Goal: Task Accomplishment & Management: Manage account settings

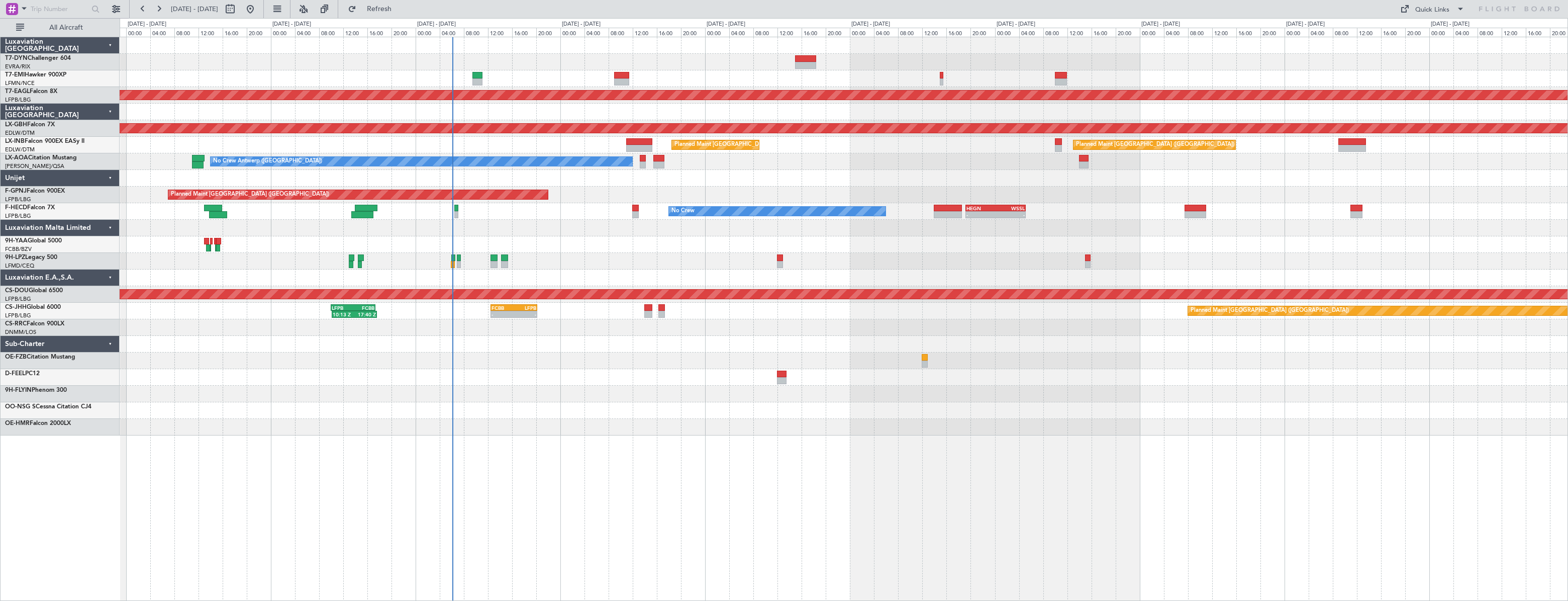
click at [480, 393] on div "Planned Maint Dubai (Al Maktoum Intl) Planned Maint Nurnberg Planned Maint [GEO…" at bounding box center [844, 318] width 1449 height 564
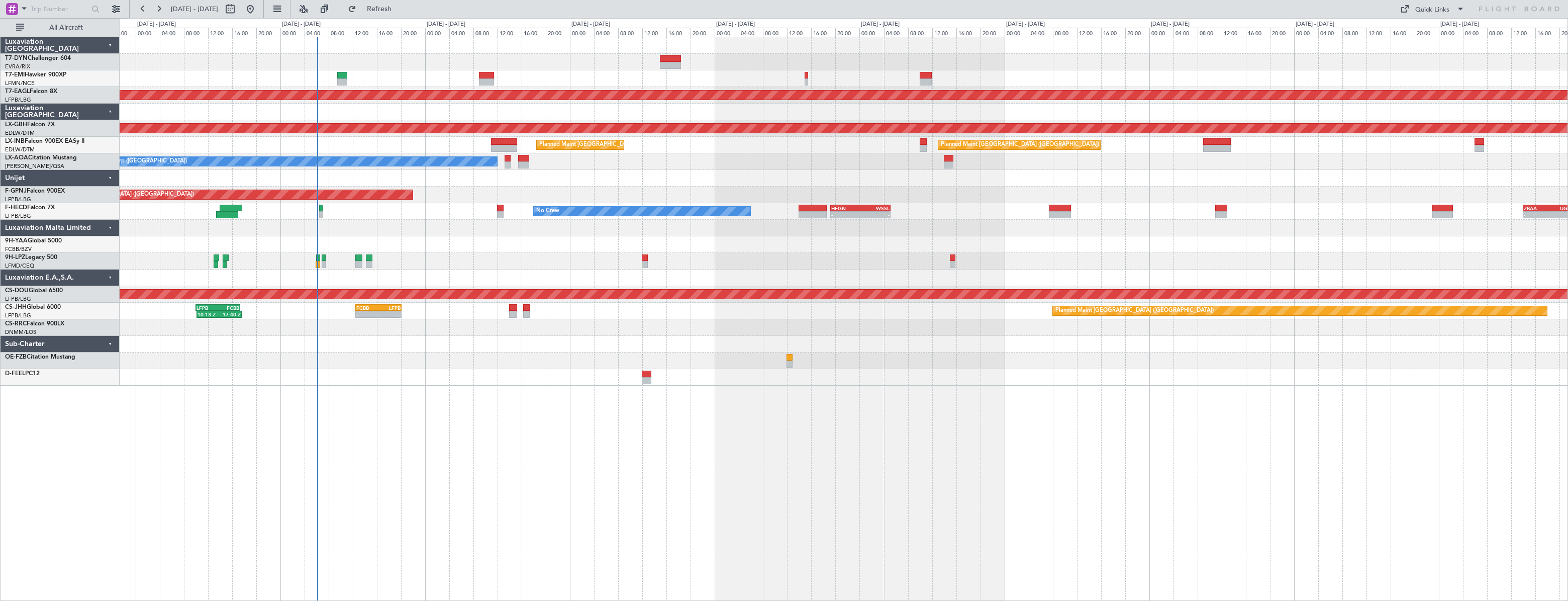
click at [536, 362] on div at bounding box center [843, 361] width 1448 height 17
click at [536, 372] on div at bounding box center [843, 377] width 1448 height 17
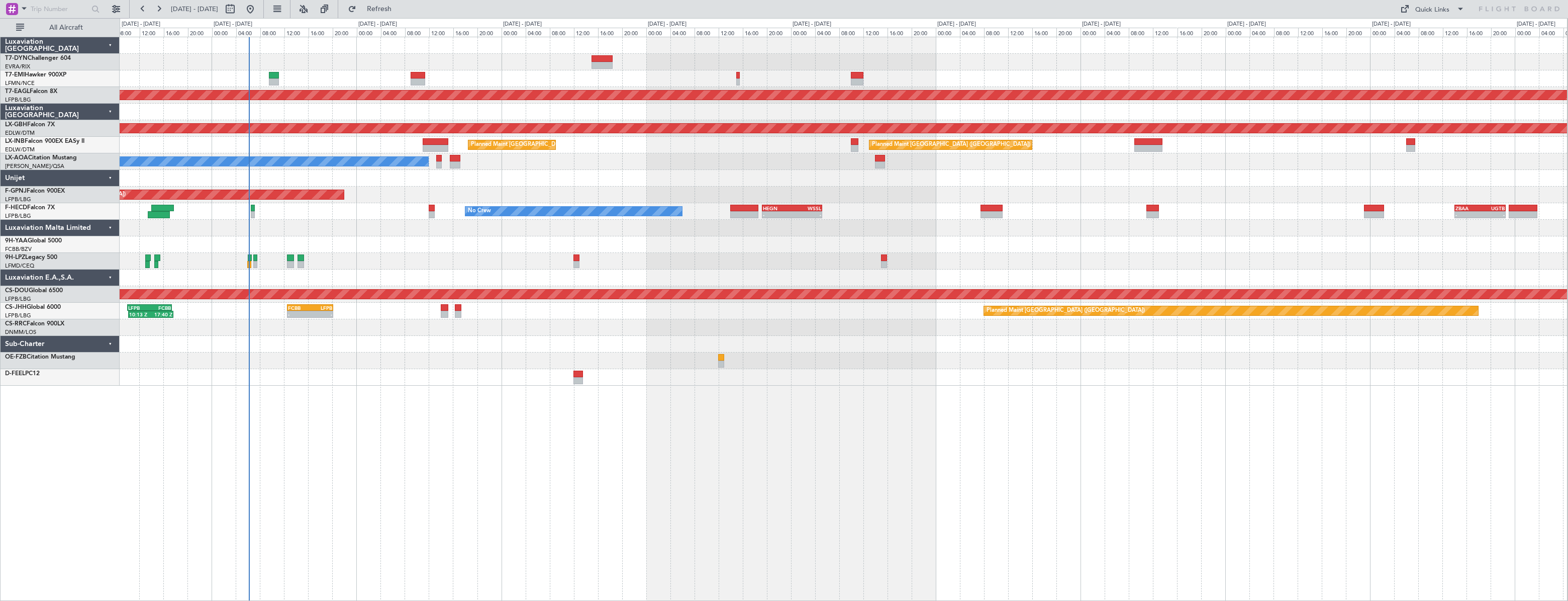
click at [709, 369] on div at bounding box center [843, 377] width 1448 height 17
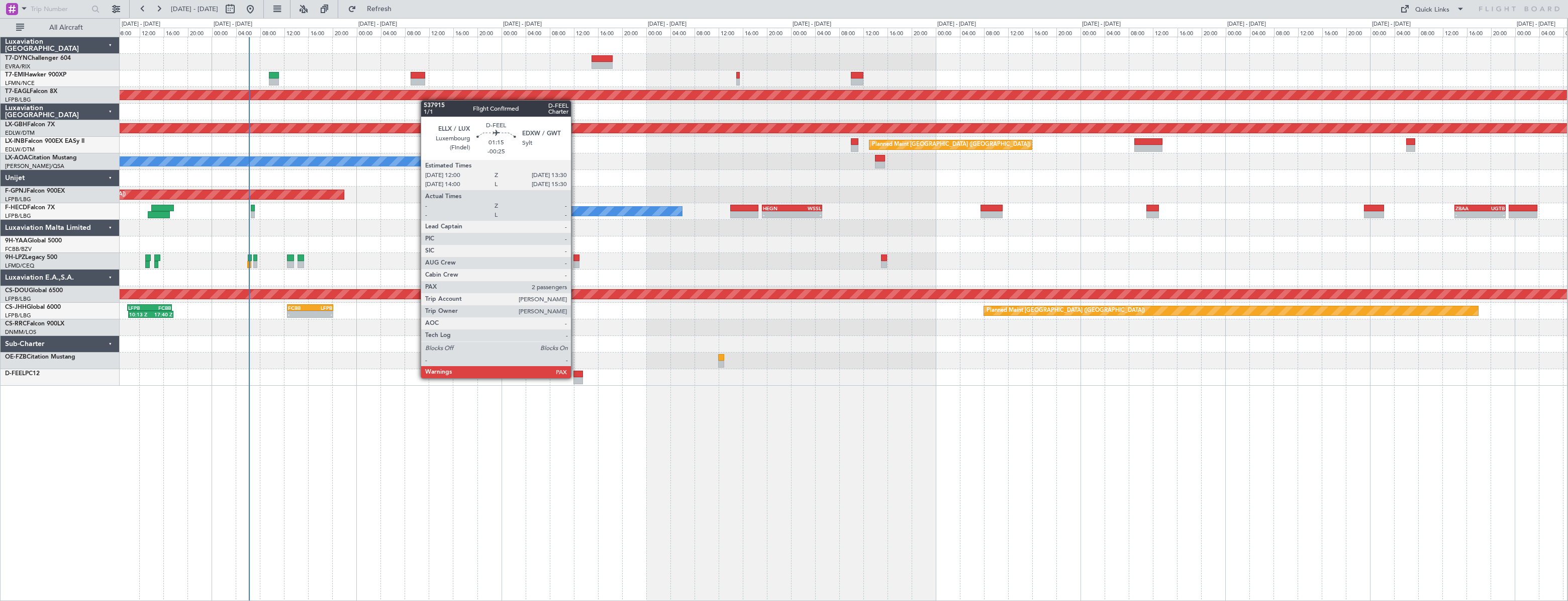
click at [576, 377] on div at bounding box center [578, 381] width 9 height 7
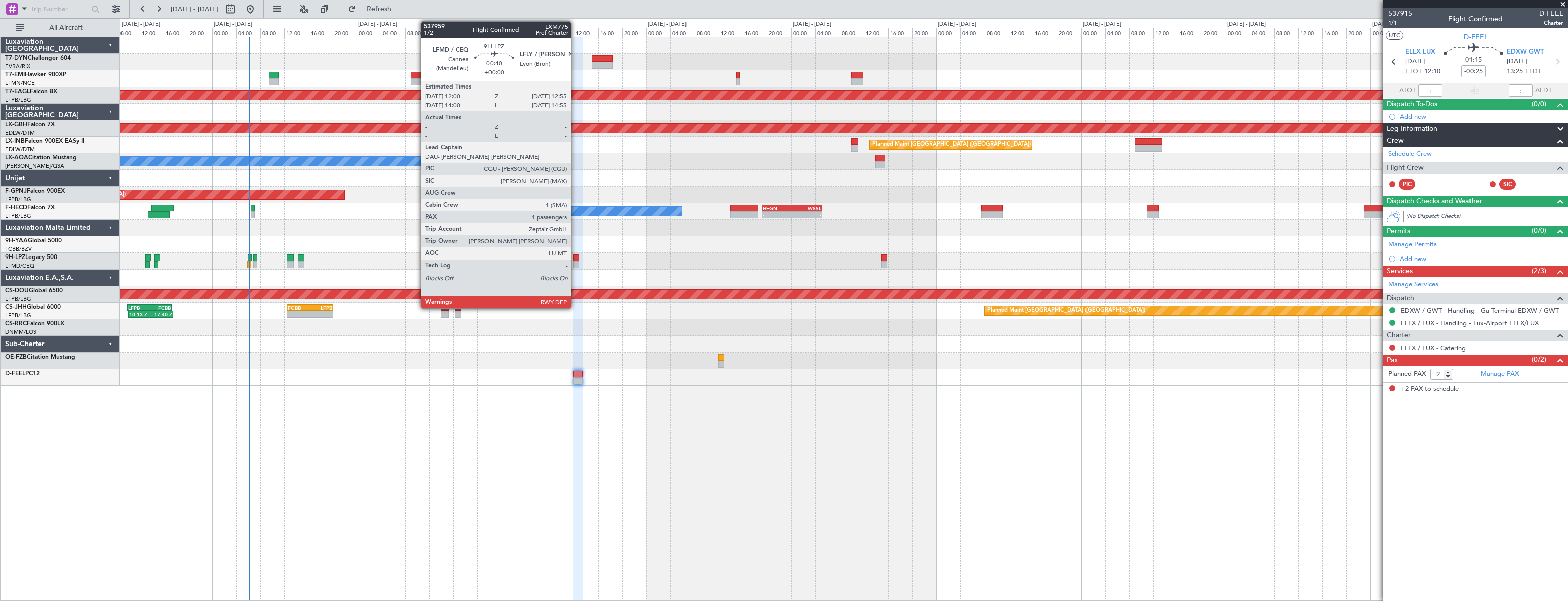
click at [576, 259] on div at bounding box center [576, 258] width 6 height 7
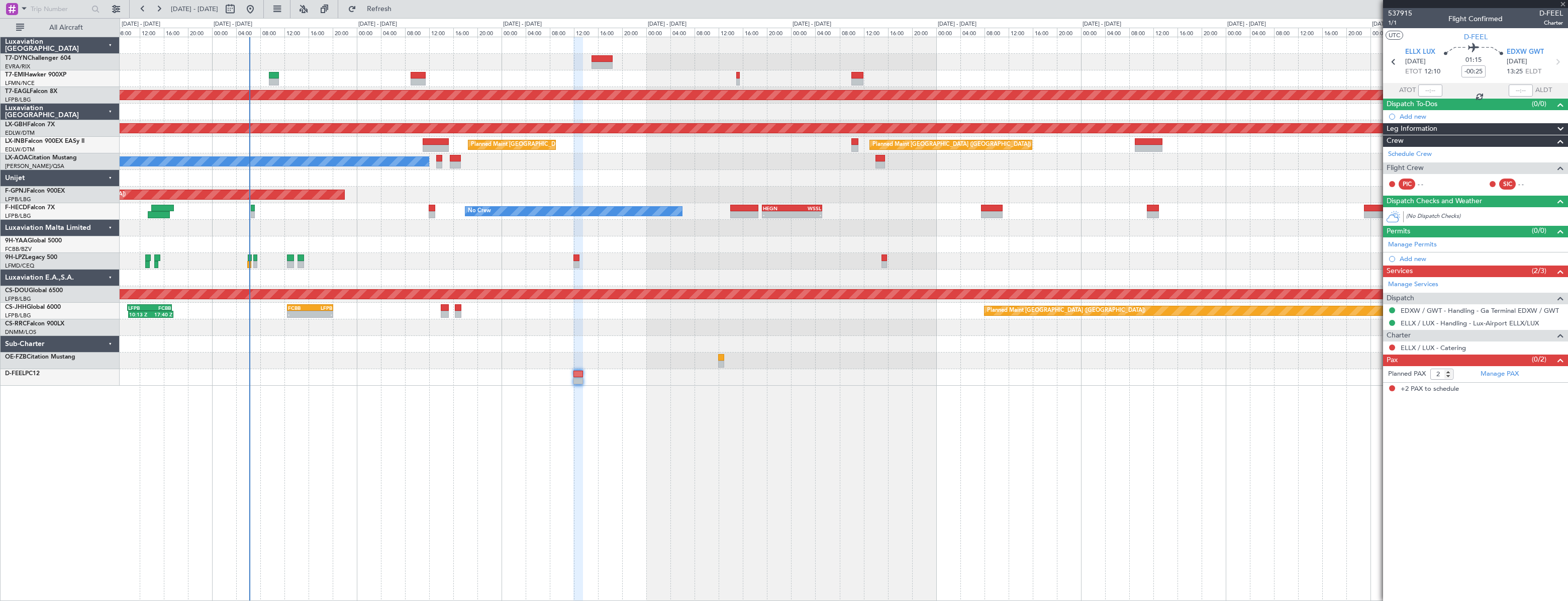
type input "1"
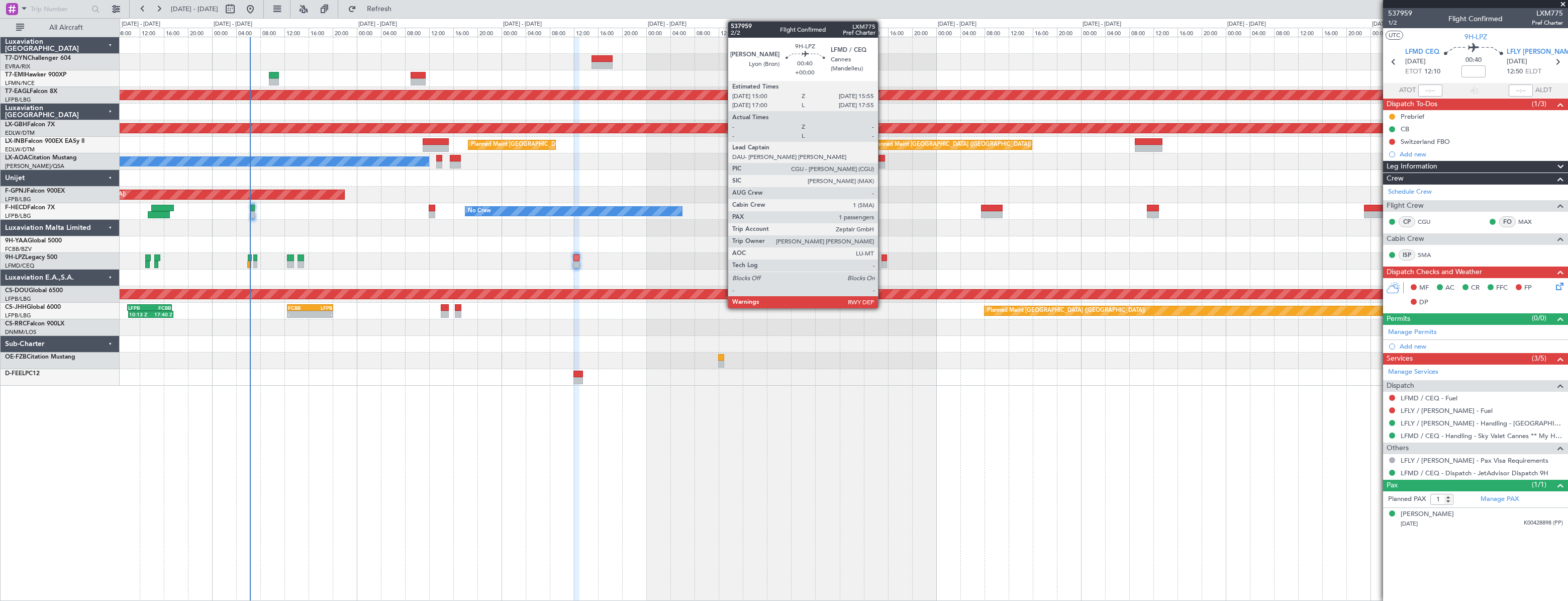
click at [883, 261] on div at bounding box center [884, 264] width 6 height 7
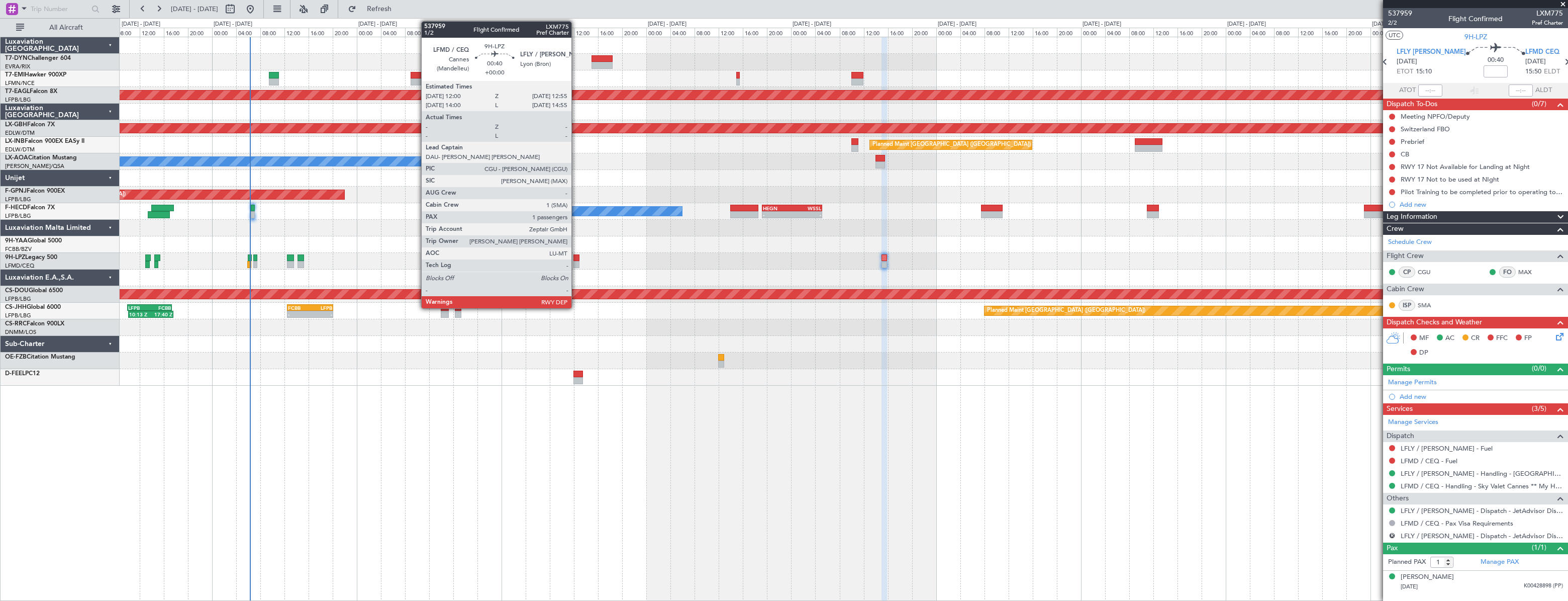
click at [576, 259] on div at bounding box center [576, 258] width 6 height 7
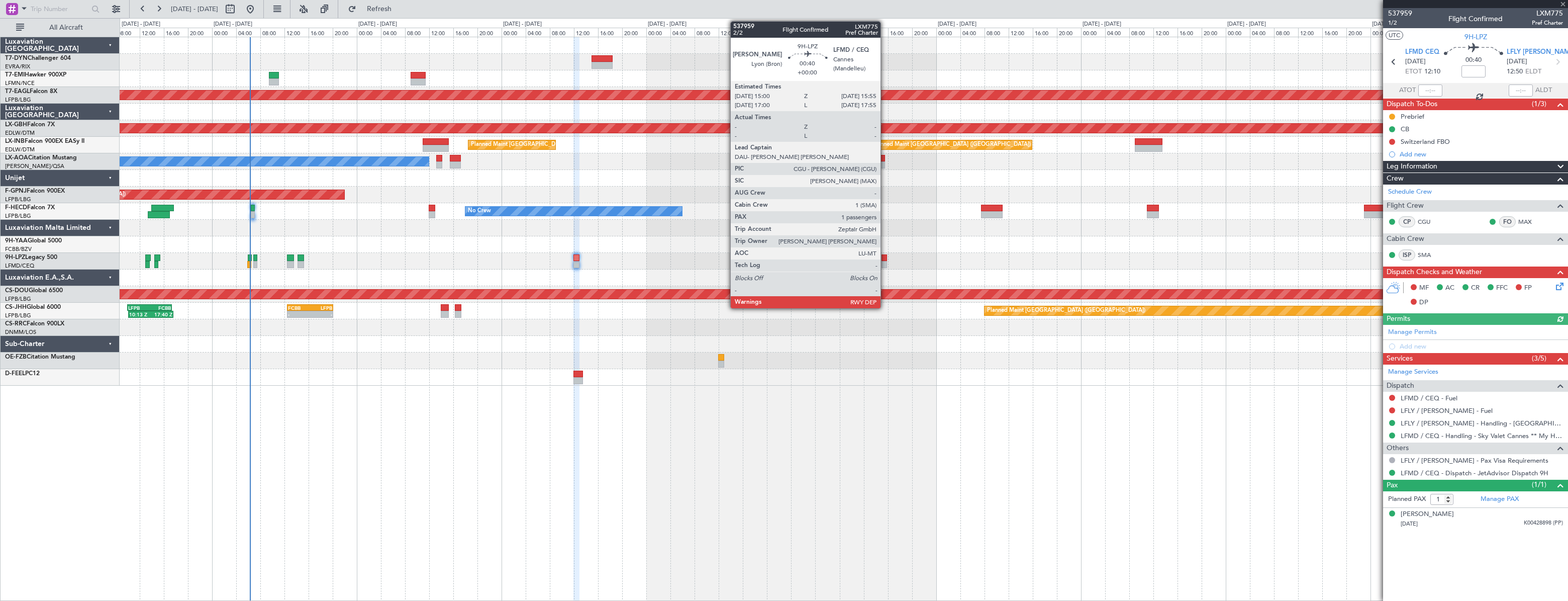
click at [885, 257] on div at bounding box center [884, 258] width 6 height 7
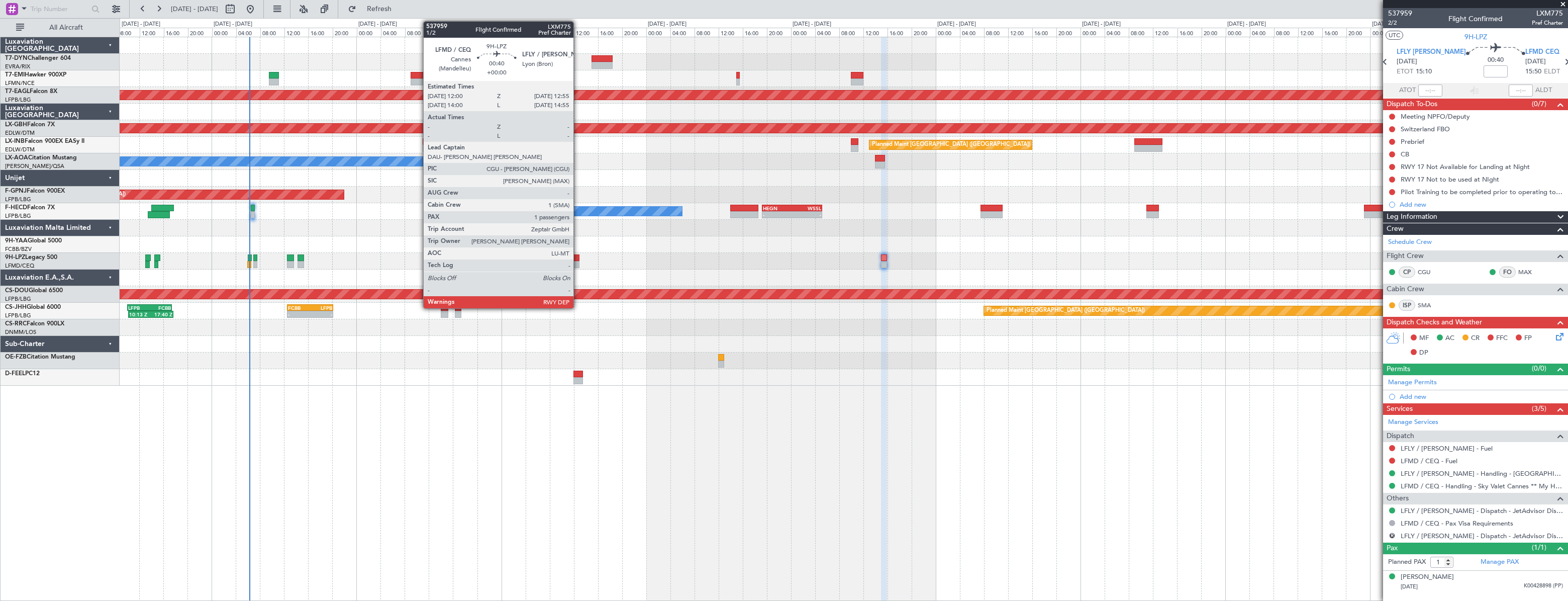
click at [578, 256] on div at bounding box center [576, 258] width 6 height 7
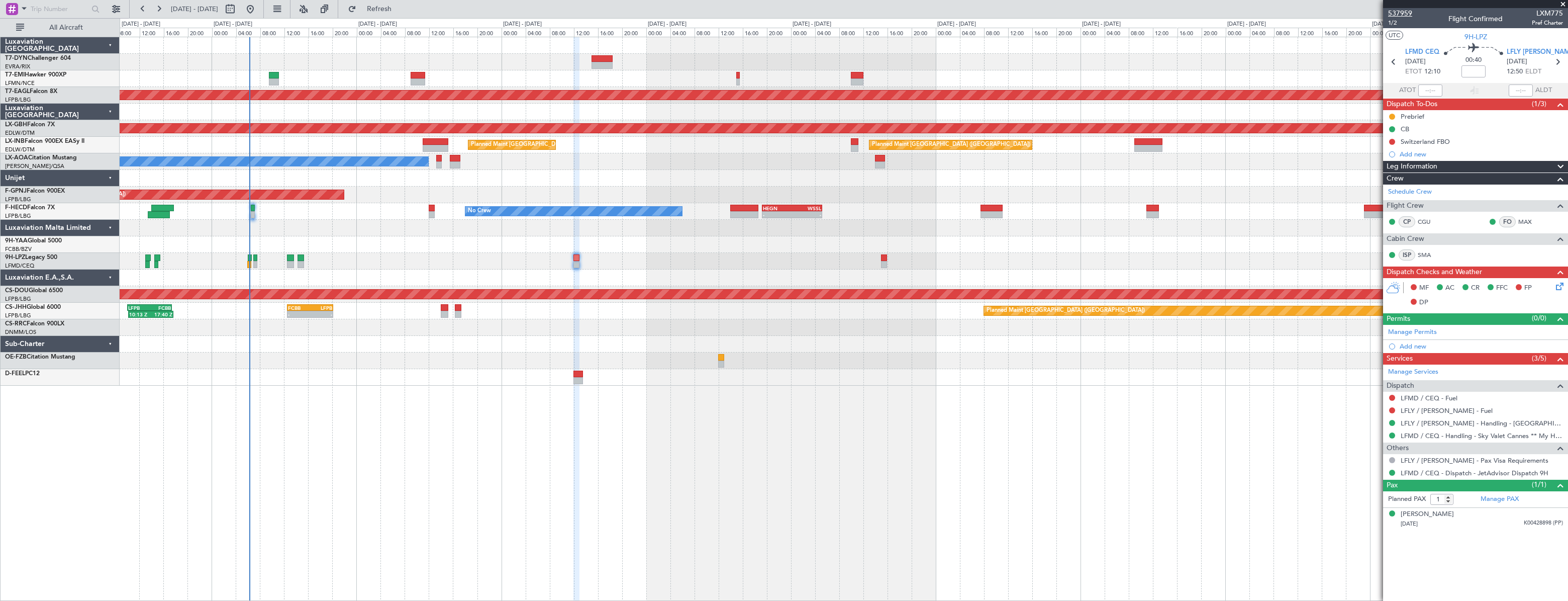
click at [1396, 12] on span "537959" at bounding box center [1400, 14] width 24 height 11
click at [1397, 24] on span "1/2" at bounding box center [1400, 22] width 24 height 8
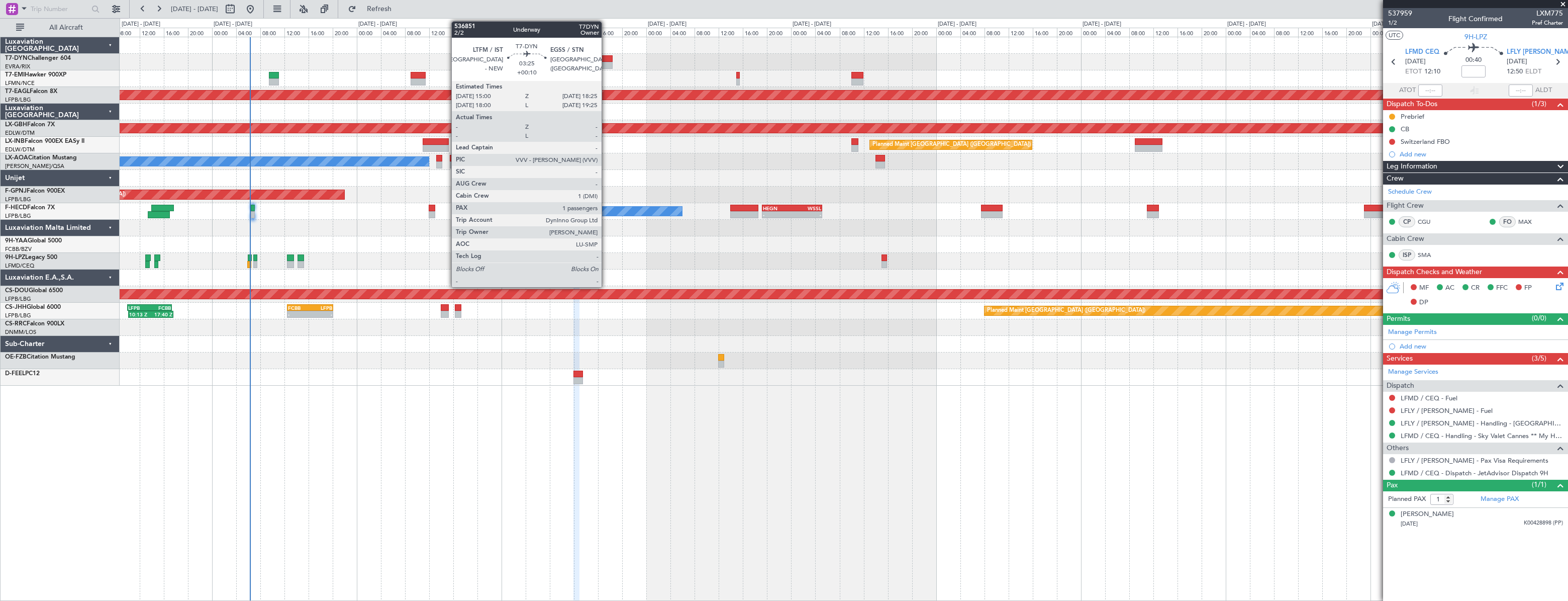
click at [606, 61] on div at bounding box center [602, 59] width 21 height 7
type input "+00:10"
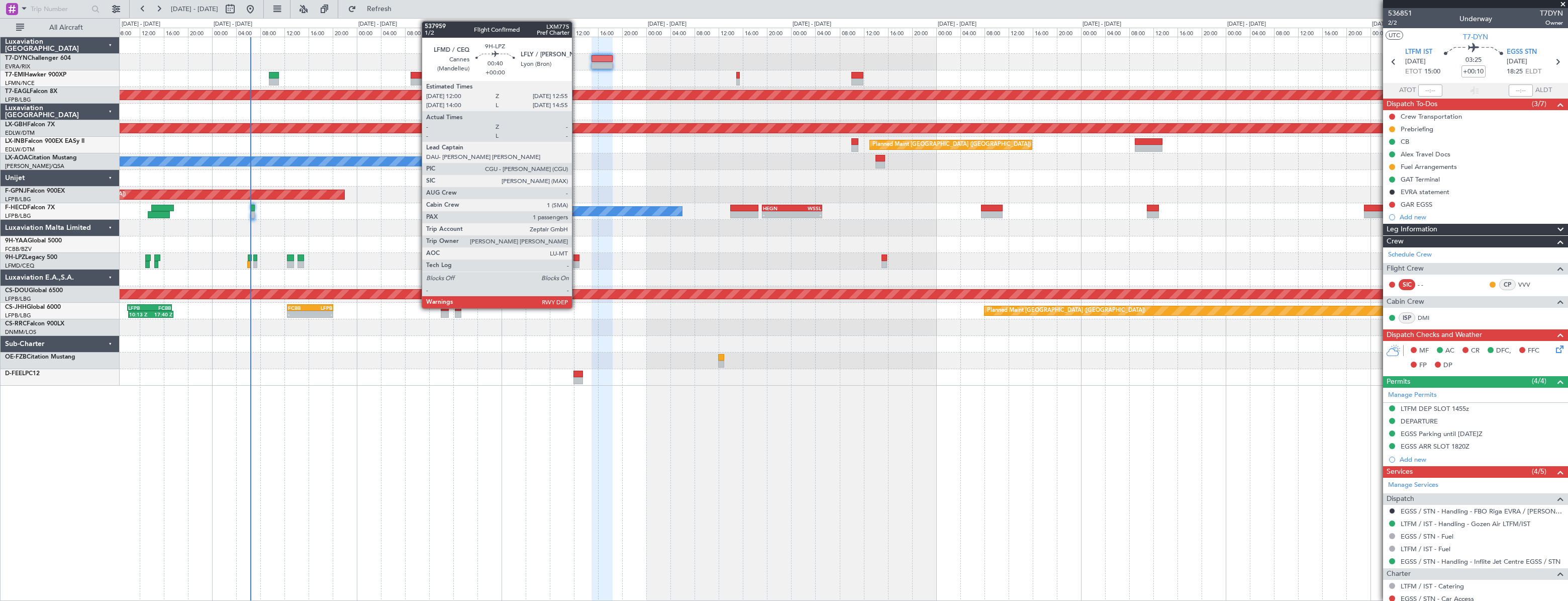
click at [577, 258] on div at bounding box center [576, 258] width 6 height 7
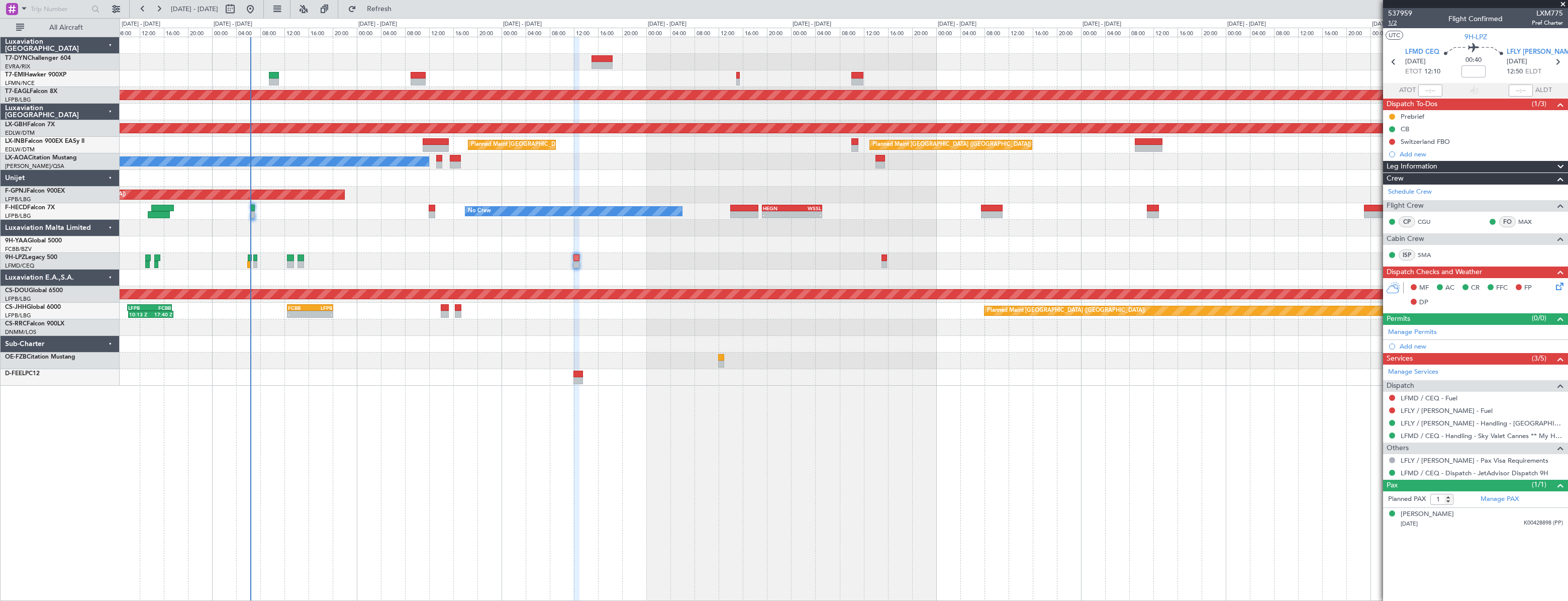
click at [1397, 26] on span "1/2" at bounding box center [1400, 22] width 24 height 8
click at [1560, 285] on icon at bounding box center [1558, 284] width 8 height 8
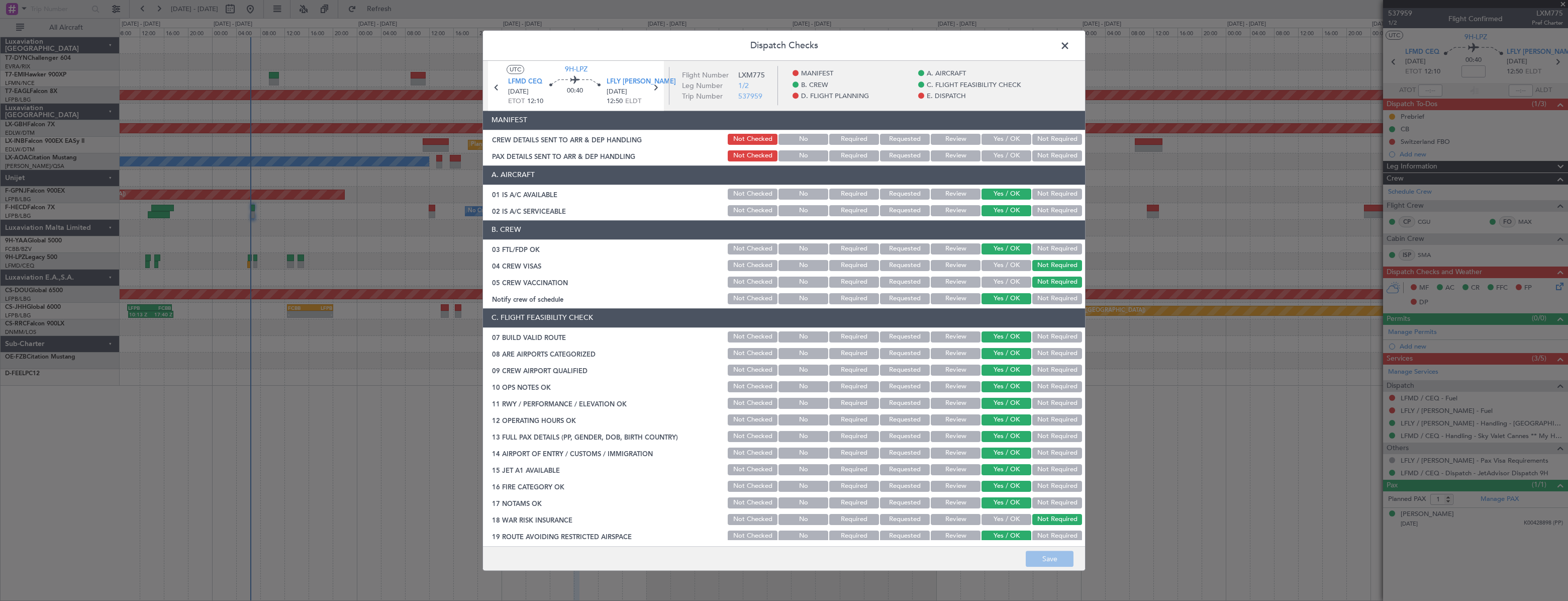
click at [994, 138] on button "Yes / OK" at bounding box center [1007, 139] width 50 height 11
click at [995, 158] on button "Yes / OK" at bounding box center [1007, 156] width 50 height 11
click at [1042, 553] on button "Save" at bounding box center [1050, 559] width 48 height 17
click at [1070, 45] on span at bounding box center [1070, 49] width 0 height 20
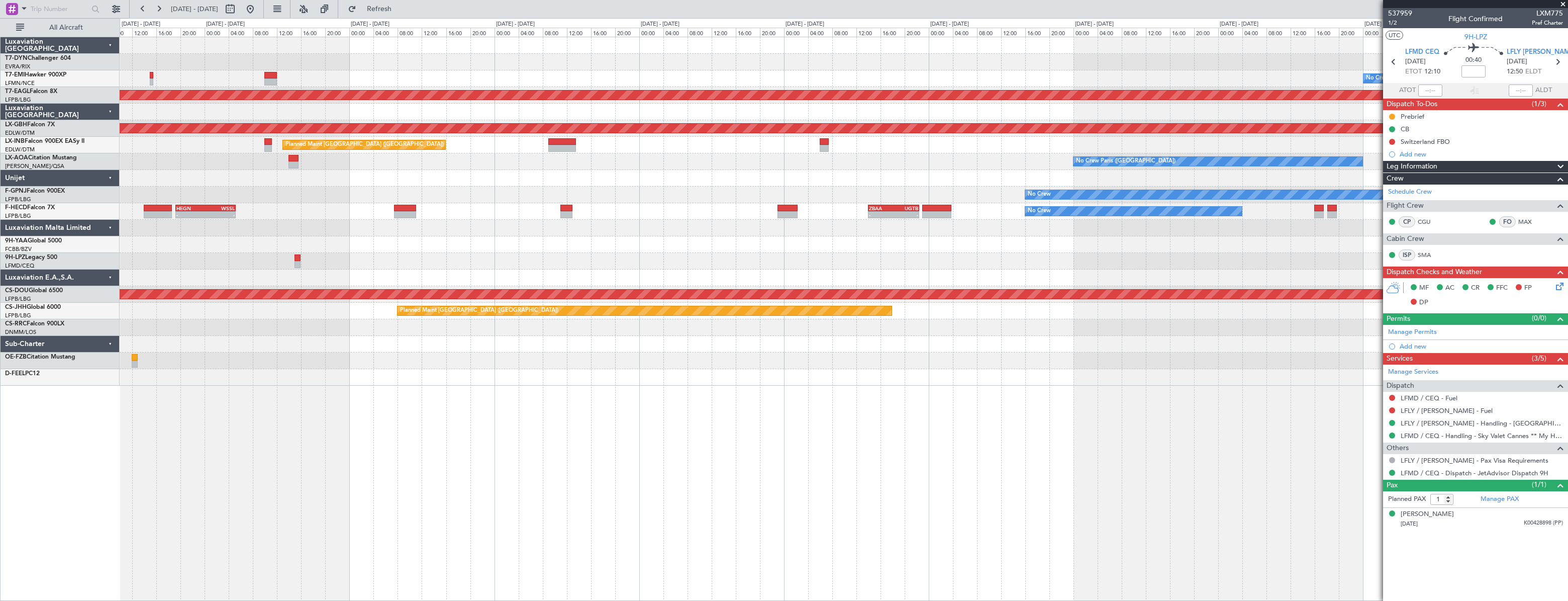
click at [359, 241] on div "No Crew Planned Maint [GEOGRAPHIC_DATA] (Al Maktoum Intl) Planned Maint Nurnber…" at bounding box center [843, 212] width 1448 height 349
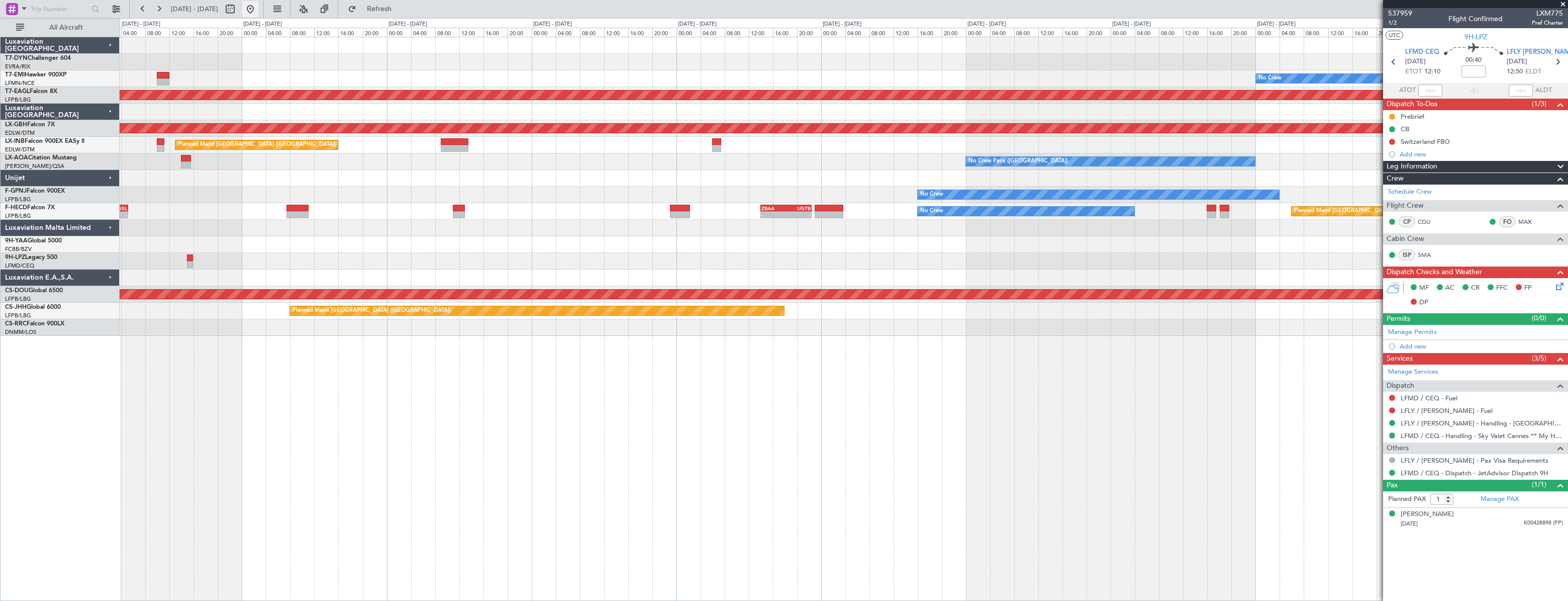
click at [259, 10] on button at bounding box center [250, 9] width 17 height 17
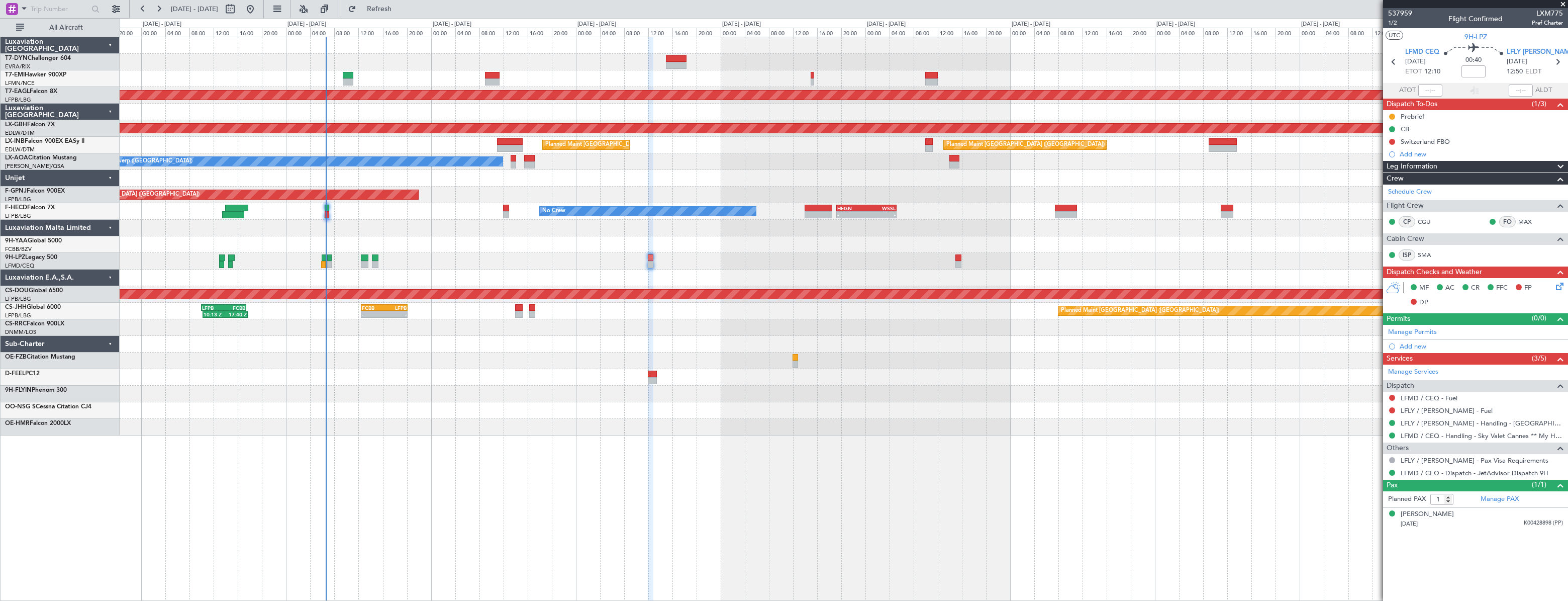
click at [404, 363] on div "Planned Maint Dubai (Al Maktoum Intl) Planned Maint Nurnberg Planned Maint [GEO…" at bounding box center [843, 237] width 1448 height 398
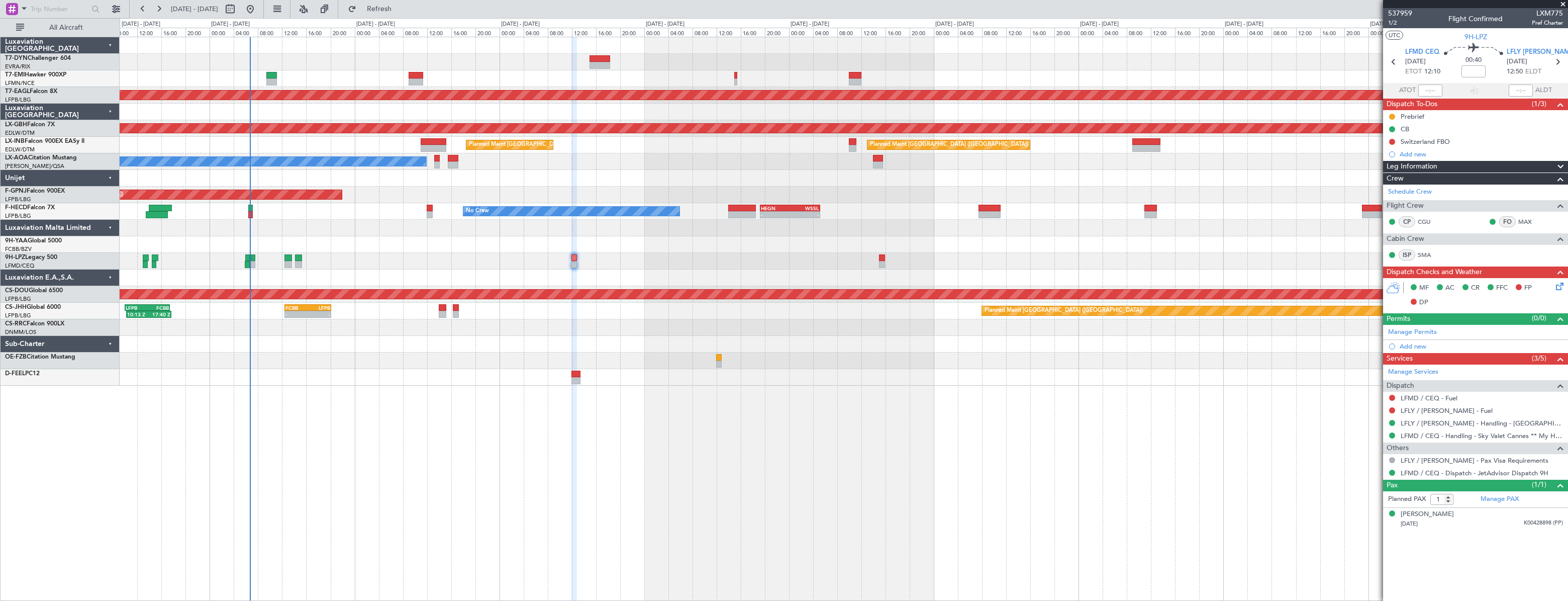
click at [601, 161] on div "No Crew Antwerp ([GEOGRAPHIC_DATA]) No Crew [GEOGRAPHIC_DATA] ([GEOGRAPHIC_DATA…" at bounding box center [843, 161] width 1448 height 17
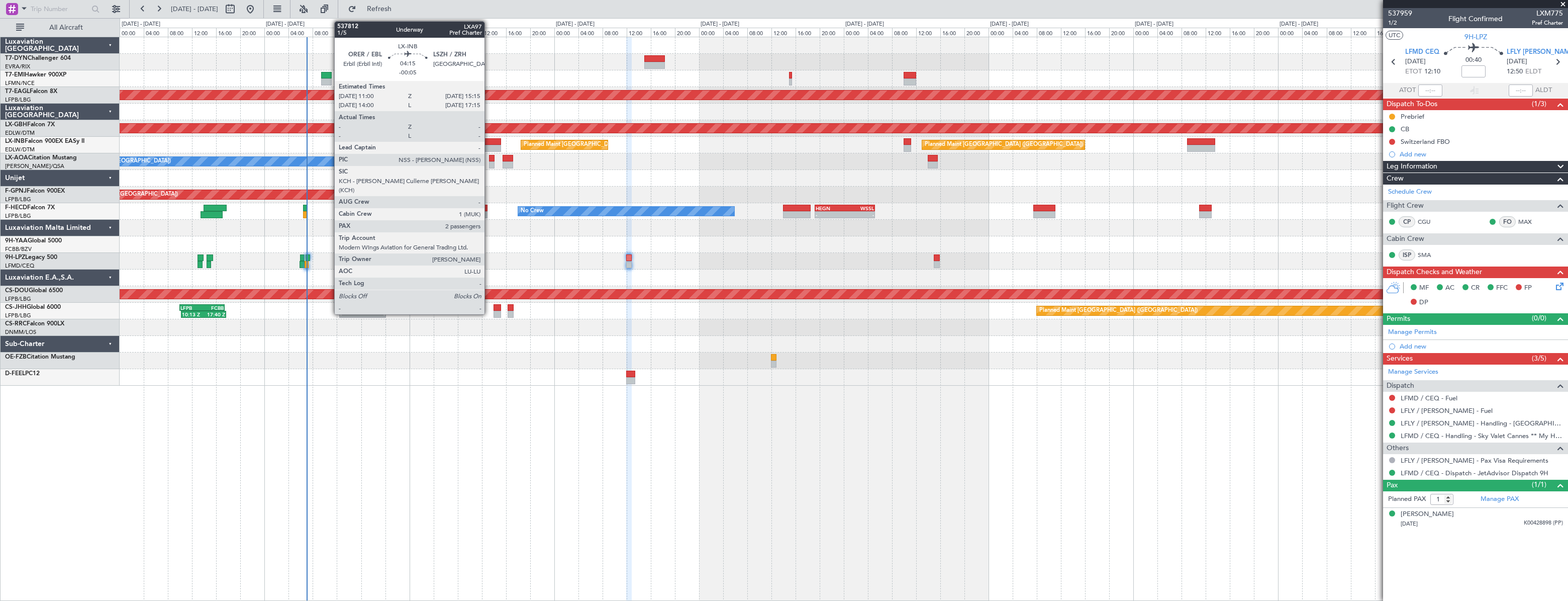
click at [489, 139] on div at bounding box center [489, 142] width 27 height 7
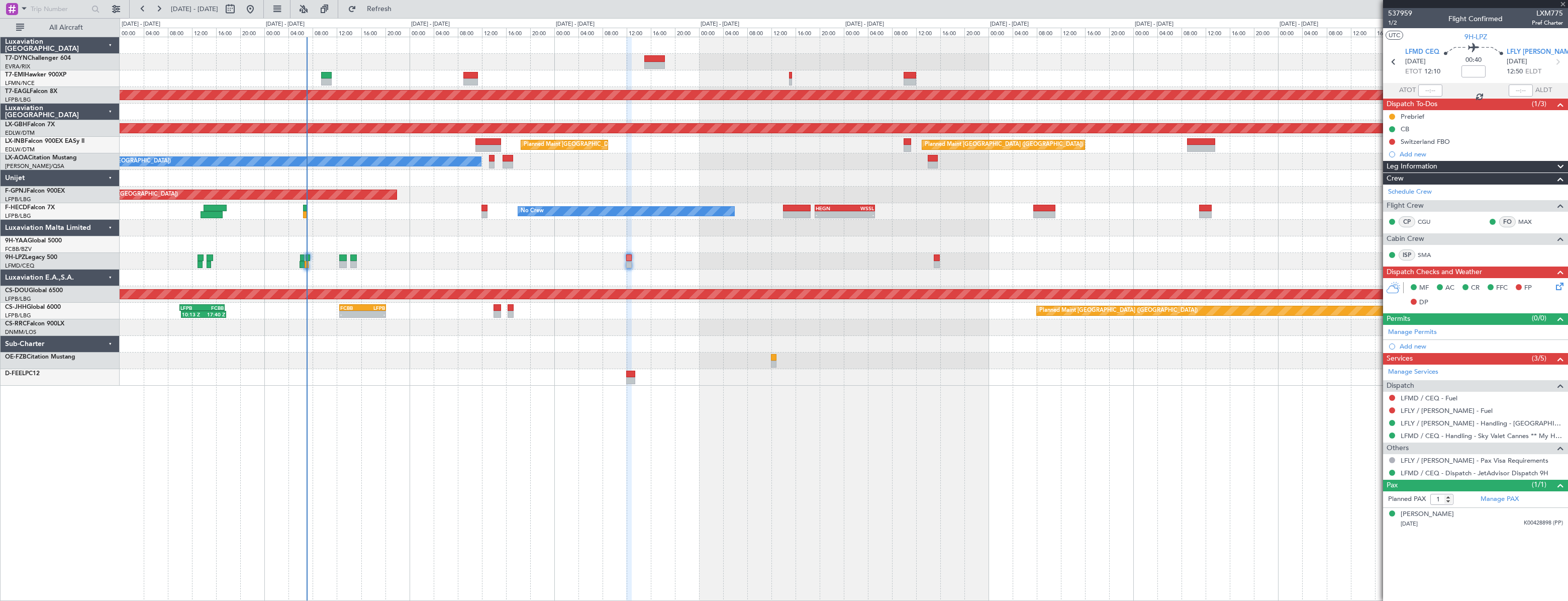
type input "-00:05"
type input "2"
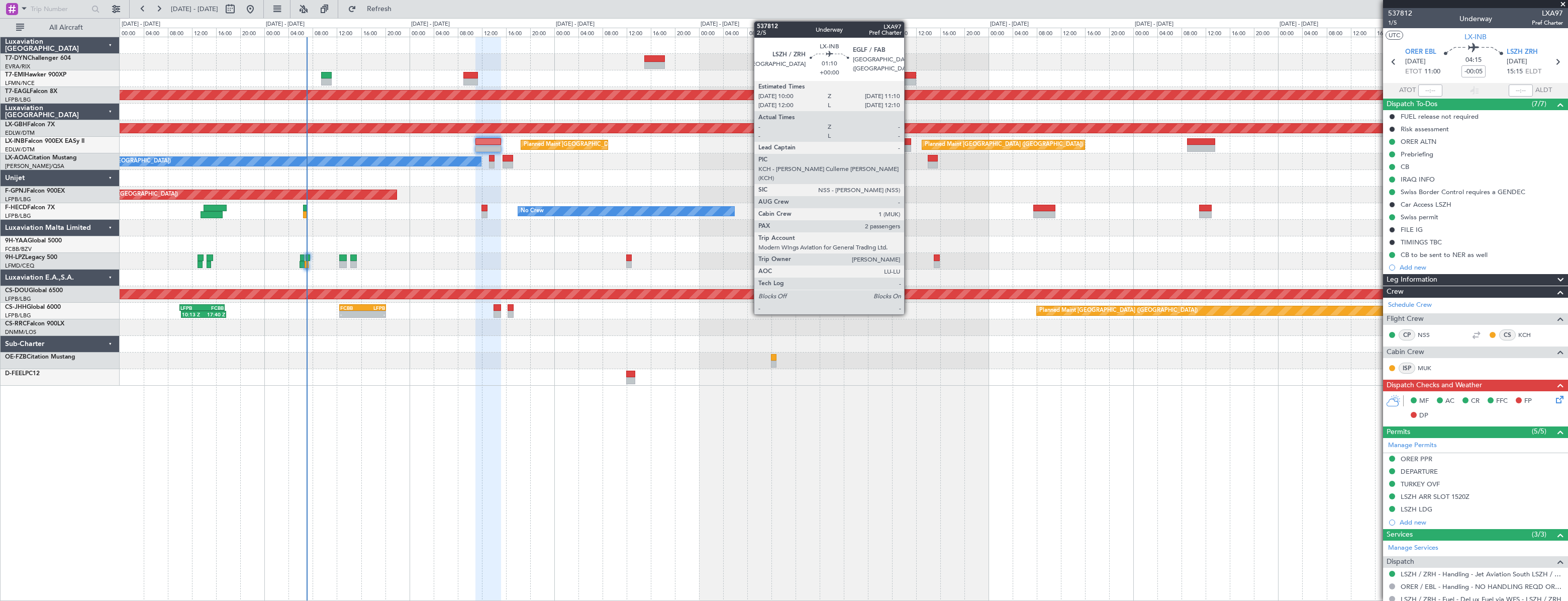
click at [909, 142] on div at bounding box center [908, 142] width 7 height 7
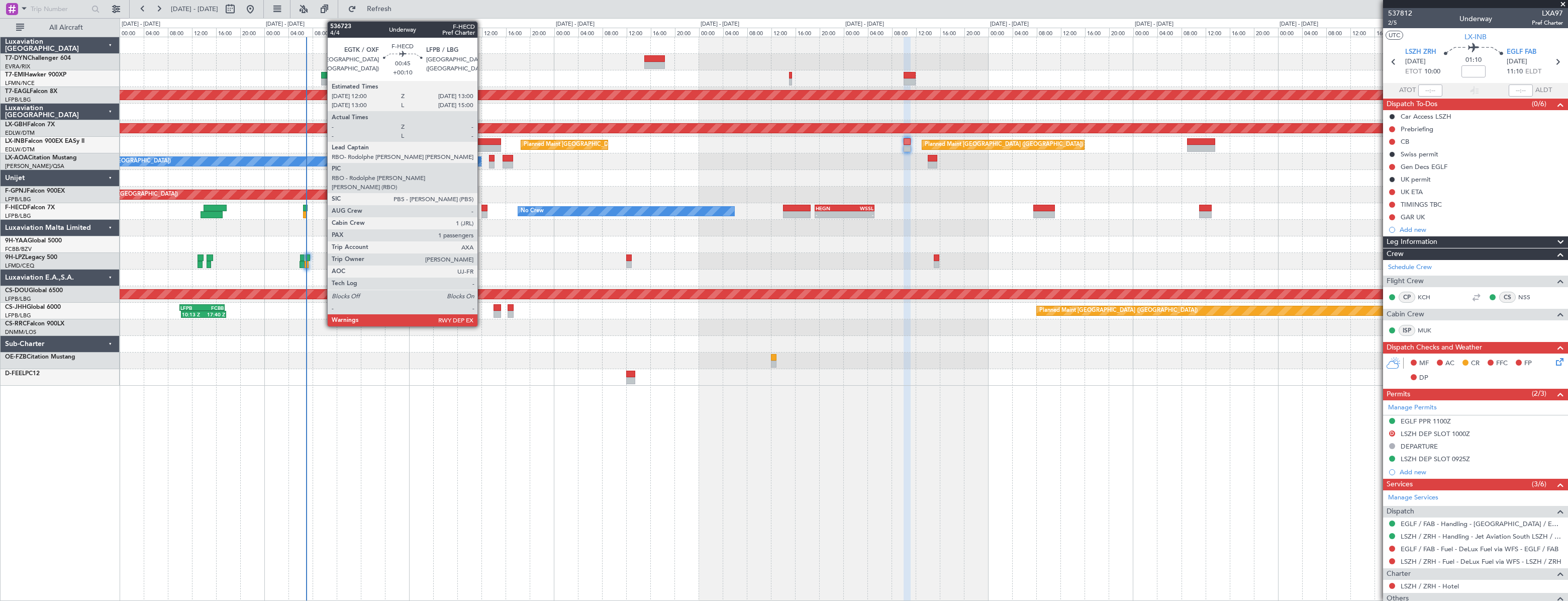
click at [482, 208] on div at bounding box center [484, 208] width 6 height 7
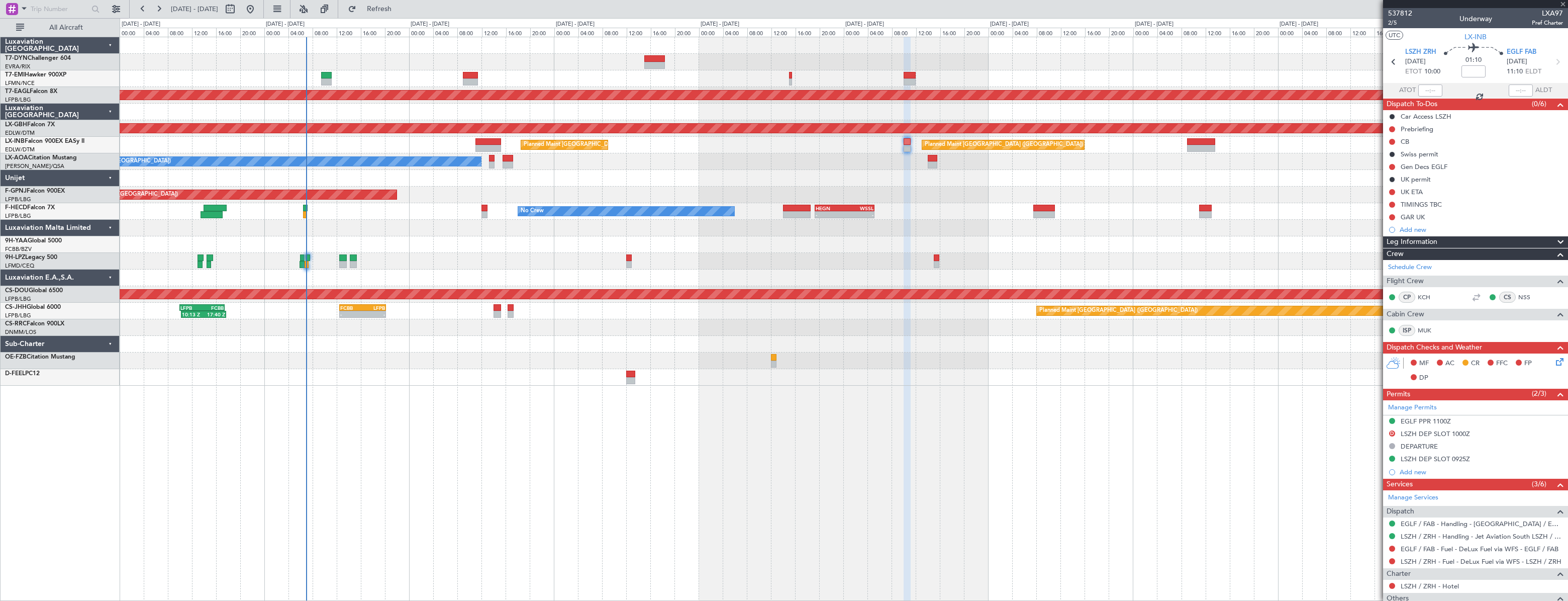
type input "+00:10"
type input "1"
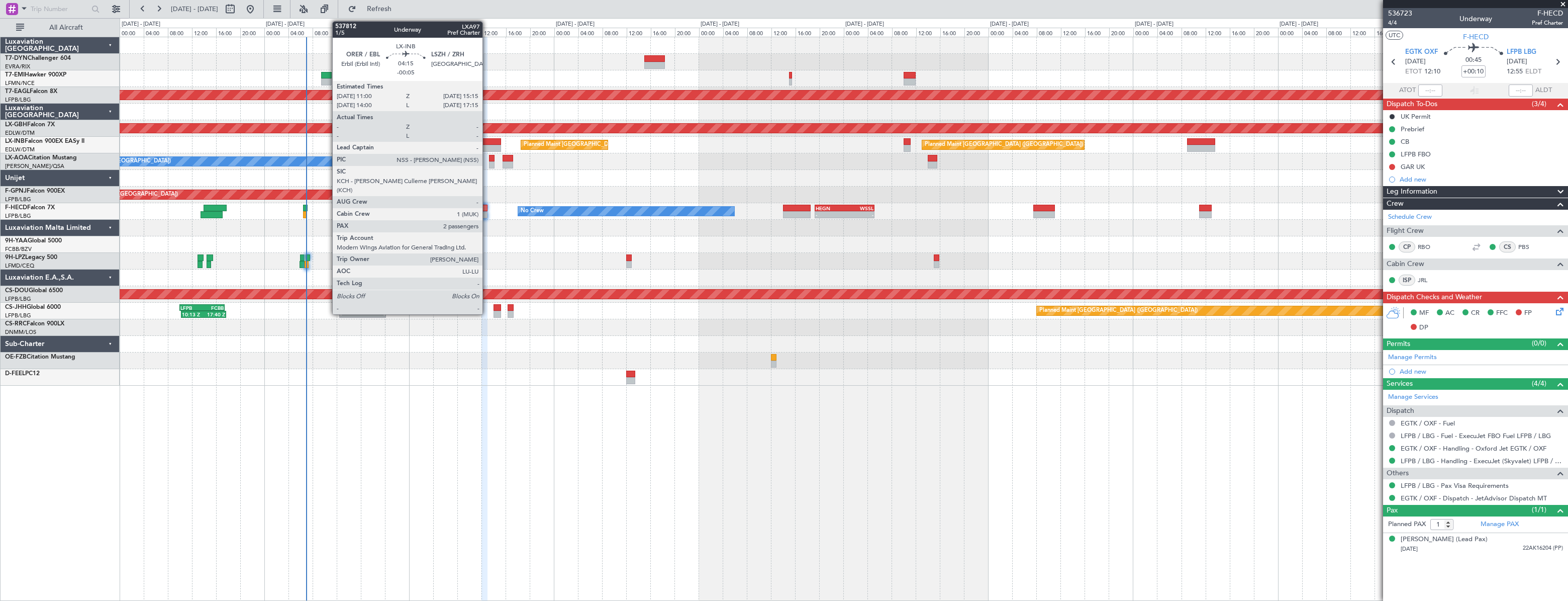
click at [487, 143] on div at bounding box center [489, 142] width 27 height 7
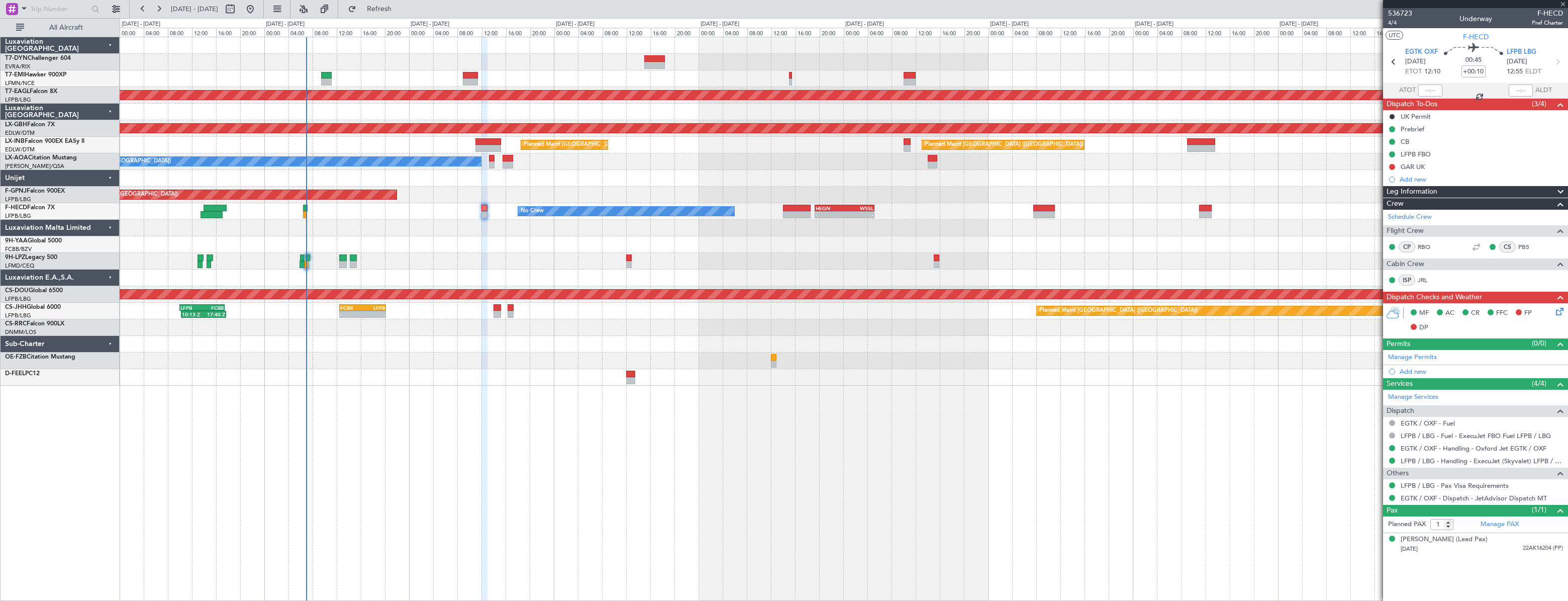
type input "-00:05"
type input "2"
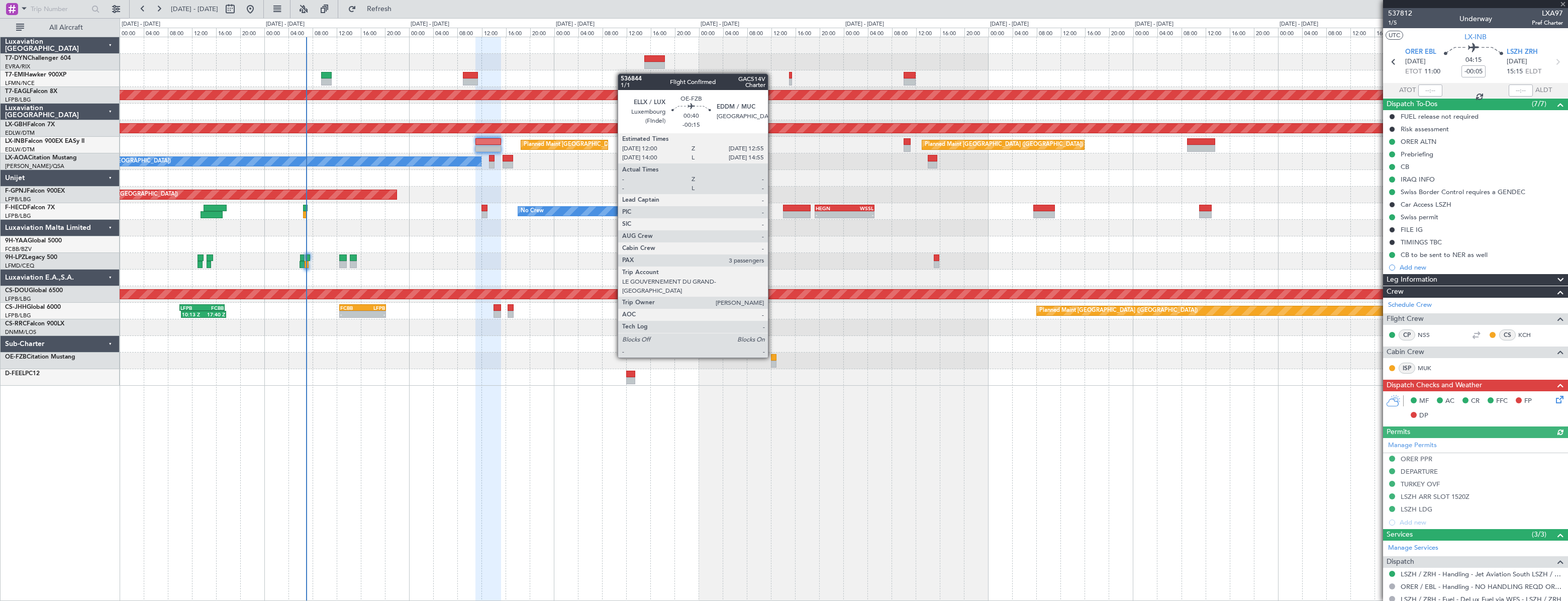
click at [772, 357] on div at bounding box center [774, 358] width 6 height 7
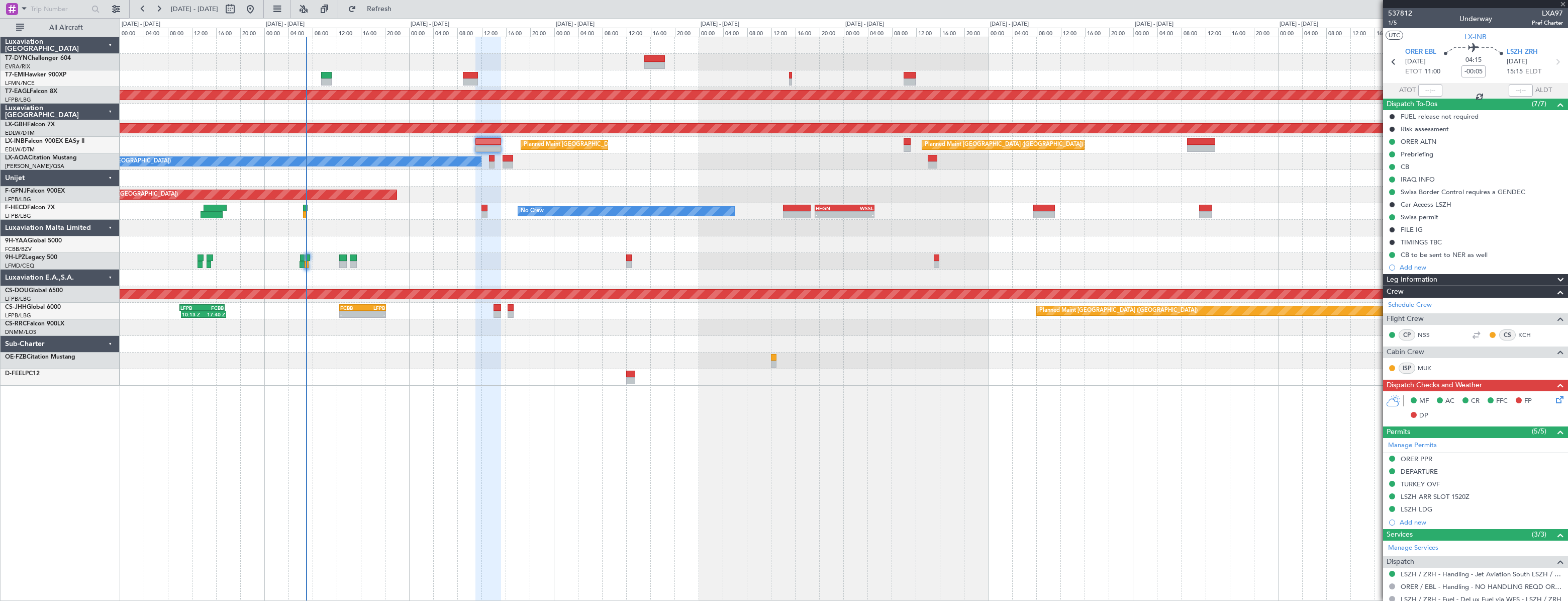
type input "-00:15"
type input "3"
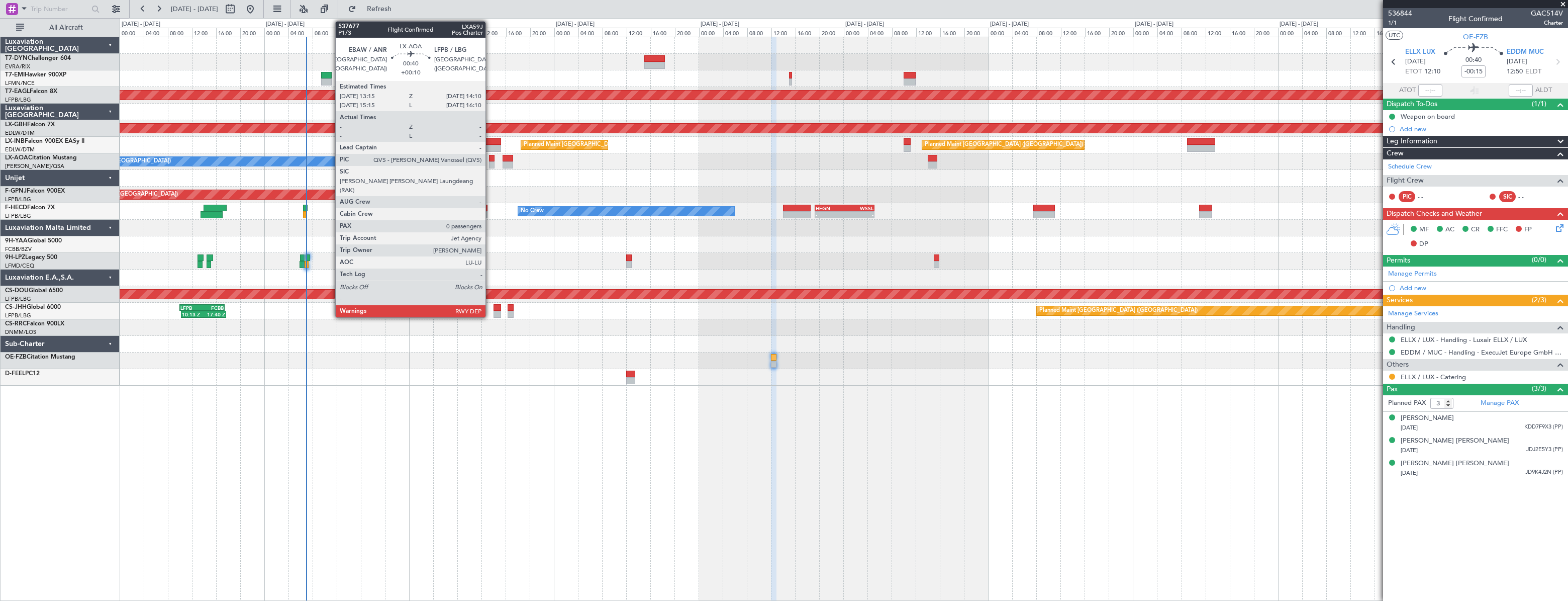
click at [490, 156] on div at bounding box center [491, 159] width 6 height 7
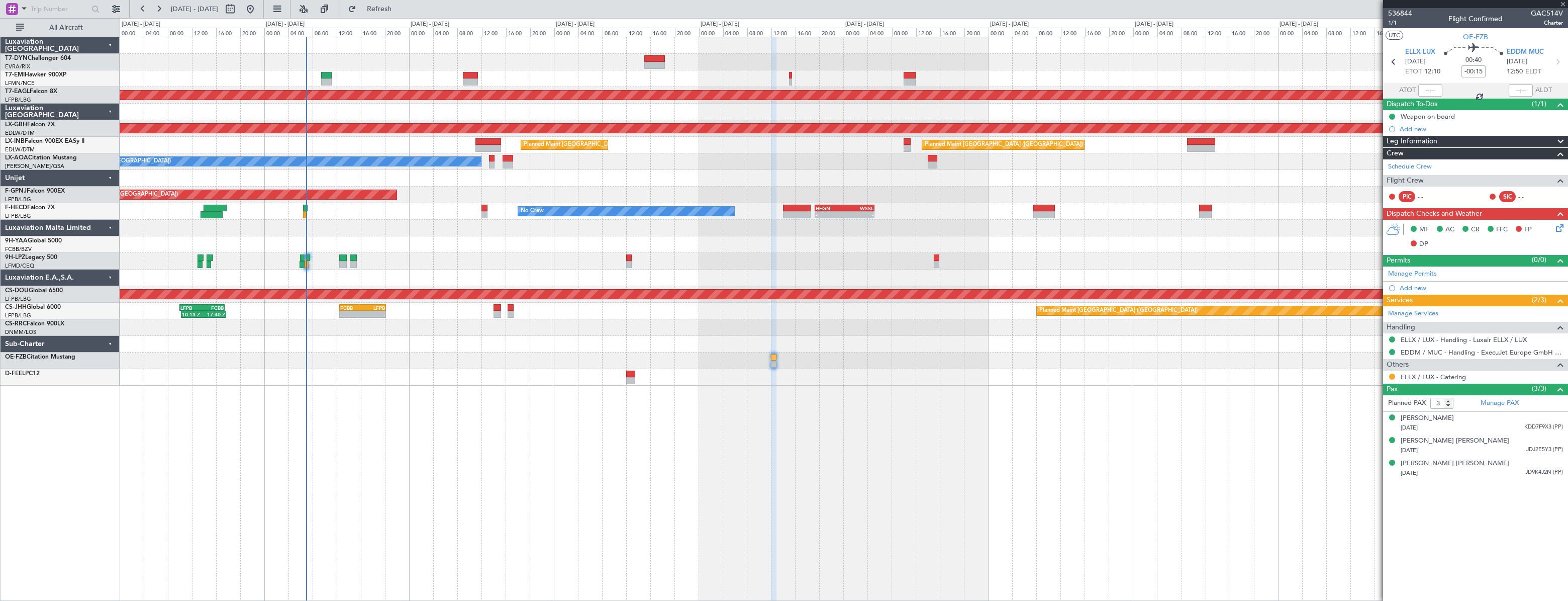
type input "+00:10"
type input "0"
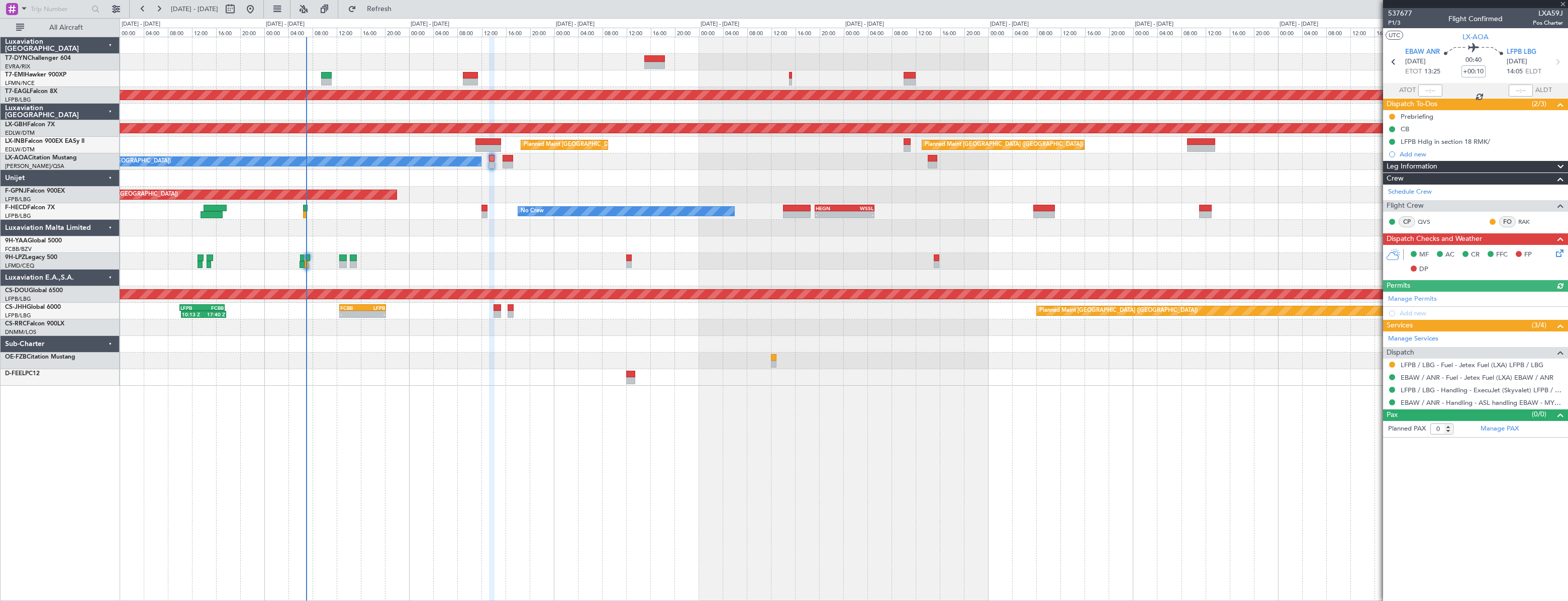
click at [502, 160] on div "No Crew Antwerp ([GEOGRAPHIC_DATA]) No Crew [GEOGRAPHIC_DATA] ([GEOGRAPHIC_DATA…" at bounding box center [843, 161] width 1448 height 17
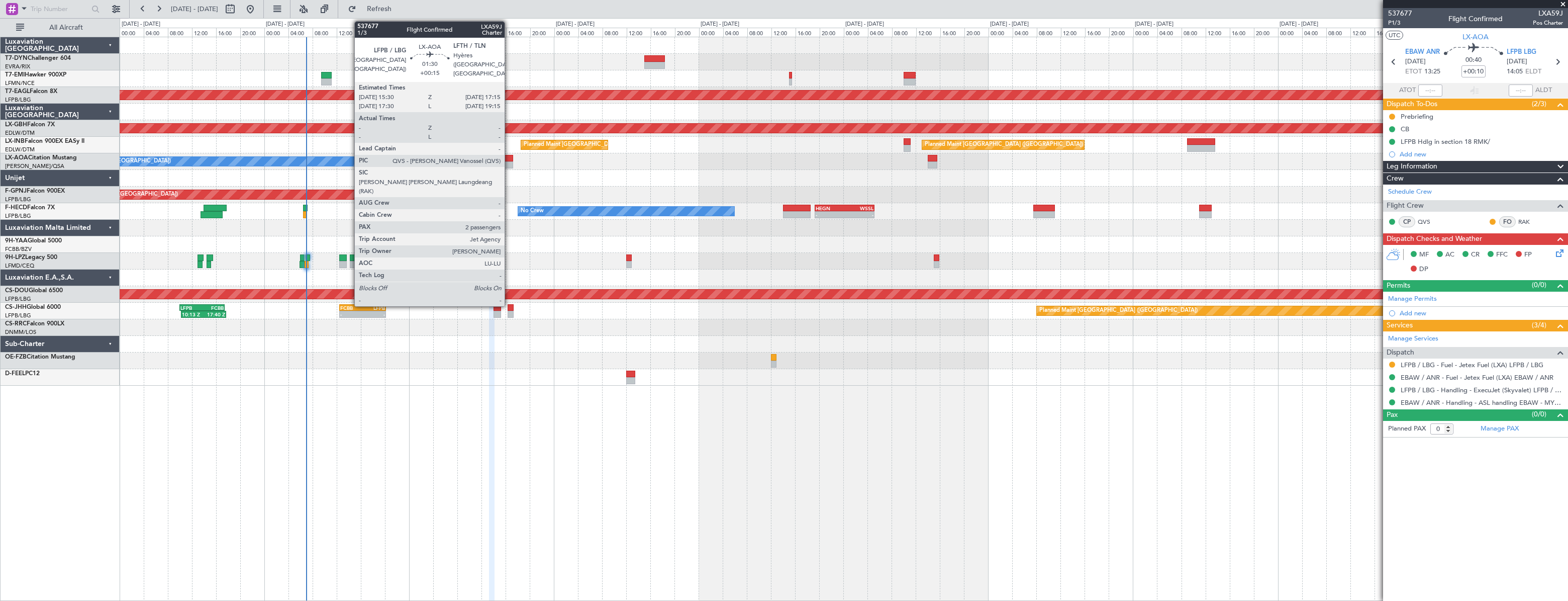
click at [509, 161] on div at bounding box center [508, 159] width 11 height 7
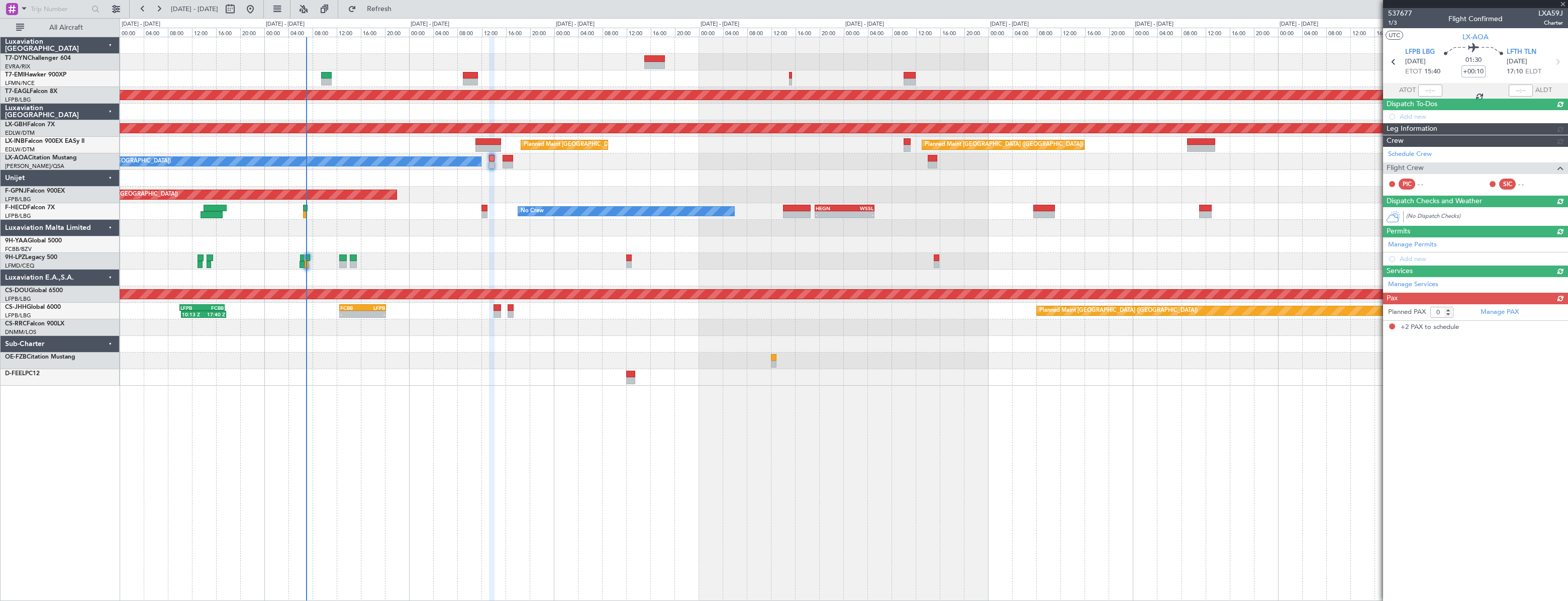
type input "+00:15"
type input "2"
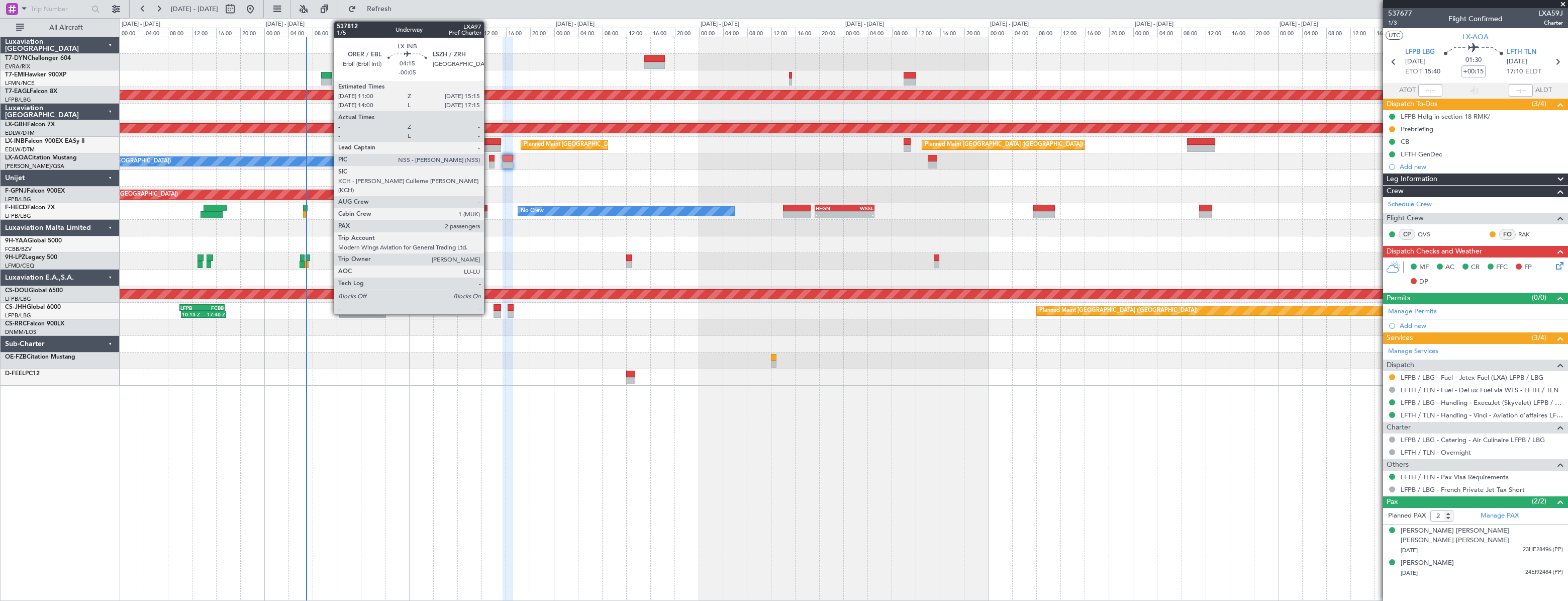
click at [489, 145] on div at bounding box center [489, 149] width 27 height 7
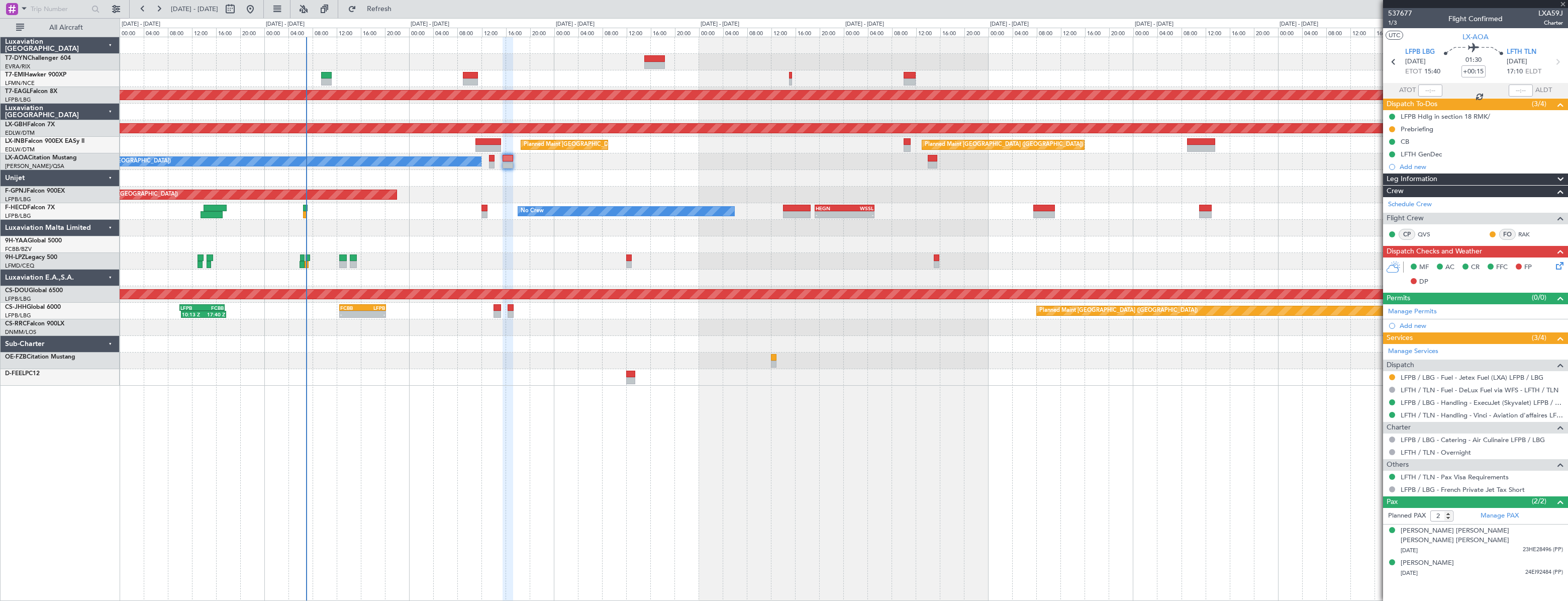
type input "-00:05"
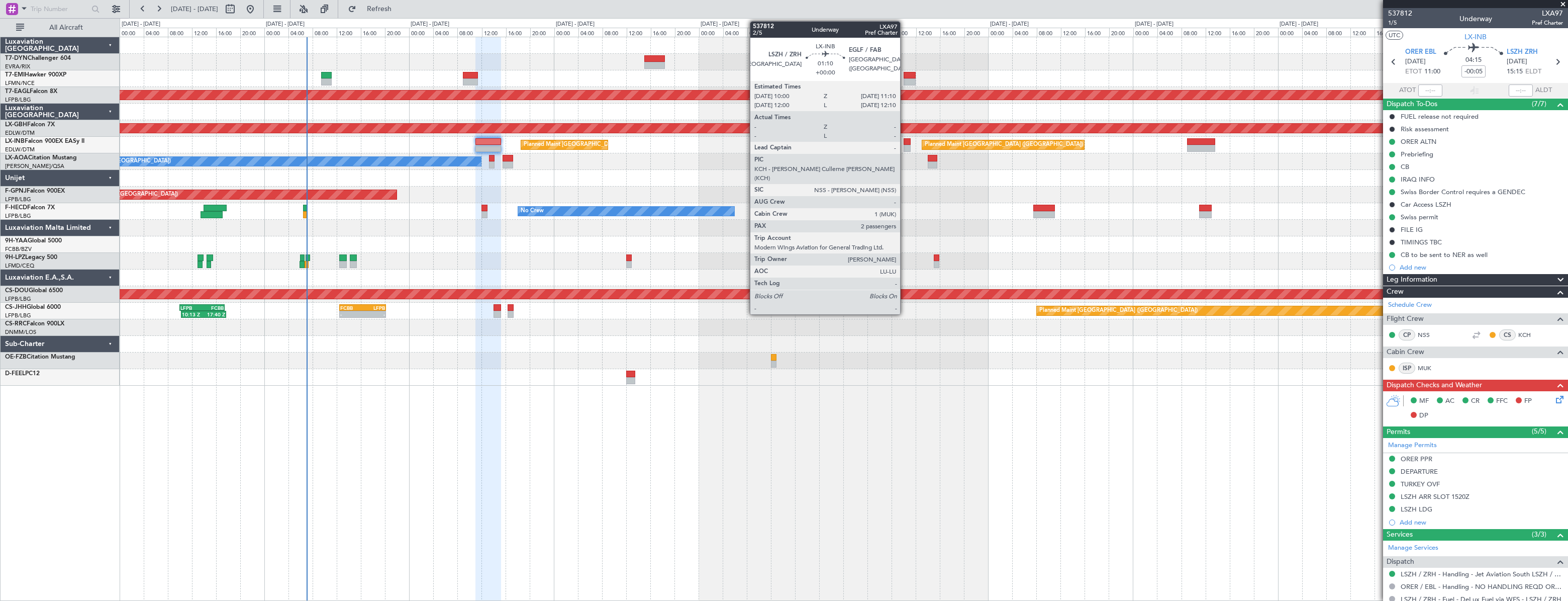
click at [905, 143] on div at bounding box center [908, 142] width 7 height 7
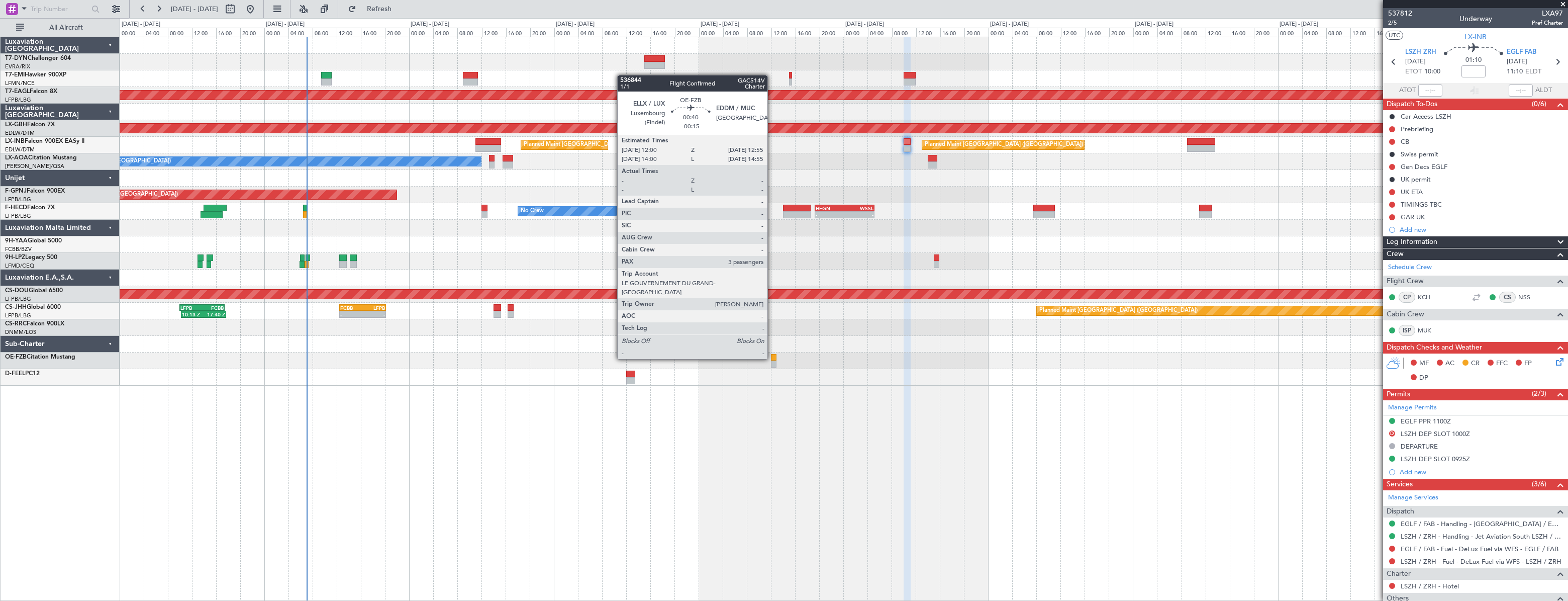
click at [772, 358] on div at bounding box center [774, 358] width 6 height 7
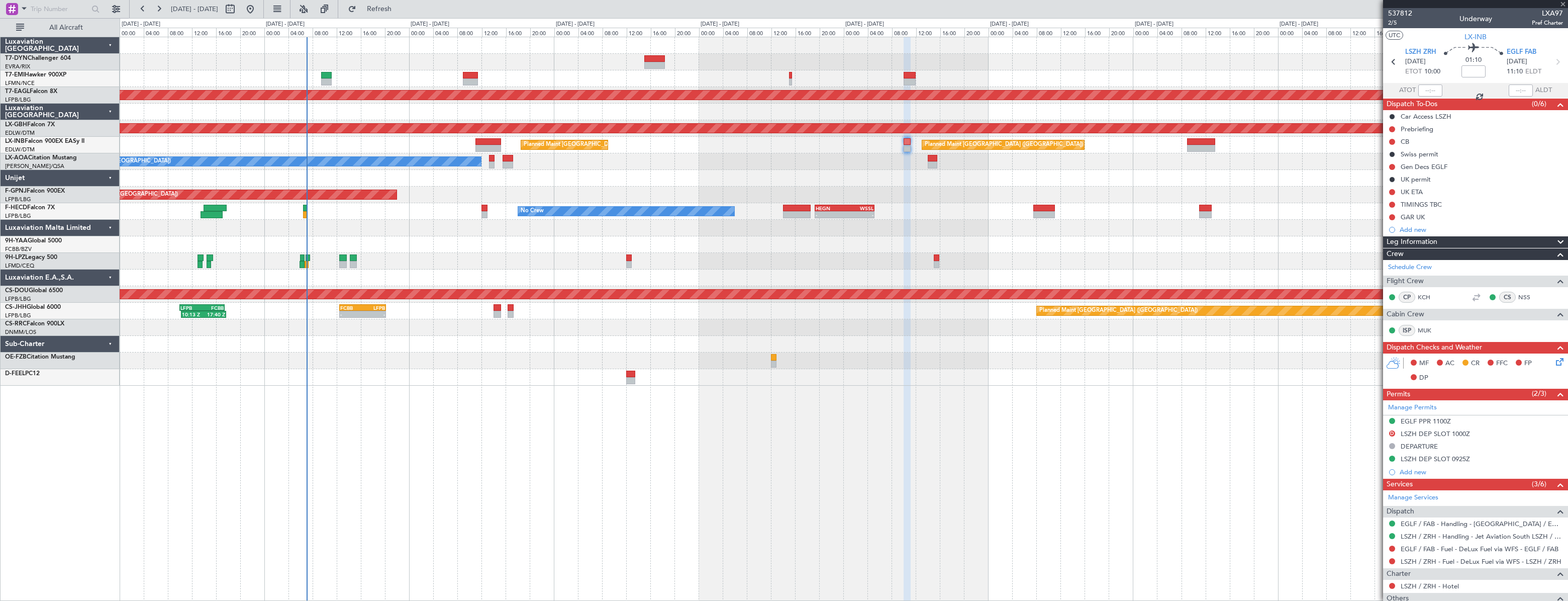
type input "-00:15"
type input "3"
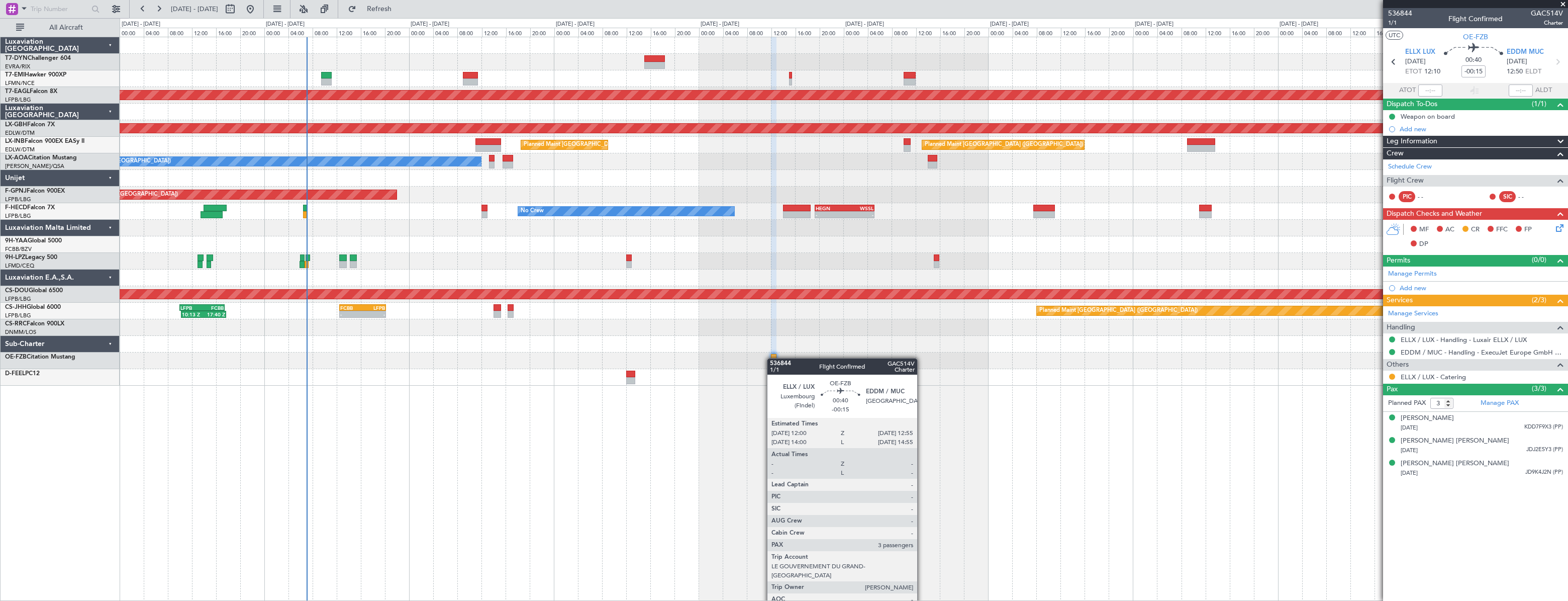
click at [772, 358] on div at bounding box center [774, 358] width 6 height 7
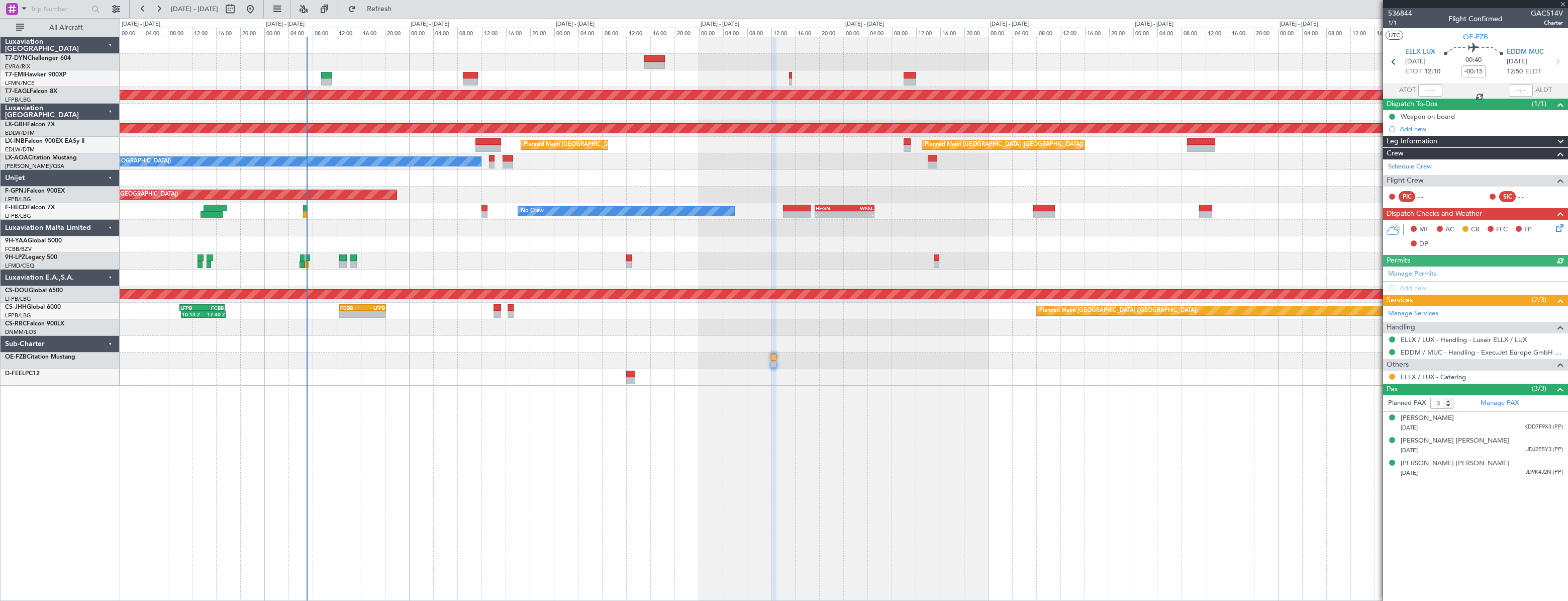
click at [772, 358] on div at bounding box center [774, 358] width 6 height 7
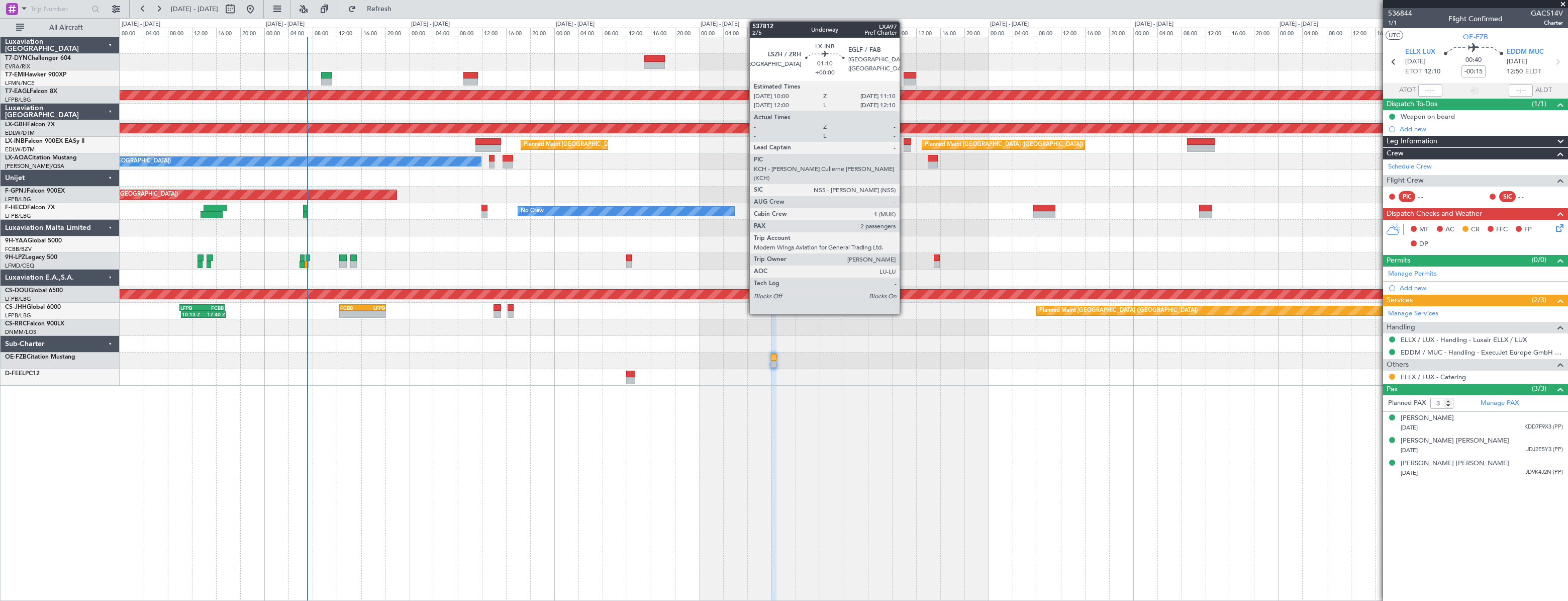
click at [904, 140] on div at bounding box center [908, 142] width 7 height 7
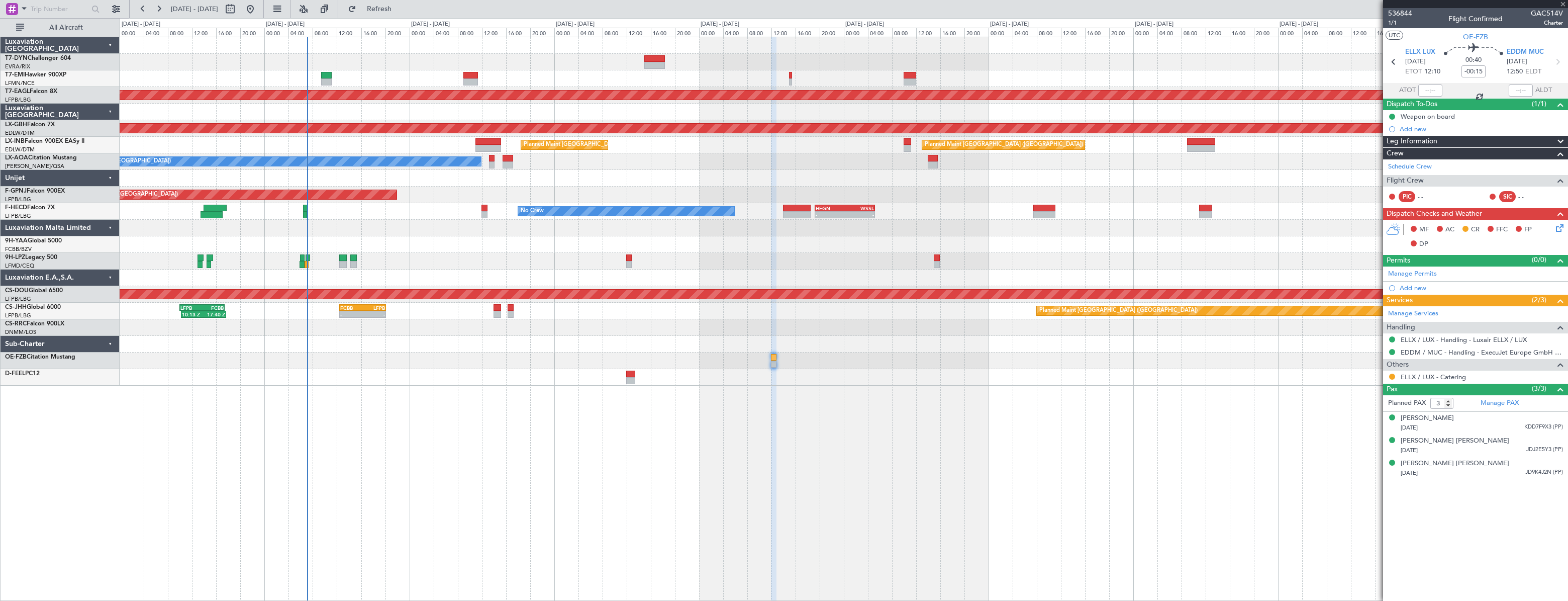
type input "2"
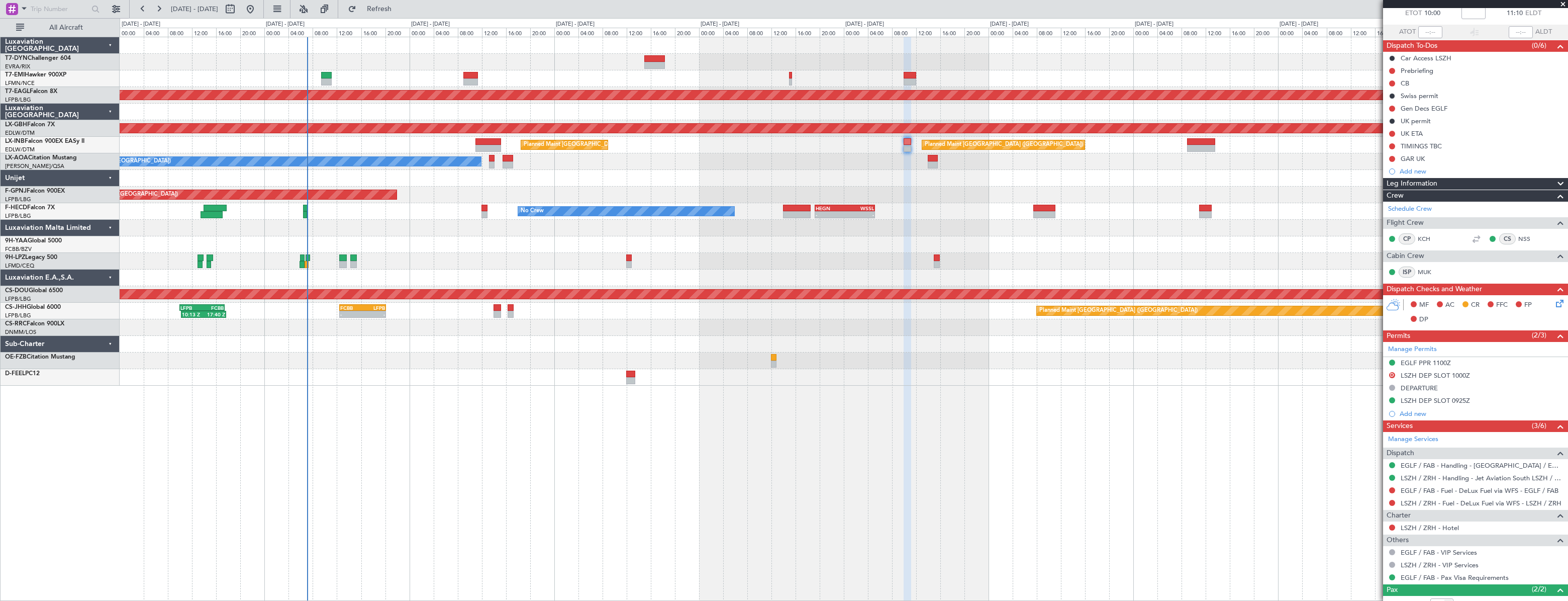
scroll to position [114, 0]
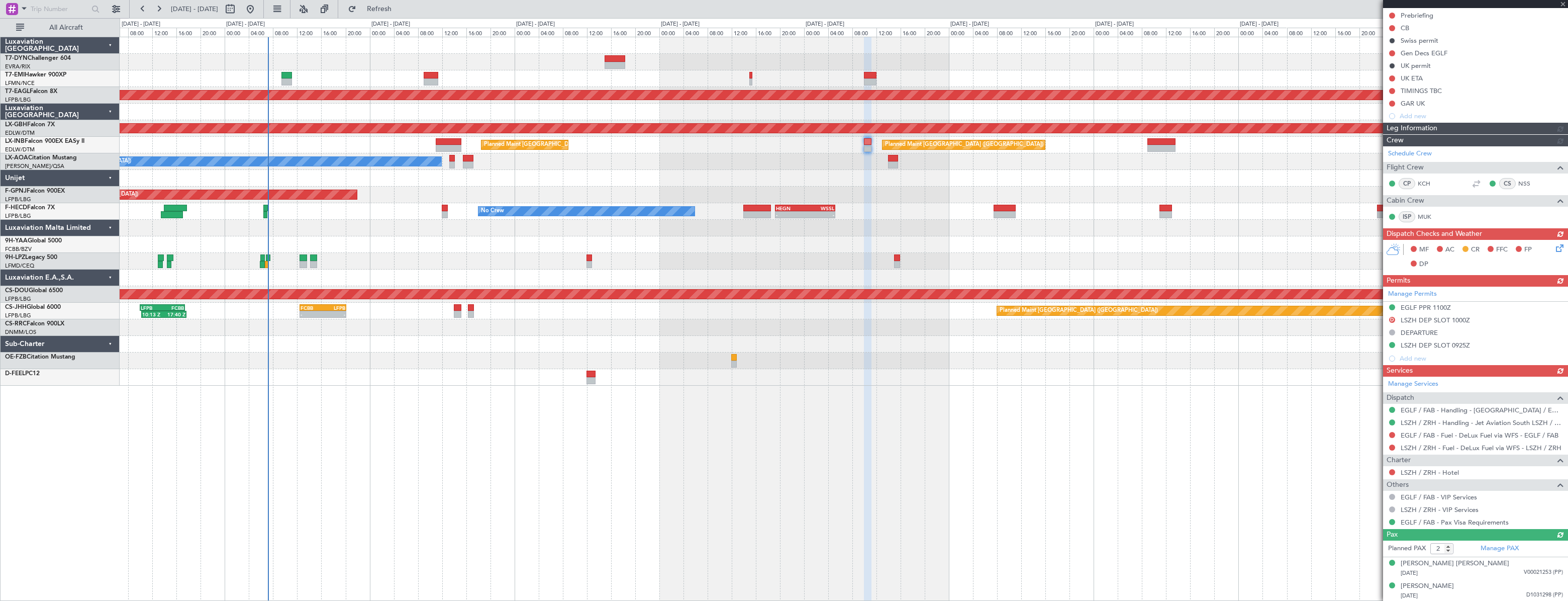
click at [627, 262] on div "Planned Maint Dubai (Al Maktoum Intl) Planned Maint Nurnberg Planned Maint [GEO…" at bounding box center [843, 212] width 1448 height 349
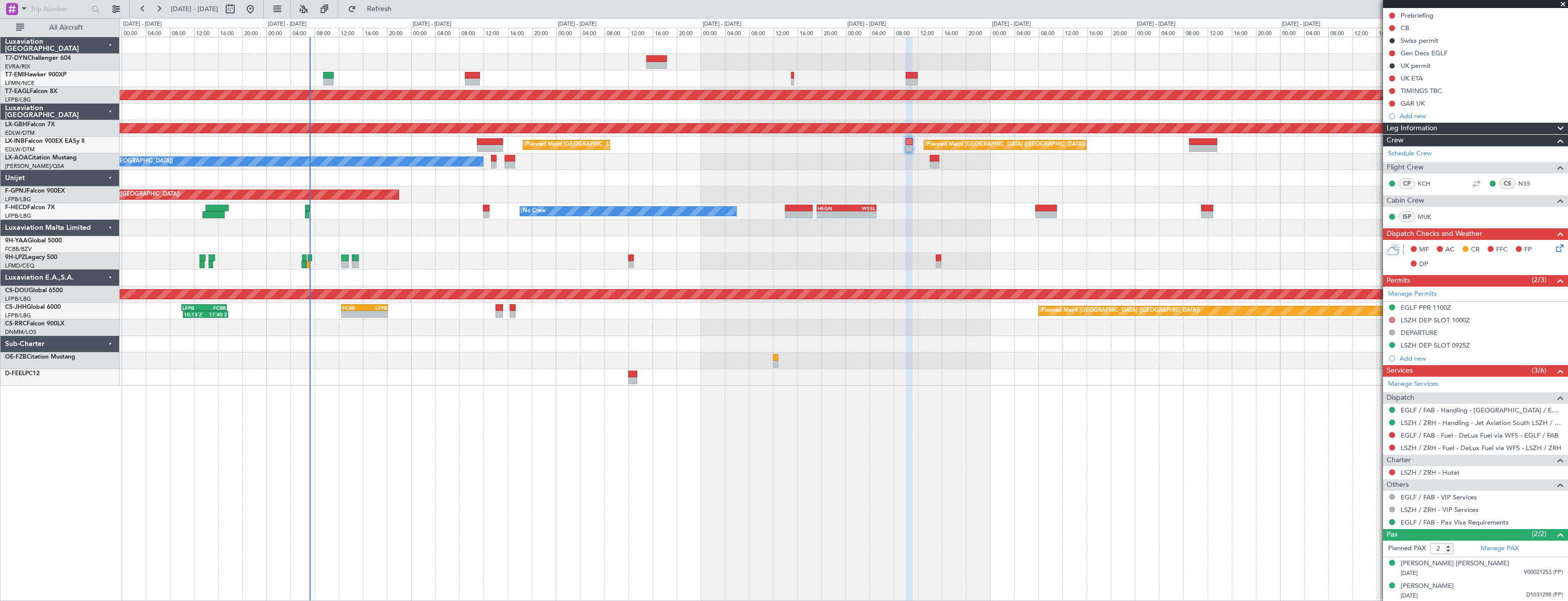
click at [654, 259] on div at bounding box center [843, 262] width 1448 height 17
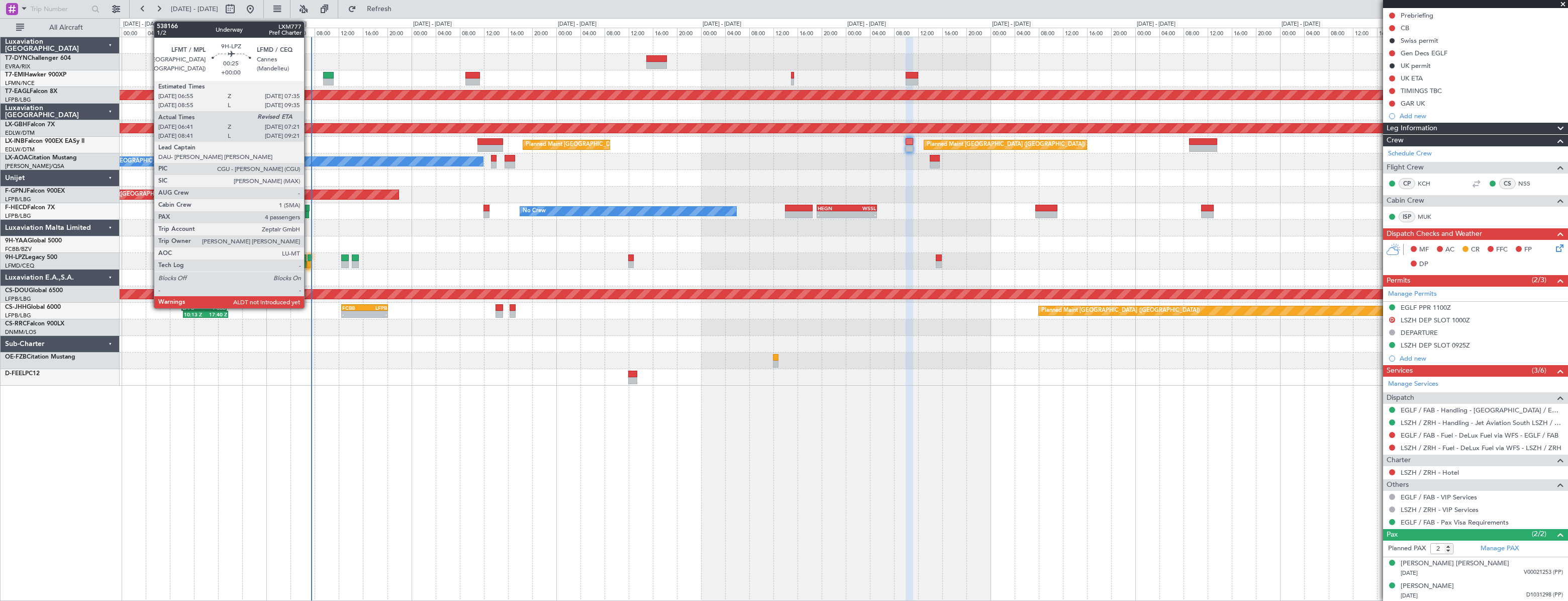
click at [309, 261] on div at bounding box center [308, 264] width 5 height 7
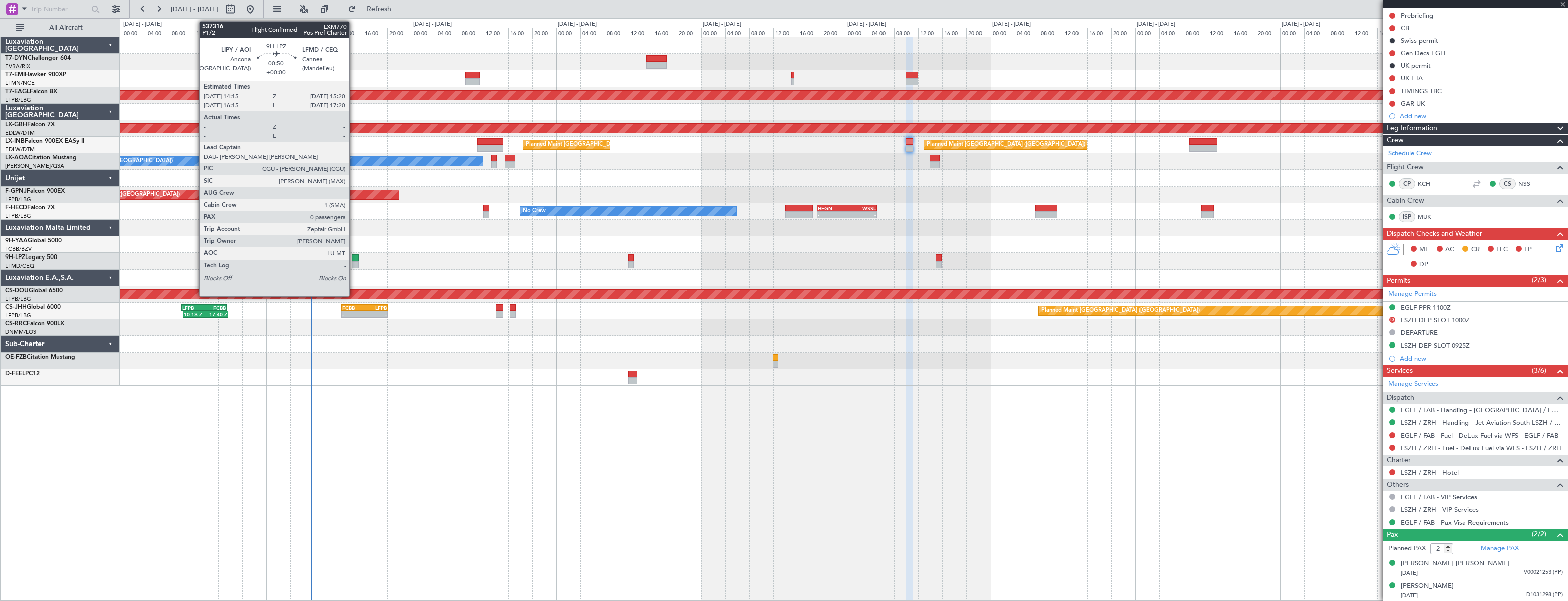
type input "06:51"
type input "4"
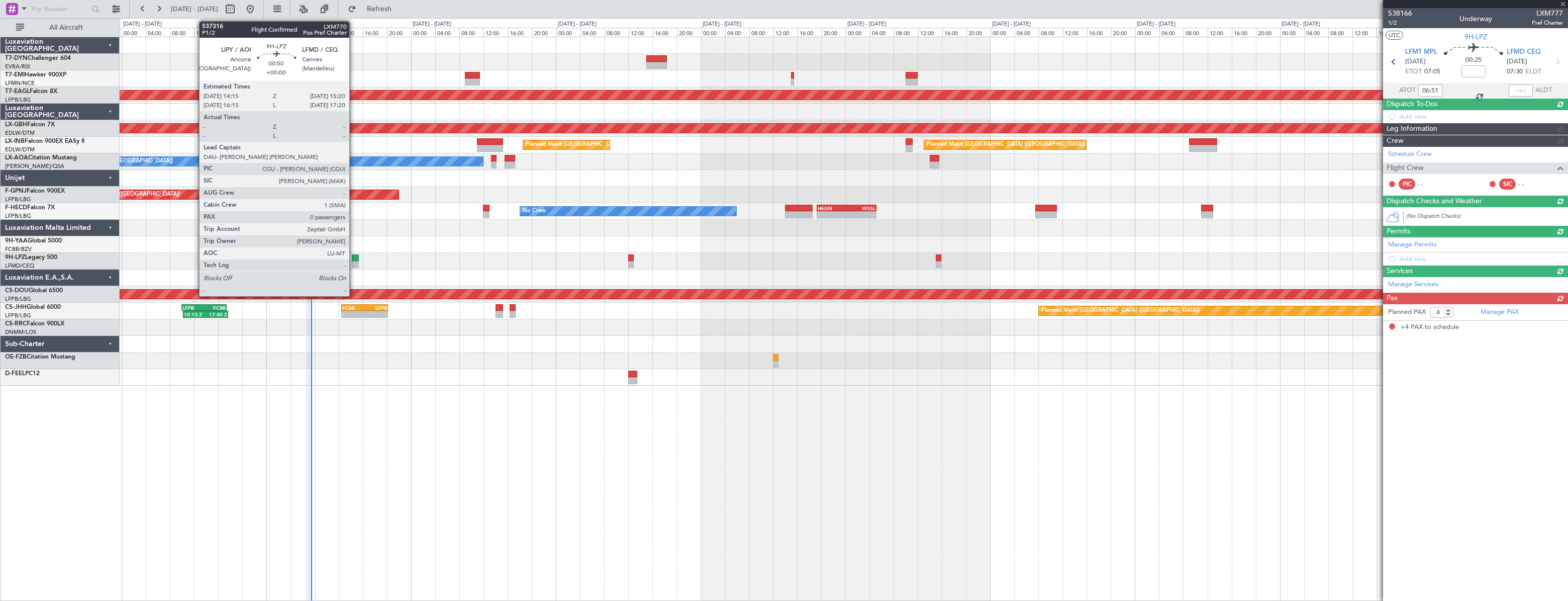
scroll to position [0, 0]
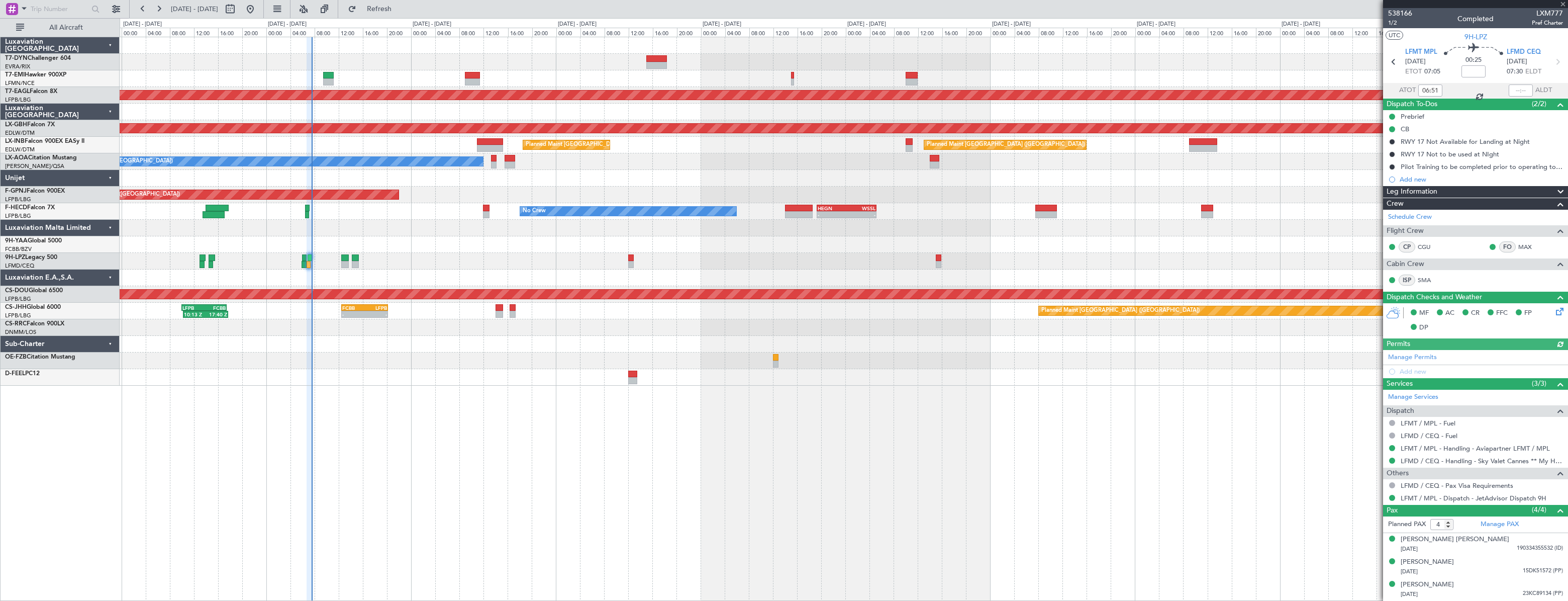
type input "07:20"
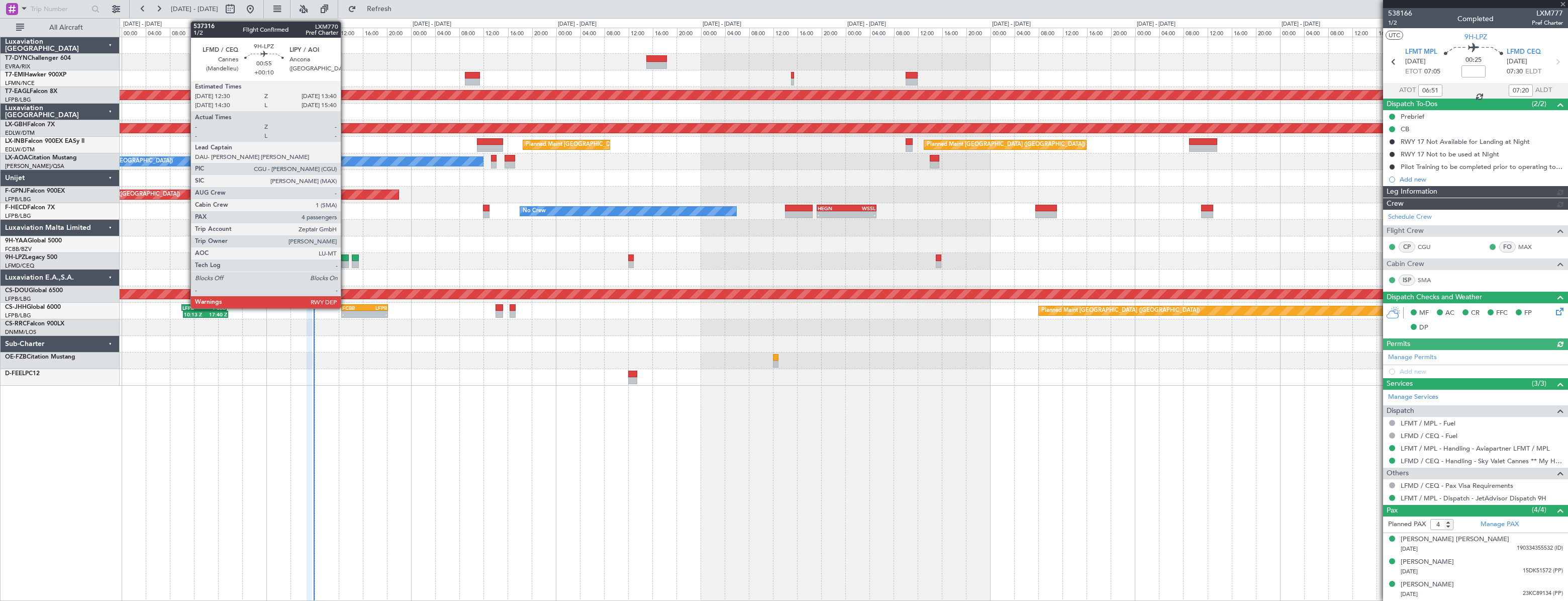
click at [345, 259] on div at bounding box center [345, 258] width 7 height 7
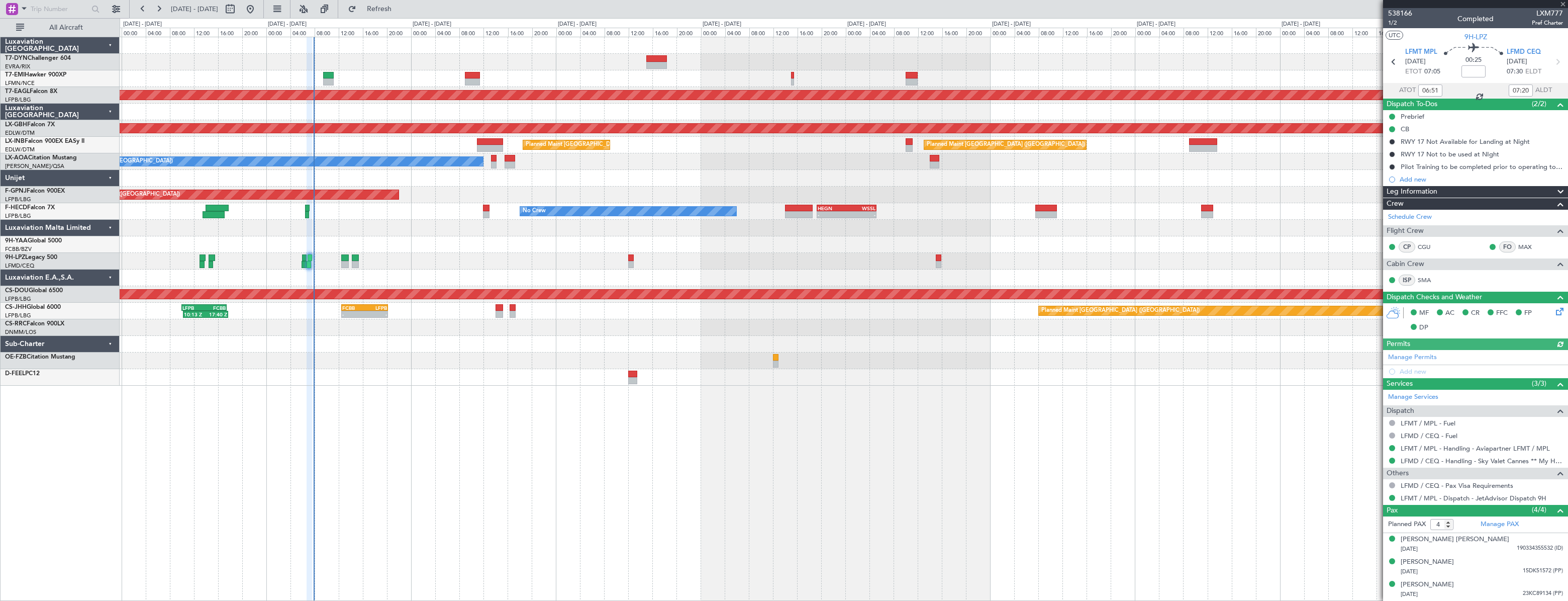
type input "+00:10"
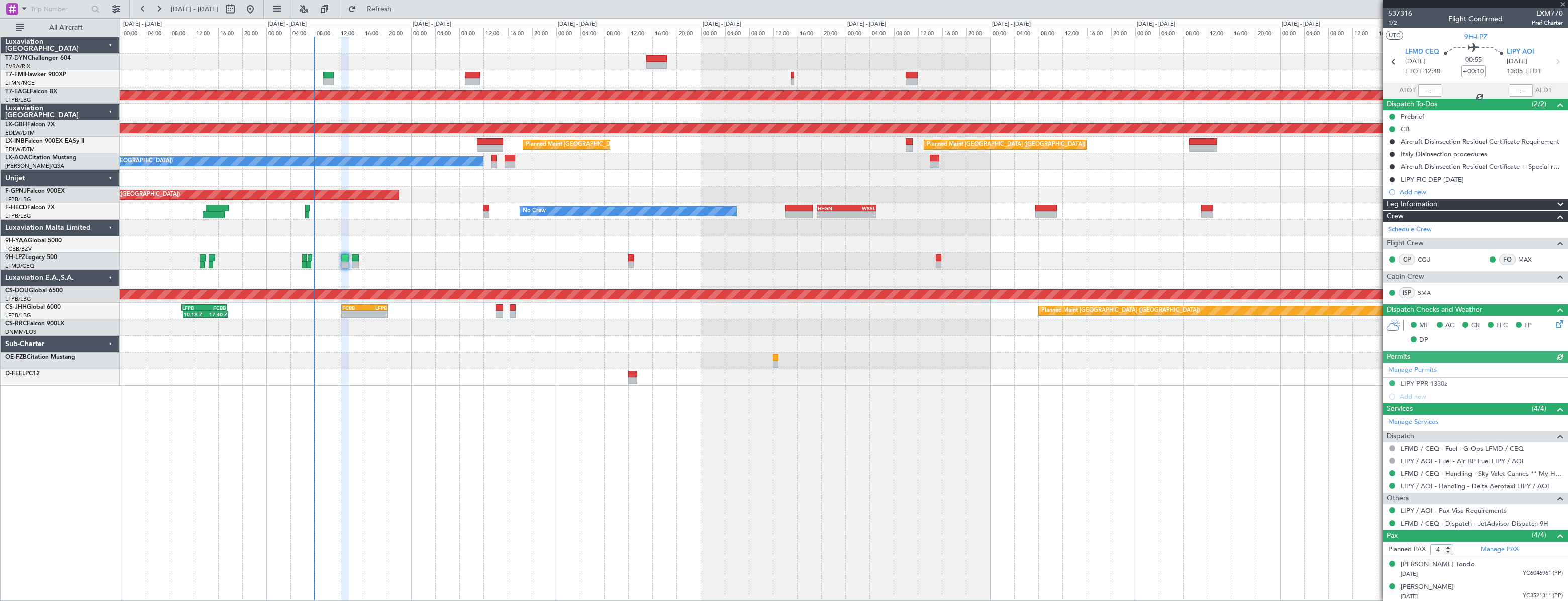
click at [351, 259] on div at bounding box center [843, 262] width 1448 height 17
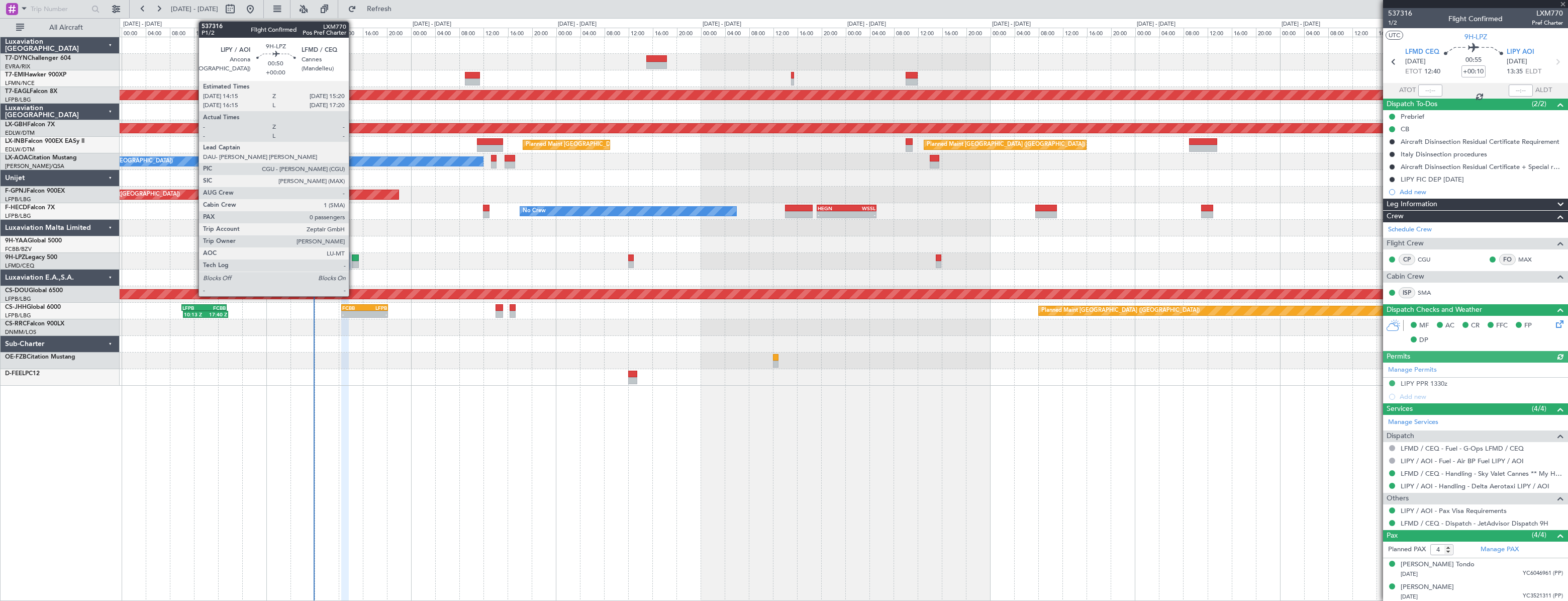
click at [353, 256] on div at bounding box center [356, 258] width 7 height 7
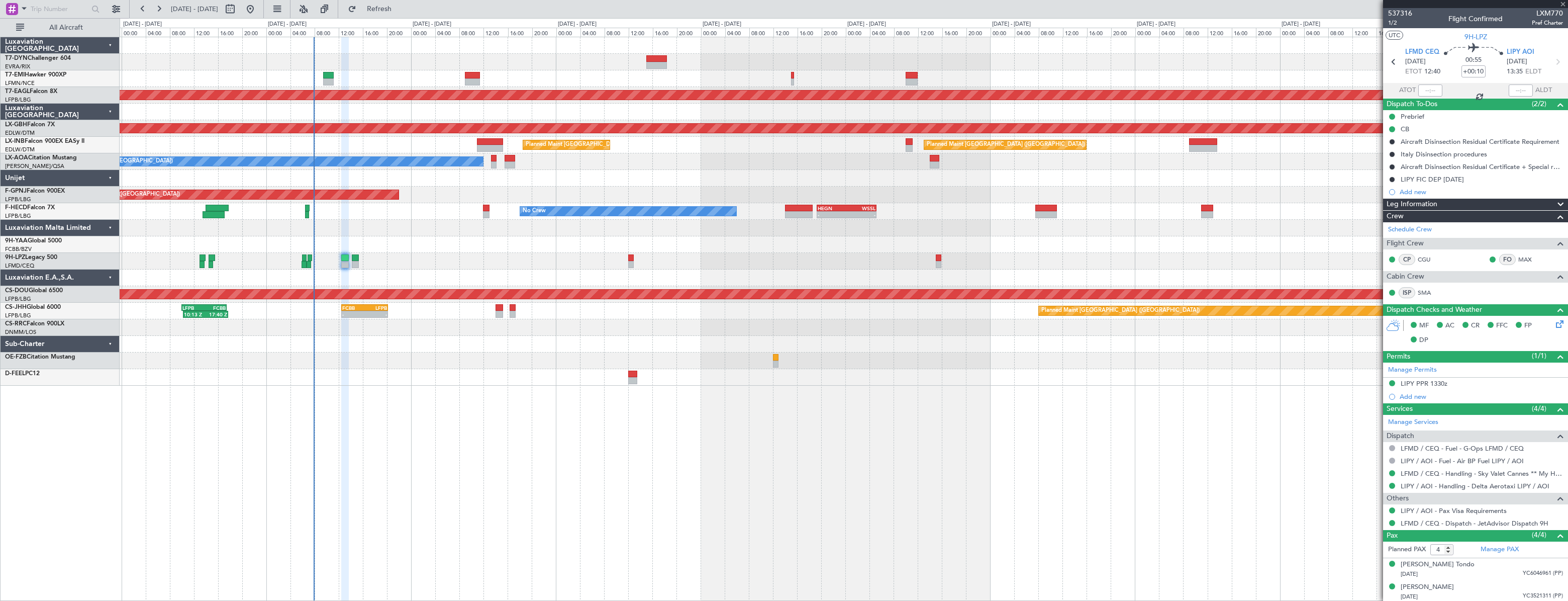
type input "0"
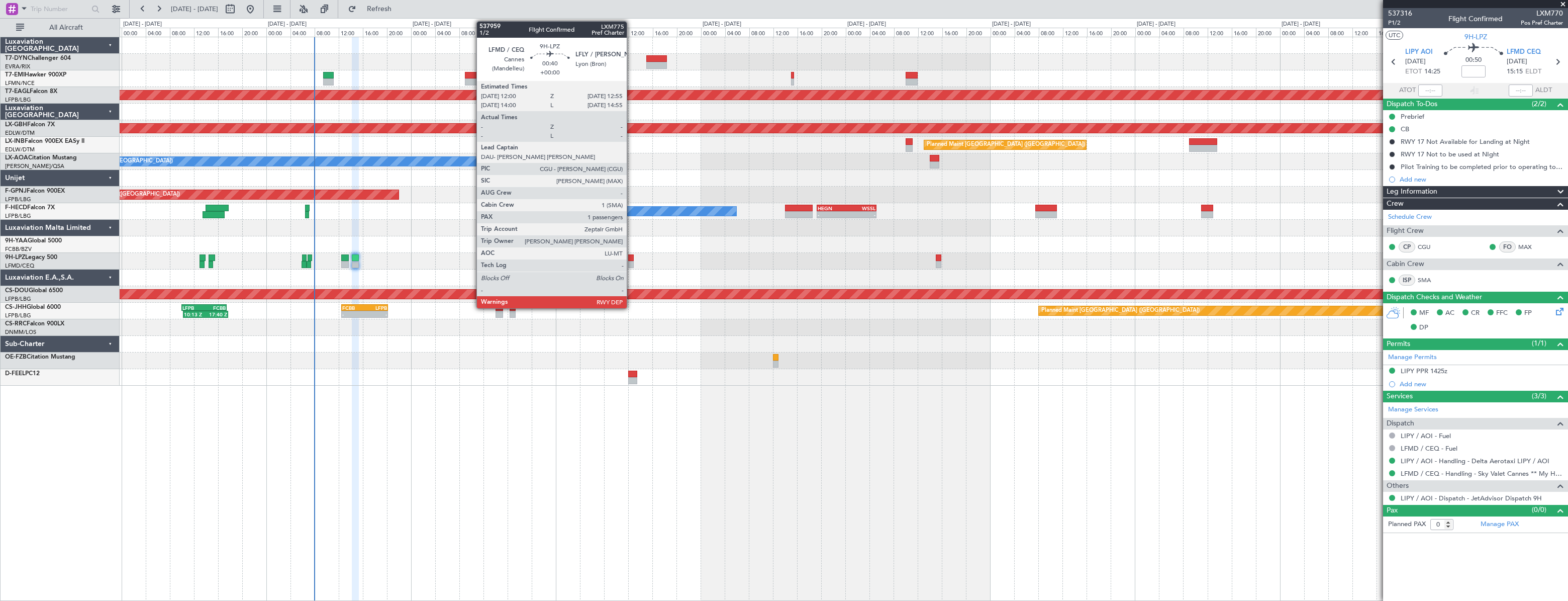
click at [631, 258] on div at bounding box center [631, 258] width 6 height 7
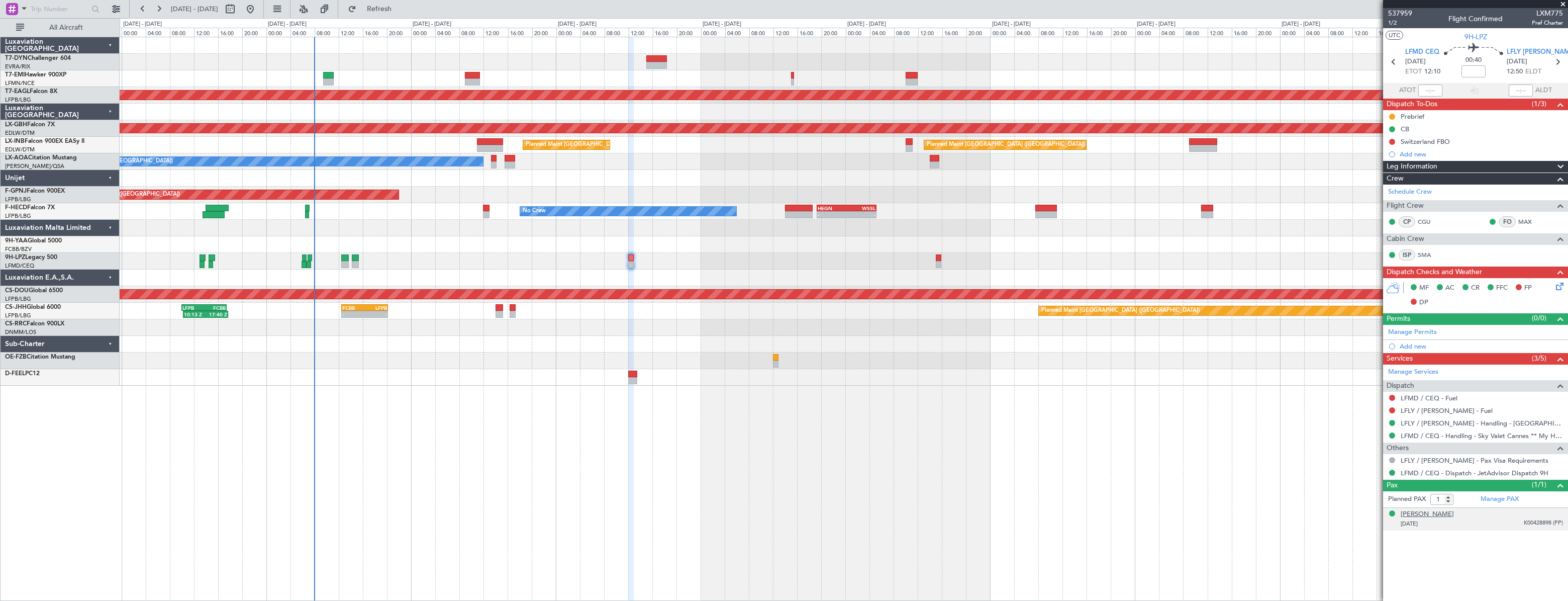
click at [1441, 515] on div "[PERSON_NAME]" at bounding box center [1428, 514] width 53 height 10
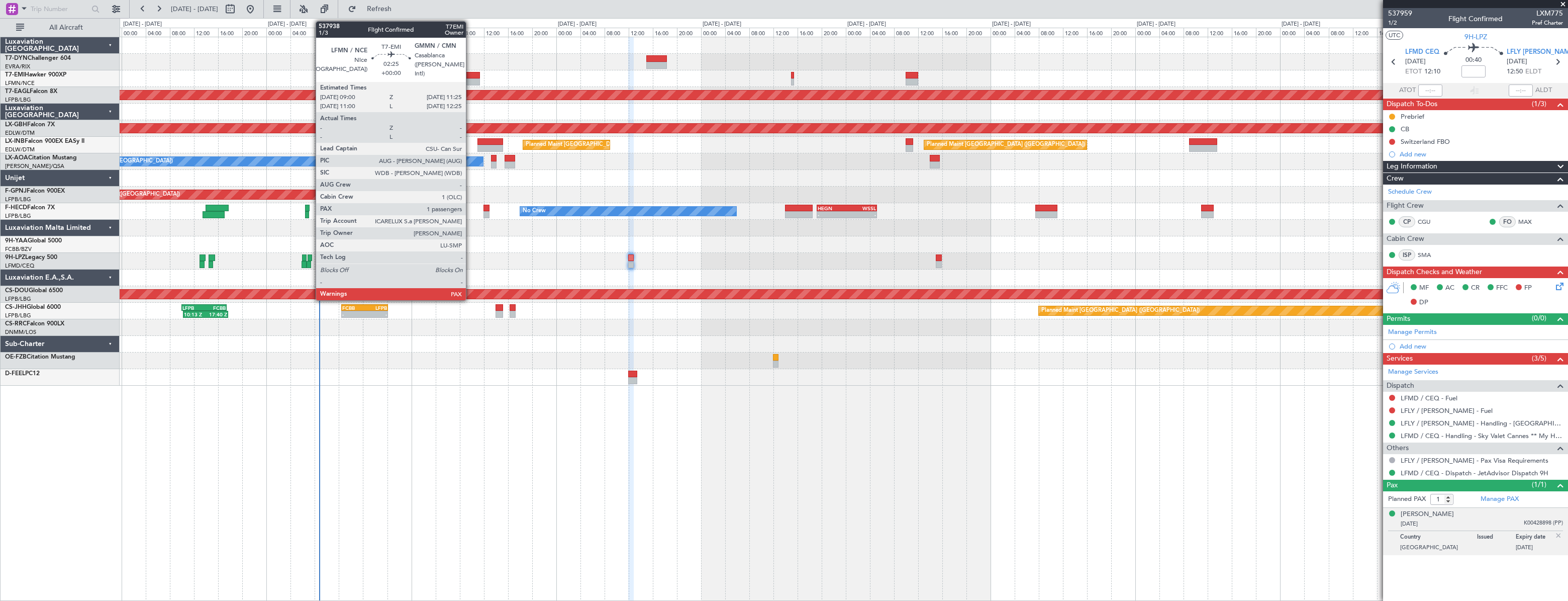
click at [470, 75] on div at bounding box center [473, 75] width 15 height 7
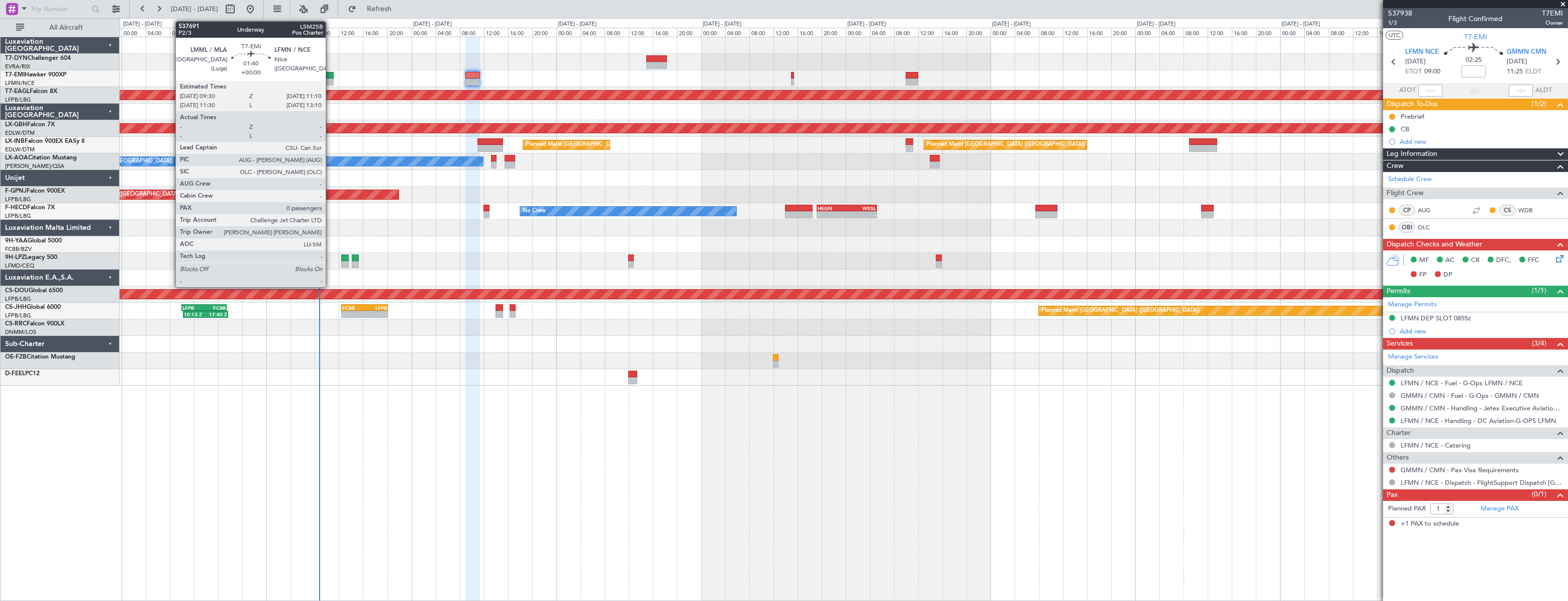
click at [330, 77] on div at bounding box center [328, 75] width 11 height 7
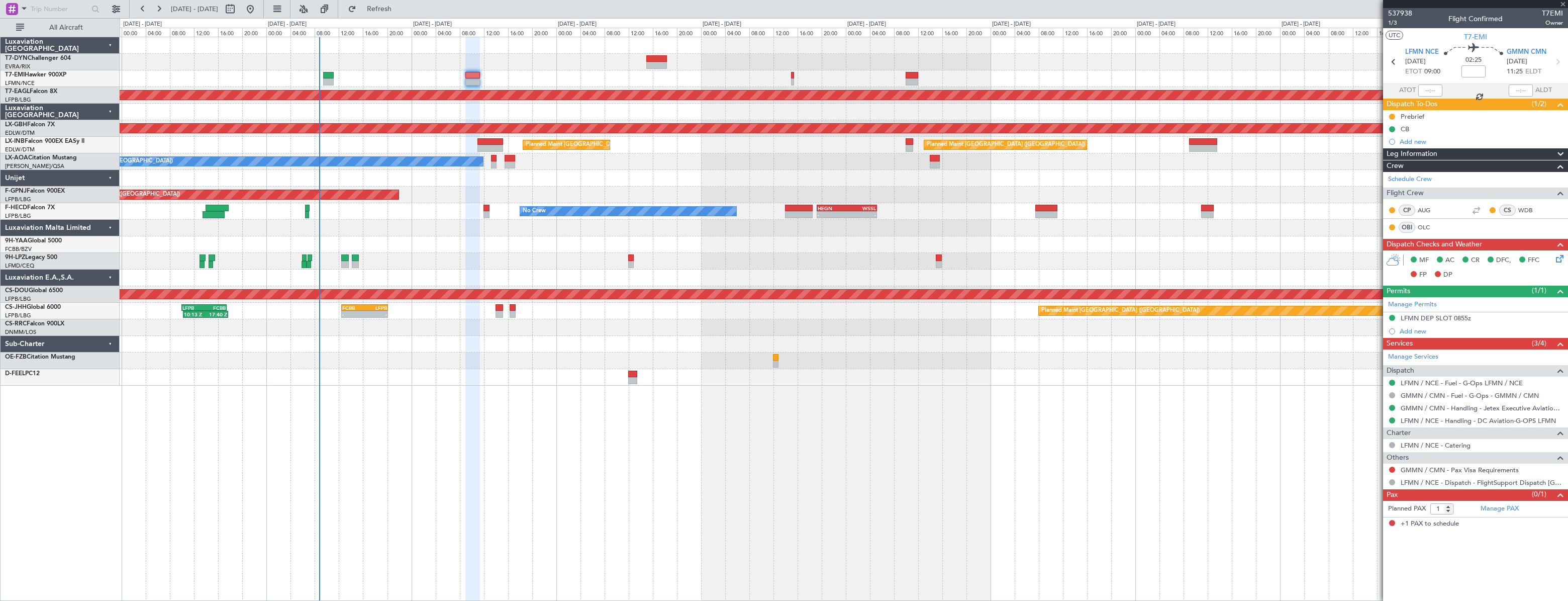
type input "0"
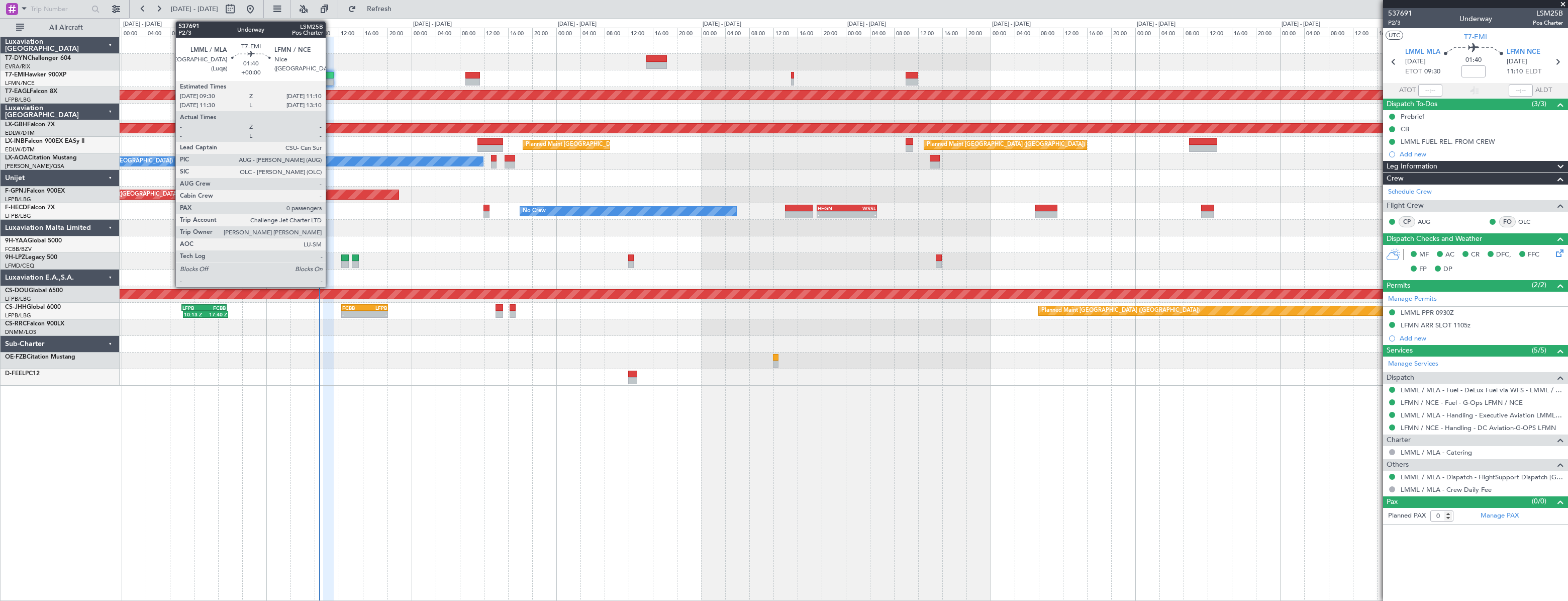
click at [330, 72] on div at bounding box center [328, 75] width 11 height 7
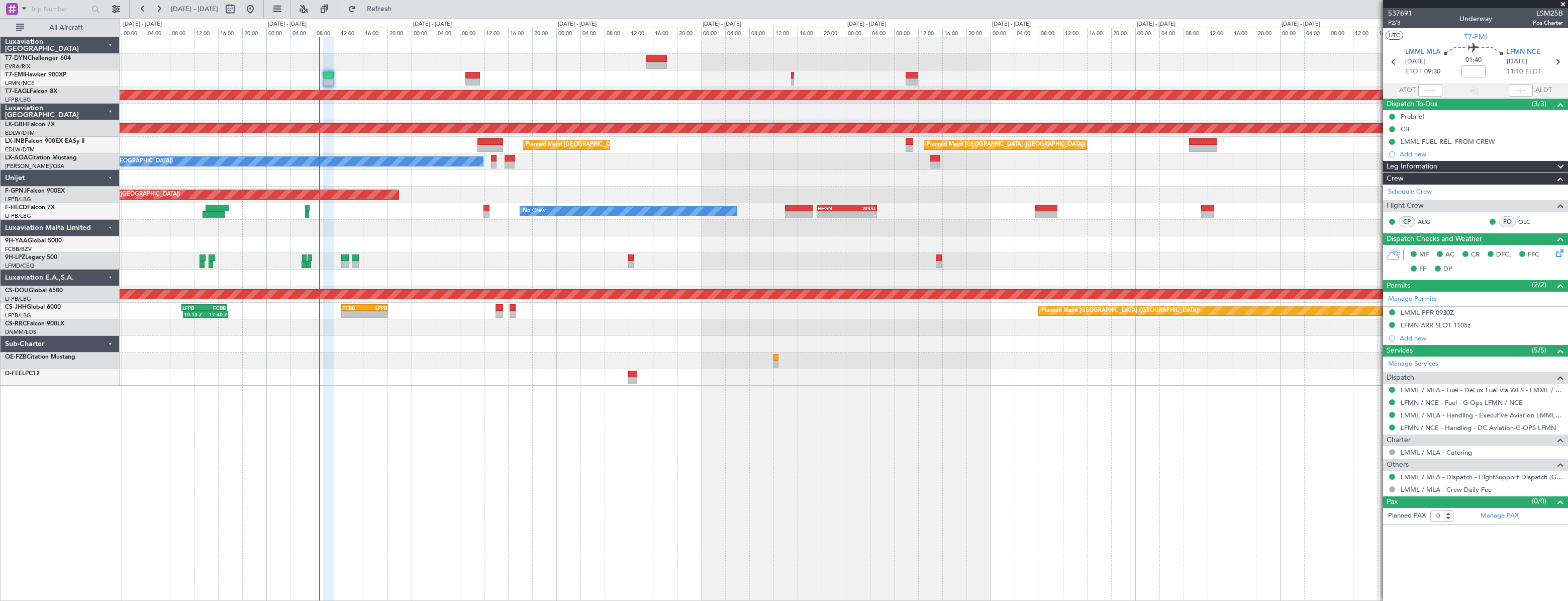
click at [809, 86] on div at bounding box center [843, 79] width 1448 height 17
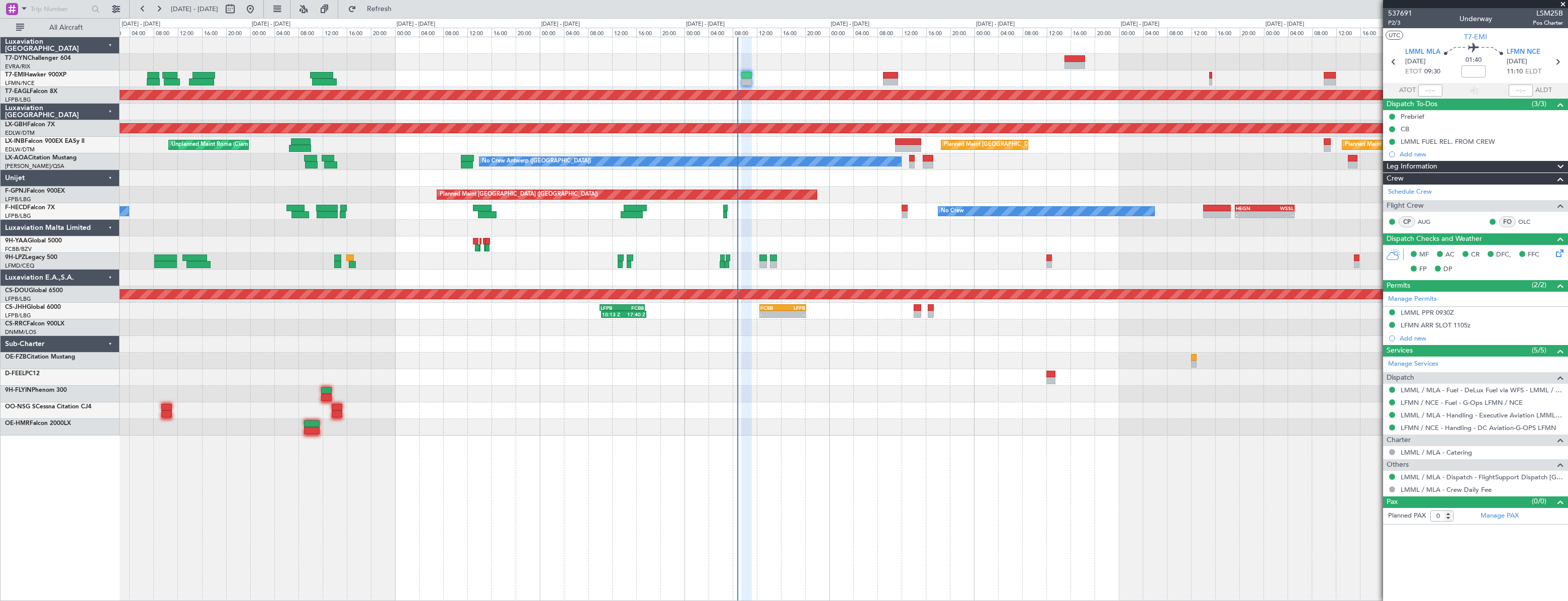
click at [614, 241] on div at bounding box center [843, 245] width 1448 height 17
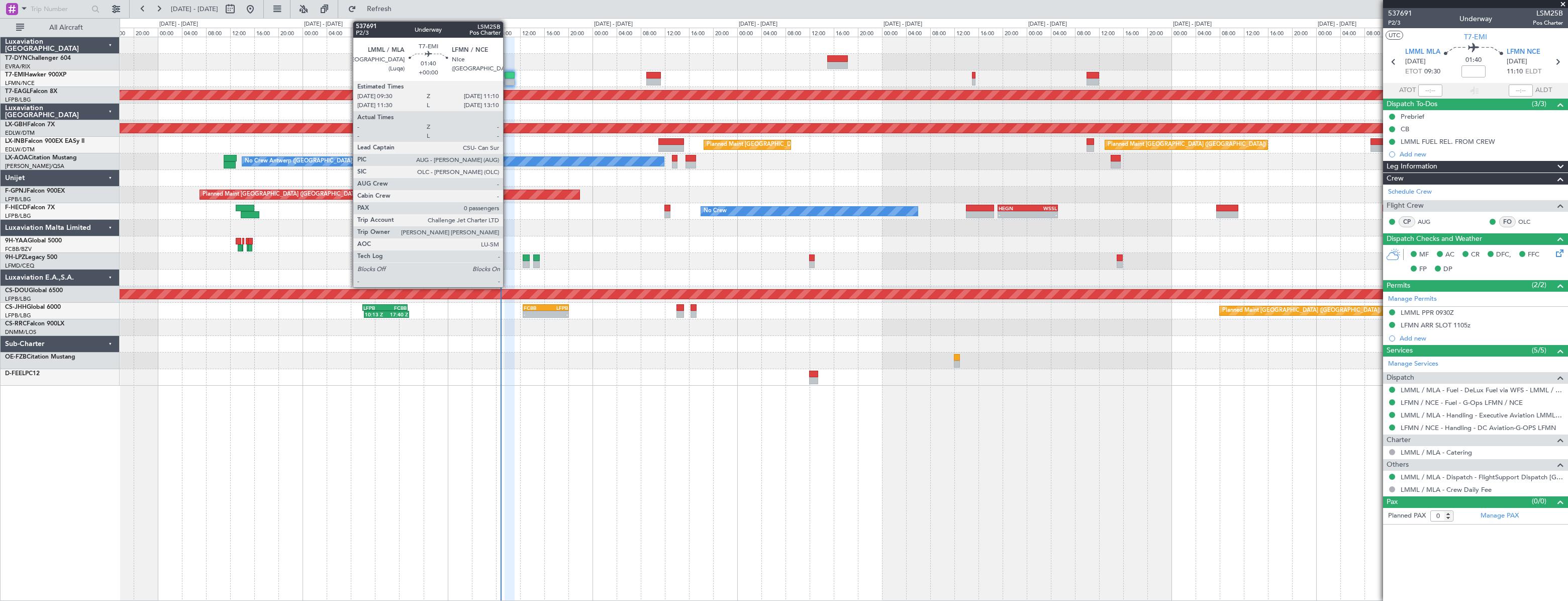
click at [507, 72] on div at bounding box center [510, 75] width 11 height 7
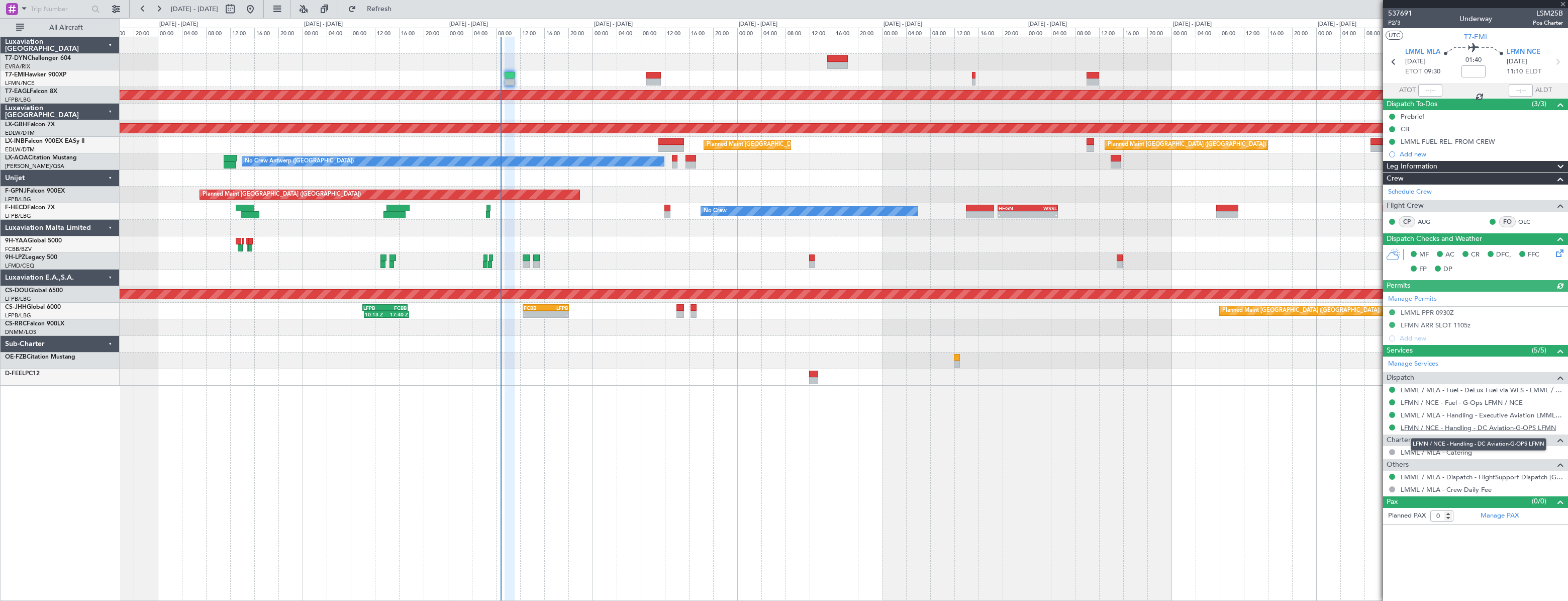
click at [1423, 428] on link "LFMN / NCE - Handling - DC Aviation-G-OPS LFMN" at bounding box center [1478, 428] width 155 height 8
click at [1423, 427] on link "LFMN / NCE - Handling - DC Aviation-G-OPS LFMN" at bounding box center [1478, 428] width 155 height 8
click at [1390, 25] on span "P2/3" at bounding box center [1400, 22] width 24 height 8
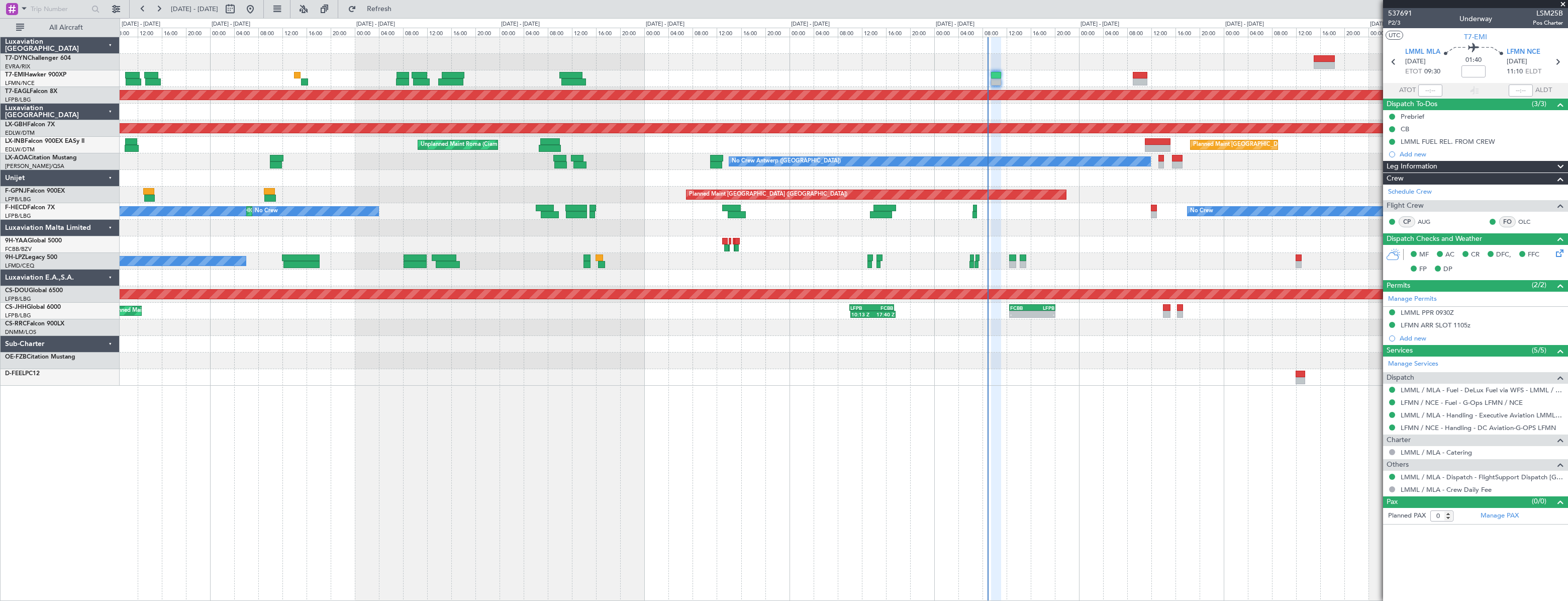
click at [963, 66] on div at bounding box center [843, 62] width 1448 height 17
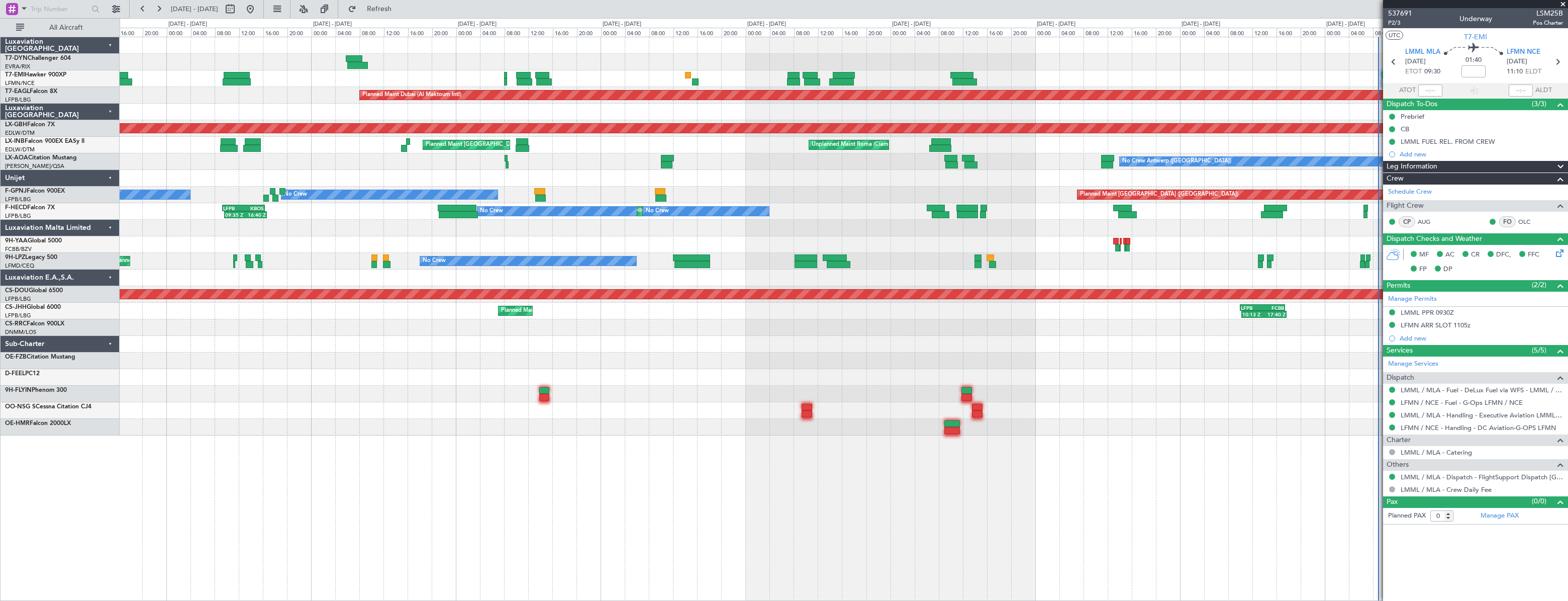
click at [756, 72] on div "Planned Maint Zurich Planned Maint Dubai (Al Maktoum Intl) 07:20 Z 14:25 Z LFPB…" at bounding box center [843, 237] width 1448 height 398
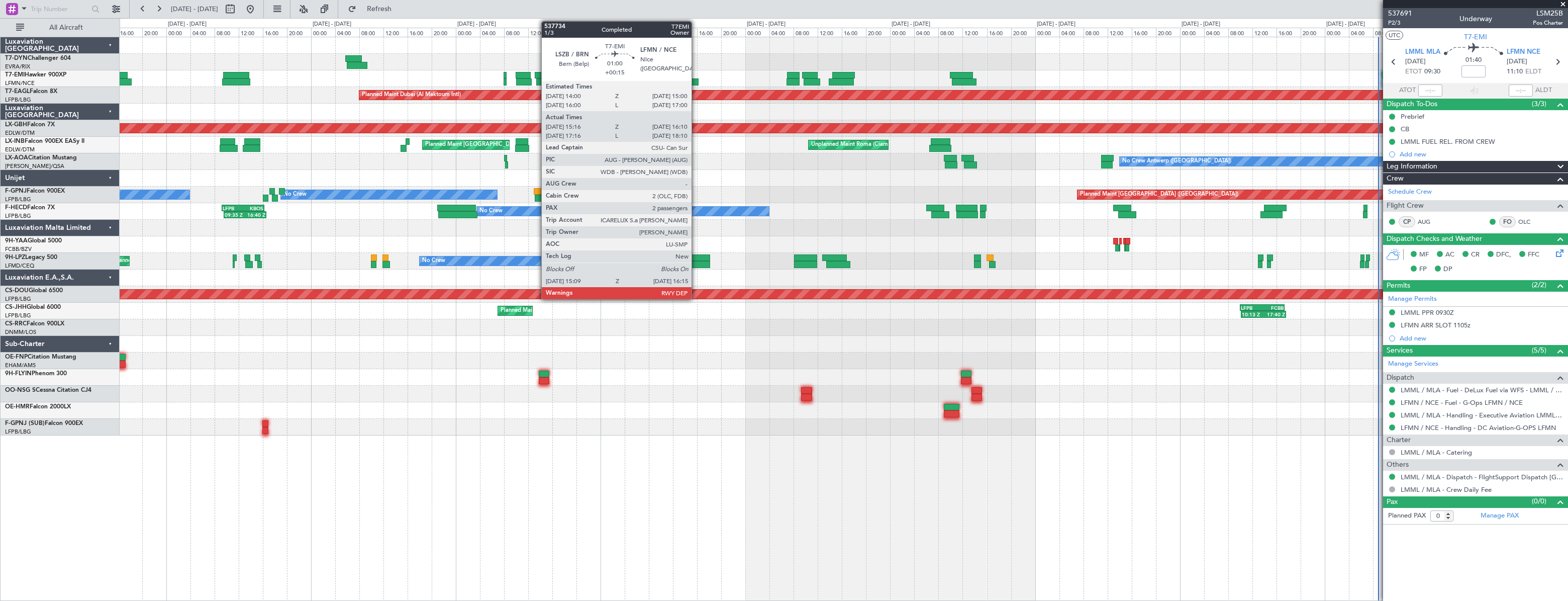
click at [696, 81] on div at bounding box center [695, 83] width 7 height 7
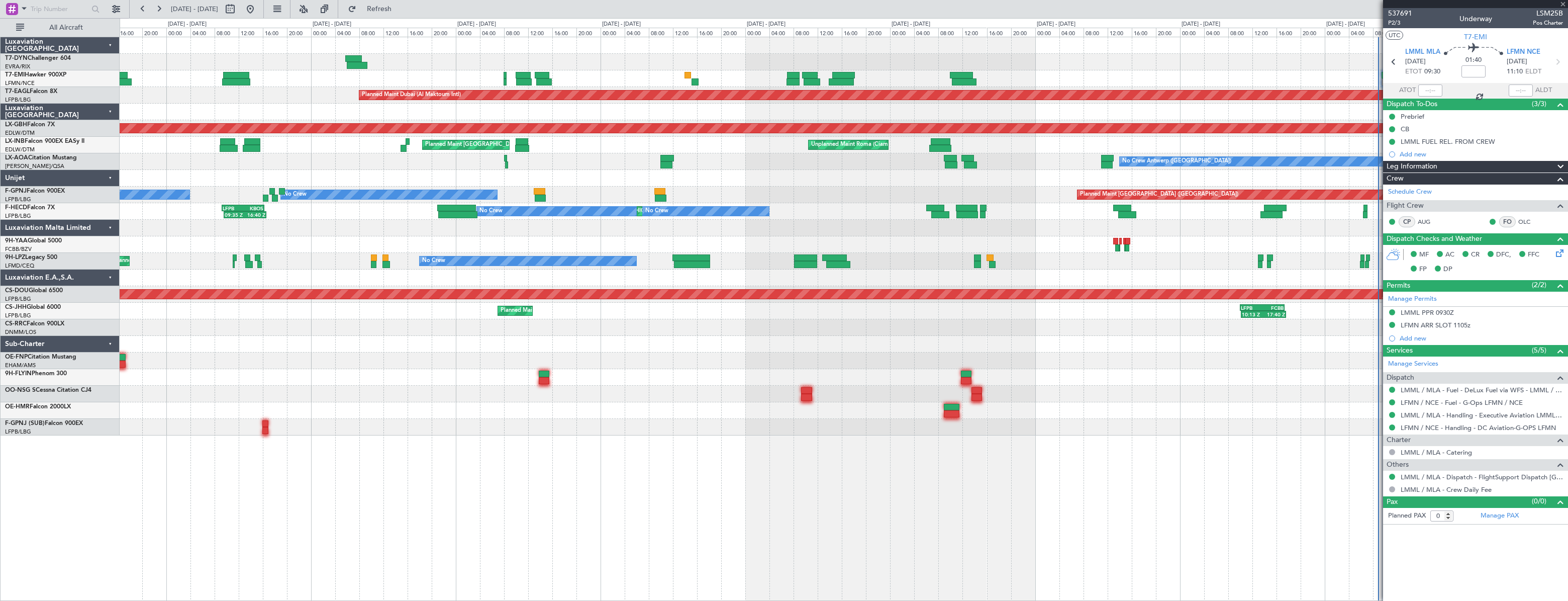
type input "+00:15"
type input "15:16"
type input "16:10"
type input "2"
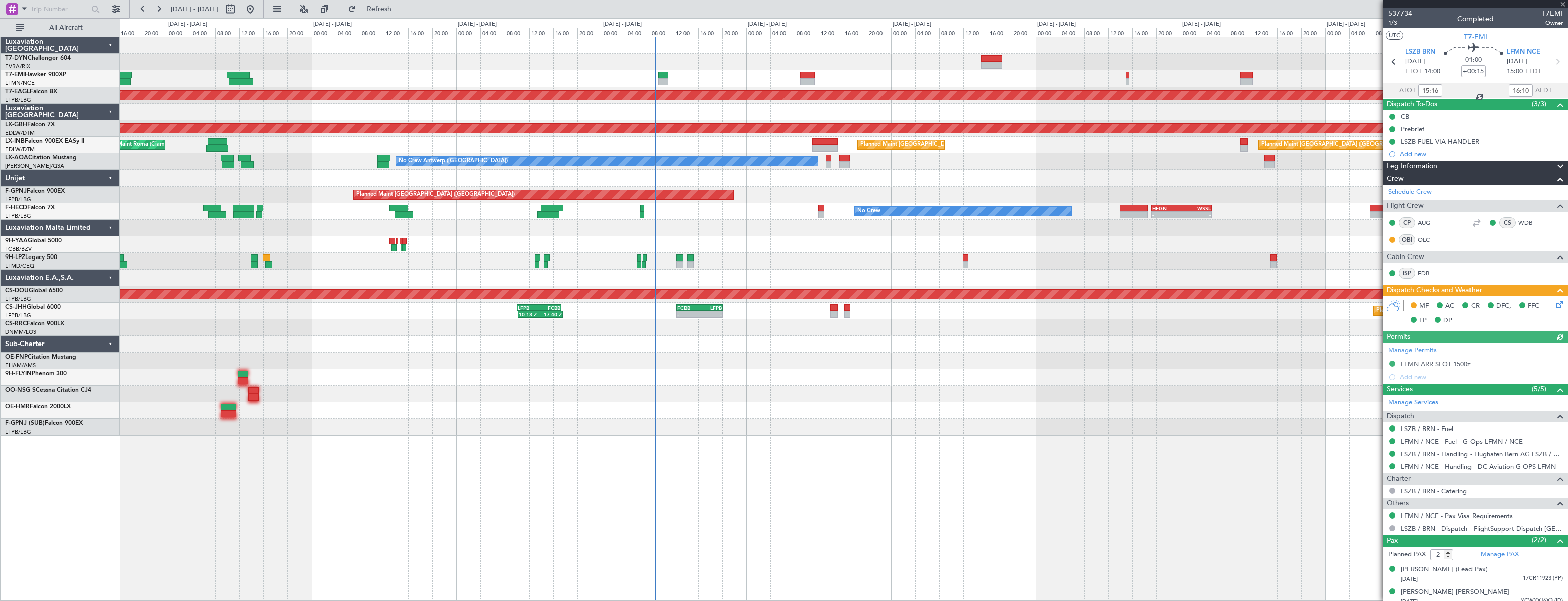
click at [401, 72] on div at bounding box center [843, 79] width 1448 height 17
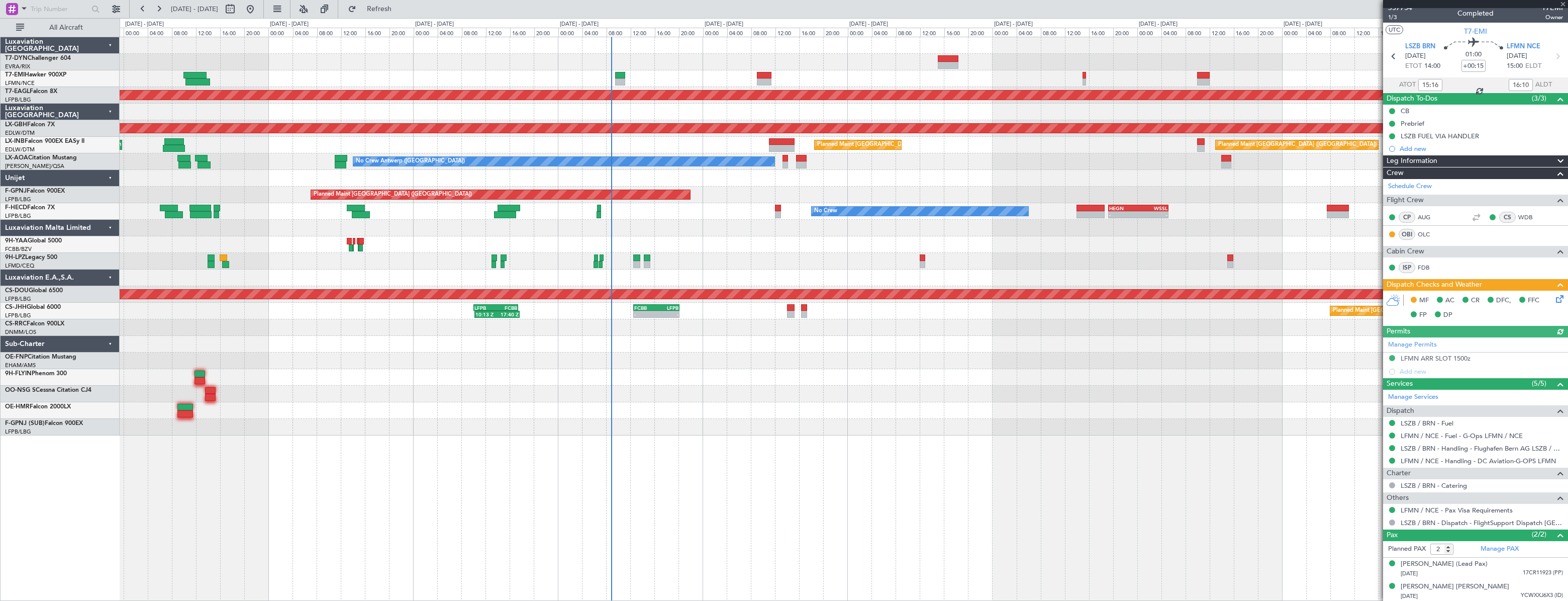
scroll to position [6, 0]
click at [401, 6] on span "Refresh" at bounding box center [380, 9] width 42 height 7
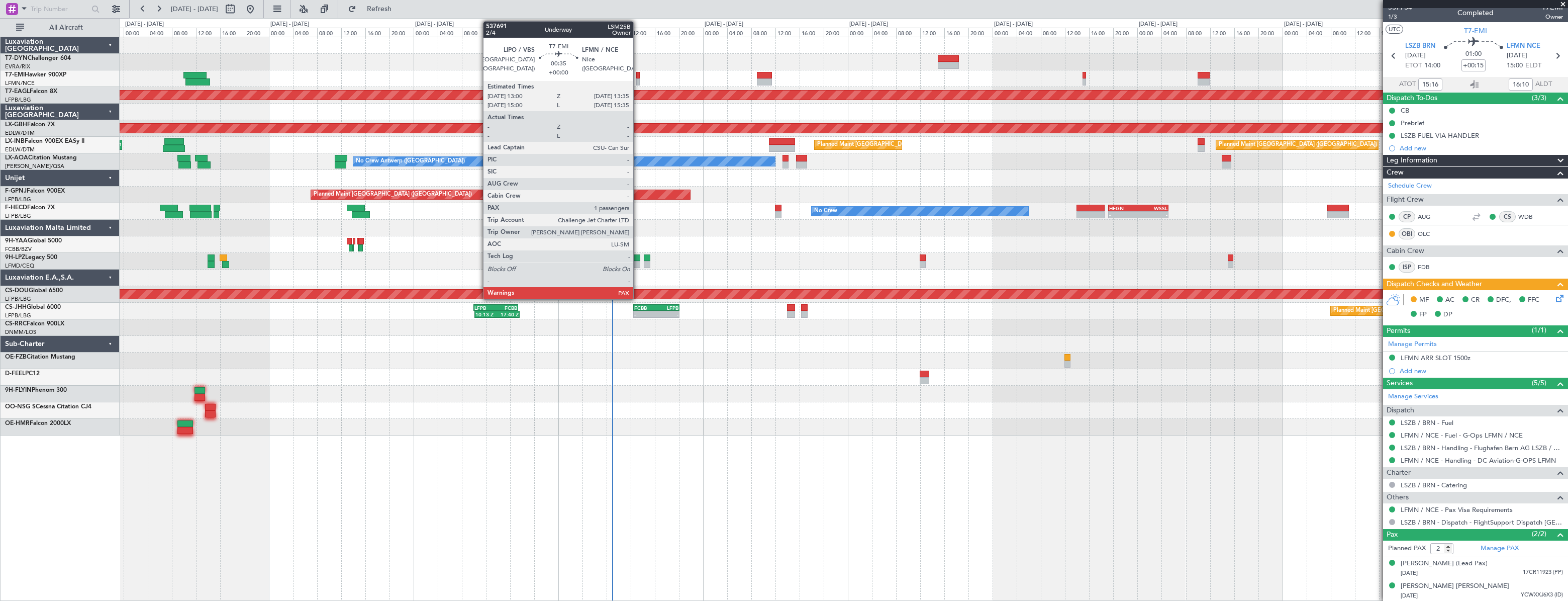
click at [638, 74] on div at bounding box center [638, 75] width 4 height 7
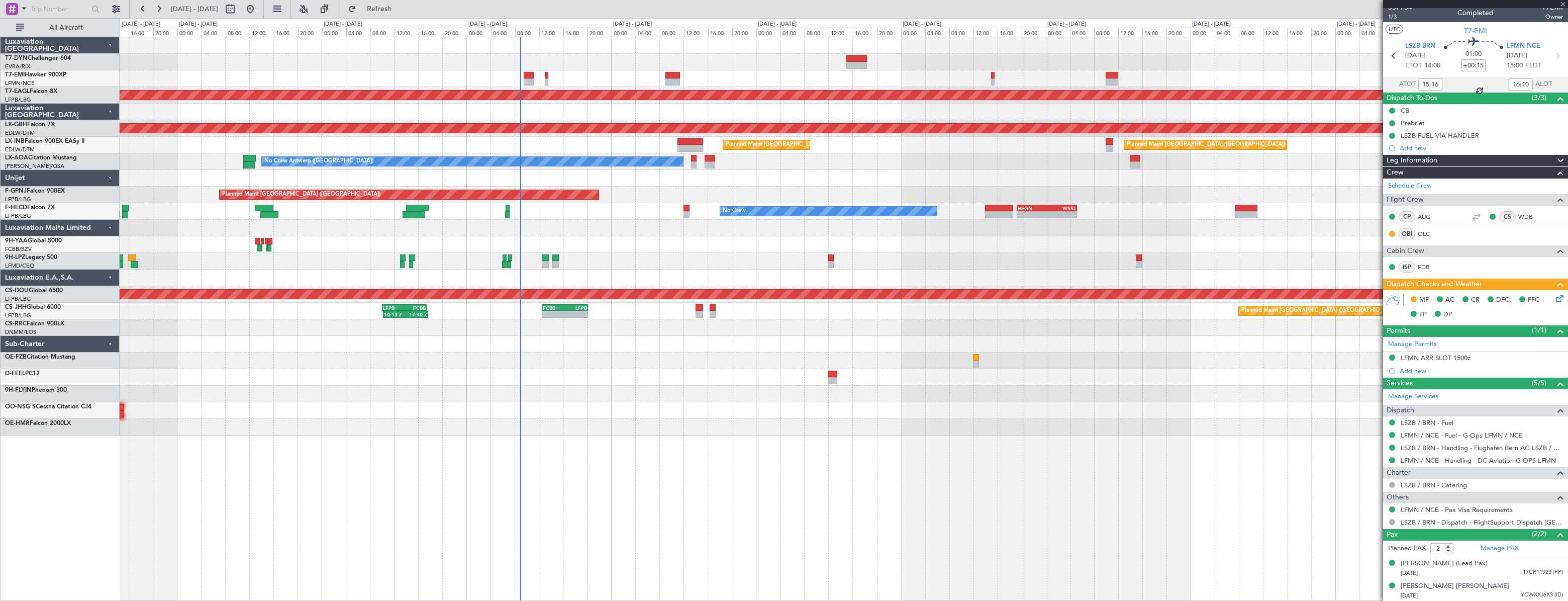
click at [597, 74] on div at bounding box center [843, 79] width 1448 height 17
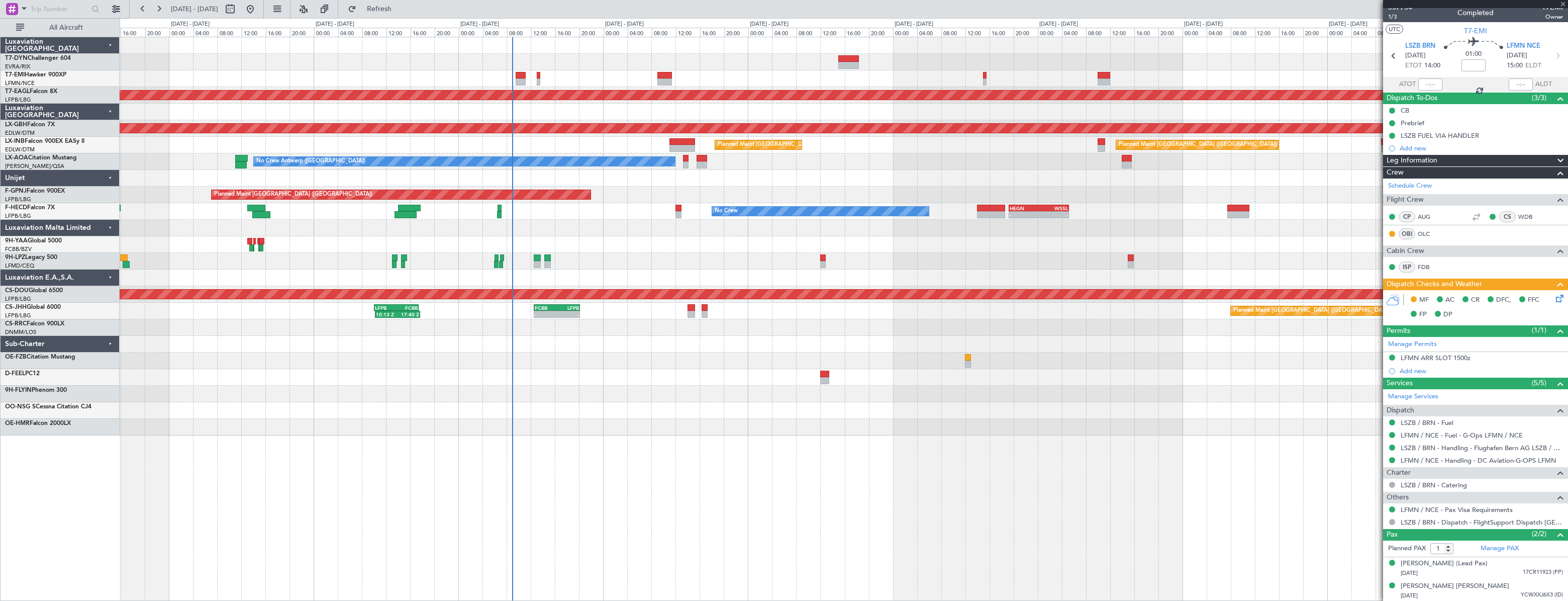
scroll to position [0, 0]
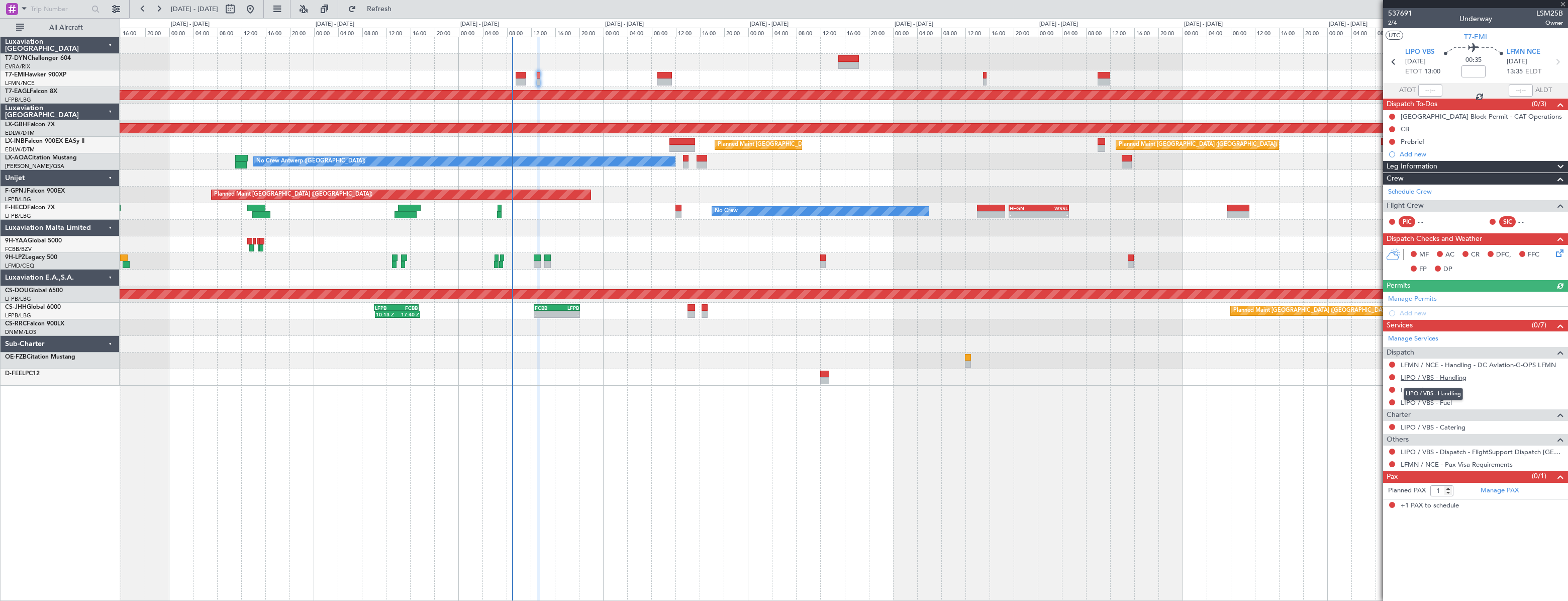
click at [1432, 379] on link "LIPO / VBS - Handling" at bounding box center [1434, 377] width 66 height 8
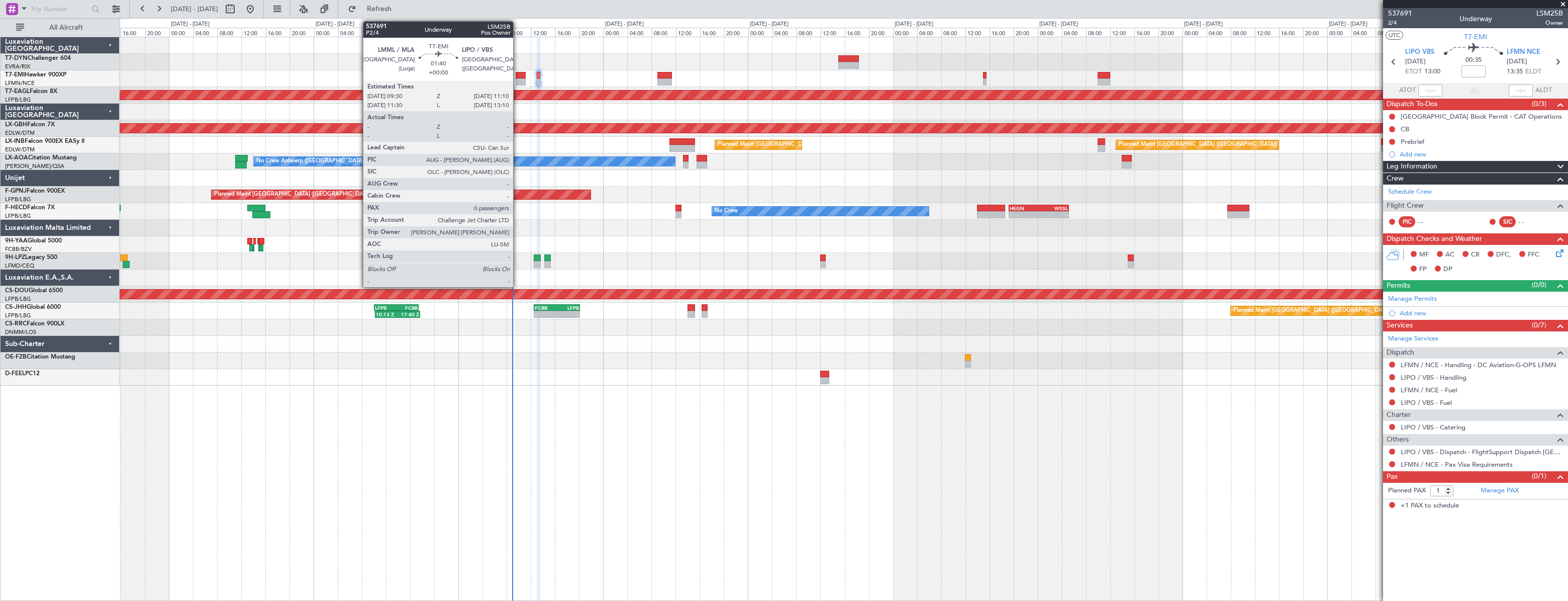
click at [518, 76] on div at bounding box center [521, 75] width 11 height 7
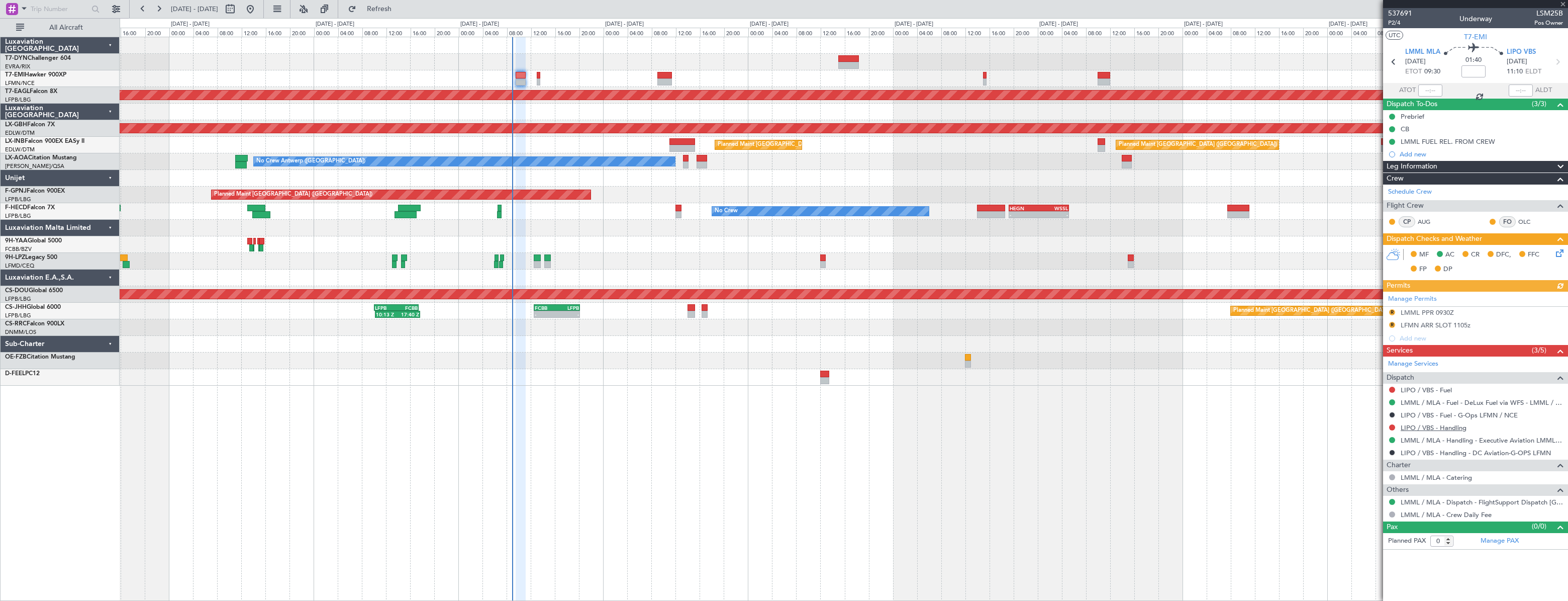
click at [1433, 425] on link "LIPO / VBS - Handling" at bounding box center [1434, 428] width 66 height 8
click at [400, 14] on button "Refresh" at bounding box center [373, 9] width 61 height 17
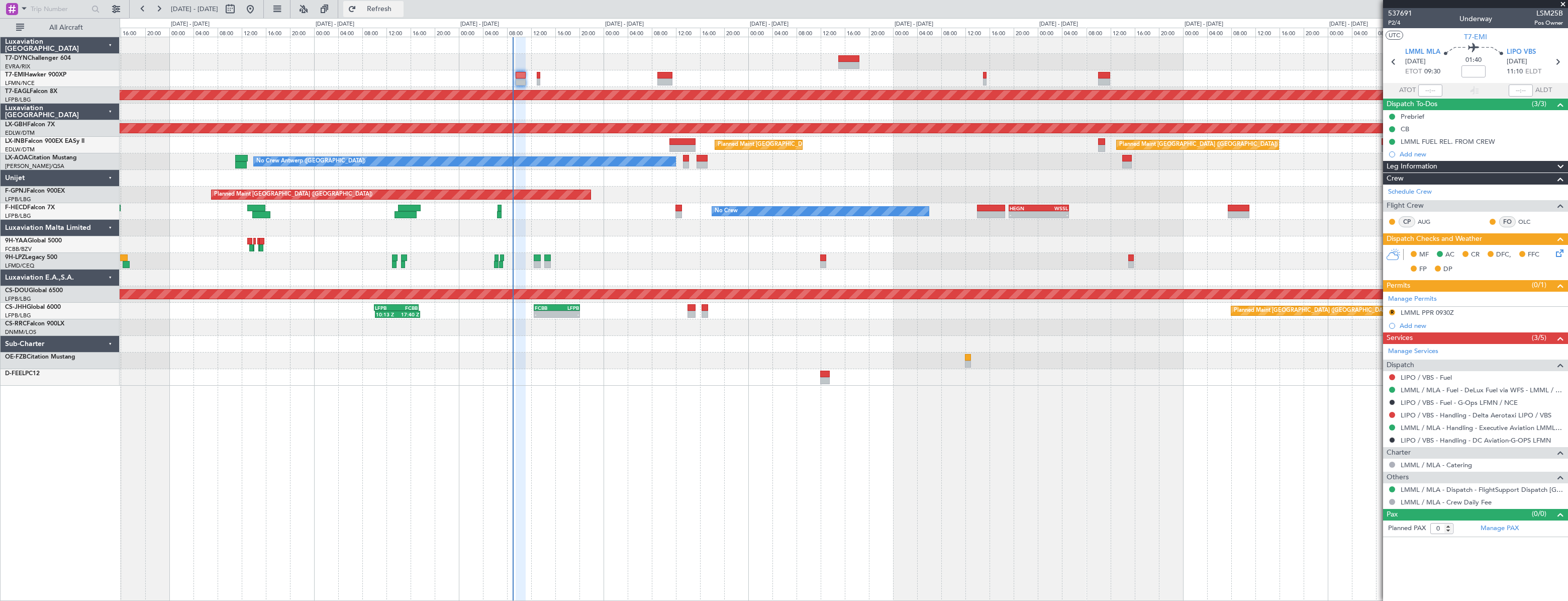
click at [624, 64] on div at bounding box center [843, 62] width 1448 height 17
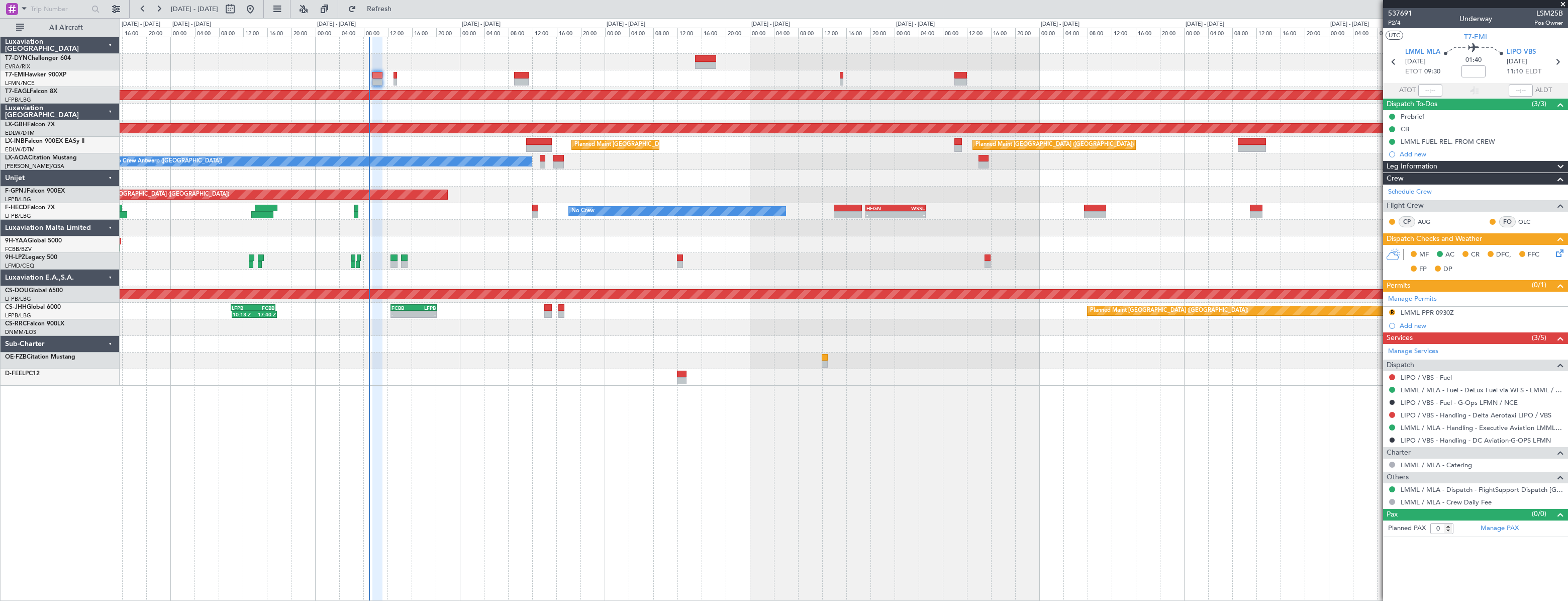
click at [485, 69] on div at bounding box center [843, 62] width 1448 height 17
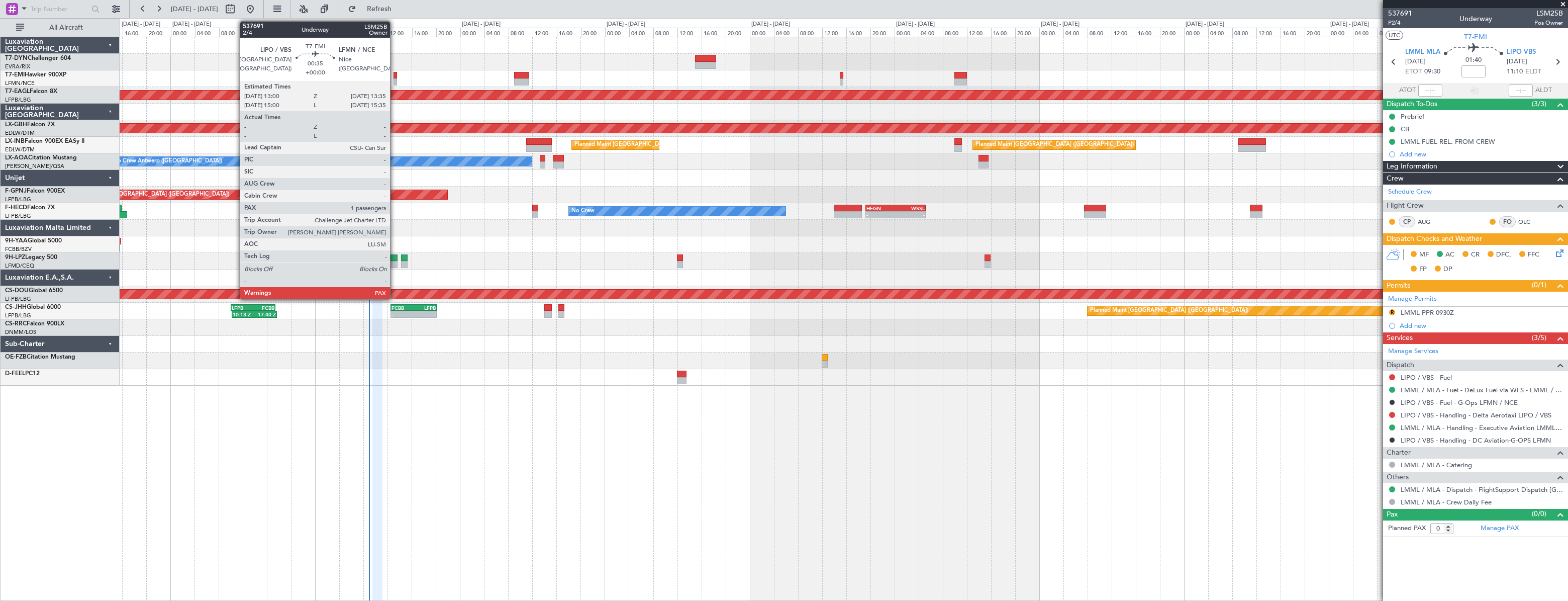
click at [394, 76] on div at bounding box center [395, 75] width 4 height 7
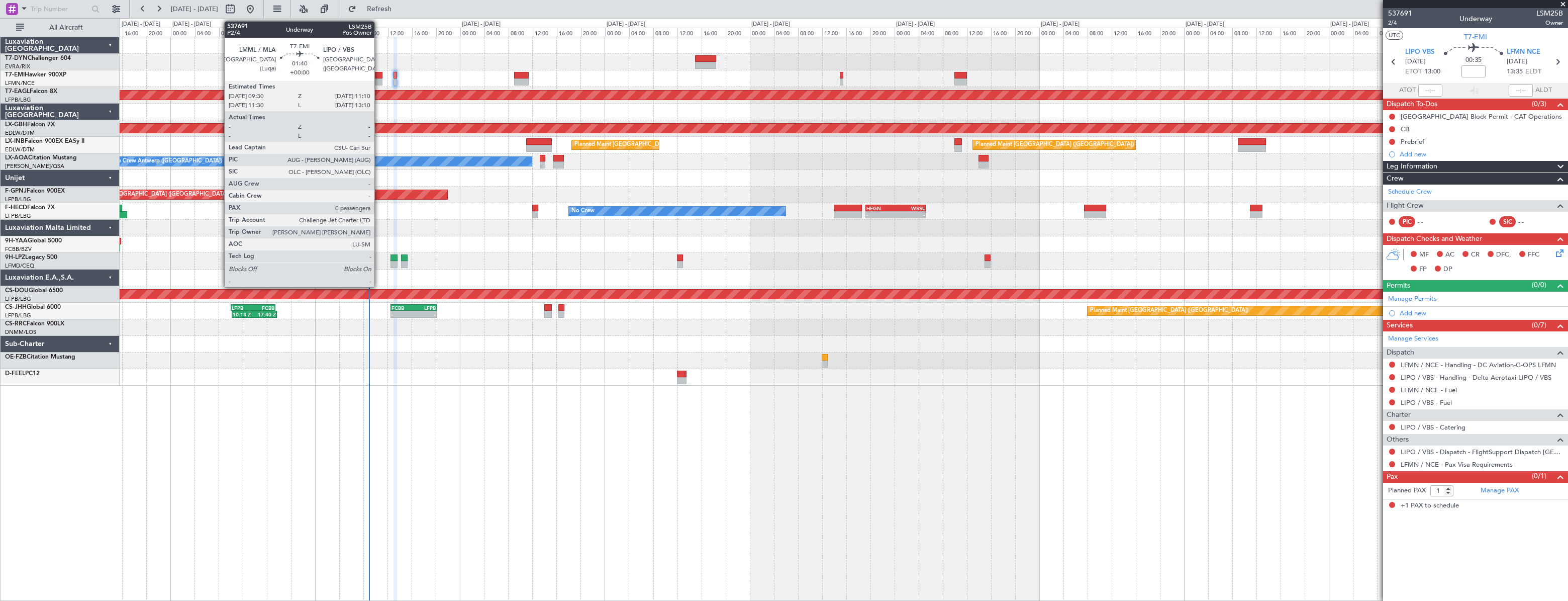
click at [379, 75] on div at bounding box center [378, 75] width 11 height 7
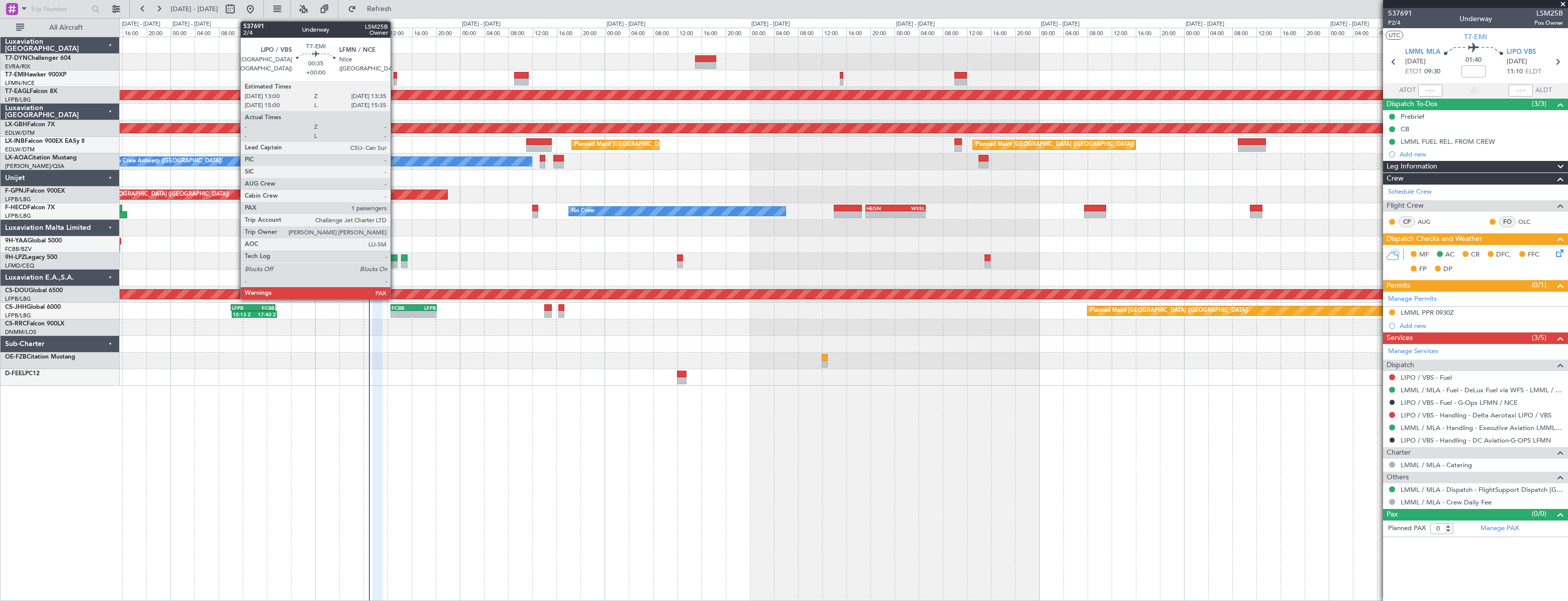
click at [395, 79] on div at bounding box center [395, 83] width 4 height 7
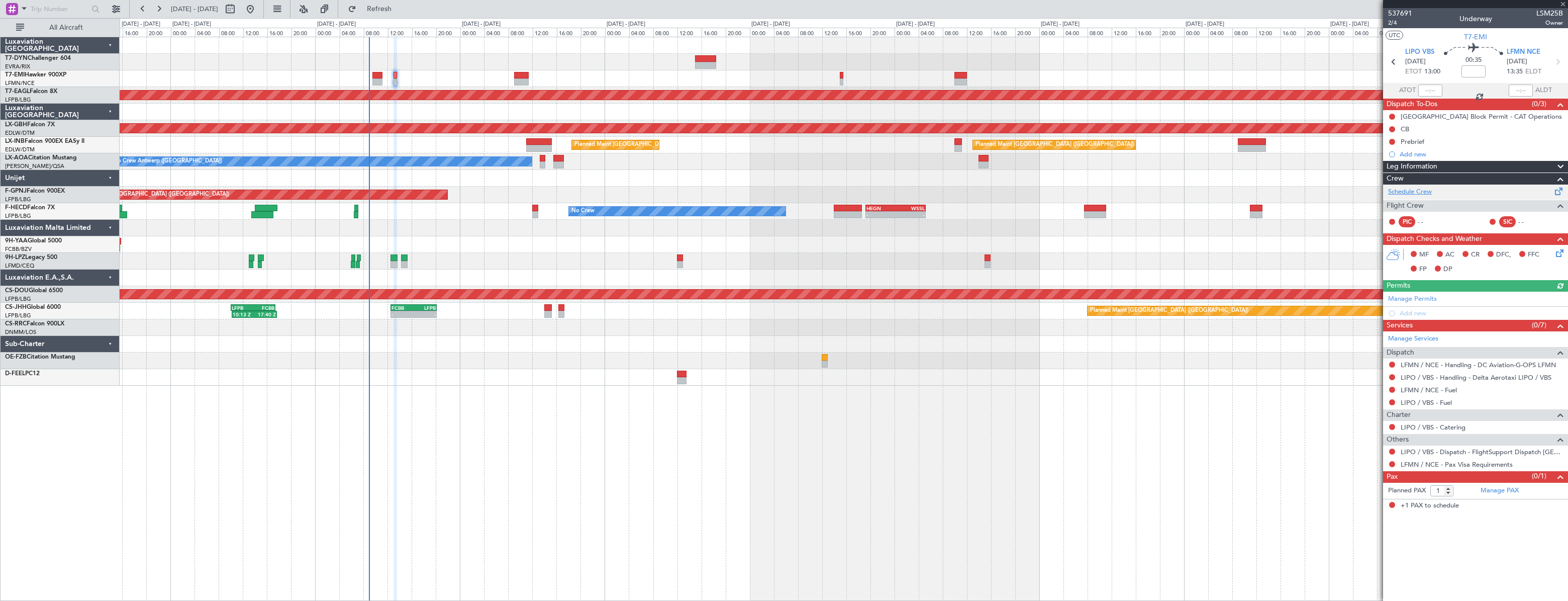
click at [1420, 190] on link "Schedule Crew" at bounding box center [1410, 192] width 44 height 10
click at [397, 5] on button "Refresh" at bounding box center [373, 9] width 61 height 17
click at [644, 66] on div at bounding box center [843, 62] width 1448 height 17
click at [1494, 492] on link "Manage PAX" at bounding box center [1500, 490] width 39 height 10
click at [378, 2] on button "Refresh" at bounding box center [373, 9] width 61 height 17
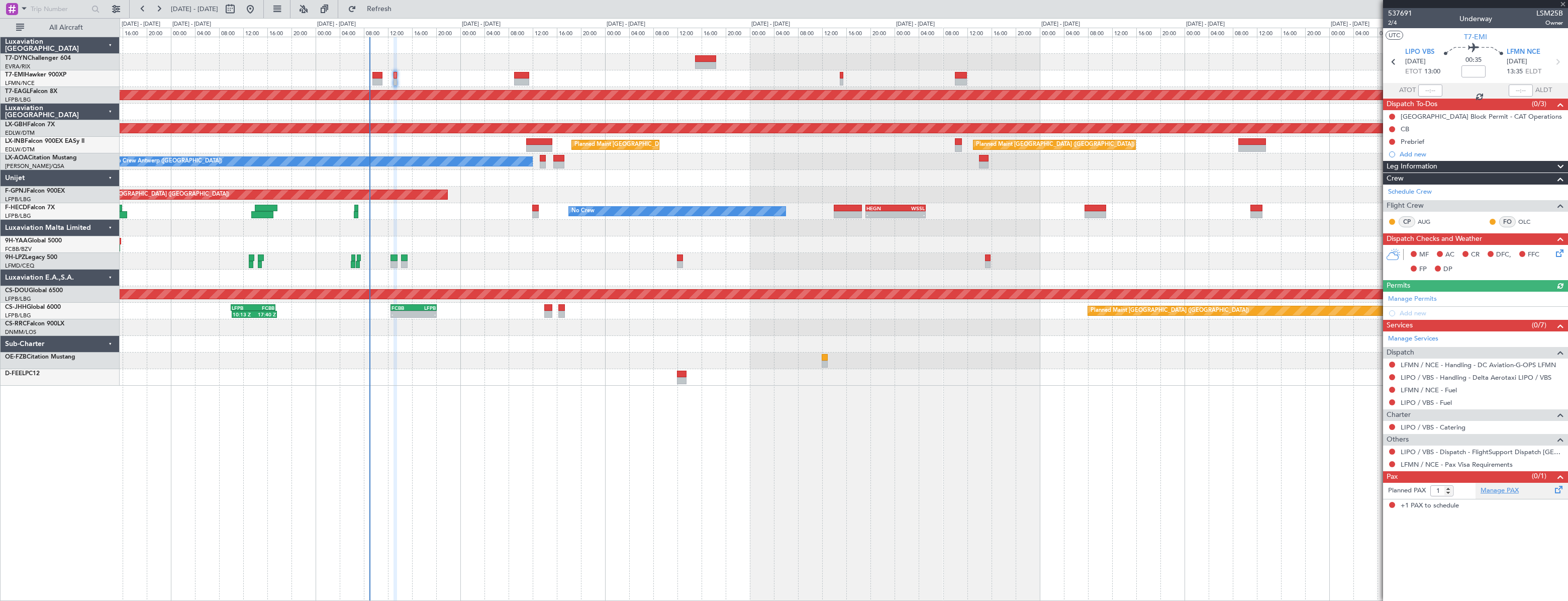
click at [1501, 491] on link "Manage PAX" at bounding box center [1500, 490] width 39 height 10
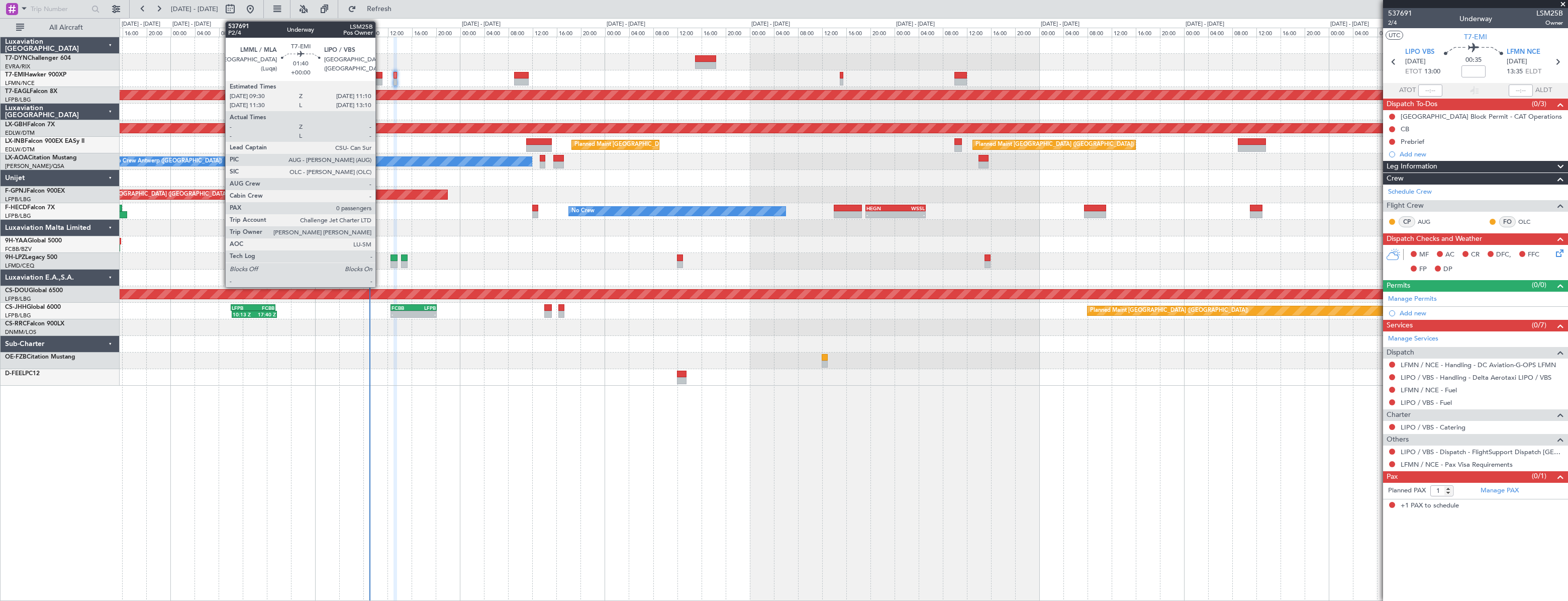
click at [380, 74] on div at bounding box center [378, 75] width 11 height 7
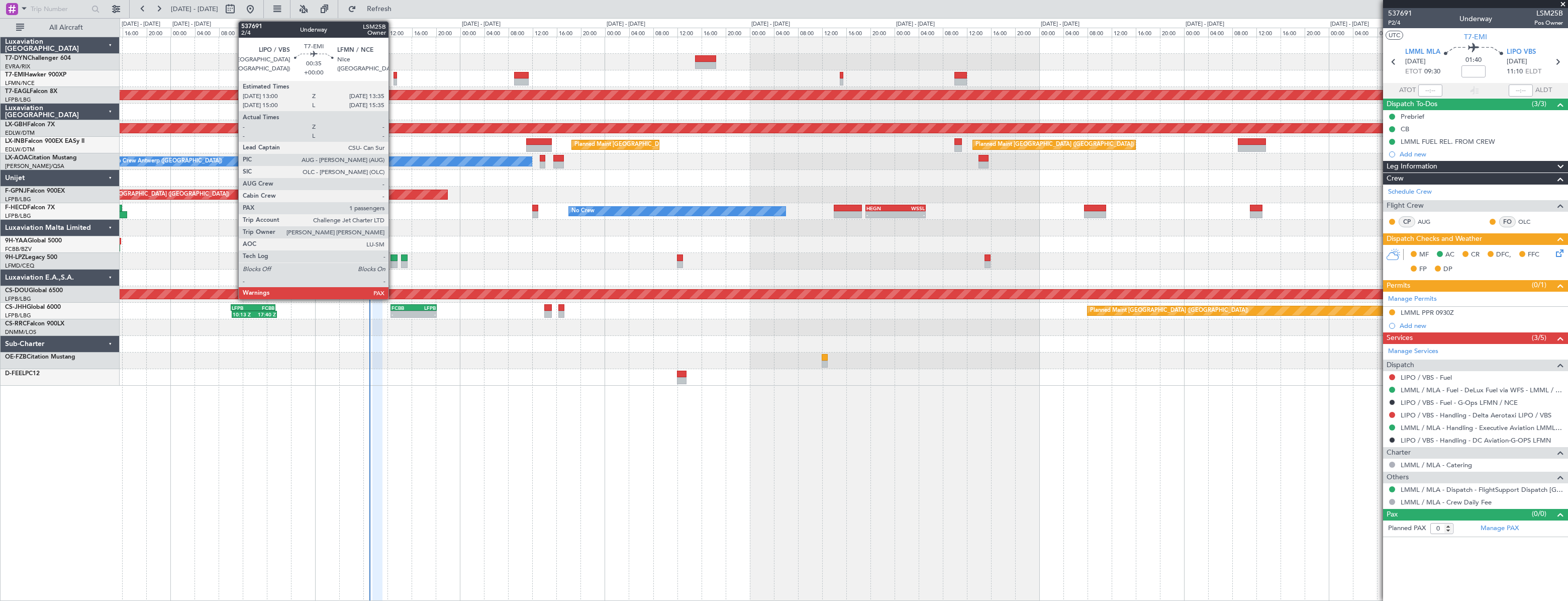
click at [393, 76] on div at bounding box center [395, 75] width 4 height 7
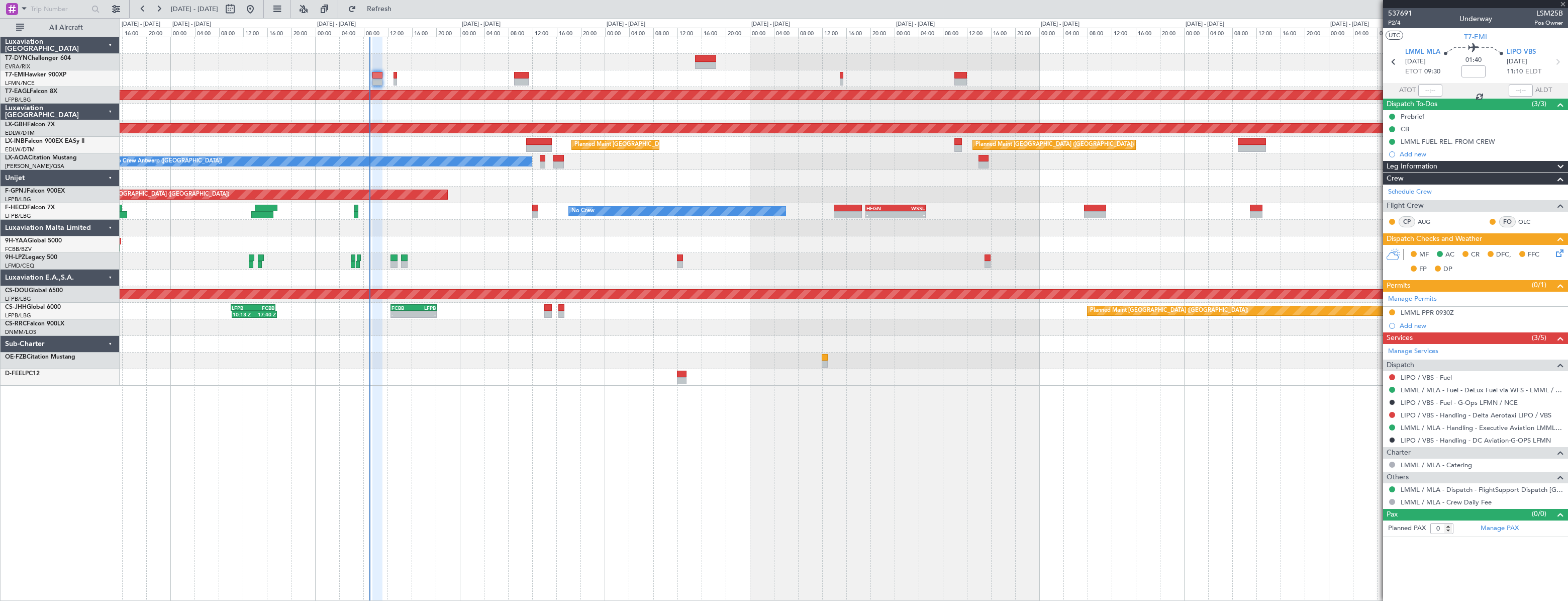
type input "1"
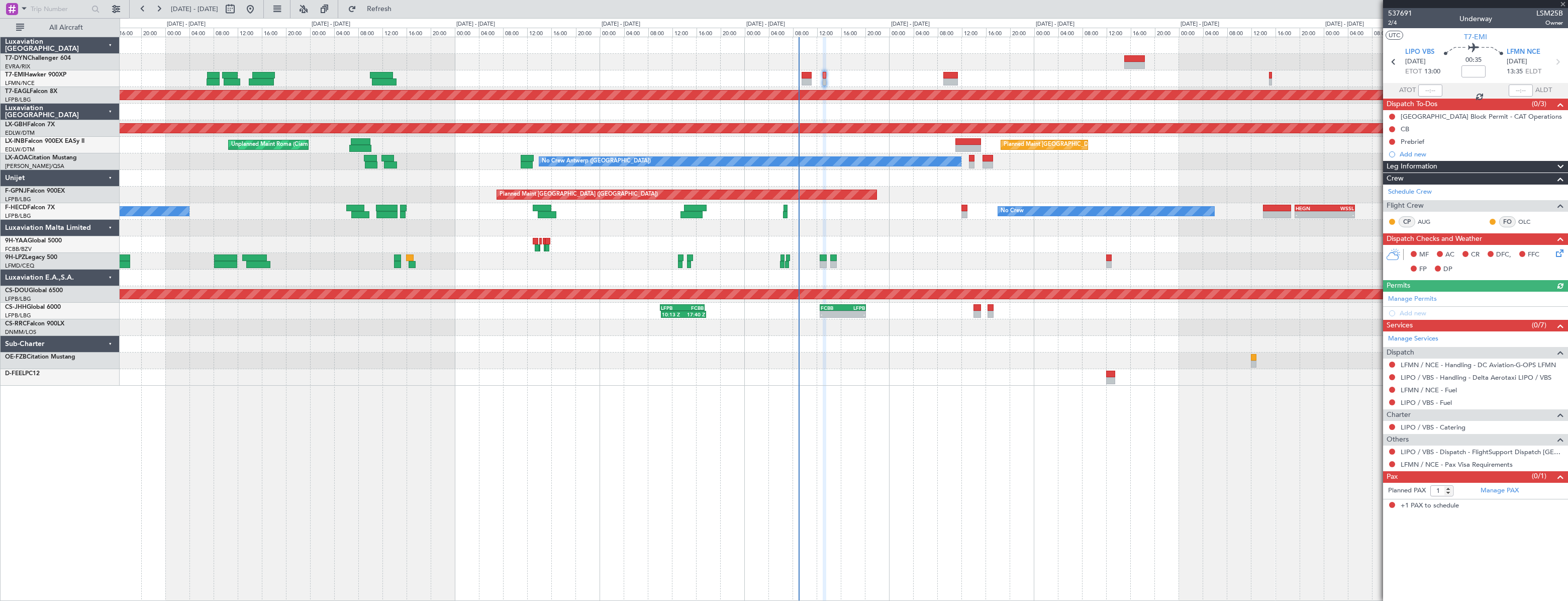
click at [806, 47] on div "Planned Maint Dubai (Al Maktoum Intl) Planned Maint Nurnberg Planned Maint Lond…" at bounding box center [843, 212] width 1448 height 349
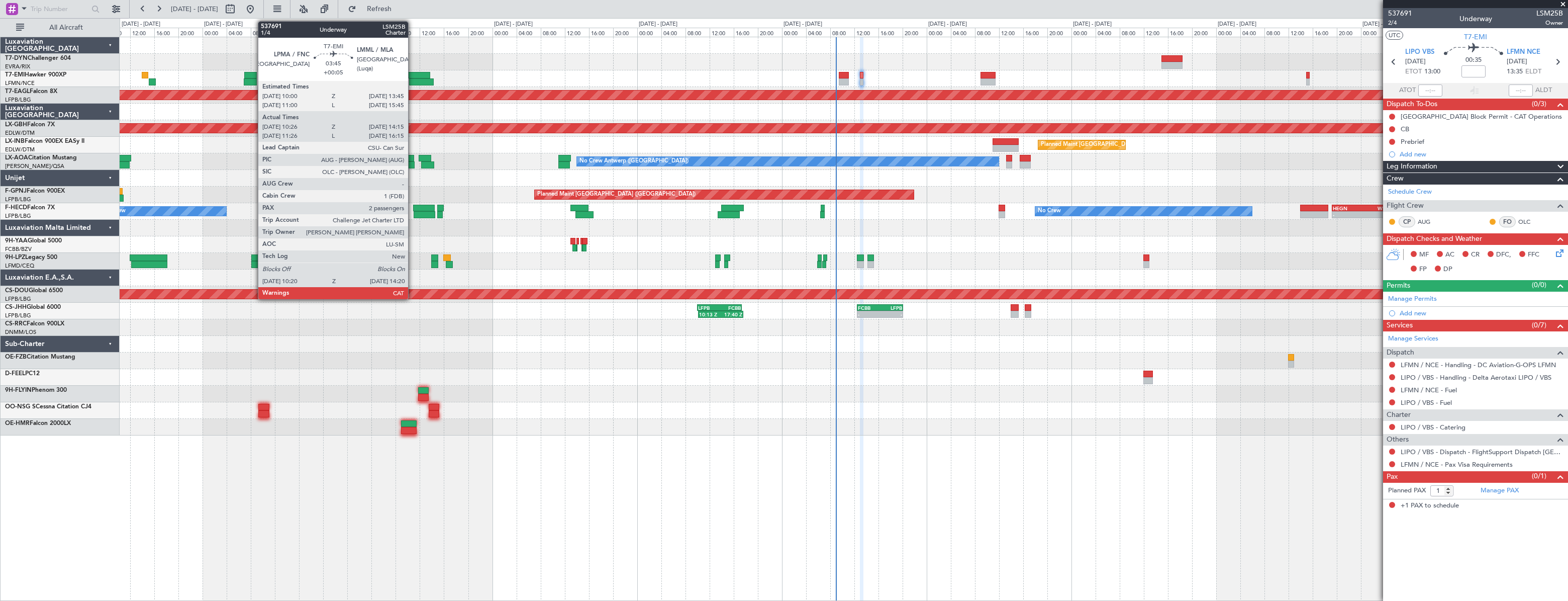
click at [413, 75] on div at bounding box center [418, 75] width 23 height 7
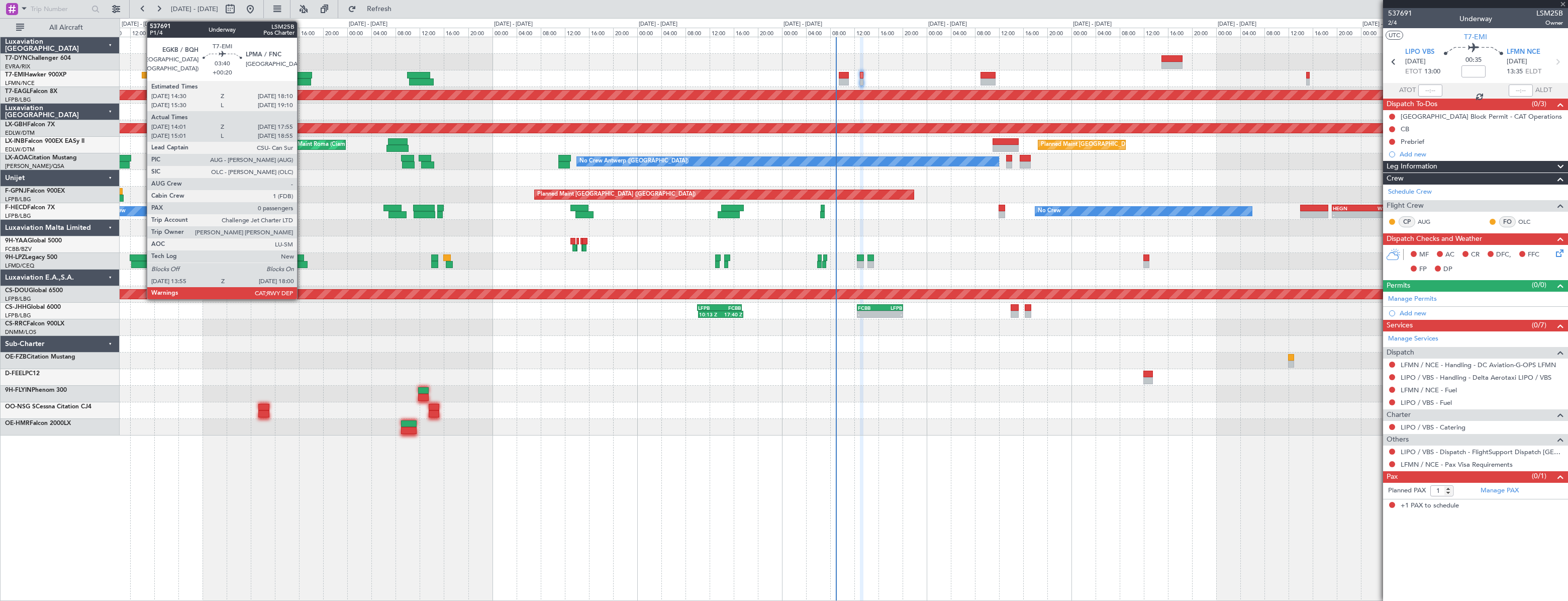
click at [895, 79] on div at bounding box center [843, 79] width 1448 height 17
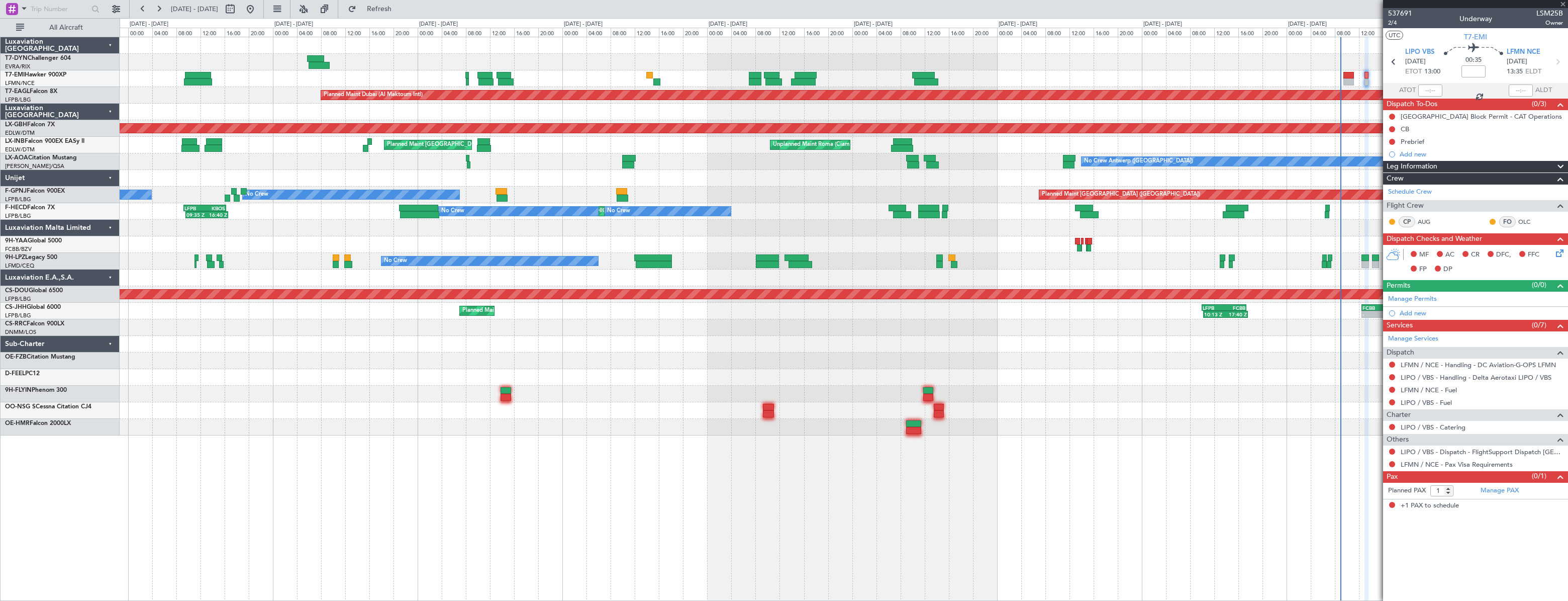
type input "+00:05"
type input "10:26"
type input "14:15"
type input "2"
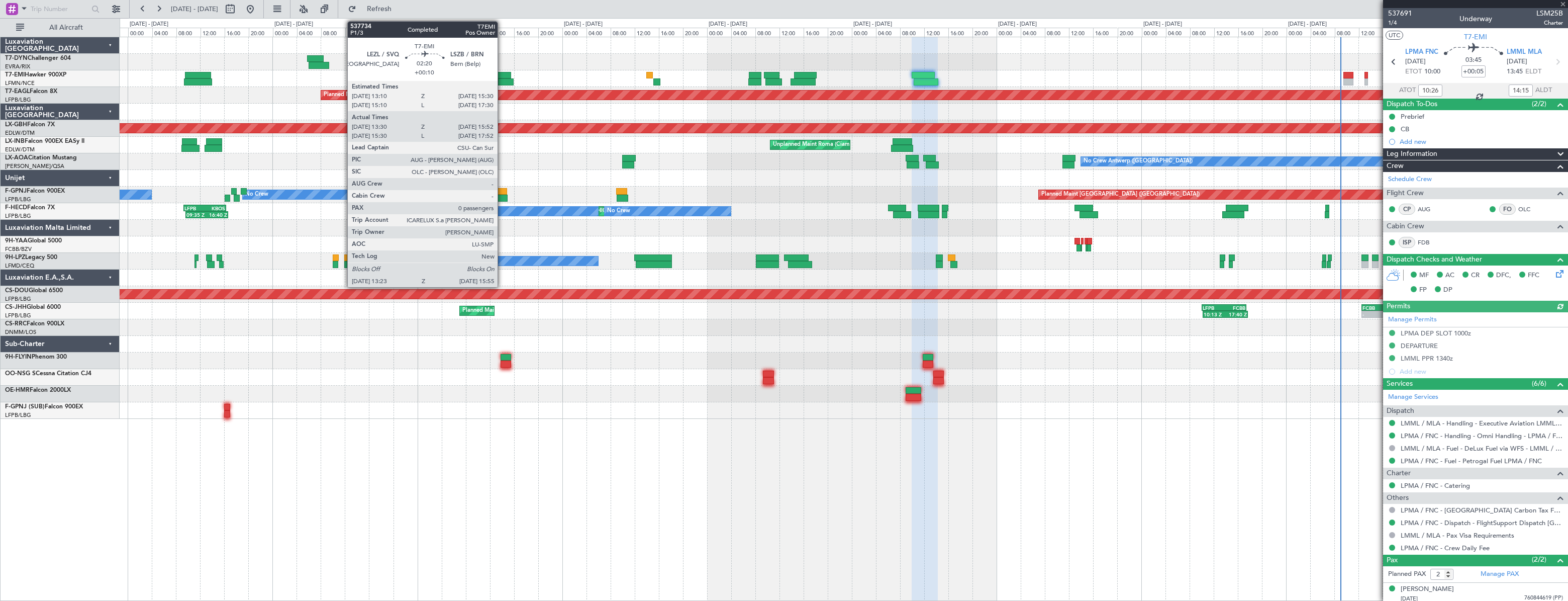
click at [502, 79] on div at bounding box center [505, 83] width 16 height 7
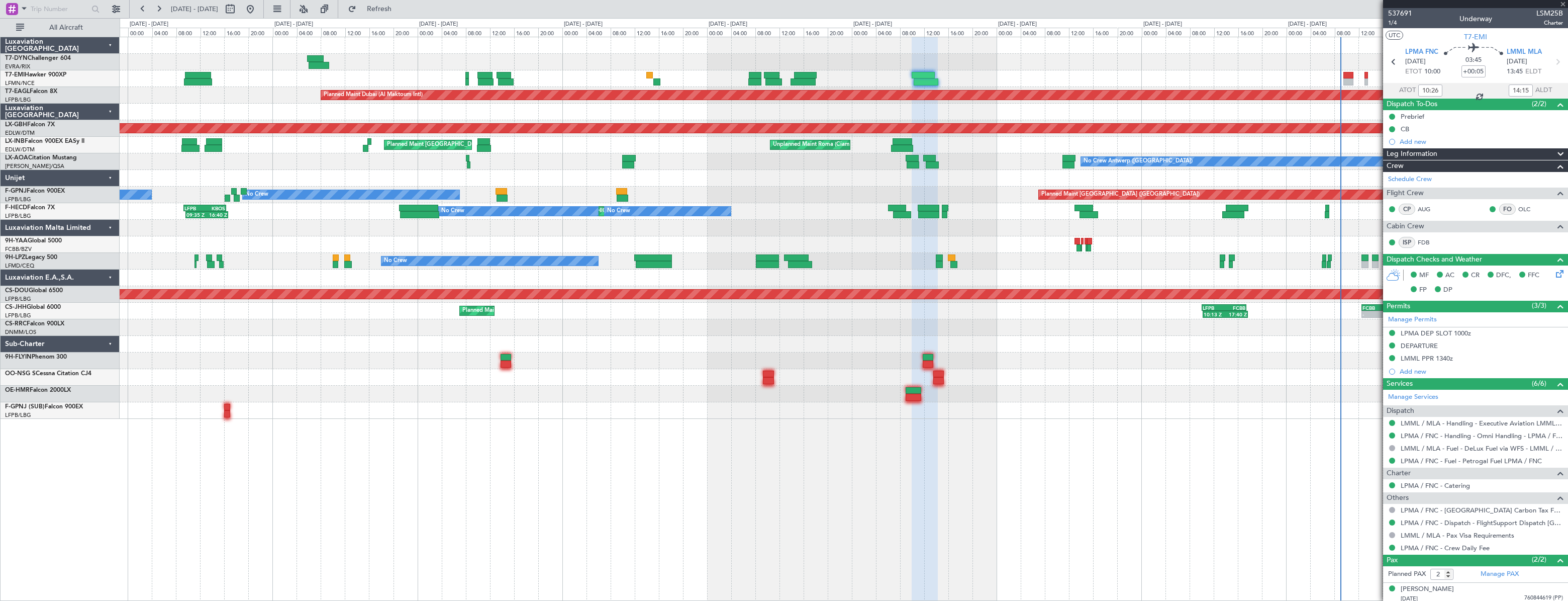
type input "+00:10"
type input "13:30"
type input "15:52"
type input "0"
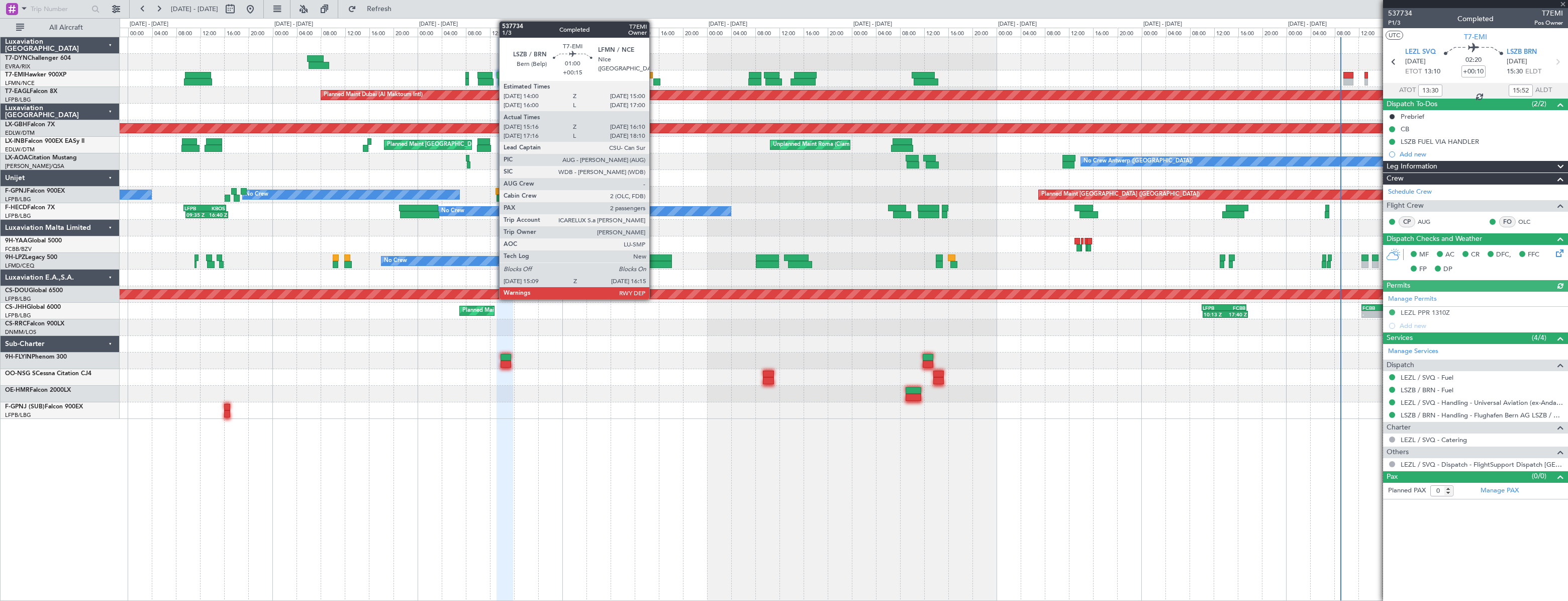
click at [654, 79] on div at bounding box center [657, 83] width 7 height 7
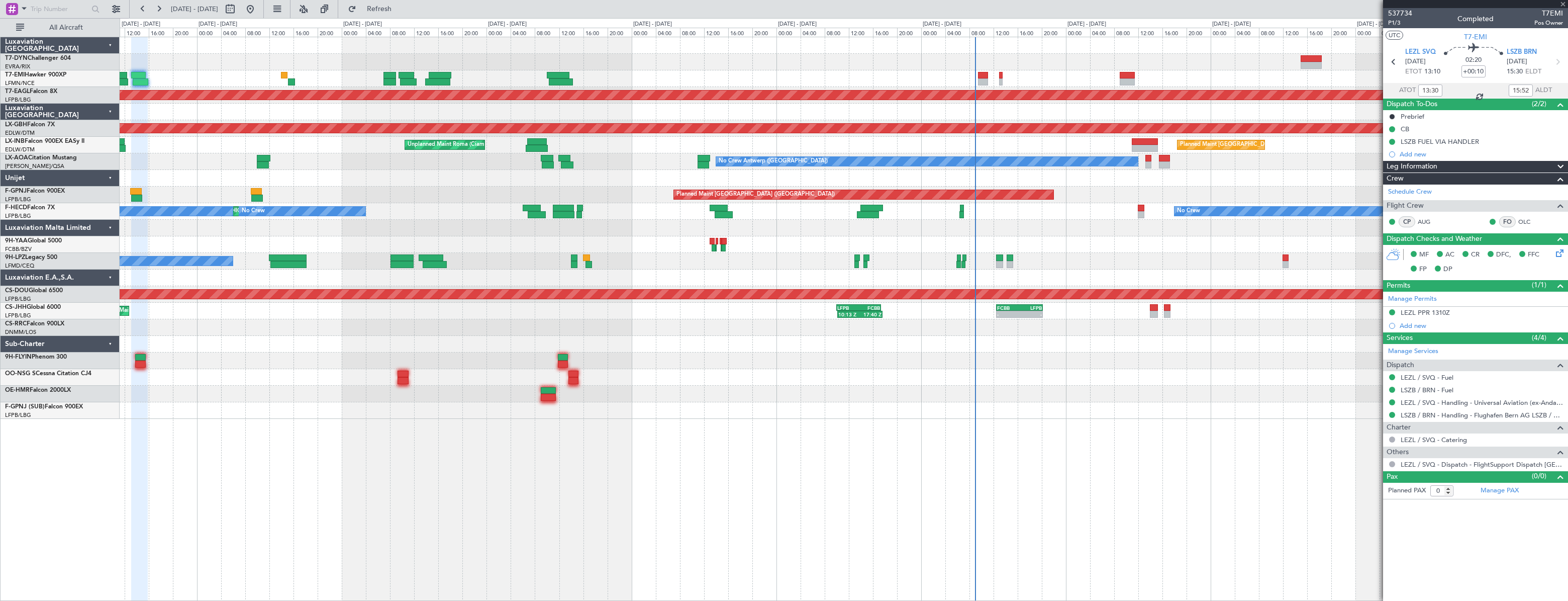
click at [98, 72] on div "Planned Maint Dubai (Al Maktoum Intl) Planned Maint Nurnberg Unplanned Maint Ro…" at bounding box center [784, 309] width 1568 height 583
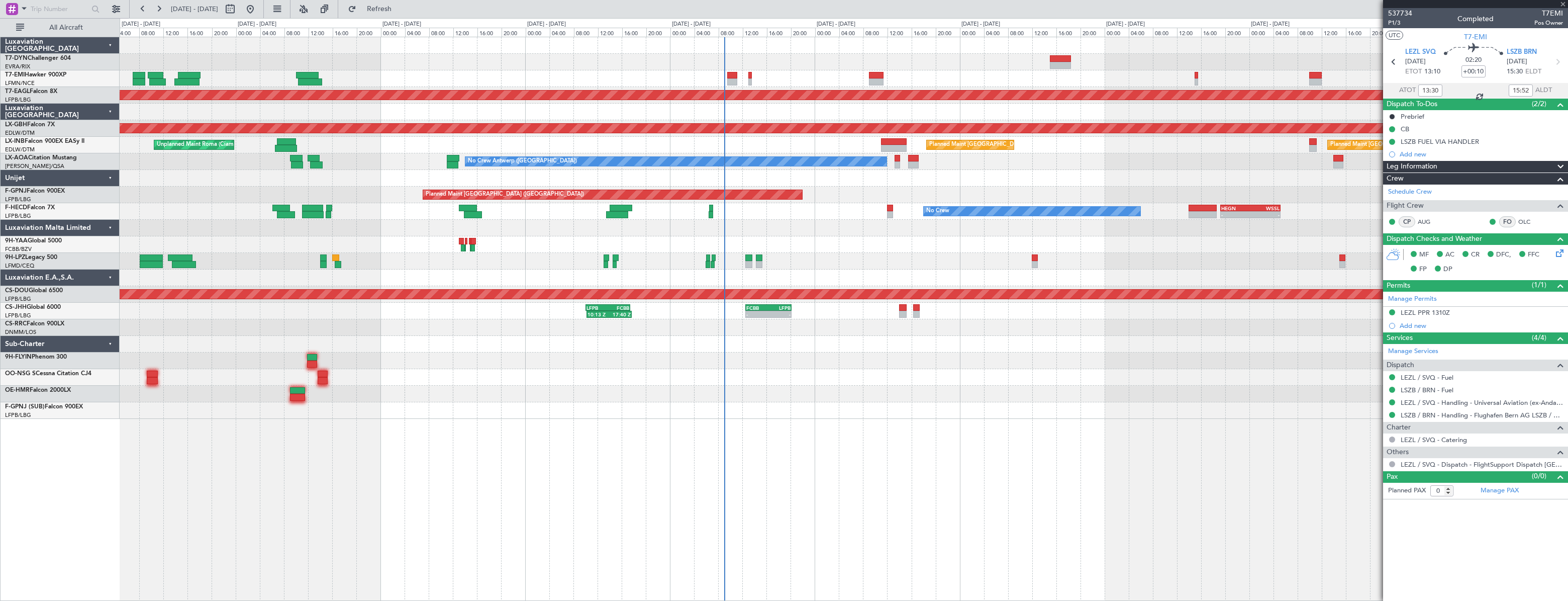
type input "+00:15"
type input "15:16"
type input "16:10"
type input "2"
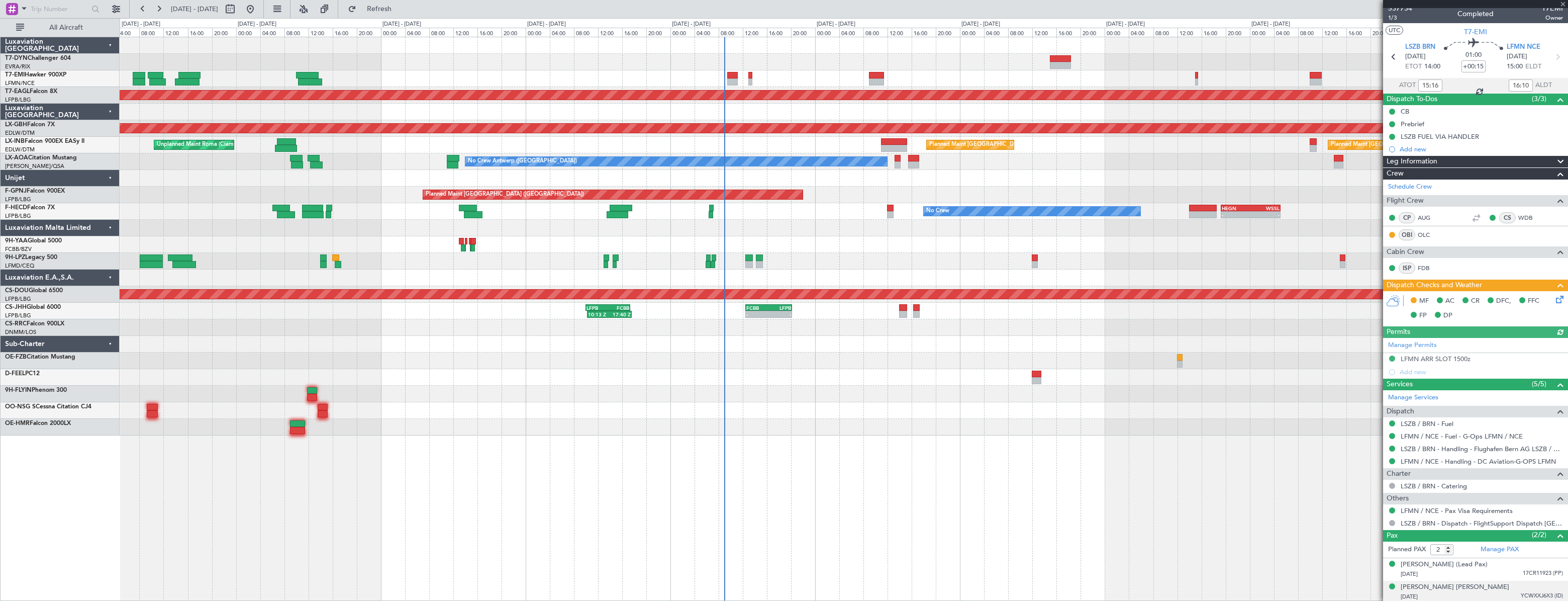
scroll to position [6, 0]
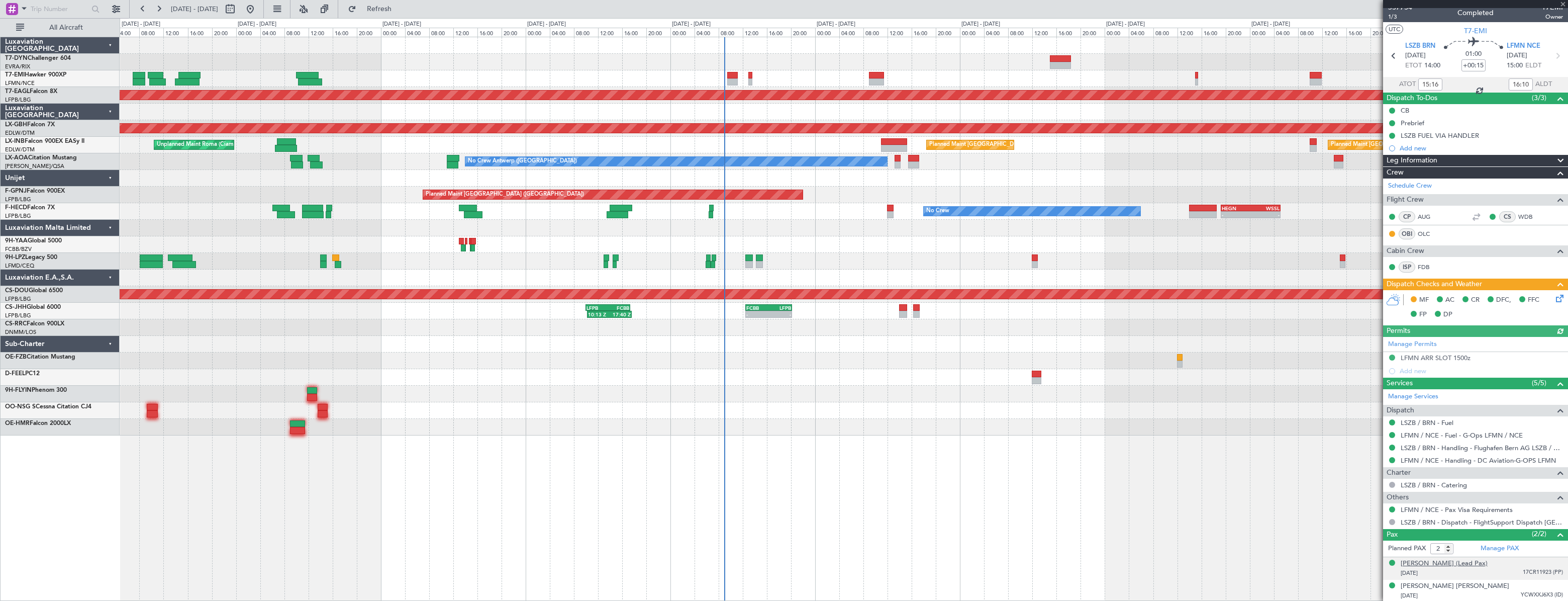
click at [1462, 564] on div "Émilienne De Bruyn (Lead Pax)" at bounding box center [1444, 563] width 87 height 10
click at [1507, 547] on link "Manage PAX" at bounding box center [1500, 549] width 39 height 10
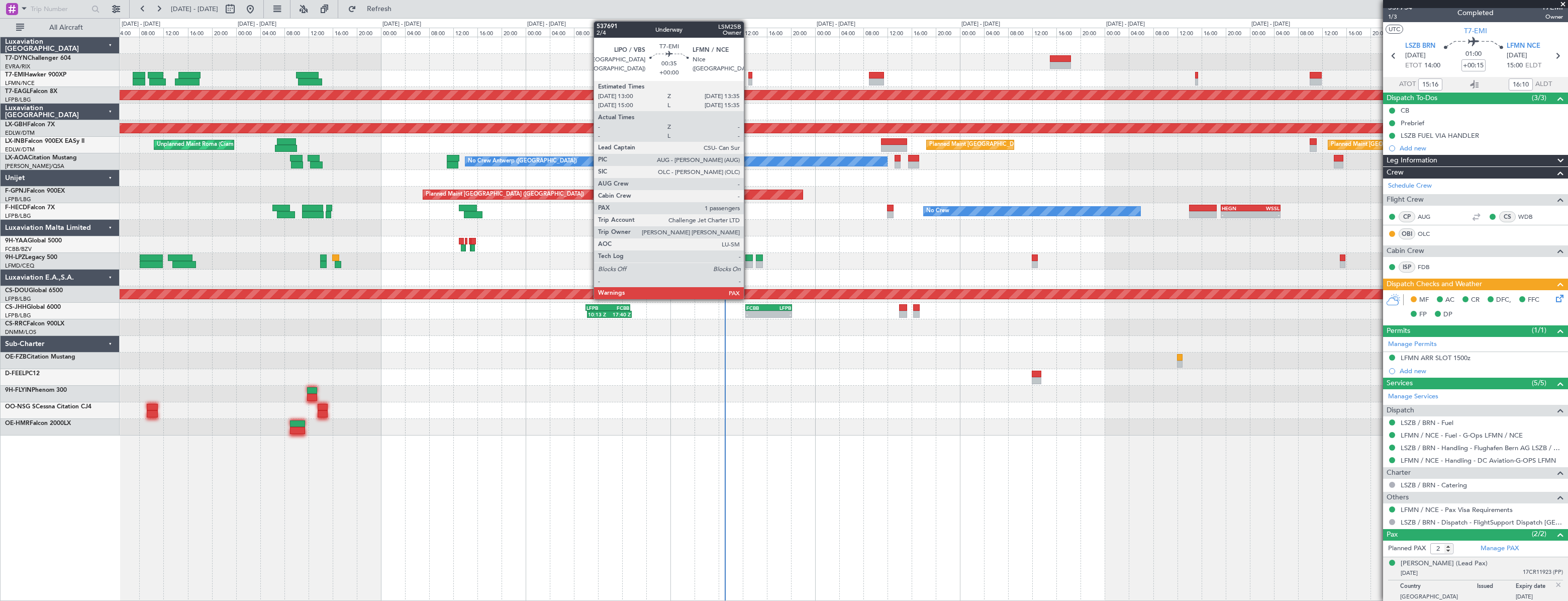
click at [748, 73] on div at bounding box center [750, 75] width 4 height 7
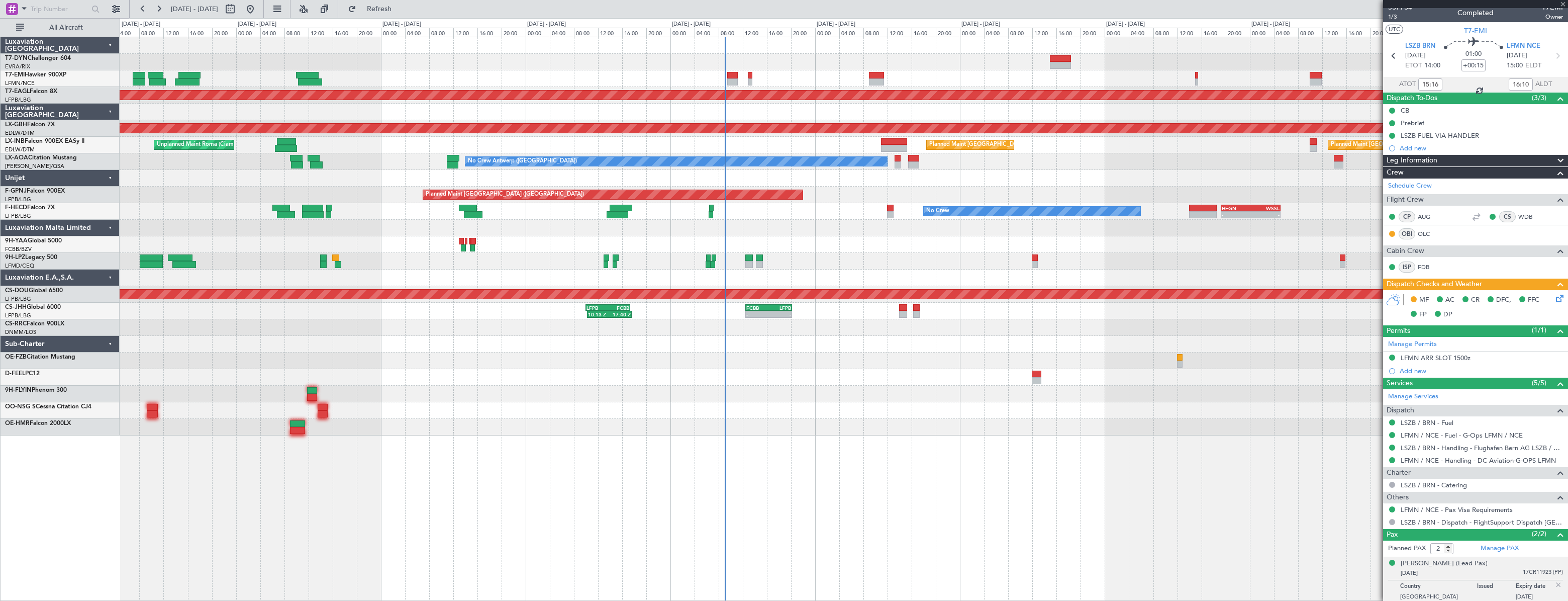
click at [616, 75] on div at bounding box center [843, 79] width 1448 height 17
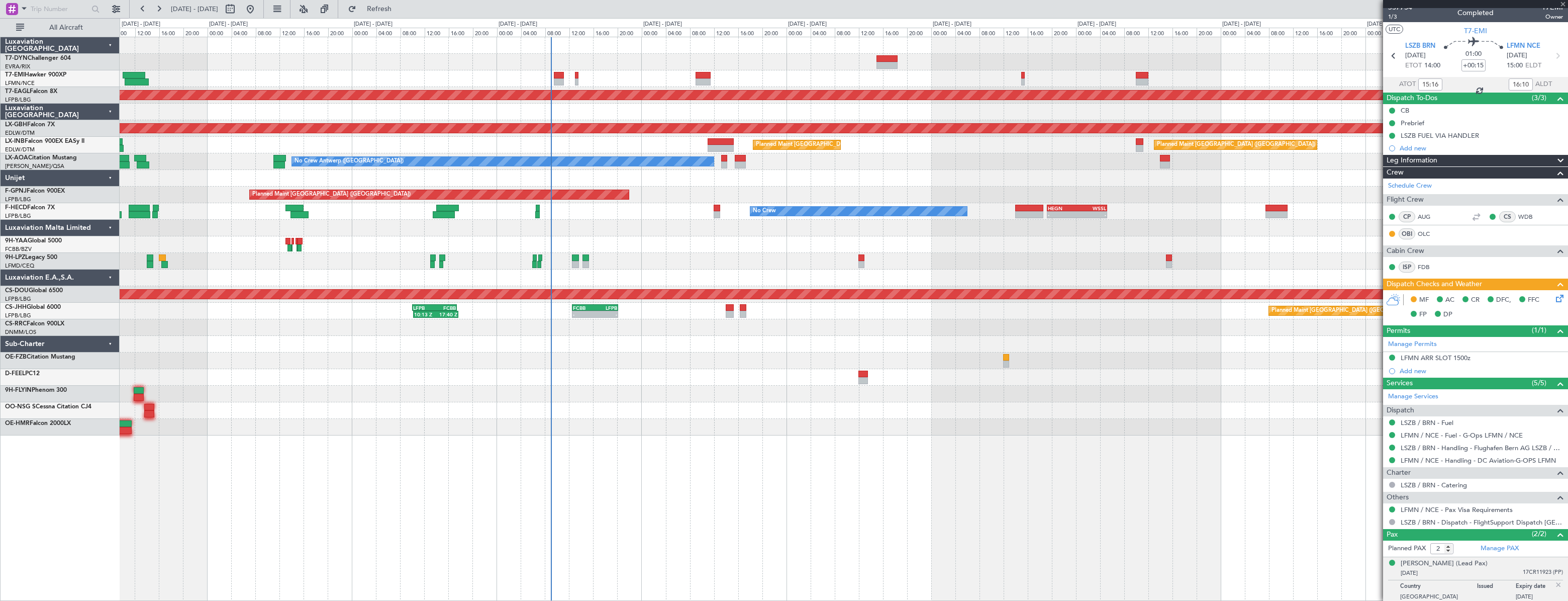
type input "1"
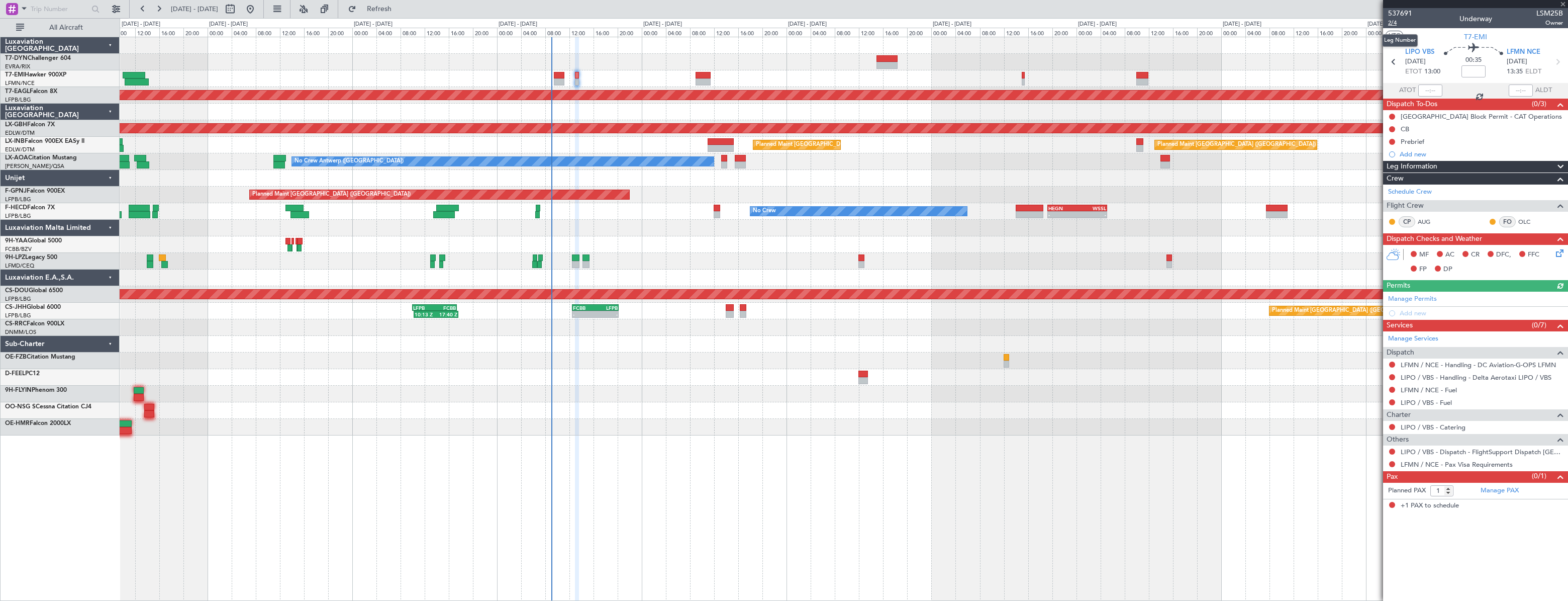
click at [1390, 24] on span "2/4" at bounding box center [1400, 22] width 24 height 8
click at [780, 68] on div at bounding box center [843, 62] width 1448 height 17
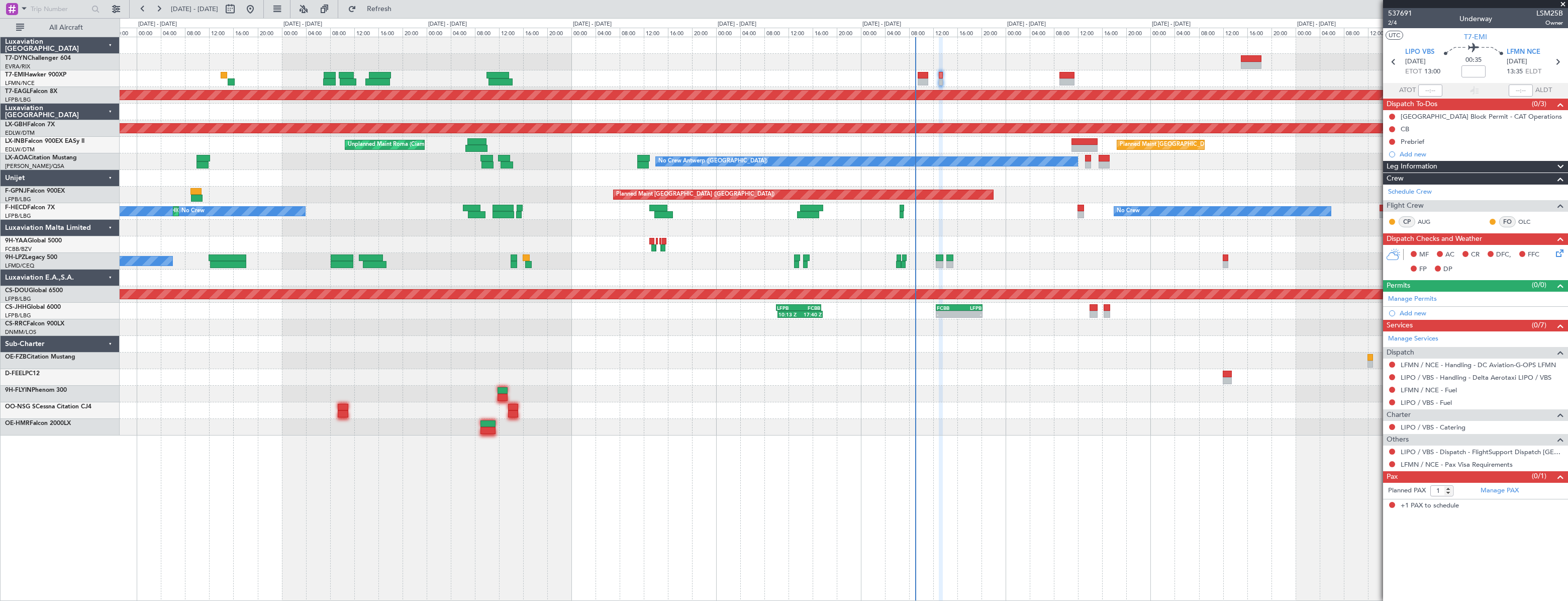
click at [727, 63] on div at bounding box center [843, 62] width 1448 height 17
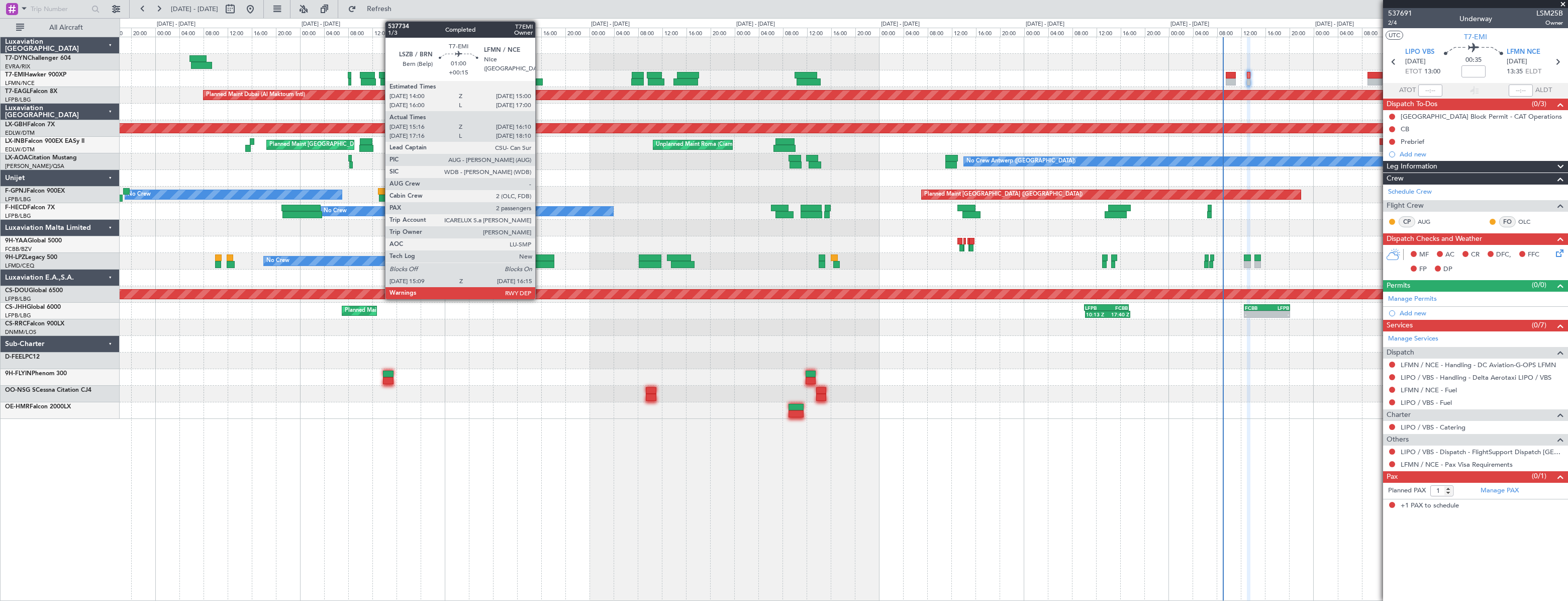
click at [540, 82] on div at bounding box center [539, 83] width 7 height 7
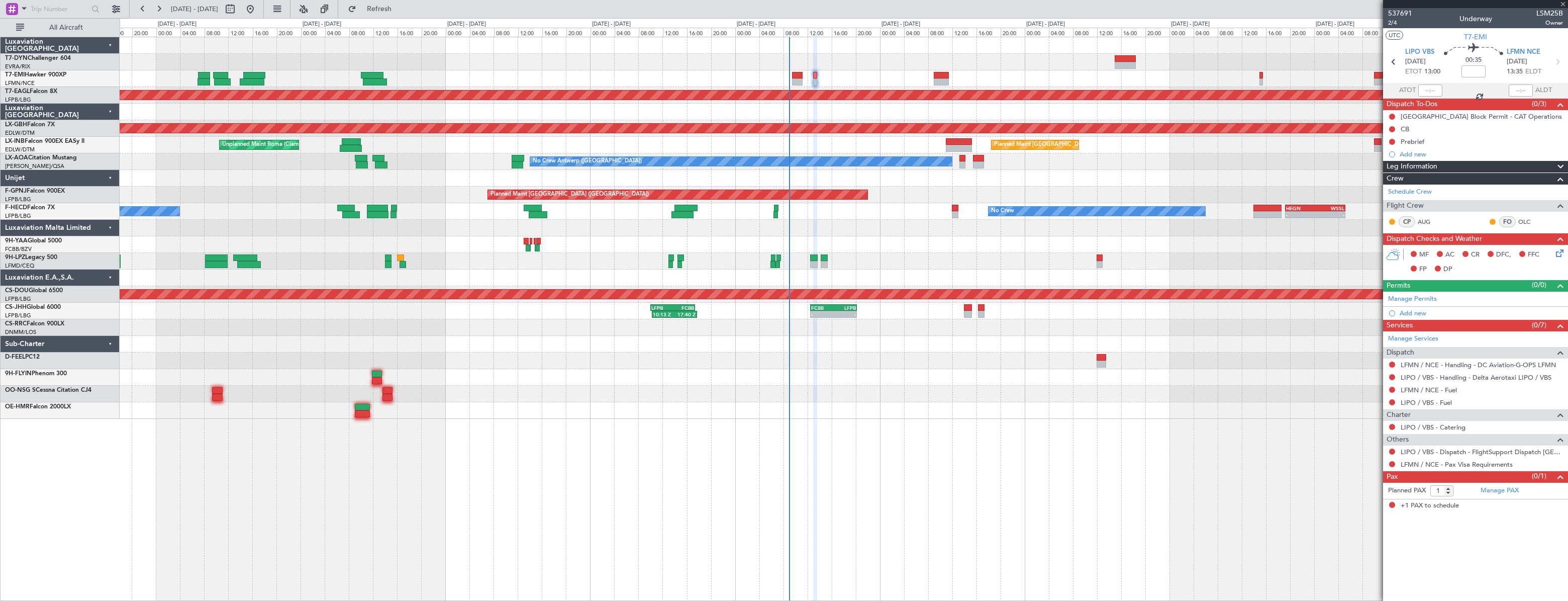
click at [492, 78] on div at bounding box center [843, 79] width 1448 height 17
type input "+00:15"
type input "15:16"
type input "16:10"
type input "2"
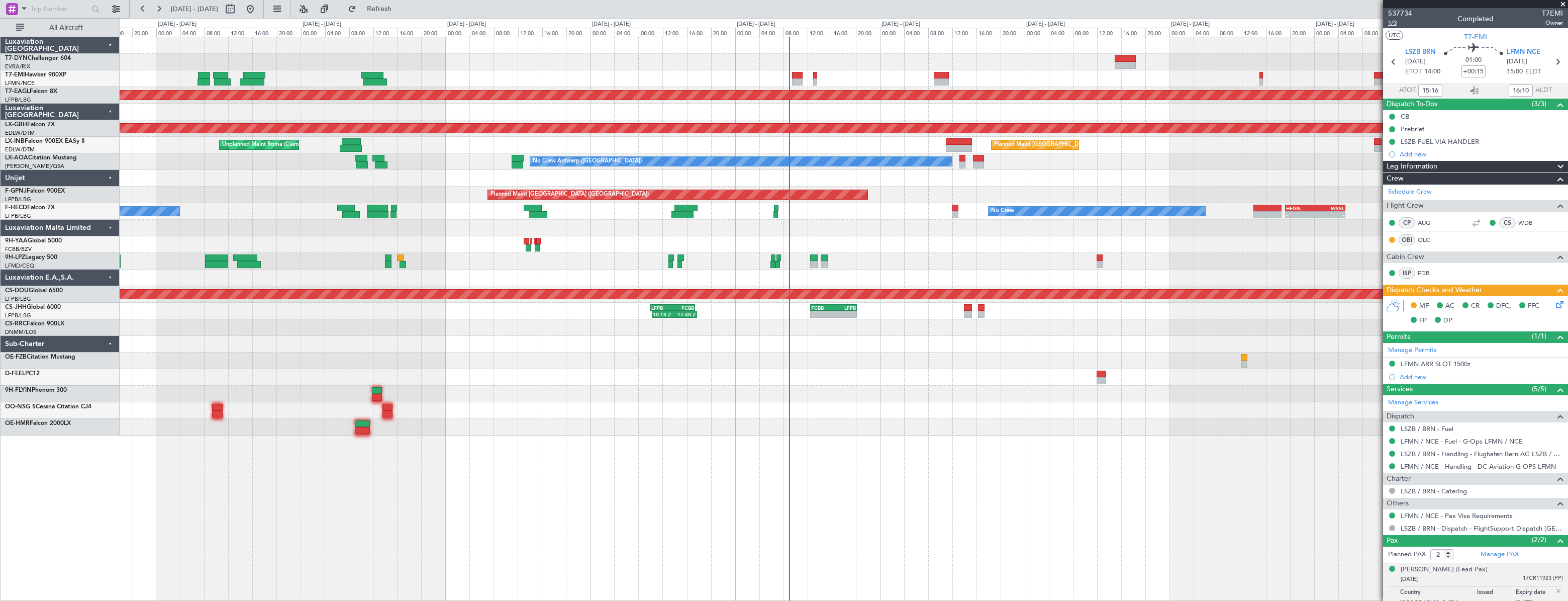
click at [1393, 25] on span "1/3" at bounding box center [1400, 22] width 24 height 8
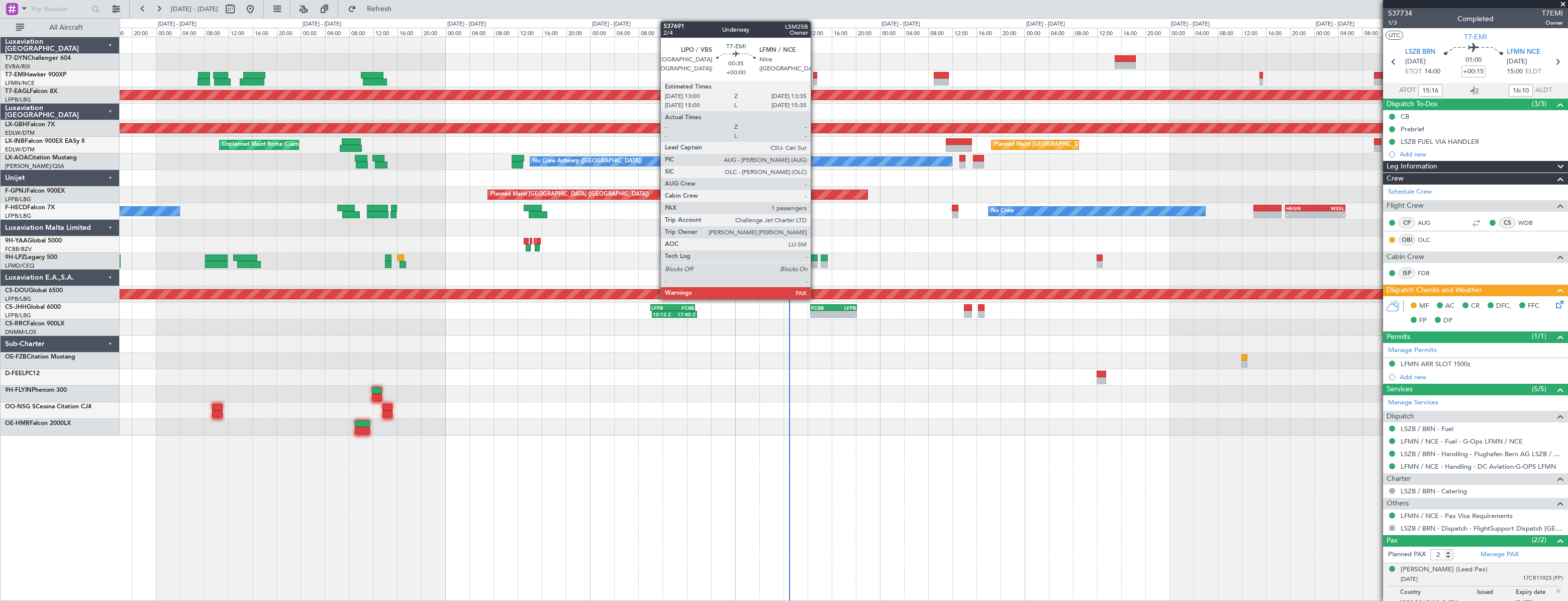
click at [815, 75] on div at bounding box center [815, 75] width 4 height 7
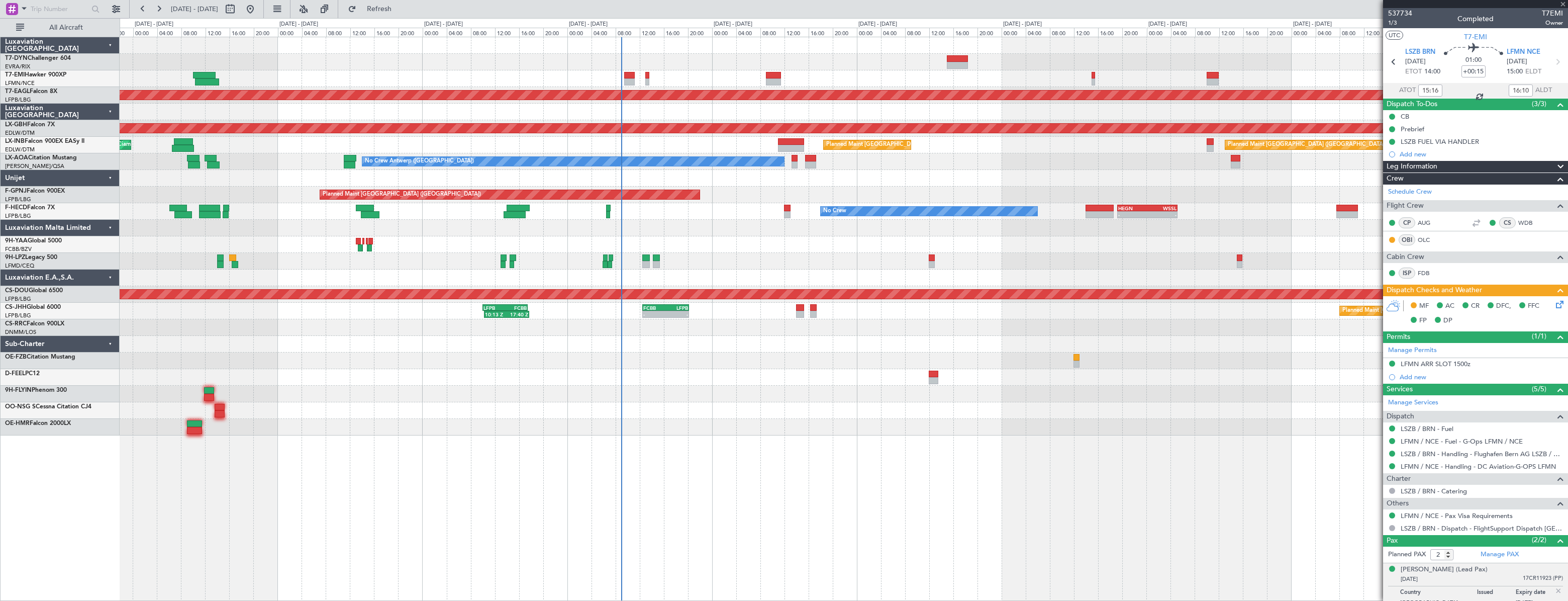
click at [673, 75] on div at bounding box center [843, 79] width 1448 height 17
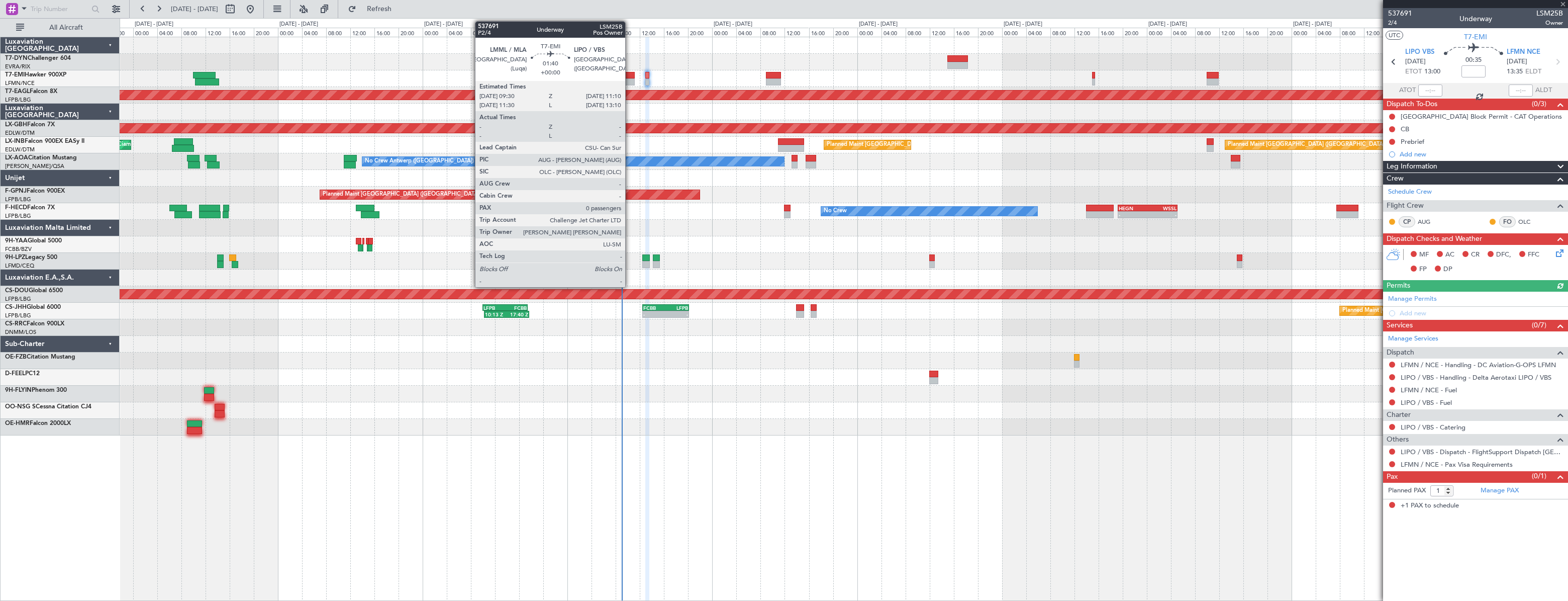
click at [630, 76] on div at bounding box center [630, 75] width 11 height 7
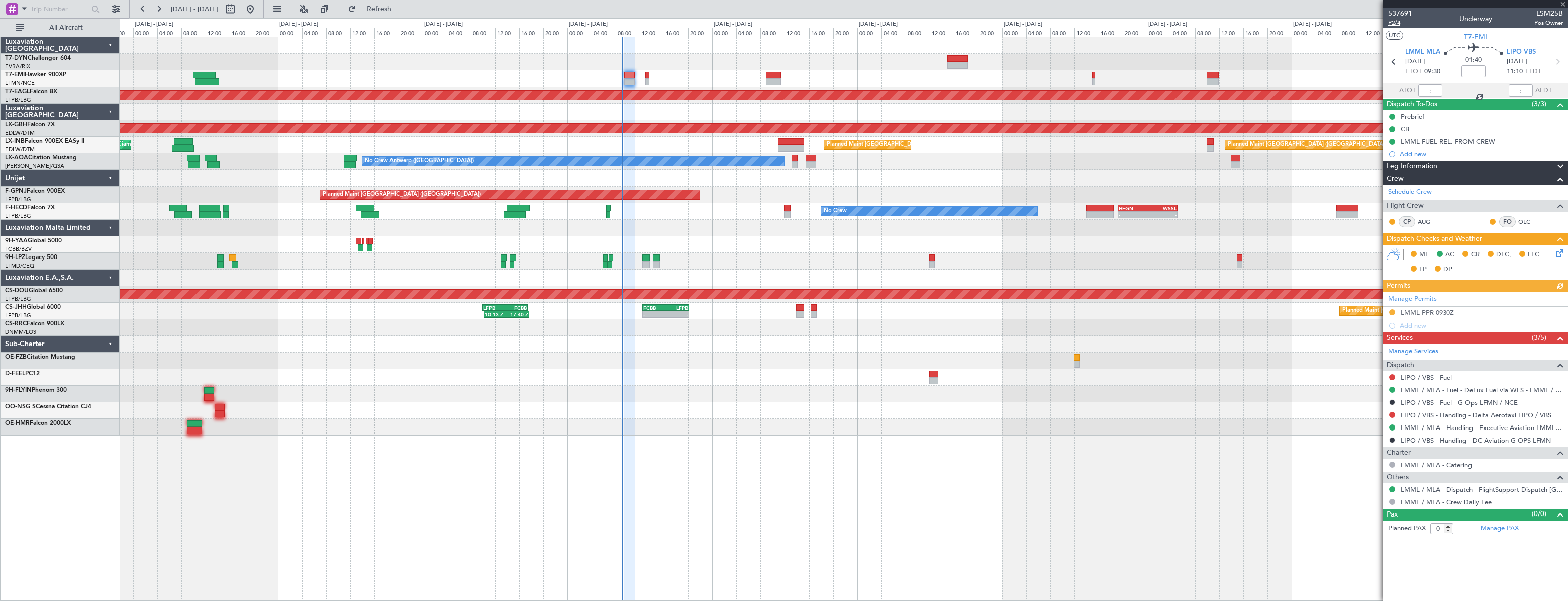
click at [1397, 23] on span "P2/4" at bounding box center [1400, 22] width 24 height 8
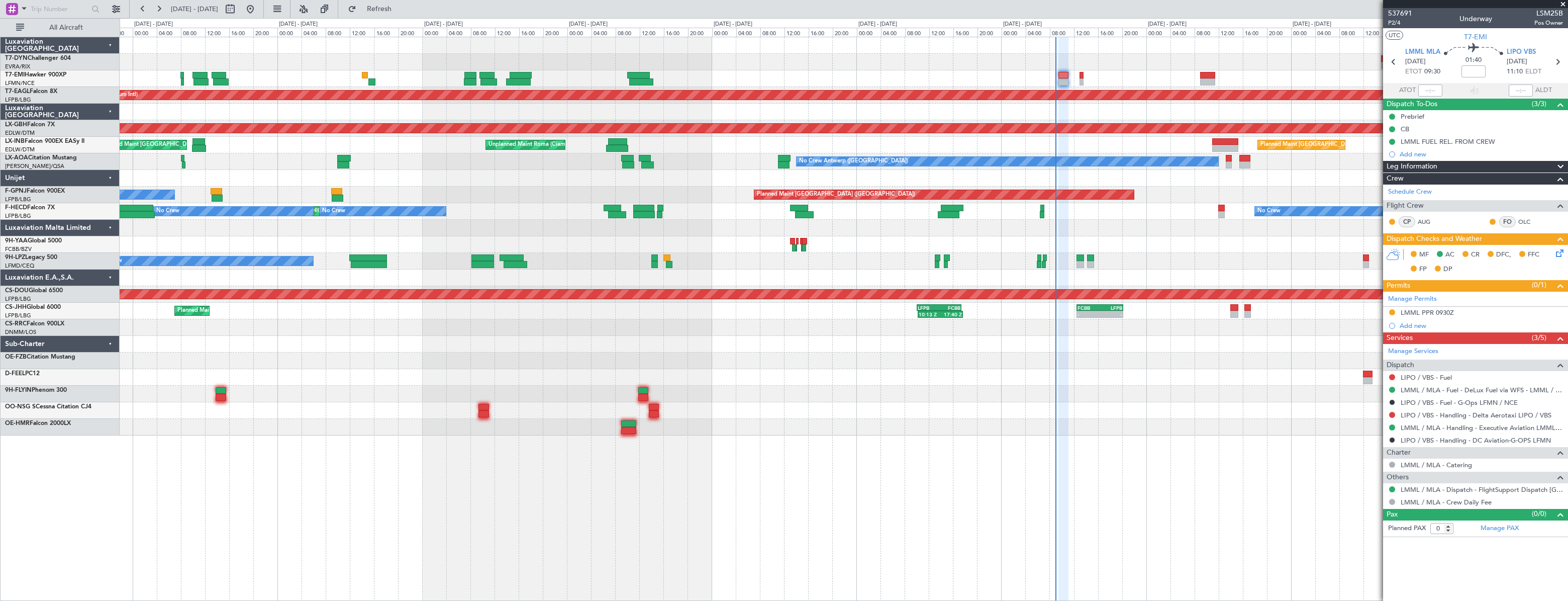
click at [941, 61] on div at bounding box center [843, 62] width 1448 height 17
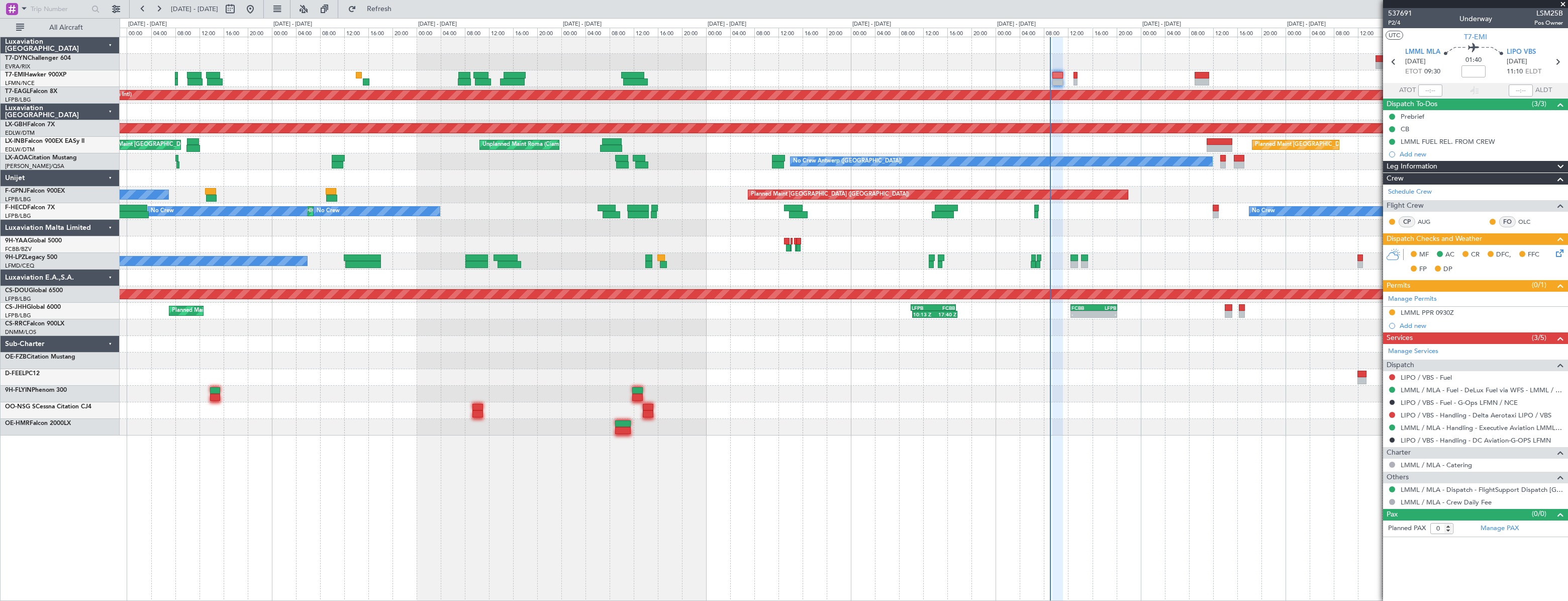
click at [623, 74] on div "Planned Maint Zurich Planned Maint Dubai (Al Maktoum Intl) 07:20 Z 14:25 Z LFPB…" at bounding box center [843, 237] width 1448 height 398
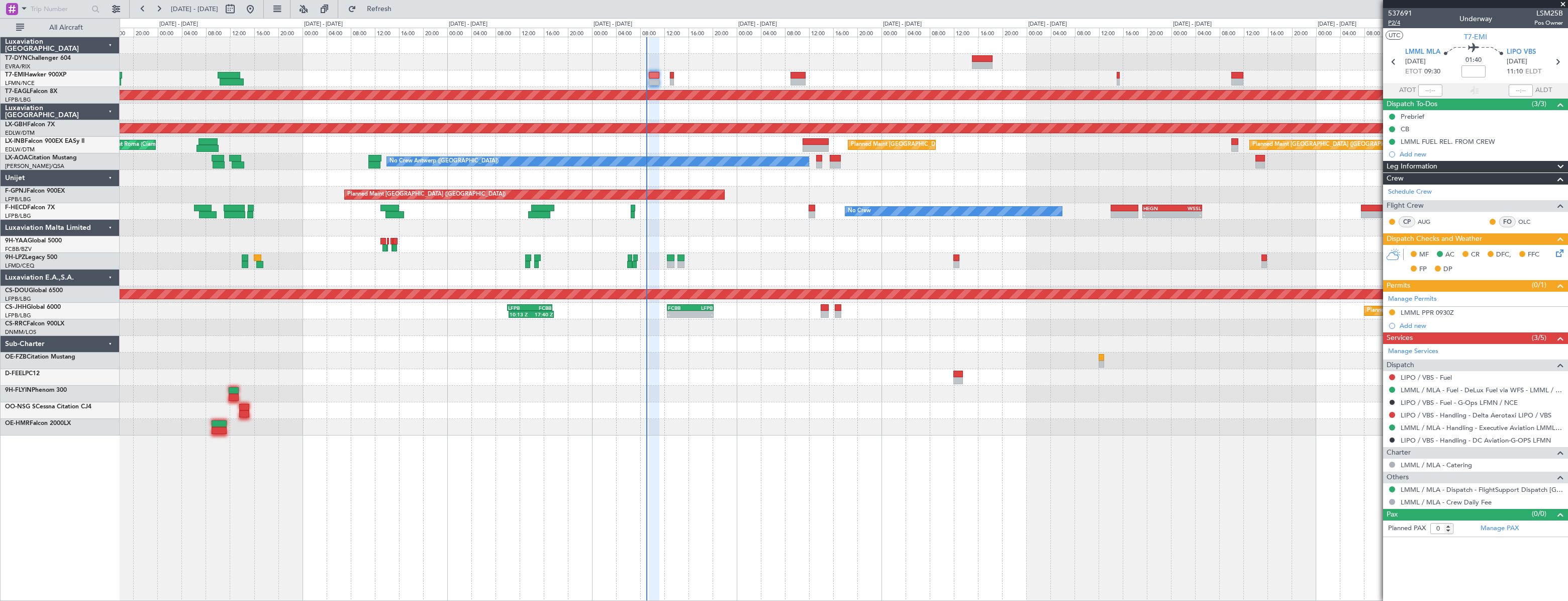
click at [1402, 21] on span "P2/4" at bounding box center [1400, 22] width 24 height 8
click at [544, 75] on div "Planned Maint Dubai (Al Maktoum Intl) Planned Maint Nurnberg Unplanned Maint Ro…" at bounding box center [843, 237] width 1448 height 398
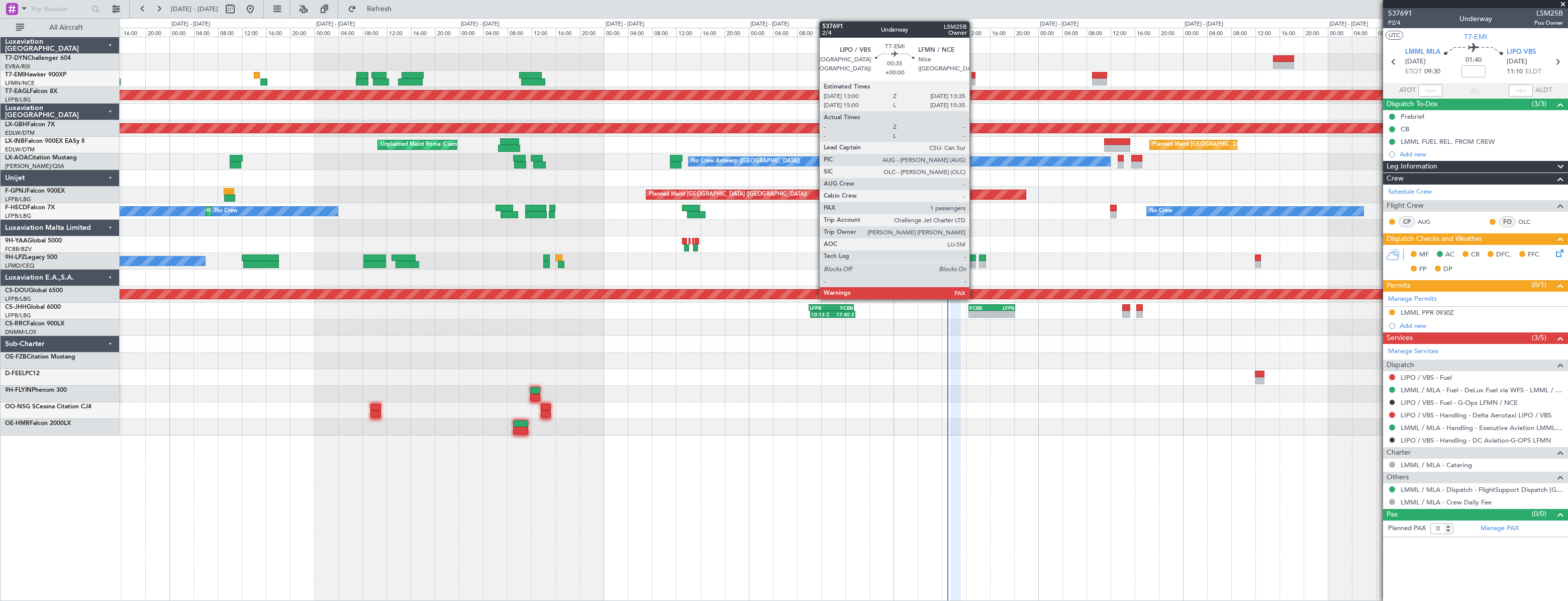
click at [974, 77] on div at bounding box center [974, 75] width 4 height 7
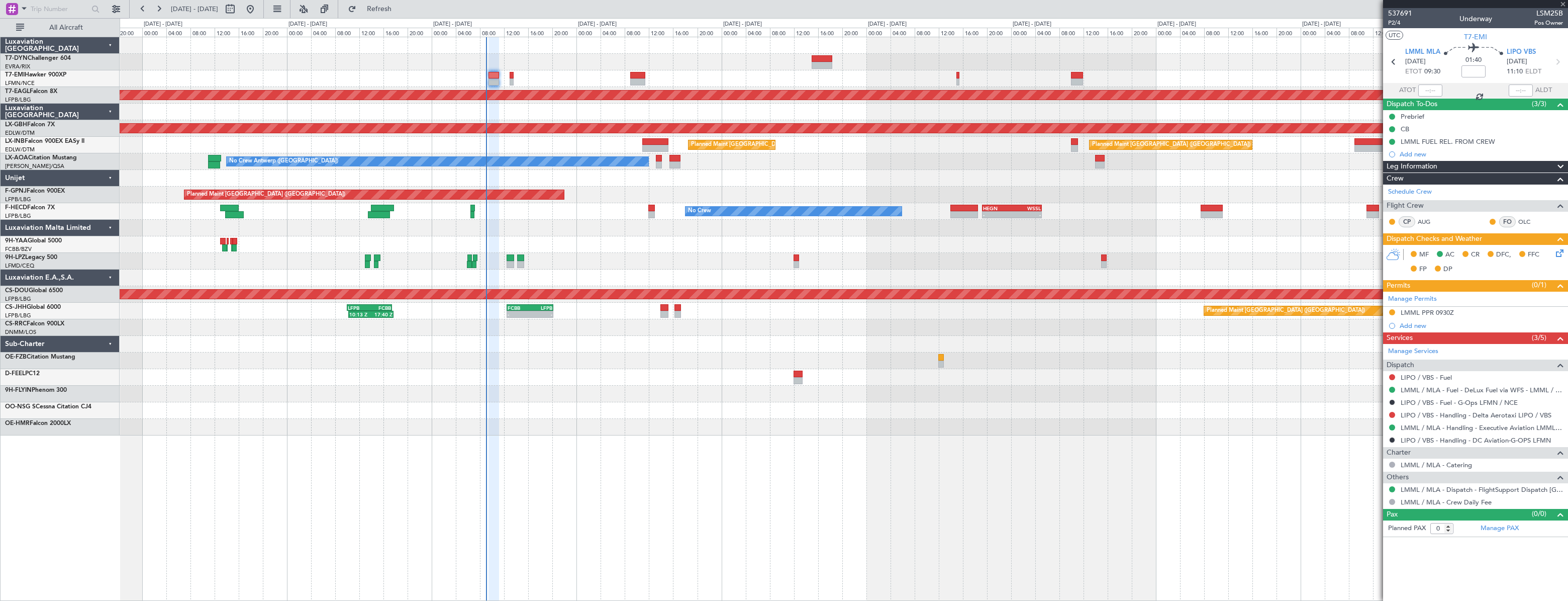
click at [541, 83] on div at bounding box center [843, 79] width 1448 height 17
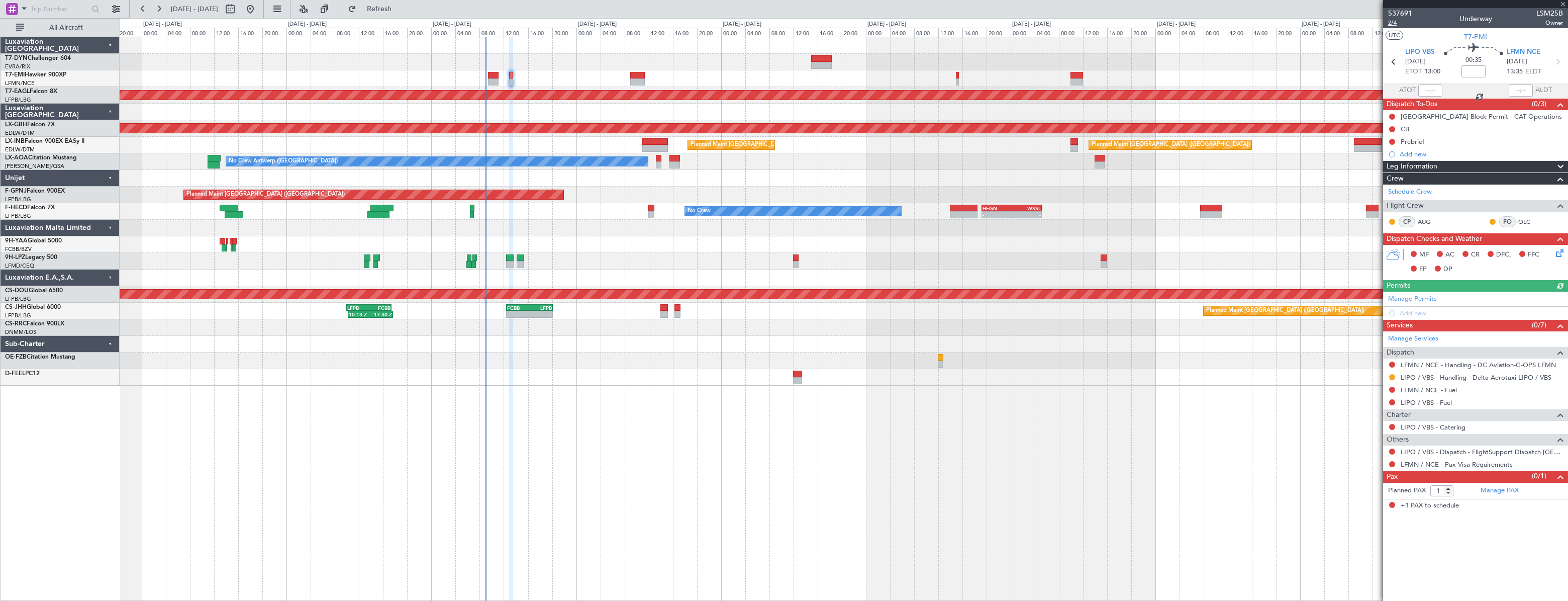
click at [1390, 22] on span "2/4" at bounding box center [1400, 22] width 24 height 8
click at [1492, 484] on div "Manage PAX" at bounding box center [1521, 491] width 93 height 17
click at [403, 15] on button "Refresh" at bounding box center [373, 9] width 61 height 17
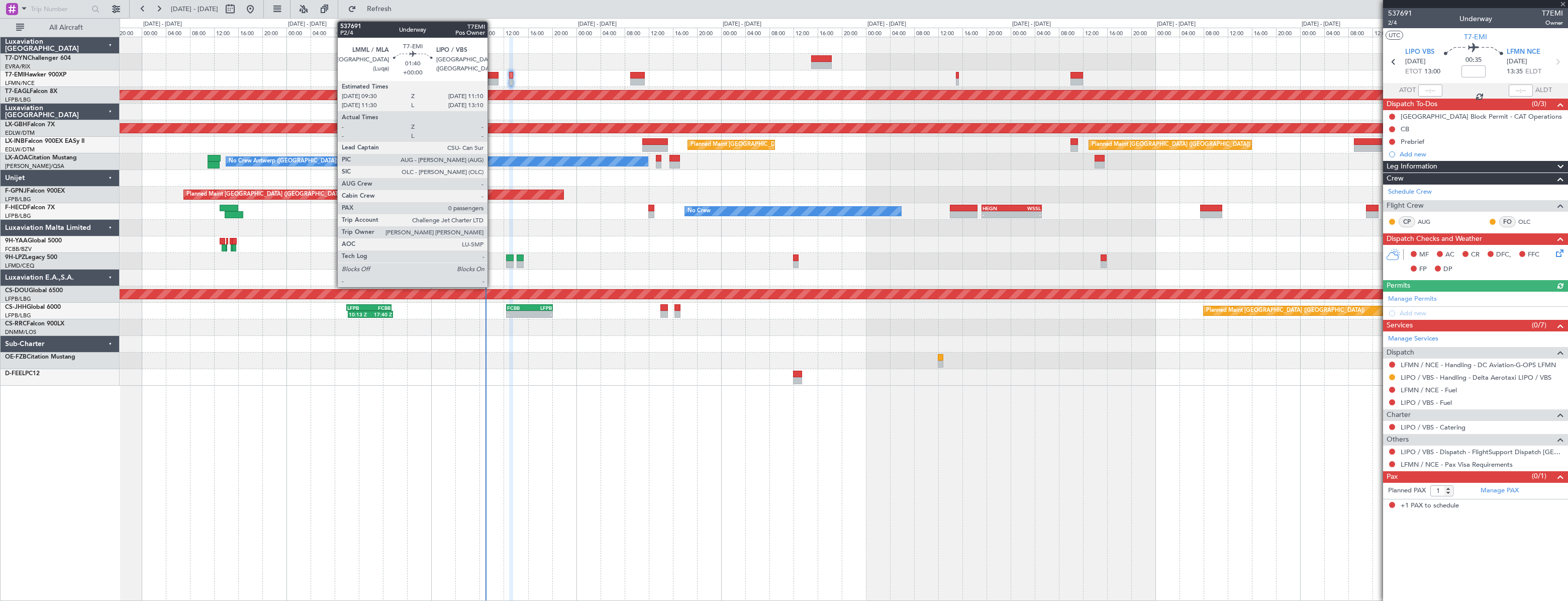
click at [492, 79] on div at bounding box center [493, 83] width 11 height 7
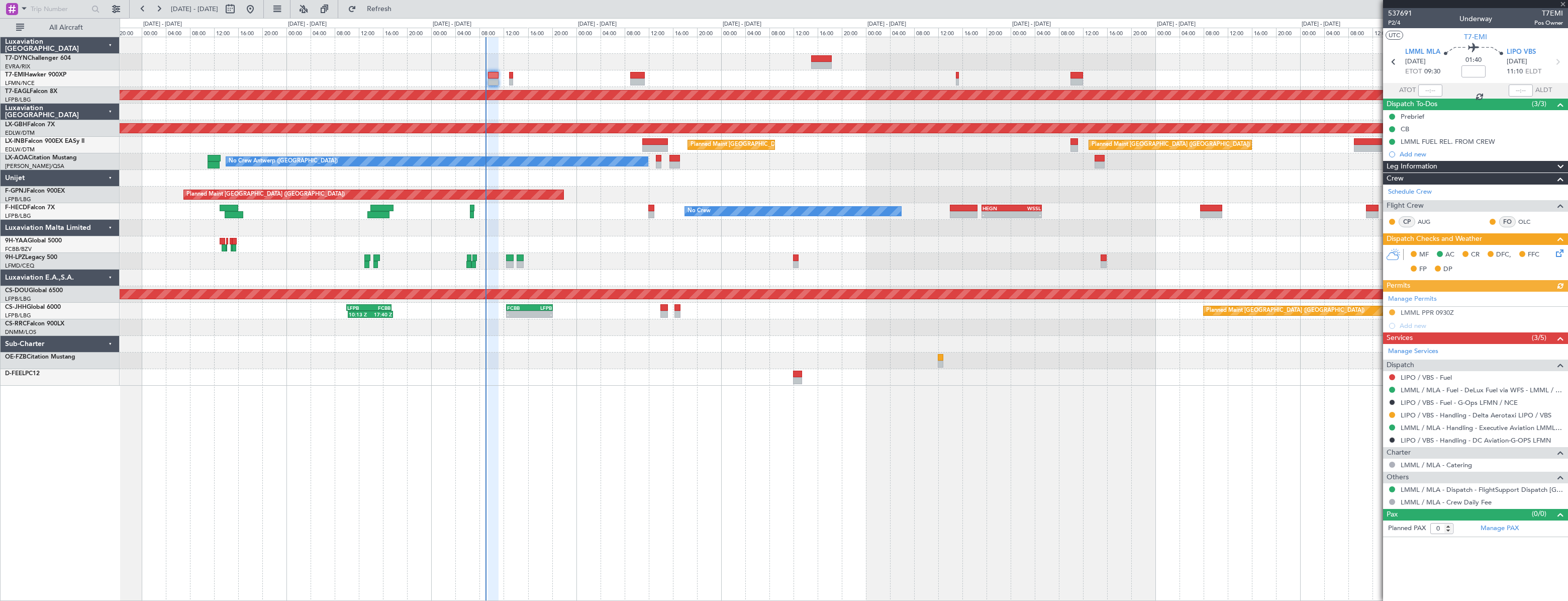
click at [513, 74] on div at bounding box center [843, 79] width 1448 height 17
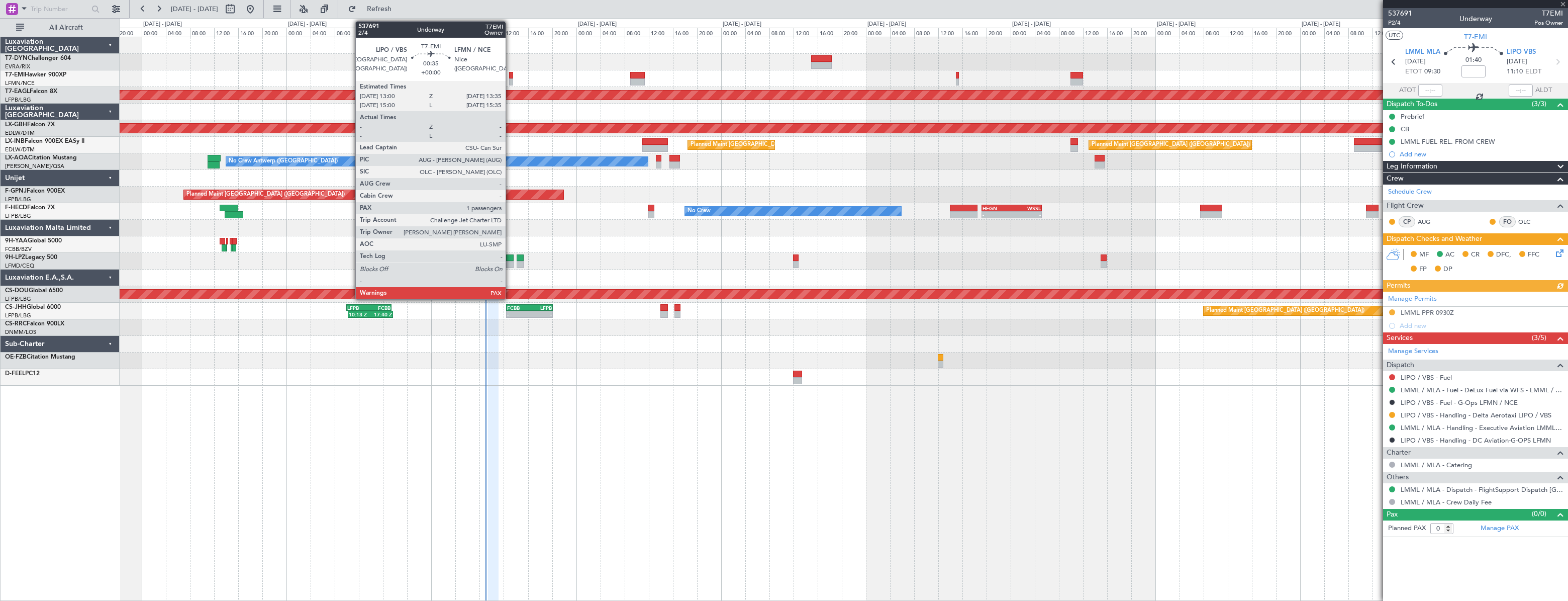
click at [510, 74] on div at bounding box center [511, 75] width 4 height 7
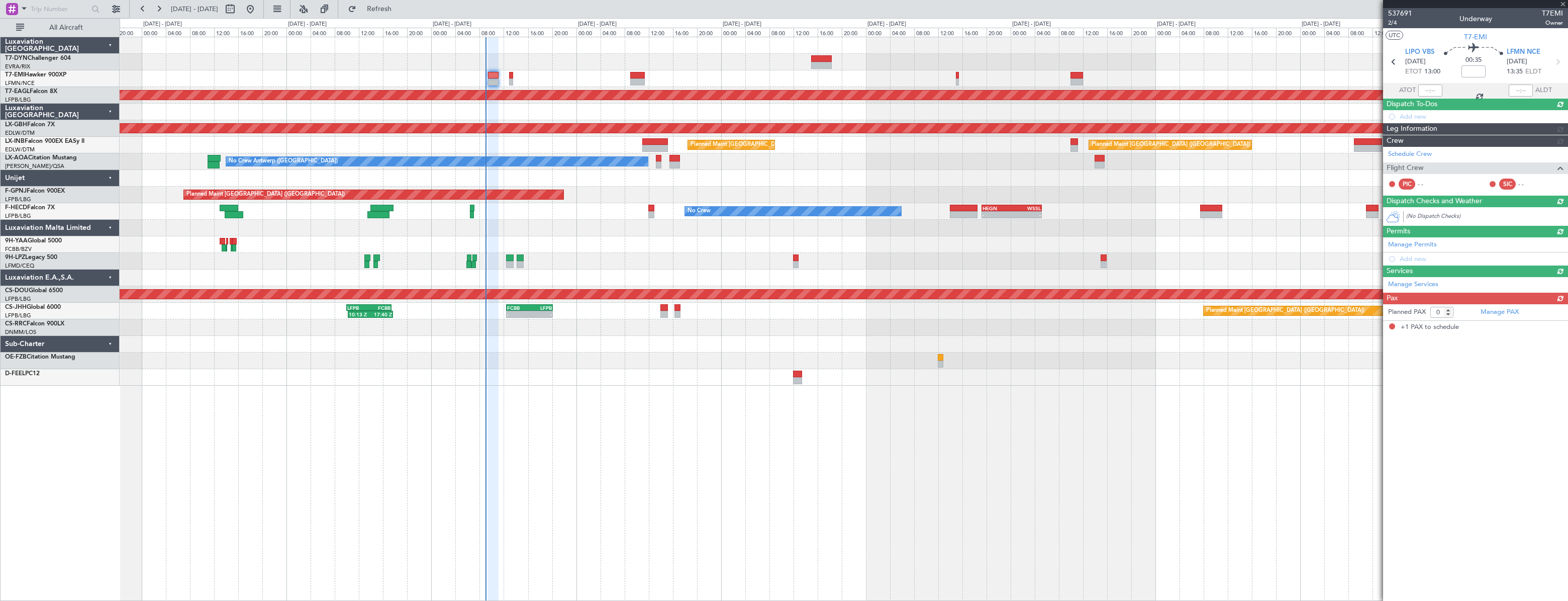
type input "1"
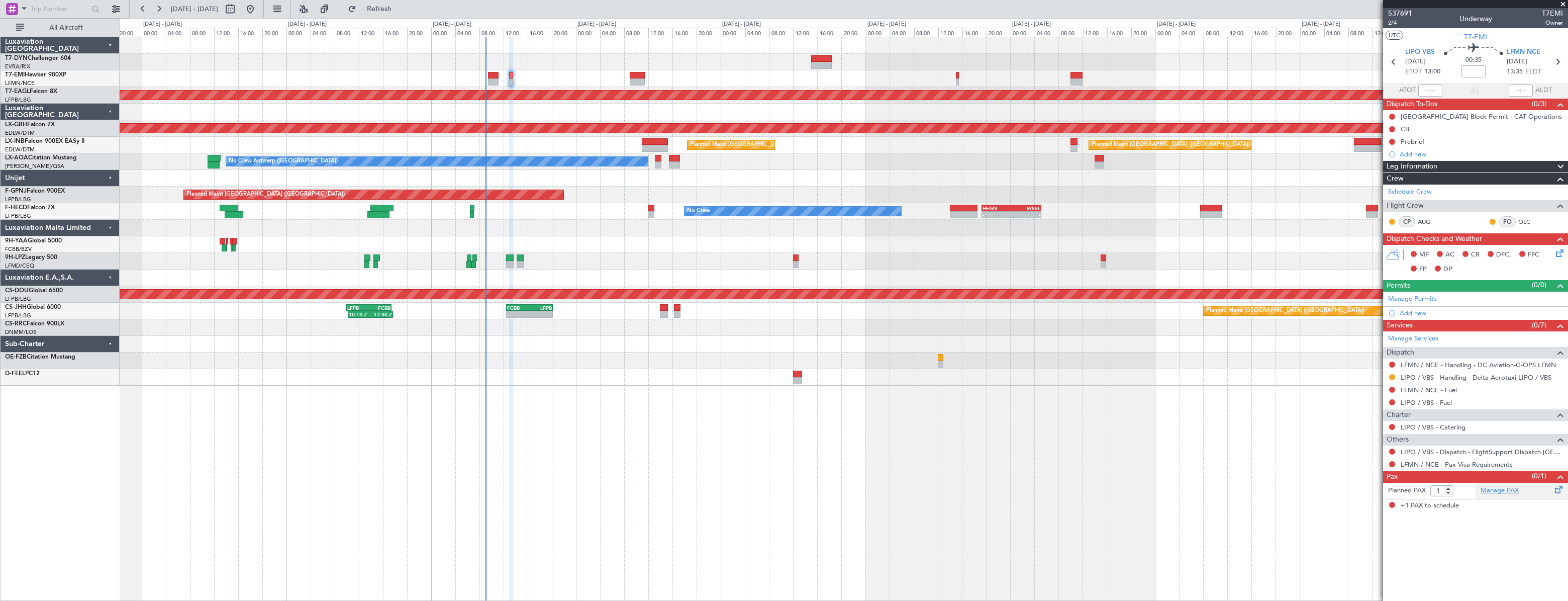
click at [1496, 488] on link "Manage PAX" at bounding box center [1500, 490] width 39 height 10
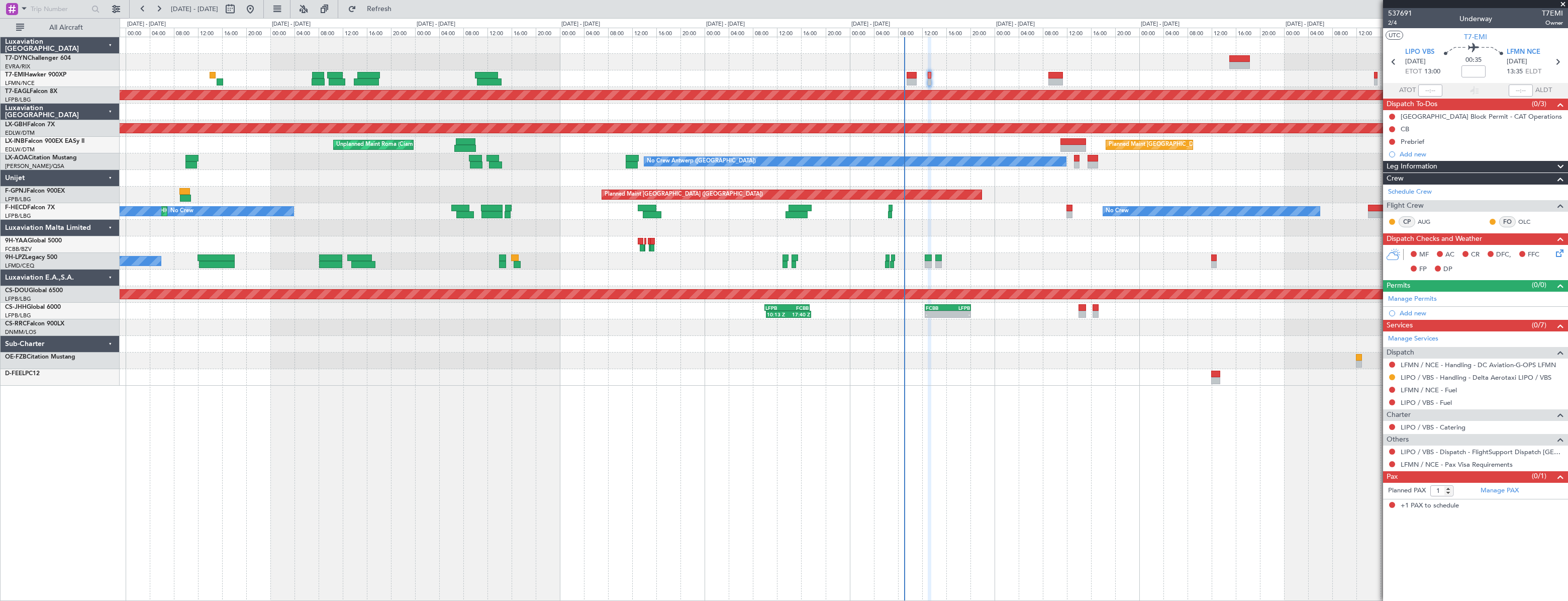
click at [786, 67] on div "Planned Maint Dubai (Al Maktoum Intl) Planned Maint Nurnberg Planned Maint Lond…" at bounding box center [843, 212] width 1448 height 349
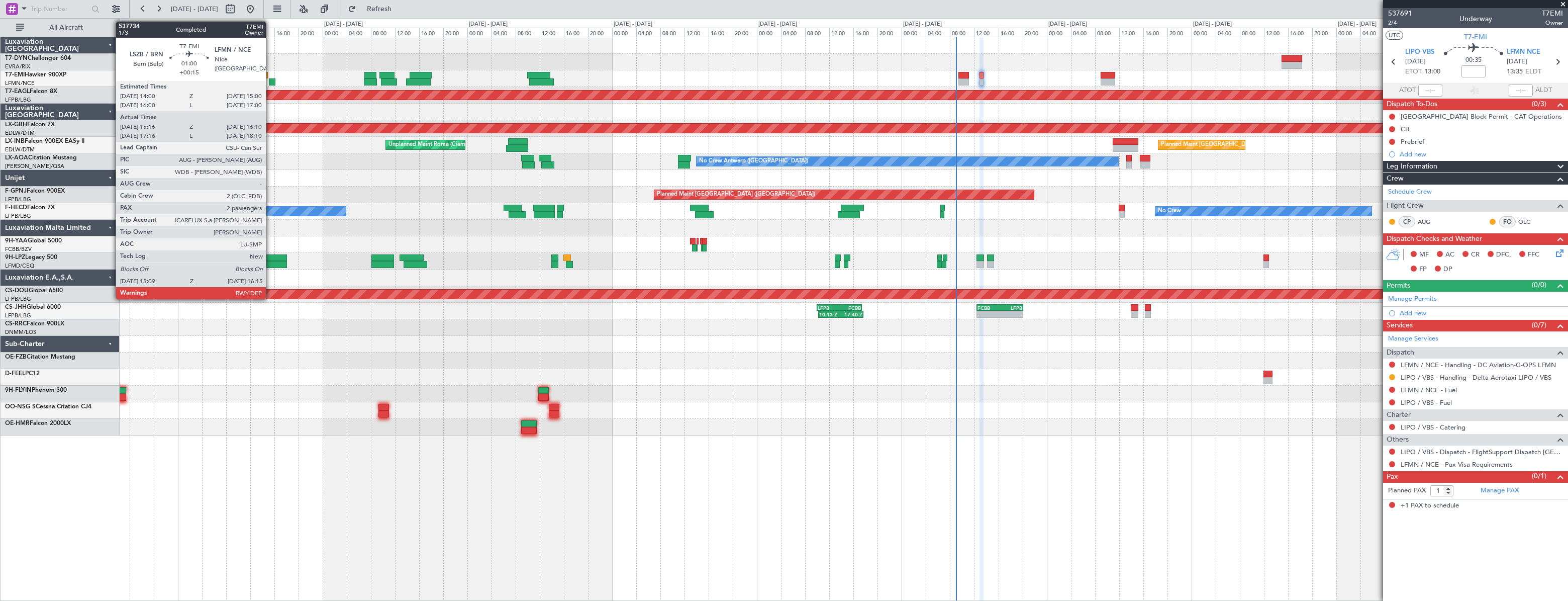
click at [271, 82] on div at bounding box center [272, 83] width 7 height 7
type input "+00:15"
type input "15:16"
type input "16:10"
type input "2"
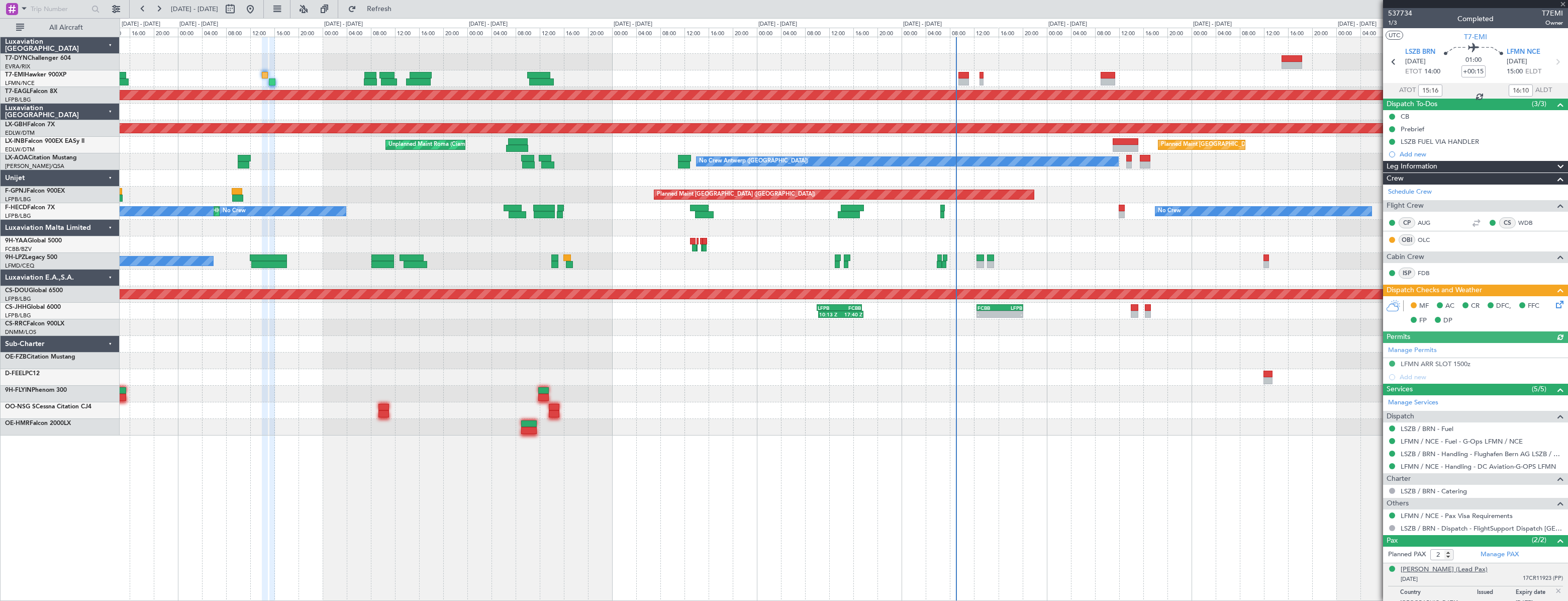
click at [1447, 565] on div "Émilienne De Bruyn (Lead Pax)" at bounding box center [1444, 570] width 87 height 10
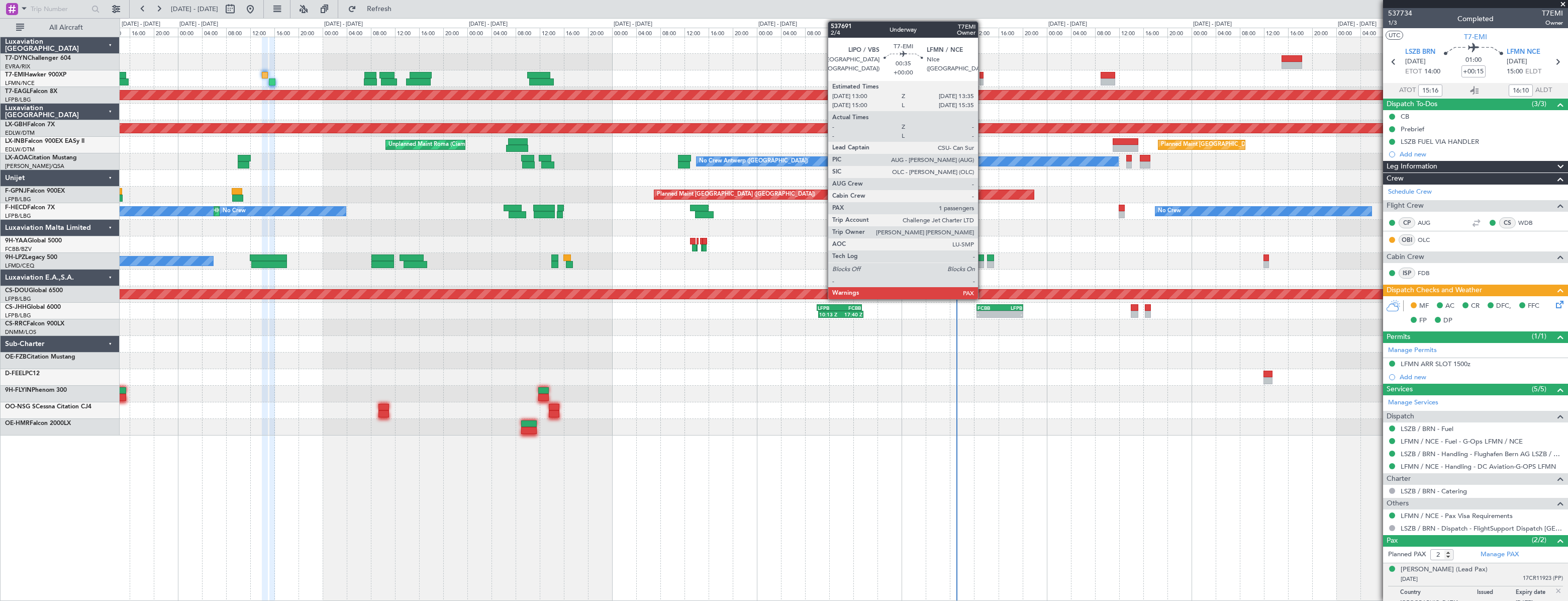
click at [983, 75] on div at bounding box center [981, 75] width 4 height 7
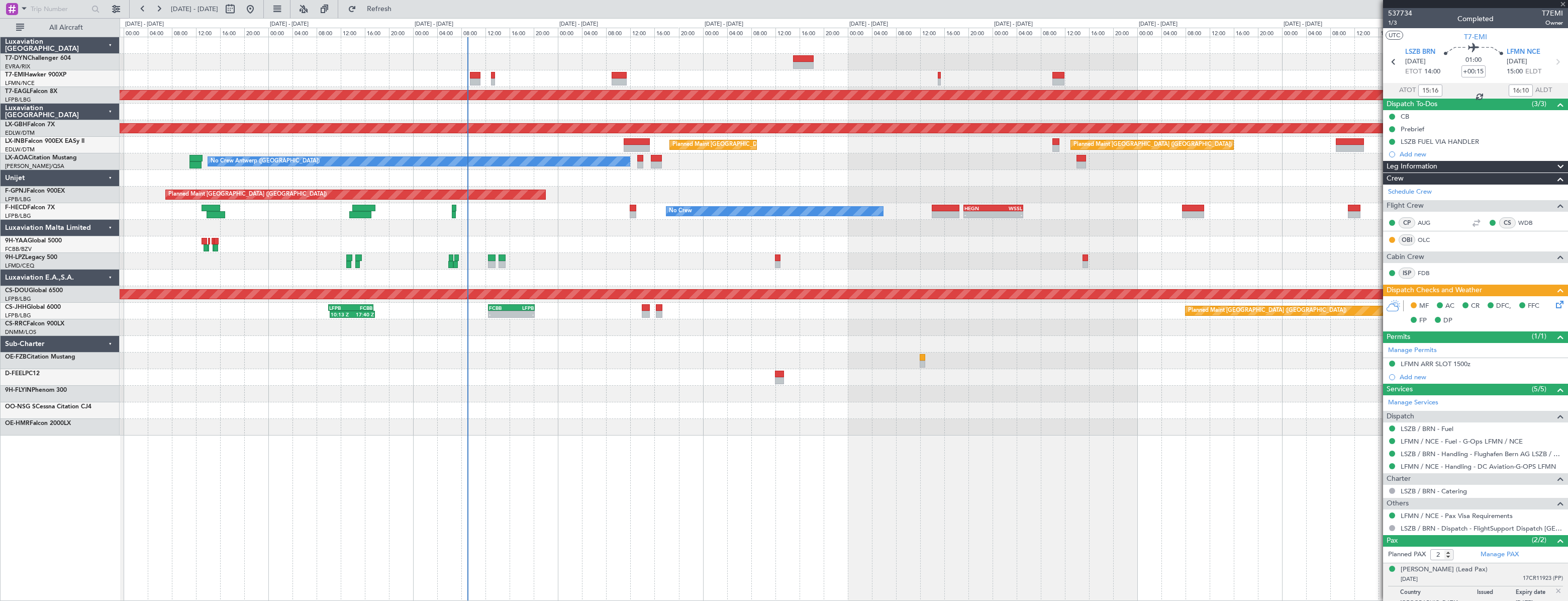
click at [535, 75] on div "Planned Maint Dubai (Al Maktoum Intl) Planned Maint Nurnberg Planned Maint Lond…" at bounding box center [843, 237] width 1448 height 398
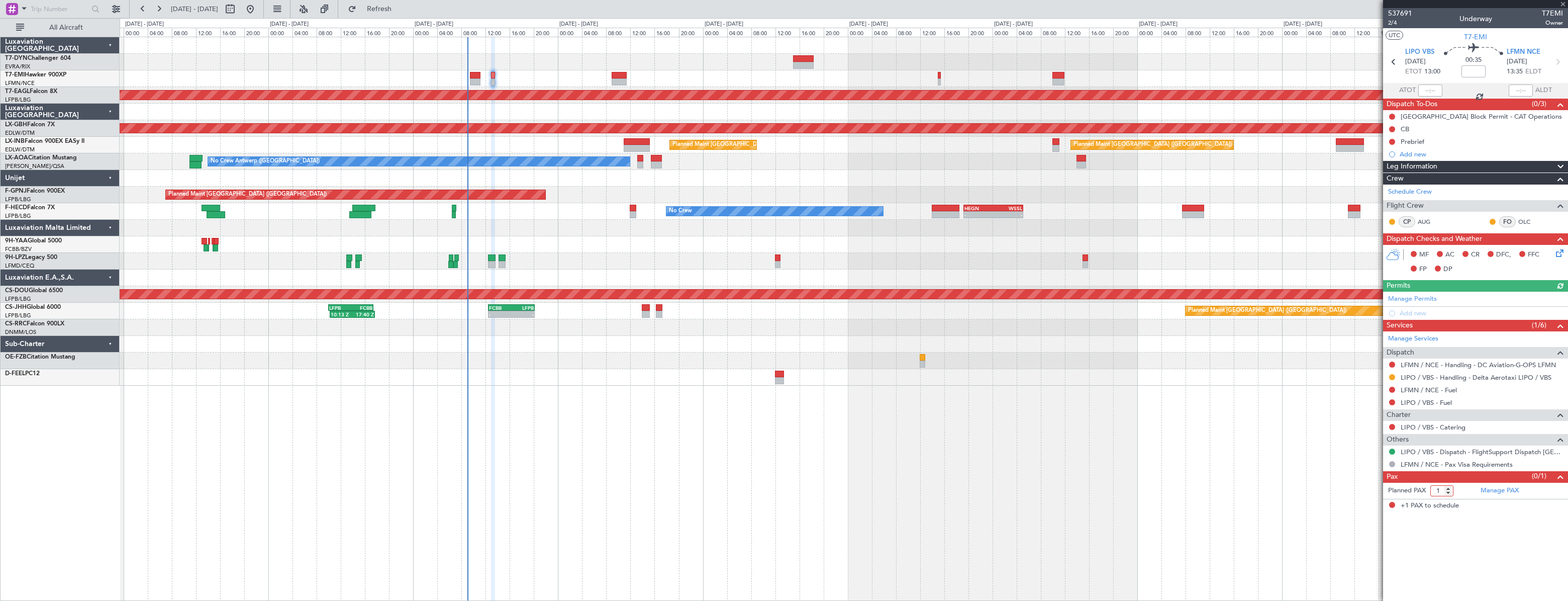
click at [1449, 494] on input "1" at bounding box center [1441, 491] width 23 height 11
type input "0"
click at [1449, 492] on input "0" at bounding box center [1441, 491] width 23 height 11
click at [1469, 492] on form "Planned PAX 0" at bounding box center [1429, 491] width 93 height 17
click at [1429, 196] on link "Schedule Crew" at bounding box center [1410, 192] width 44 height 10
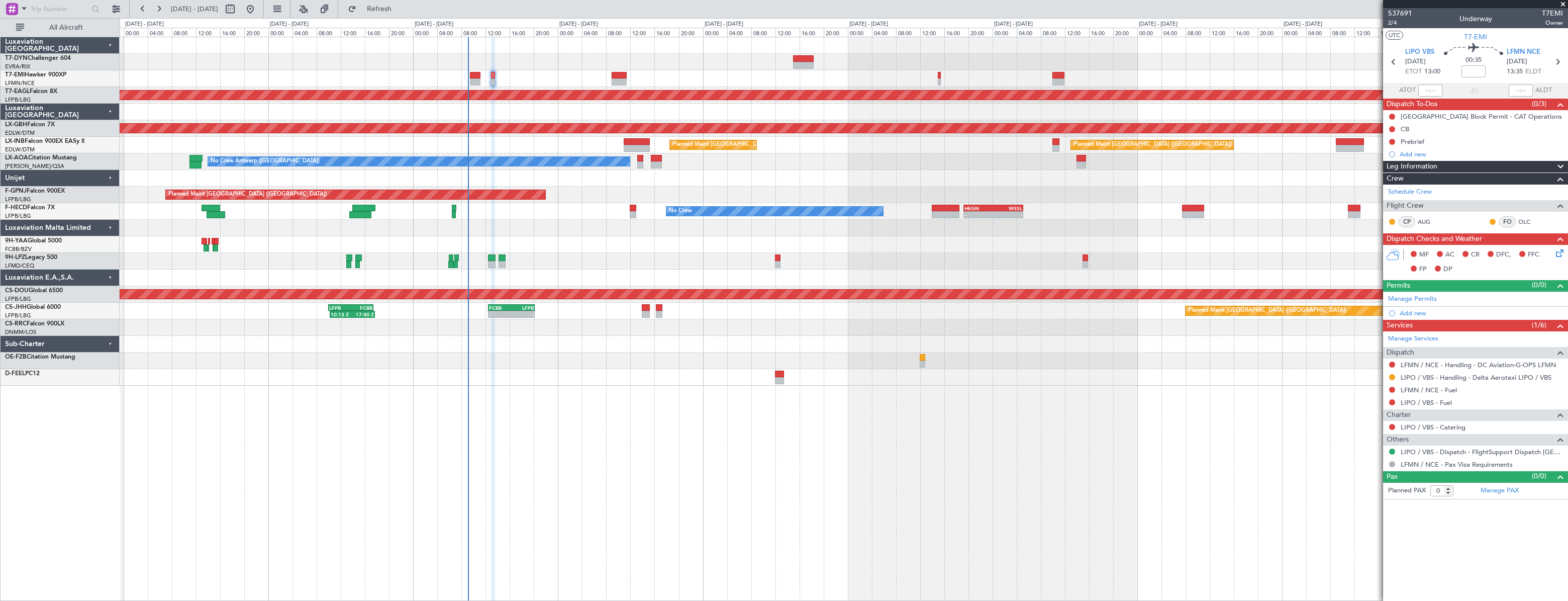
click at [1060, 59] on div at bounding box center [843, 62] width 1448 height 17
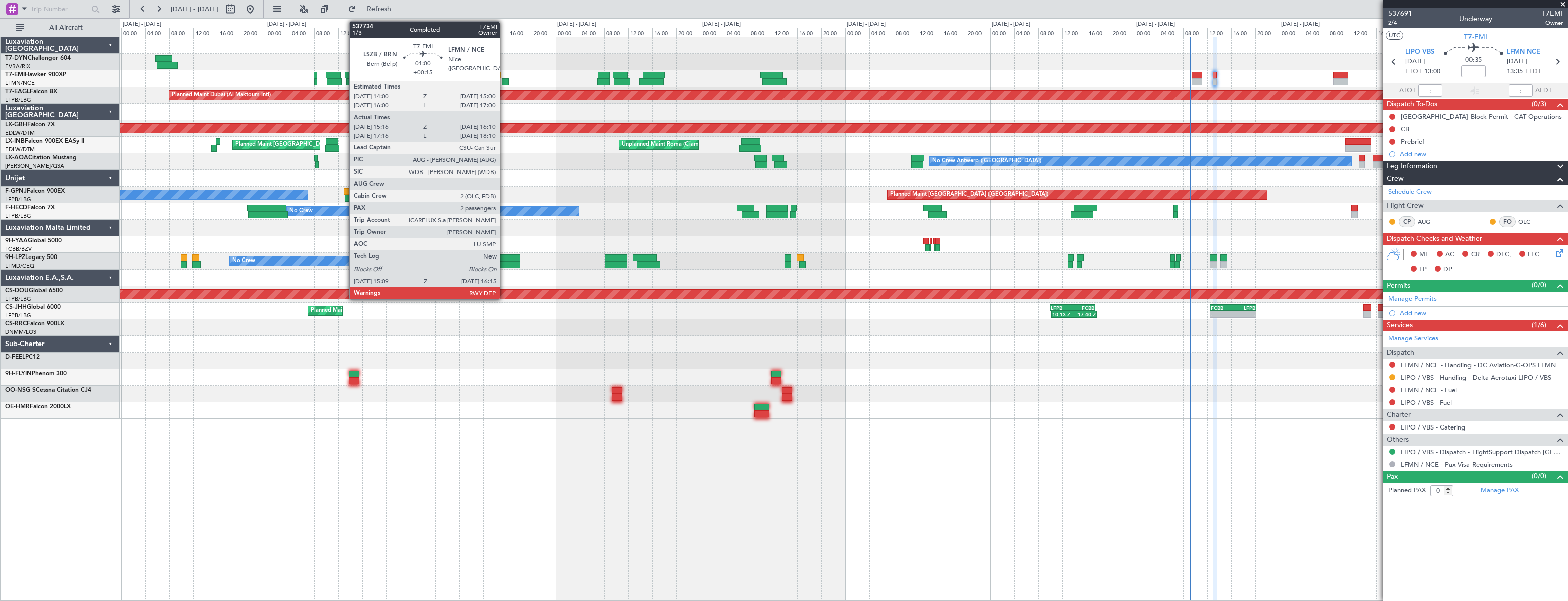
click at [504, 81] on div at bounding box center [505, 83] width 7 height 7
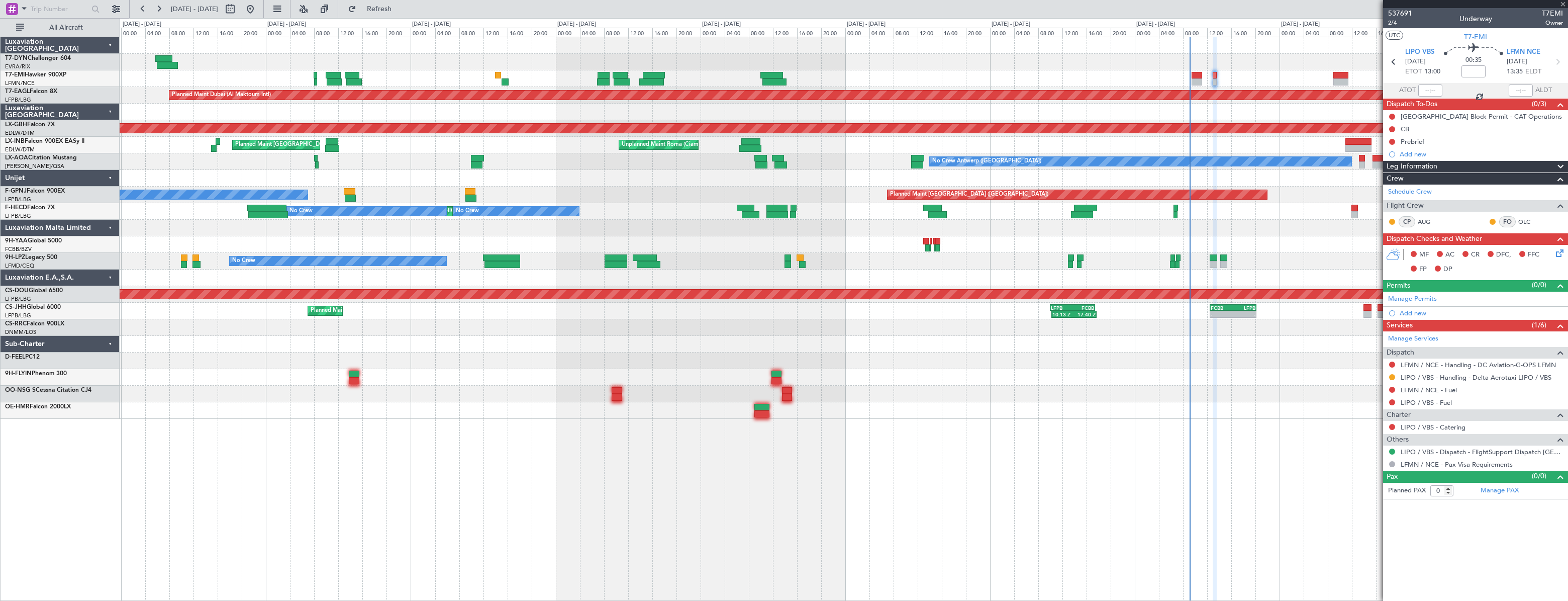
type input "+00:15"
type input "15:16"
type input "16:10"
type input "2"
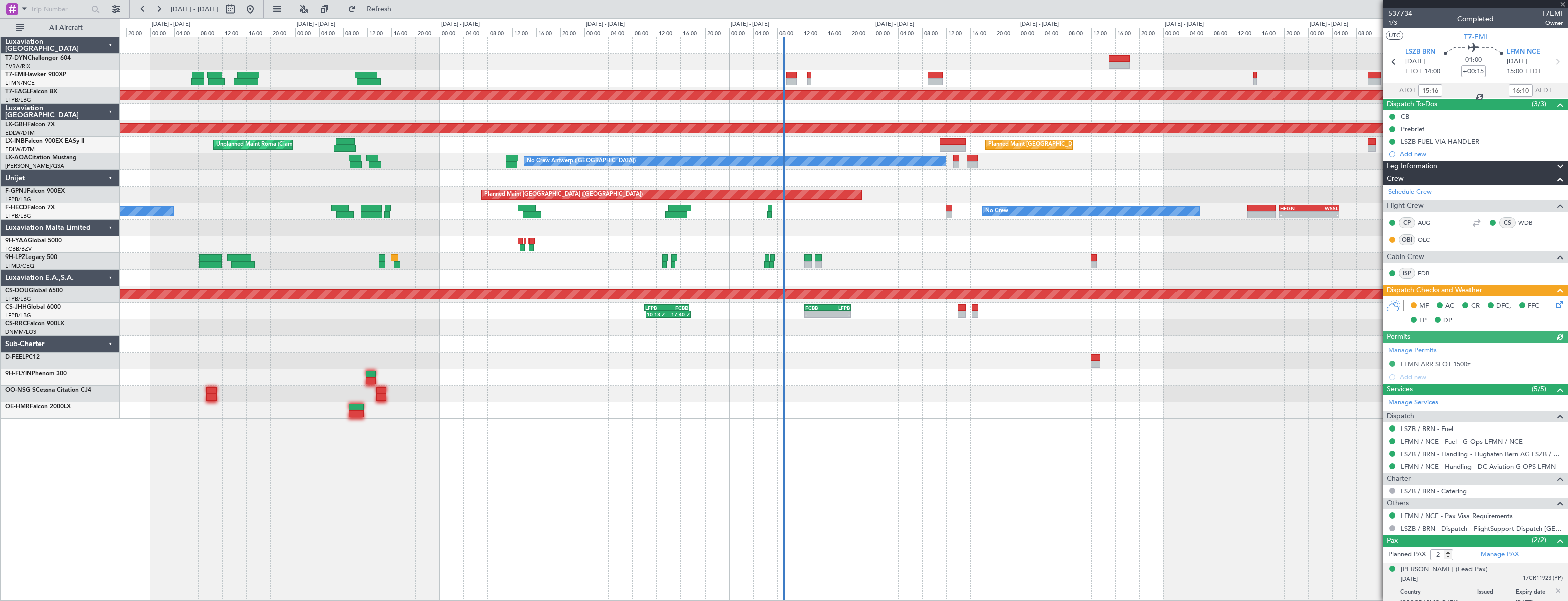
click at [158, 56] on div "Planned Maint Dubai (Al Maktoum Intl) Planned Maint Nurnberg Planned Maint Zuri…" at bounding box center [843, 228] width 1448 height 382
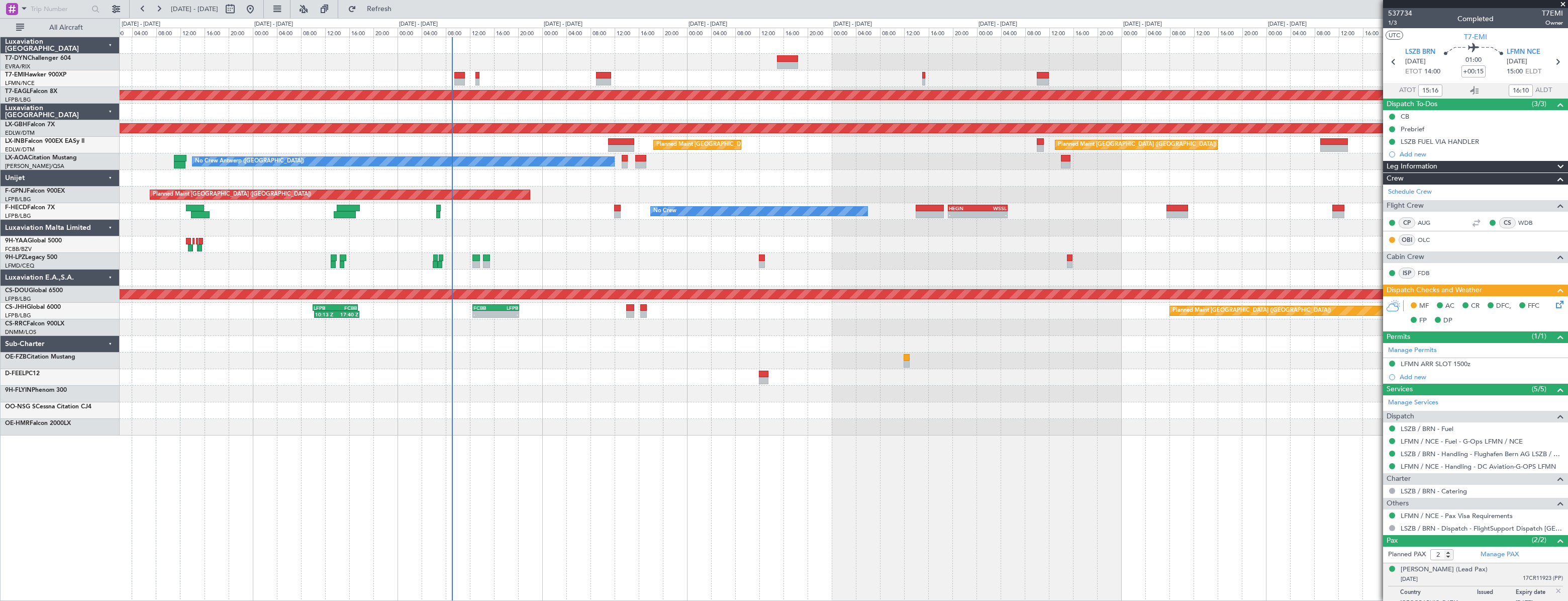
click at [689, 72] on div at bounding box center [843, 79] width 1448 height 17
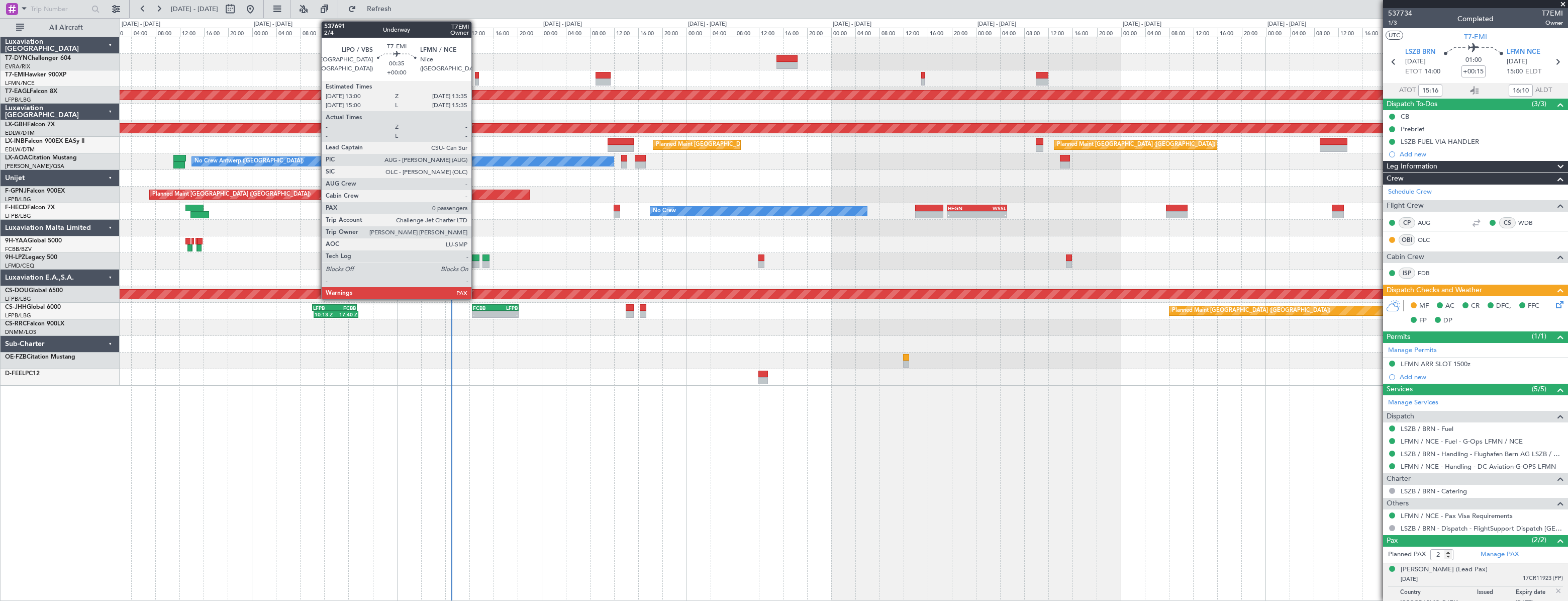
click at [476, 75] on div at bounding box center [477, 75] width 4 height 7
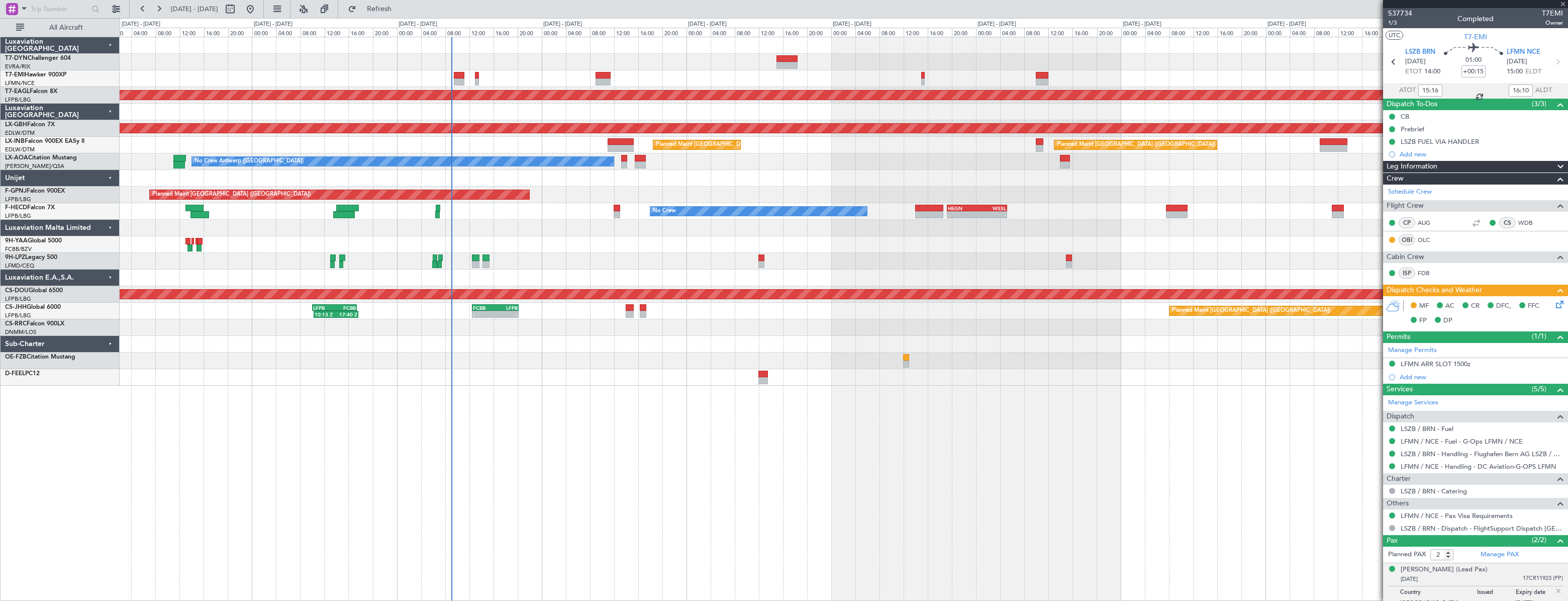
type input "0"
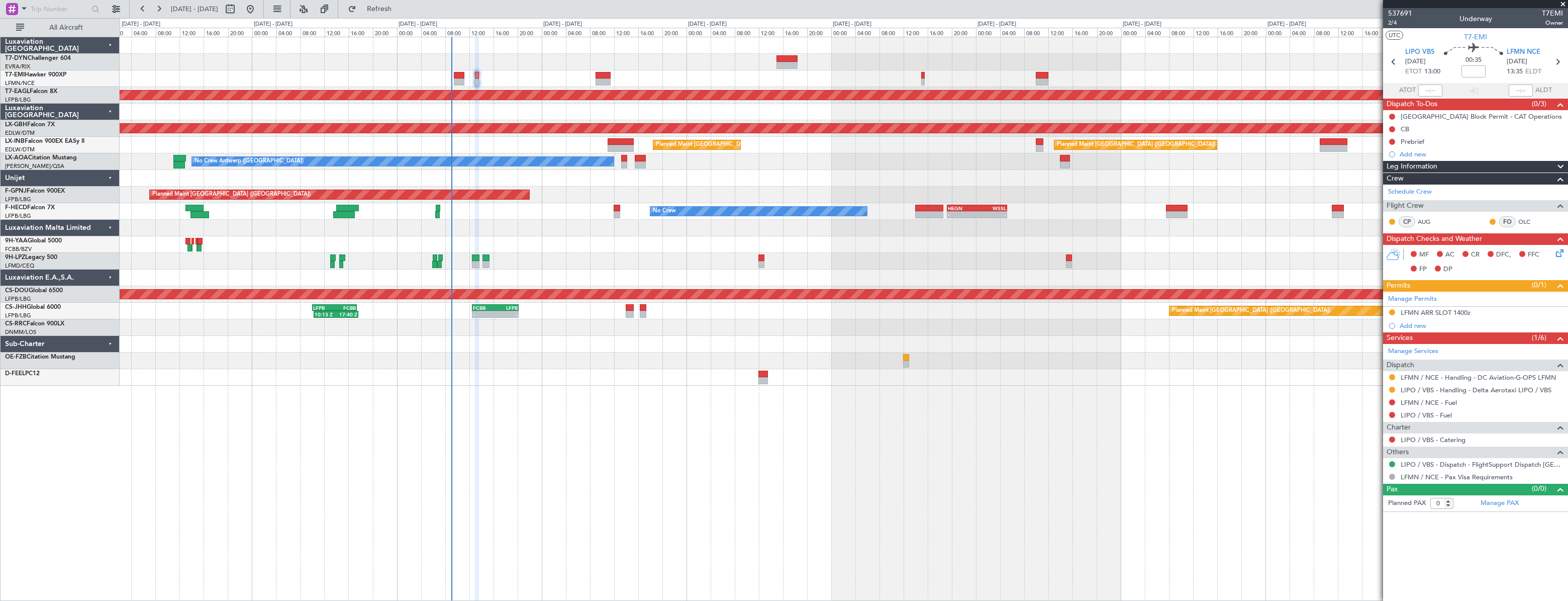
click at [772, 71] on div "Planned Maint Dubai (Al Maktoum Intl) Planned Maint Nurnberg Planned Maint Lond…" at bounding box center [843, 212] width 1448 height 349
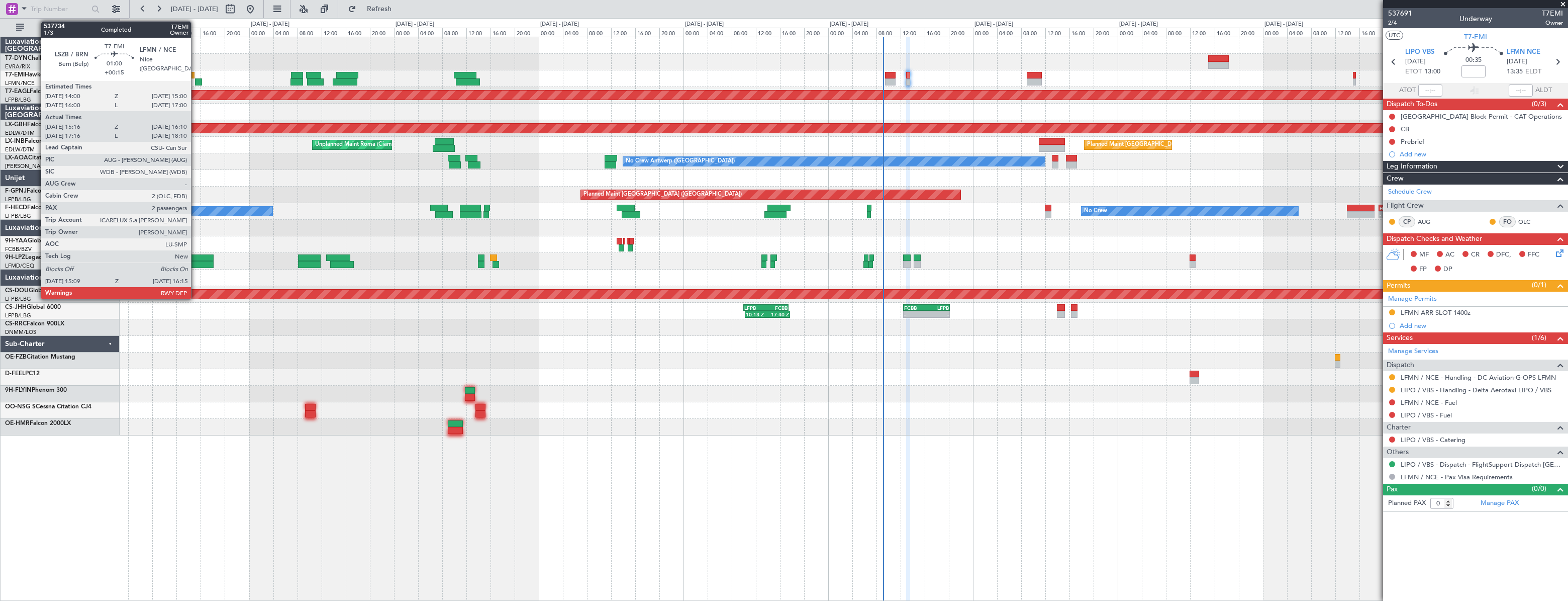
click at [195, 81] on div at bounding box center [199, 83] width 7 height 7
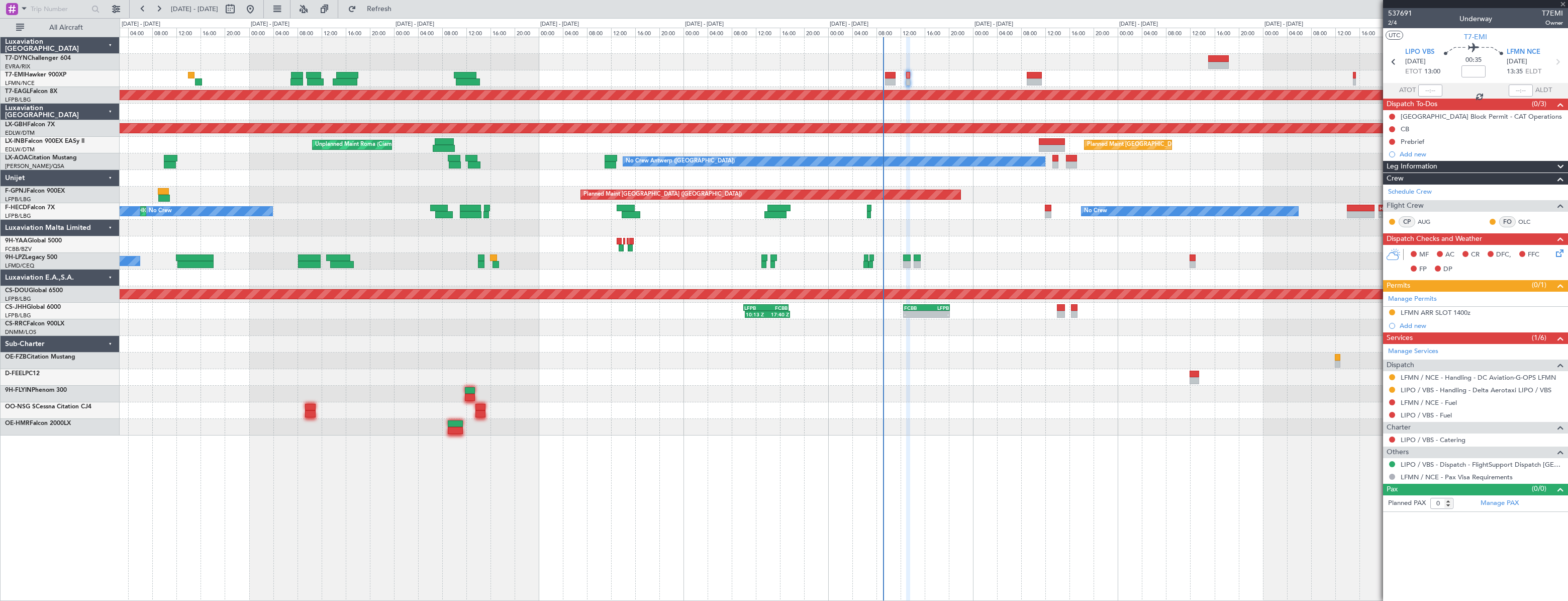
type input "+00:15"
type input "15:16"
type input "16:10"
type input "2"
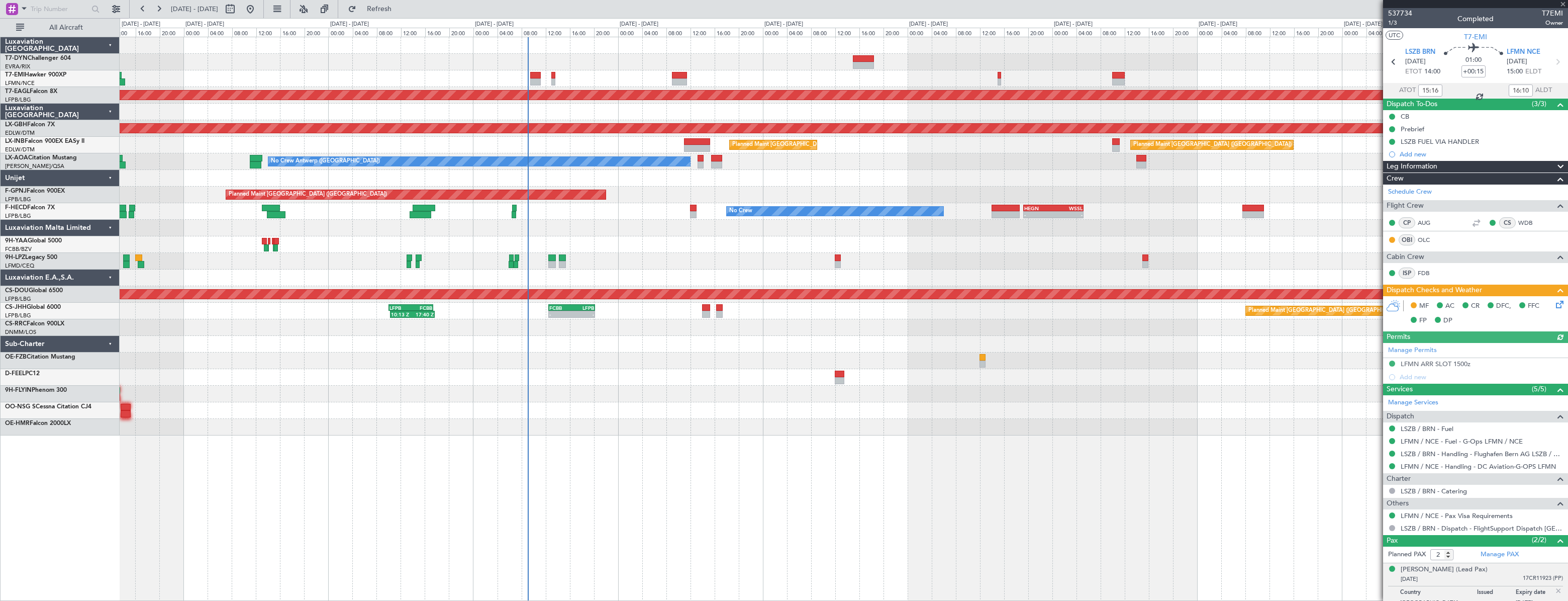
click at [600, 53] on div "Planned Maint Dubai (Al Maktoum Intl) Planned Maint Nurnberg Planned Maint Lond…" at bounding box center [843, 237] width 1448 height 398
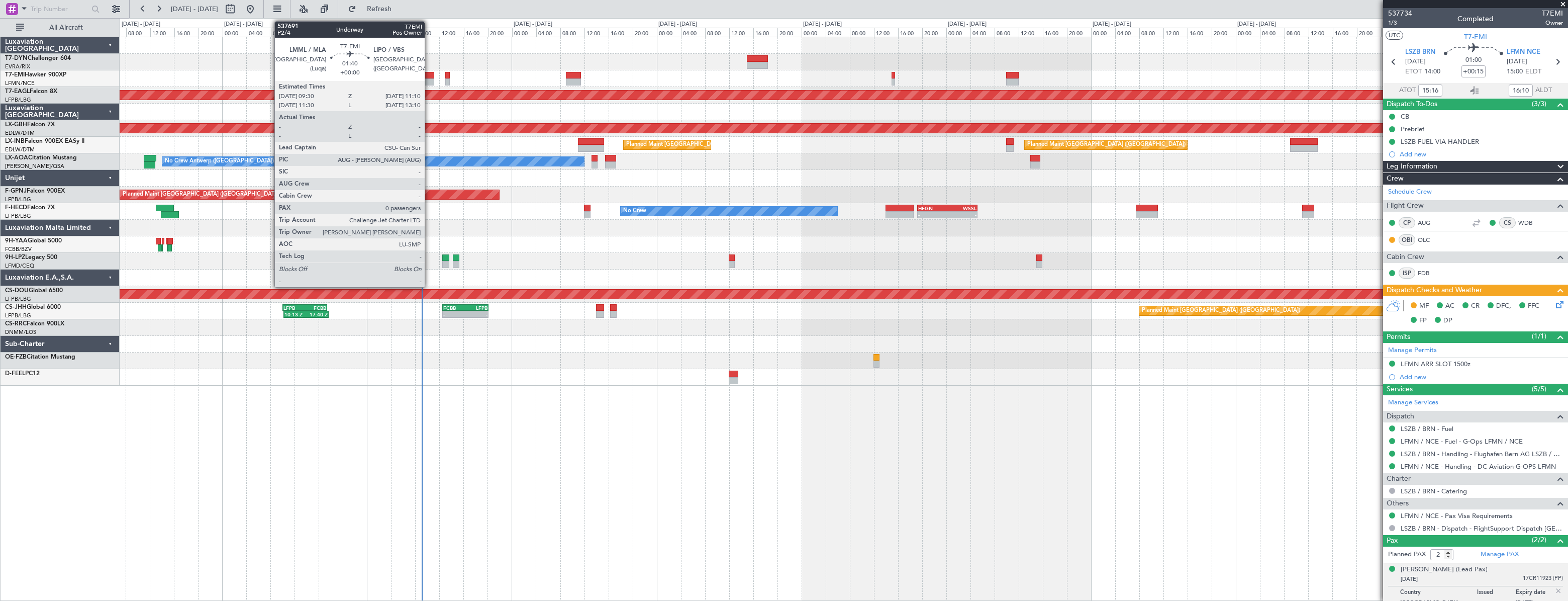
click at [429, 74] on div at bounding box center [430, 75] width 11 height 7
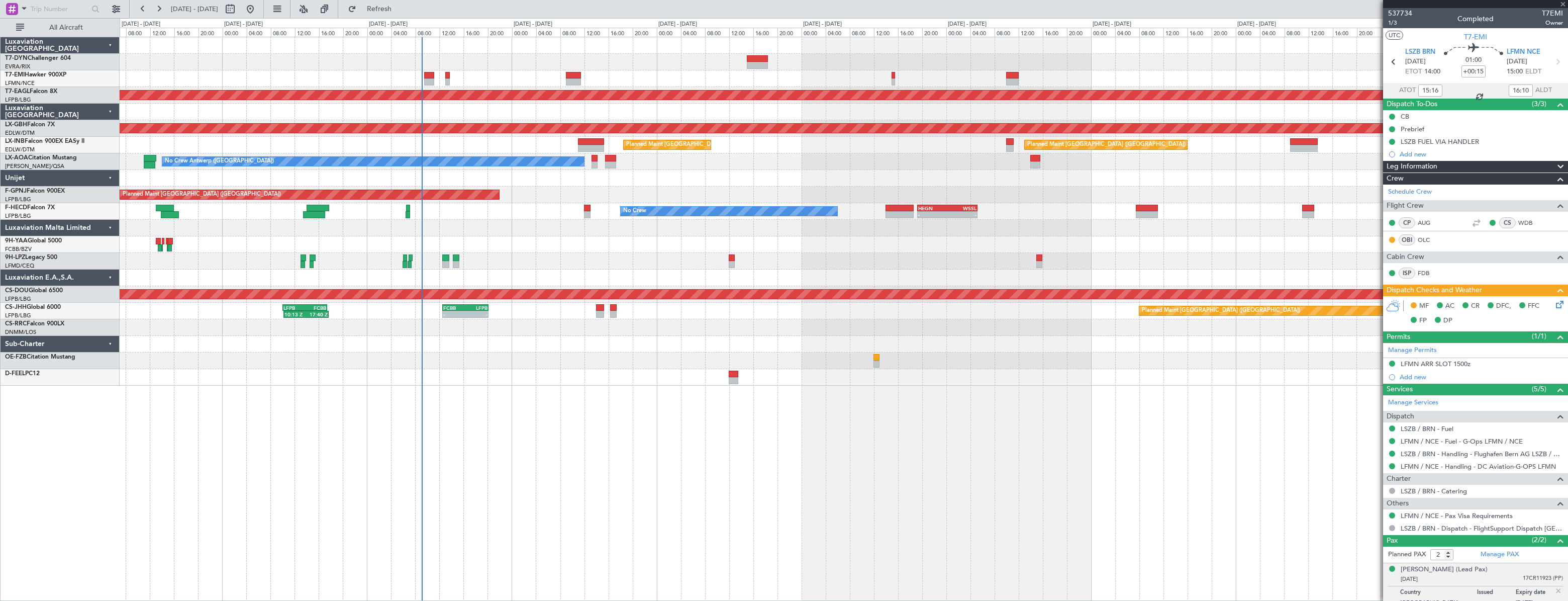
type input "0"
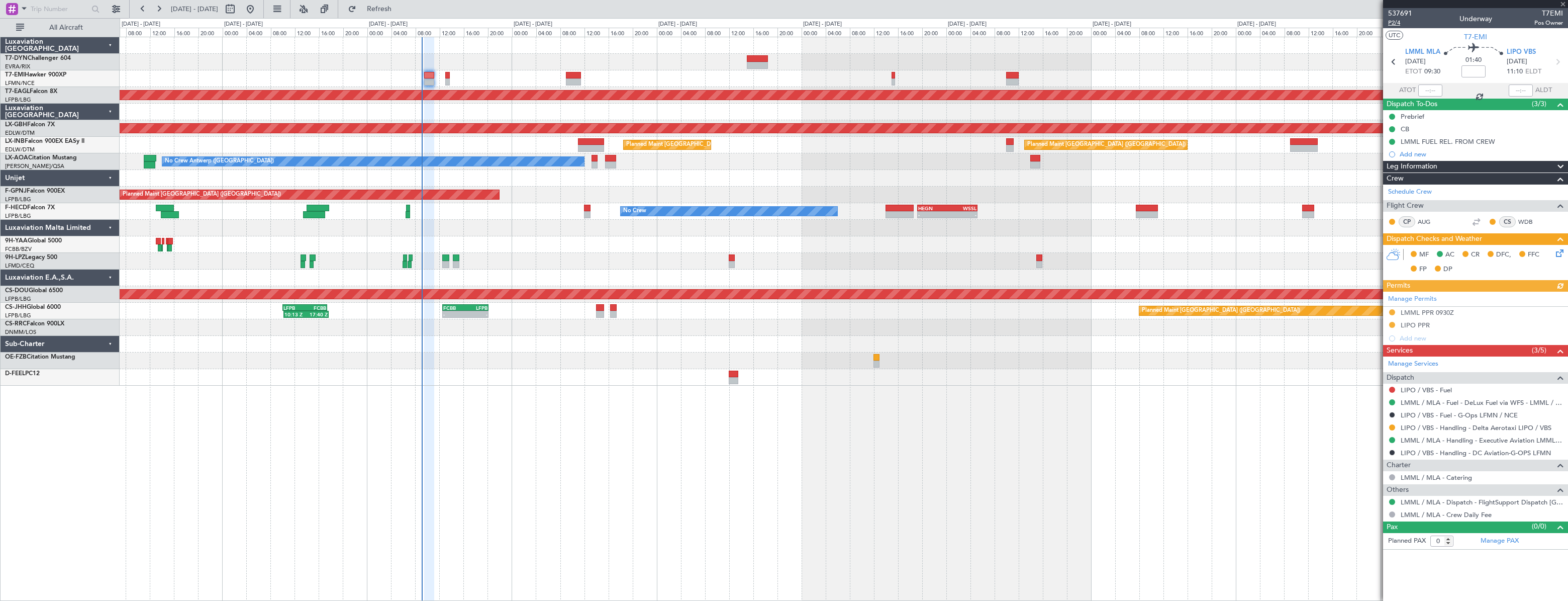
click at [1402, 25] on span "P2/4" at bounding box center [1400, 22] width 24 height 8
click at [955, 61] on div at bounding box center [843, 62] width 1448 height 17
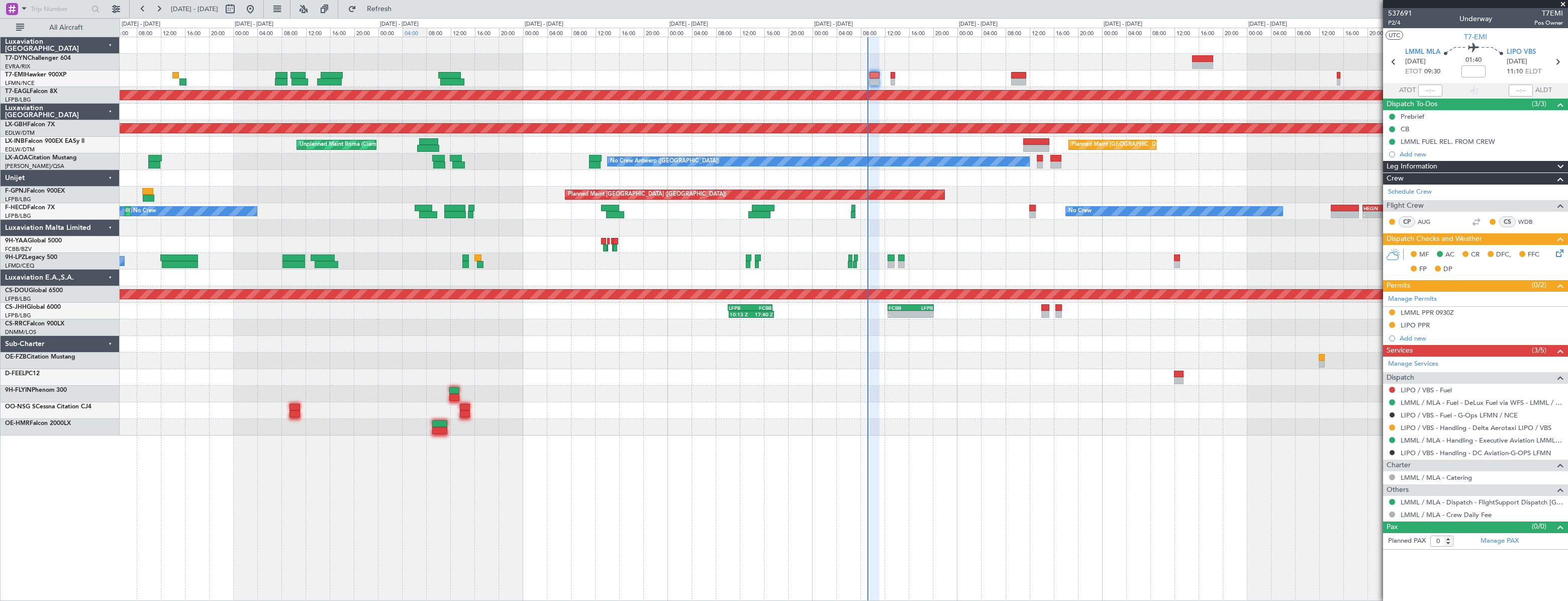
drag, startPoint x: 735, startPoint y: 17, endPoint x: 422, endPoint y: 36, distance: 313.6
click at [422, 36] on fb-flight-board "26 Sep 2025 - 06 Oct 2025 Refresh Quick Links All Aircraft Planned Maint Dubai …" at bounding box center [784, 304] width 1568 height 594
click at [785, 75] on div at bounding box center [843, 79] width 1448 height 17
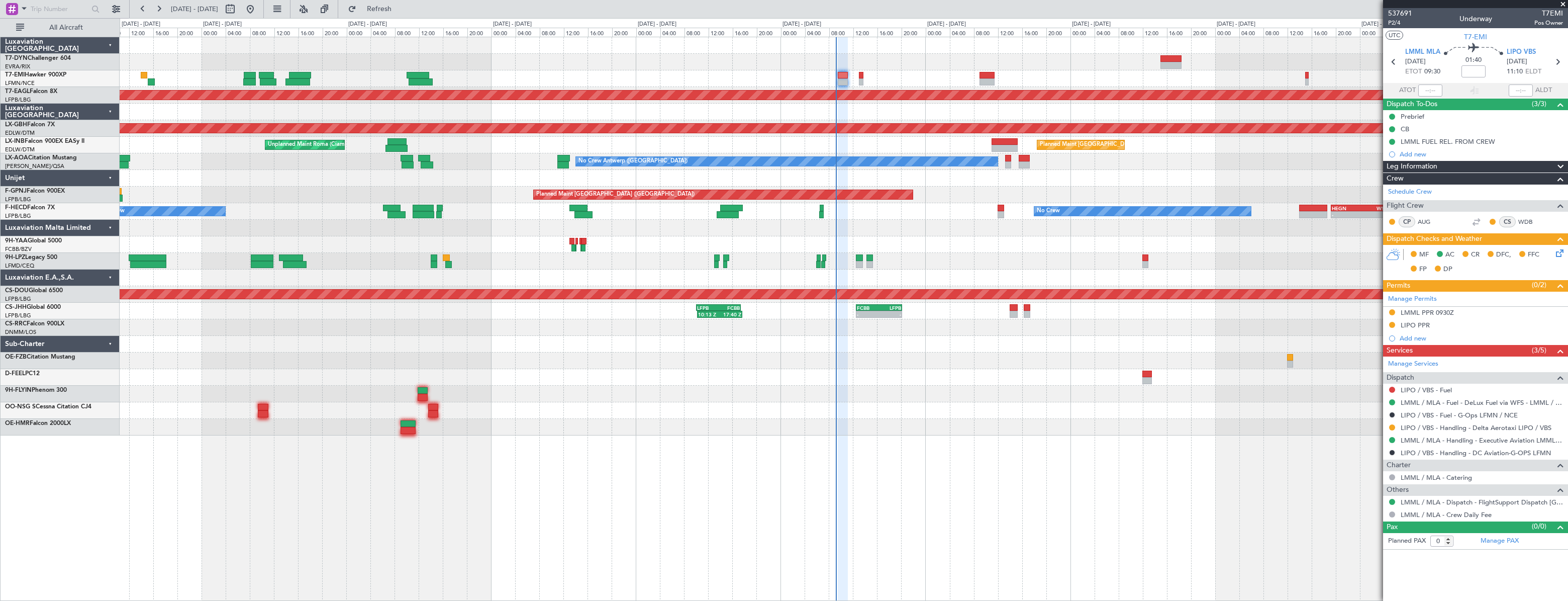
click at [312, 65] on div "Planned Maint Dubai (Al Maktoum Intl) Planned Maint Nurnberg Planned Maint Lond…" at bounding box center [843, 237] width 1448 height 398
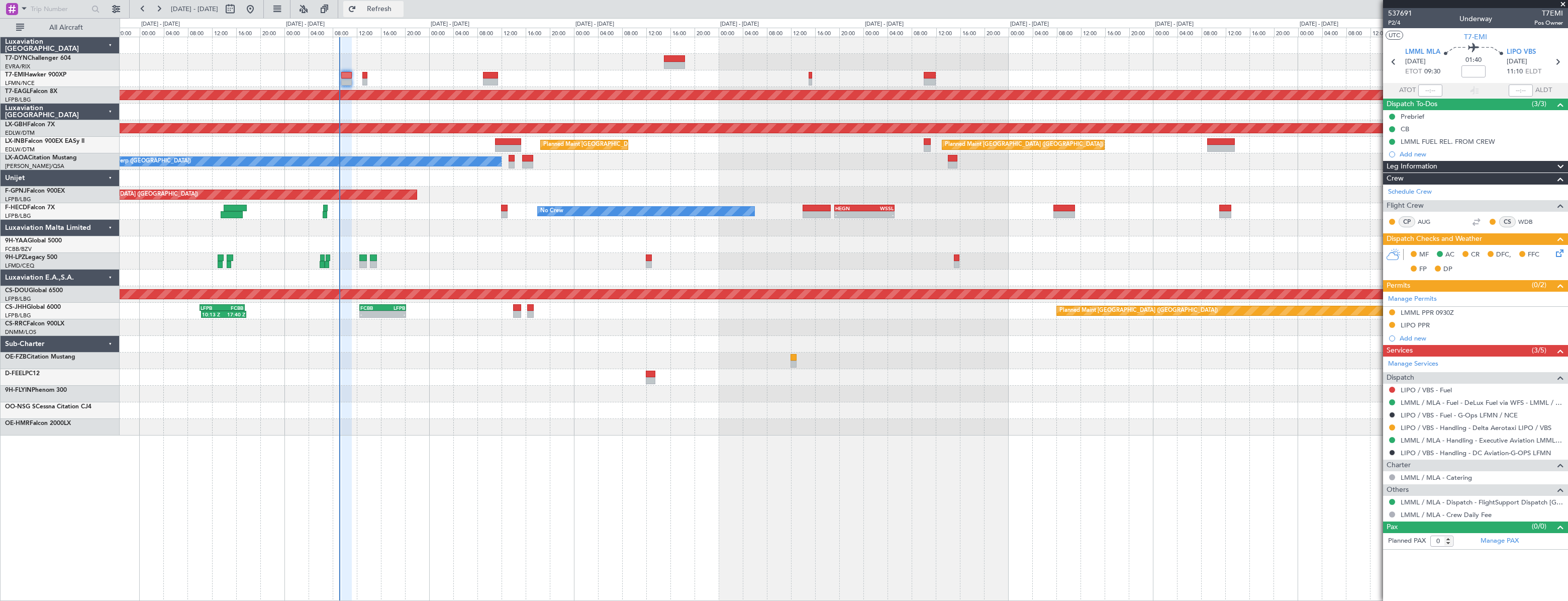
drag, startPoint x: 403, startPoint y: 17, endPoint x: 397, endPoint y: 15, distance: 6.3
click at [403, 15] on button "Refresh" at bounding box center [373, 9] width 61 height 17
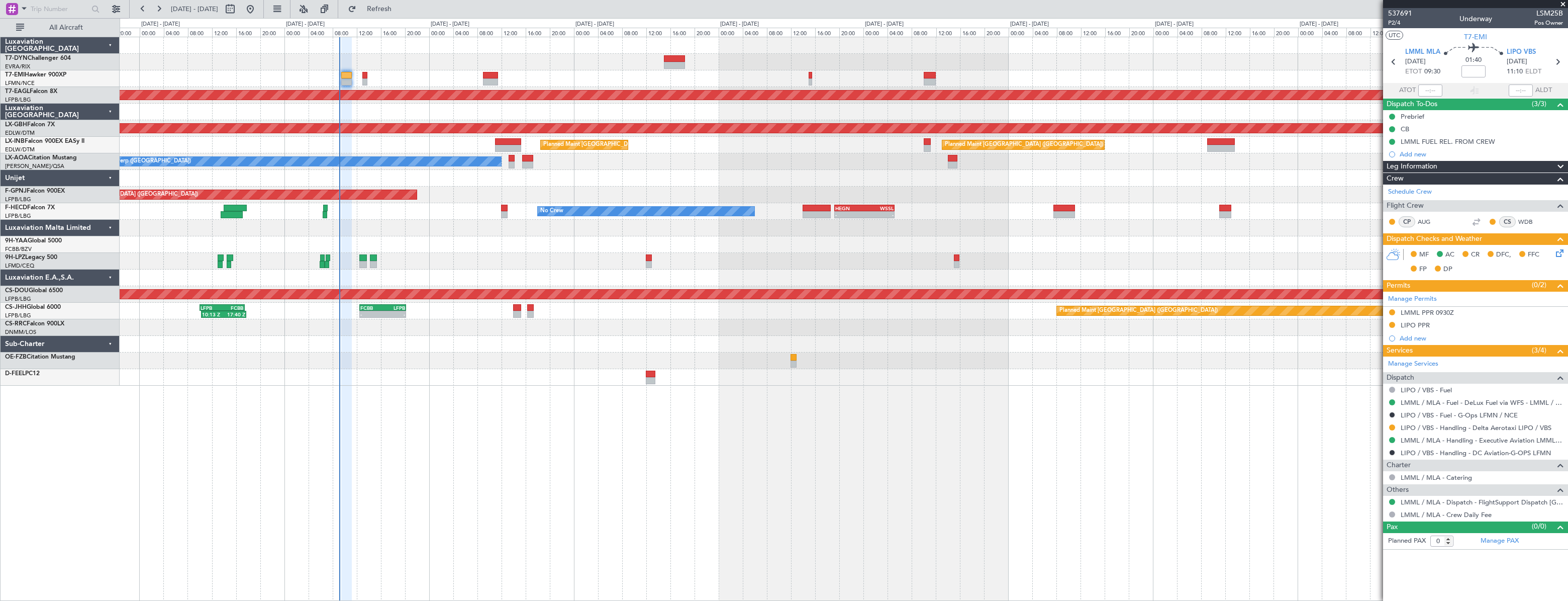
drag, startPoint x: 1507, startPoint y: 540, endPoint x: 430, endPoint y: 204, distance: 1128.2
click at [546, 326] on fb-app "29 Sep 2025 - 09 Oct 2025 Refresh Quick Links All Aircraft Planned Maint Dubai …" at bounding box center [784, 304] width 1568 height 594
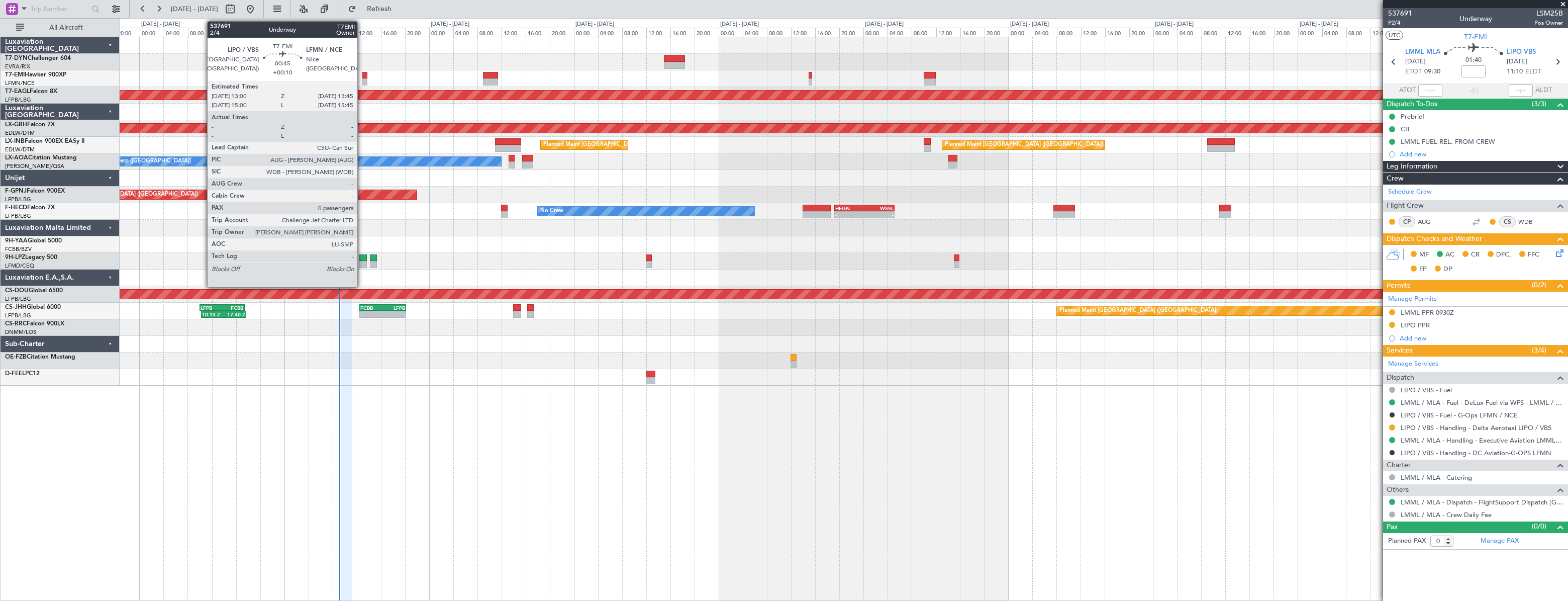
click at [362, 76] on div at bounding box center [364, 75] width 5 height 7
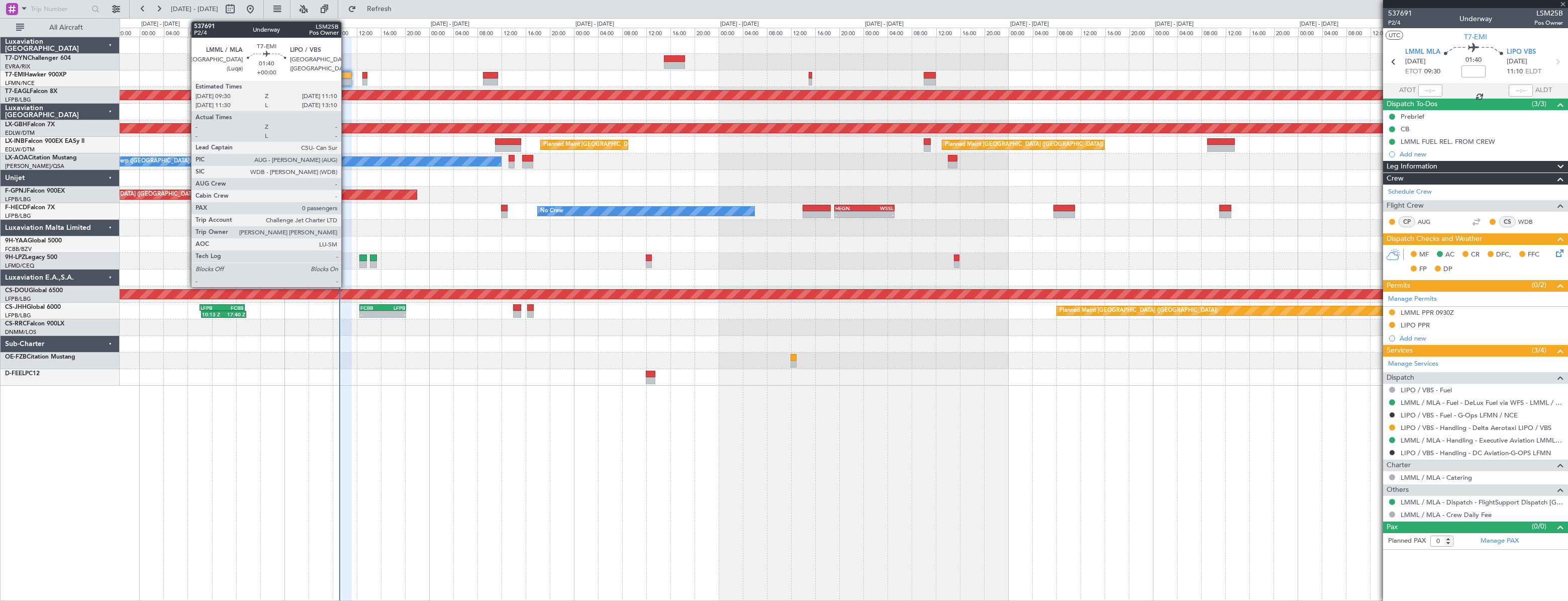
click at [346, 73] on div at bounding box center [347, 75] width 11 height 7
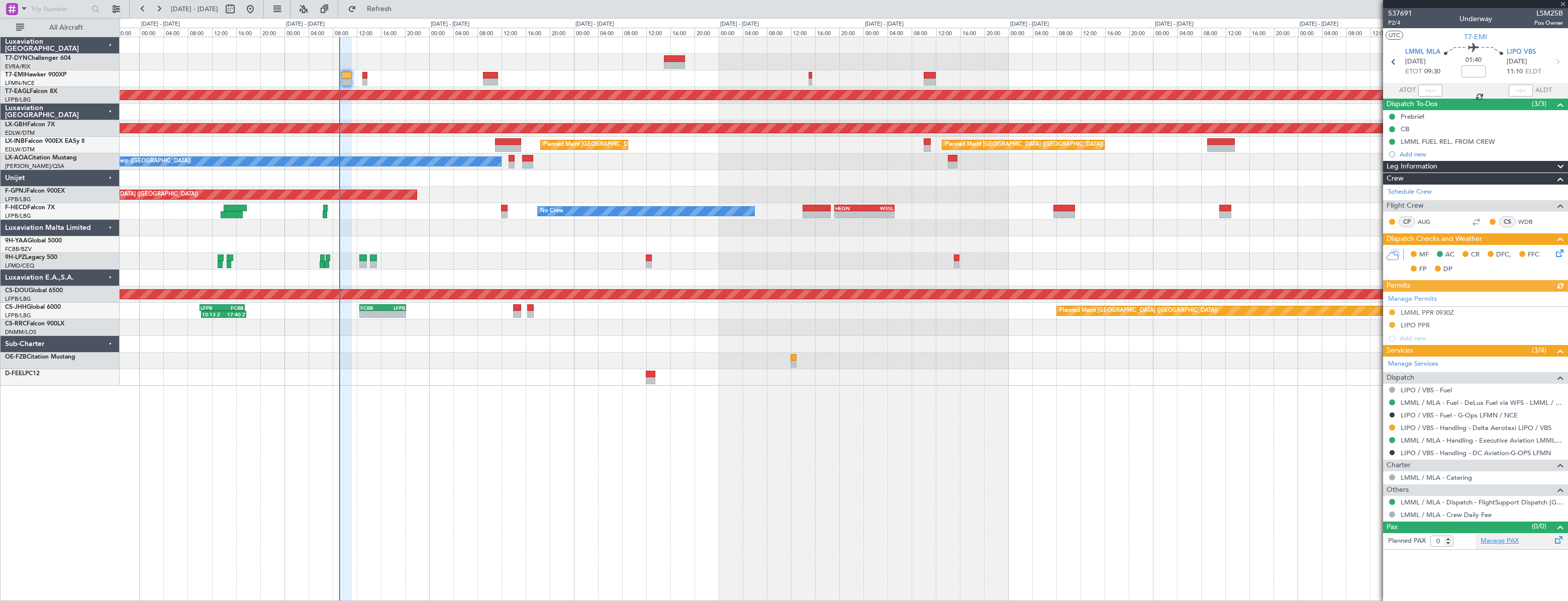
drag, startPoint x: 1489, startPoint y: 535, endPoint x: 1489, endPoint y: 541, distance: 6.0
click at [1489, 541] on article "537691 P2/4 Underway LSM25B Pos Owner UTC T7-EMI LMML MLA 01/10/2025 ETOT 09:30…" at bounding box center [1475, 305] width 185 height 593
click at [1489, 541] on link "Manage PAX" at bounding box center [1500, 540] width 39 height 10
click at [713, 54] on div at bounding box center [843, 62] width 1448 height 17
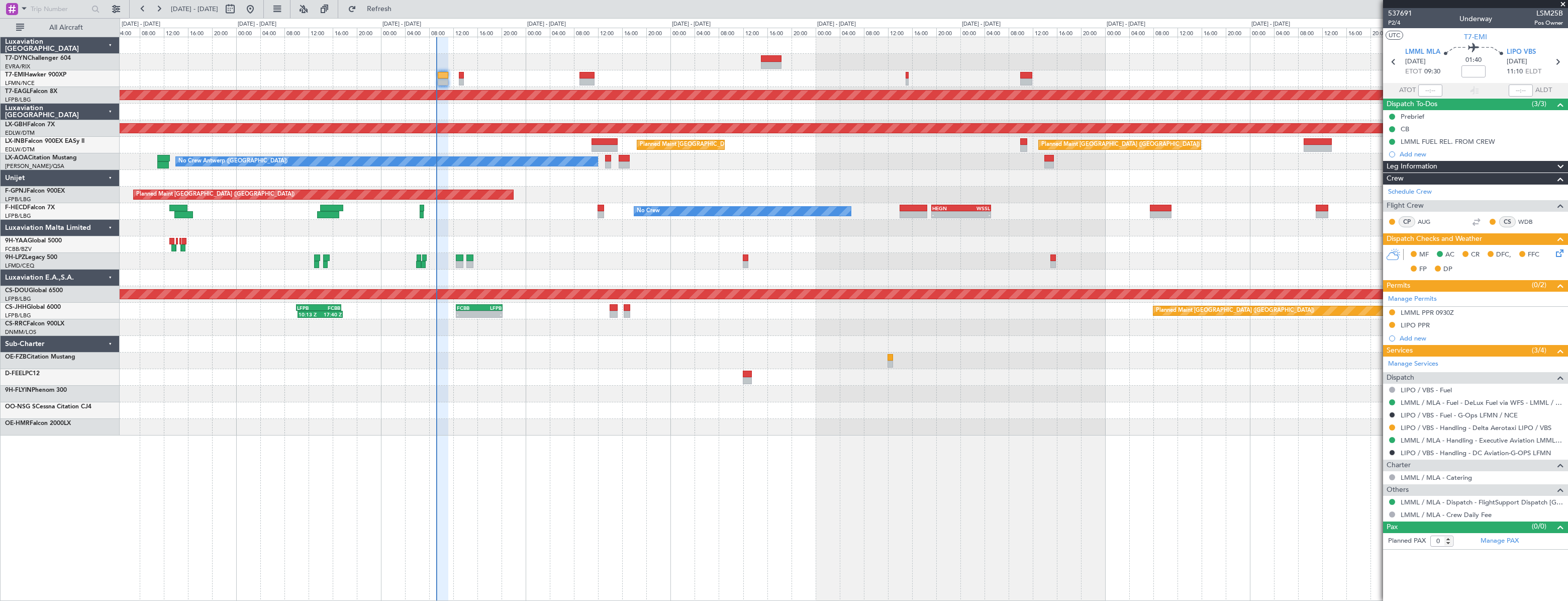
click at [554, 116] on div "Planned Maint Dubai (Al Maktoum Intl) Planned Maint Nurnberg Planned Maint Zuri…" at bounding box center [843, 237] width 1448 height 398
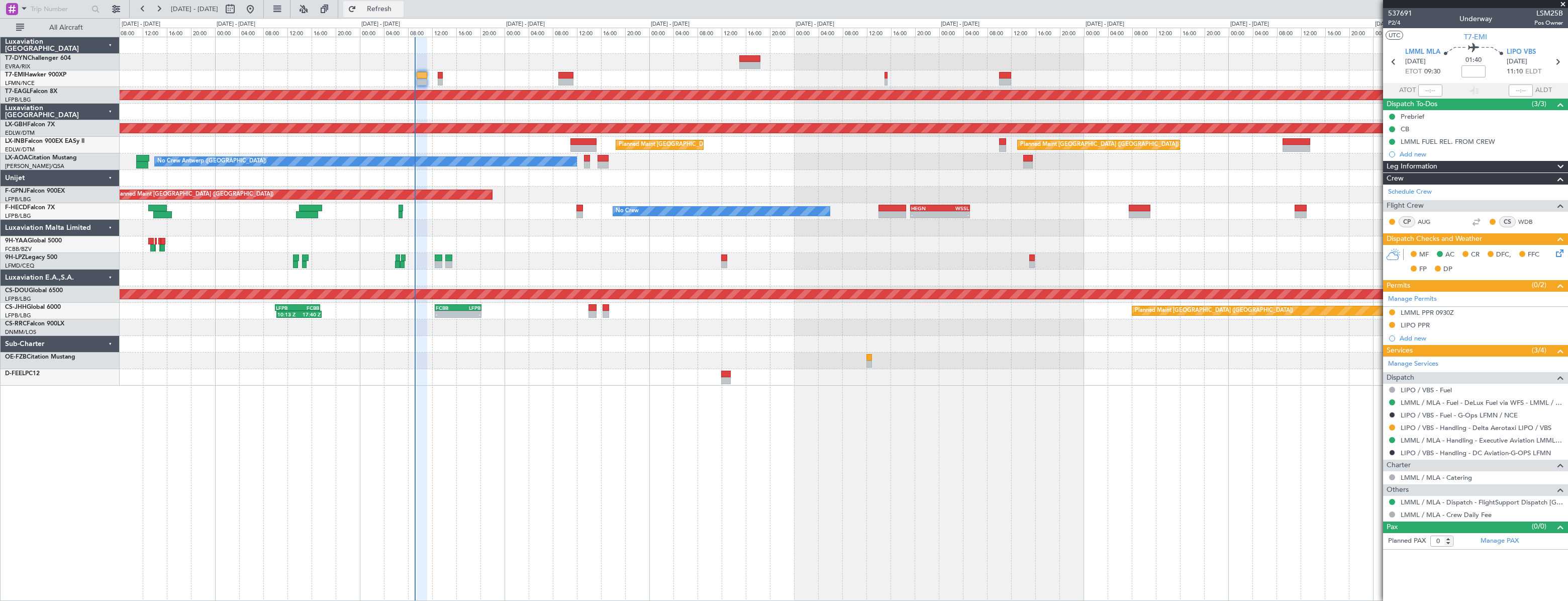
click at [401, 9] on span "Refresh" at bounding box center [380, 9] width 42 height 7
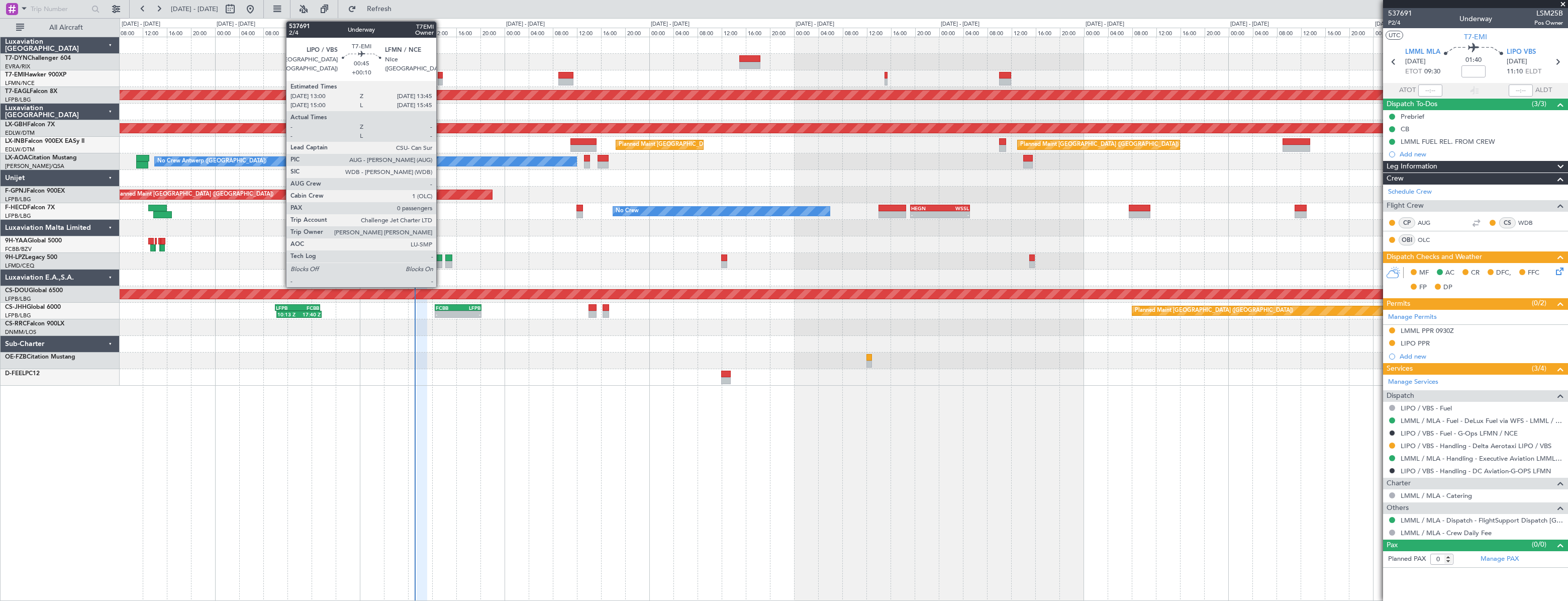
click at [441, 72] on div at bounding box center [439, 75] width 5 height 7
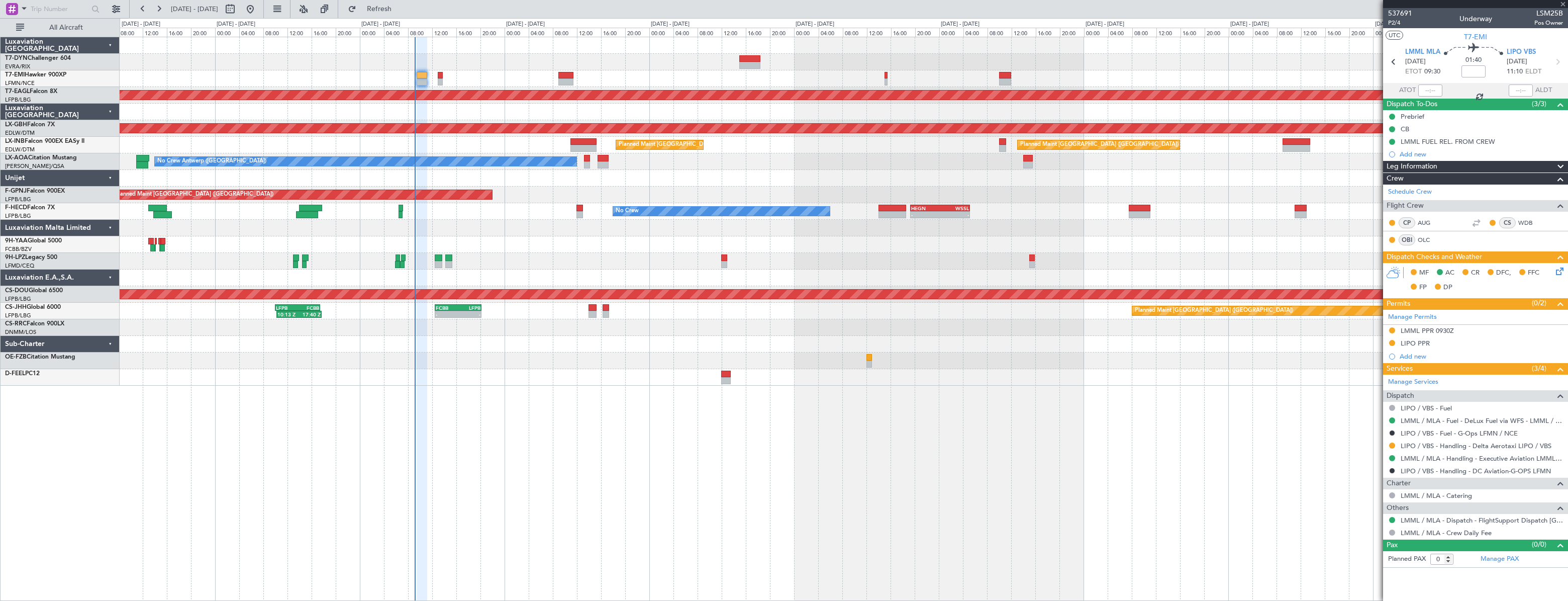
type input "+00:10"
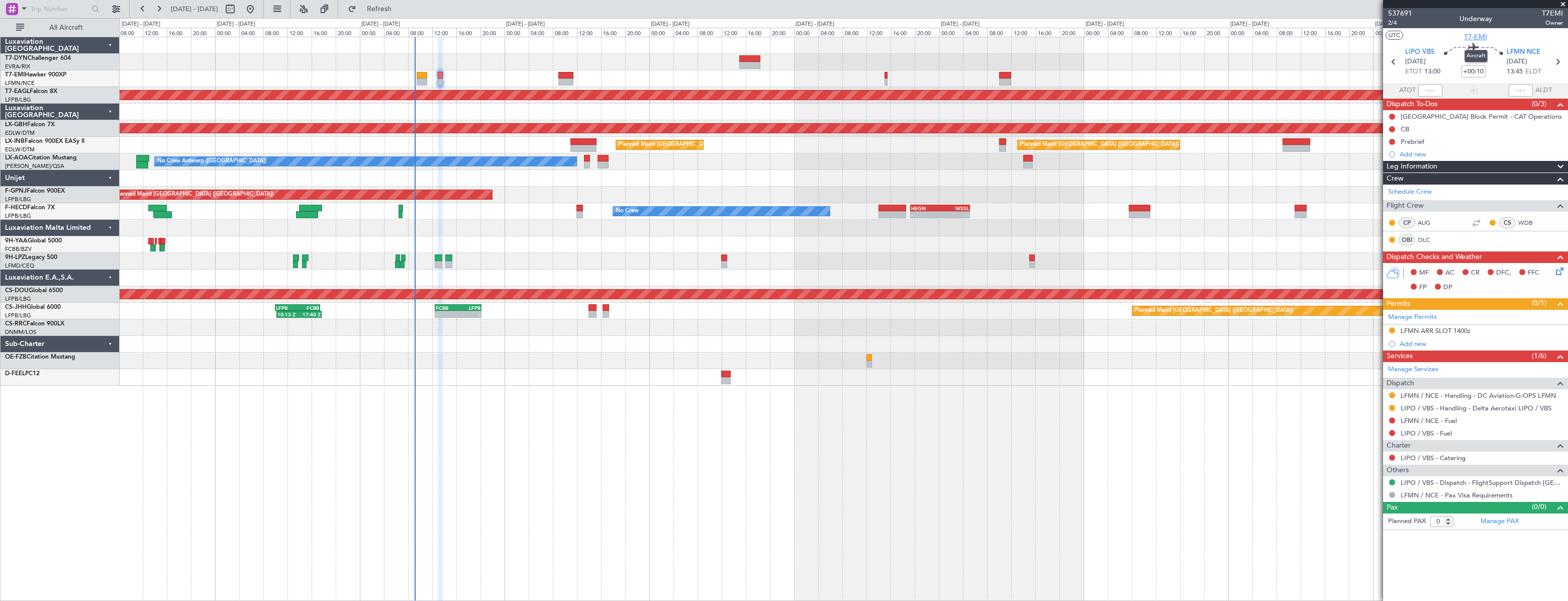
click at [1471, 36] on span "T7-EMI" at bounding box center [1475, 38] width 23 height 11
click at [1393, 24] on span "2/4" at bounding box center [1400, 22] width 24 height 8
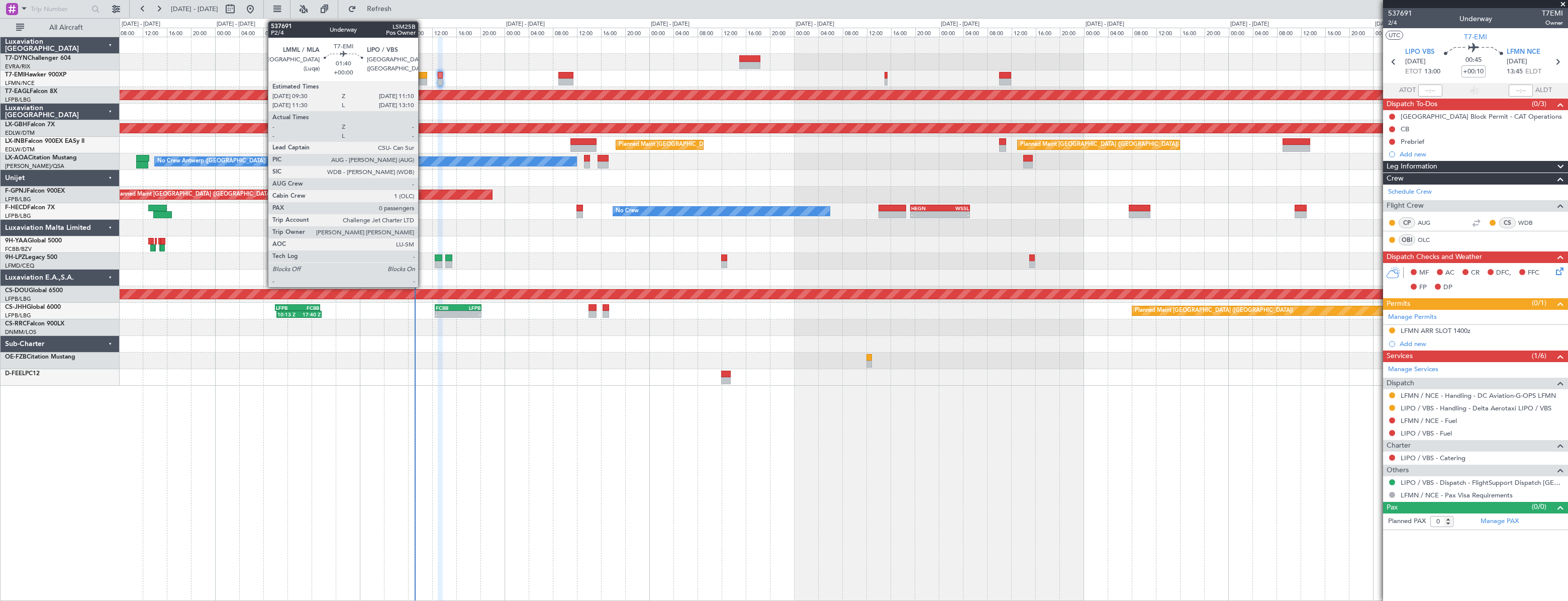
click at [423, 72] on div at bounding box center [422, 75] width 11 height 7
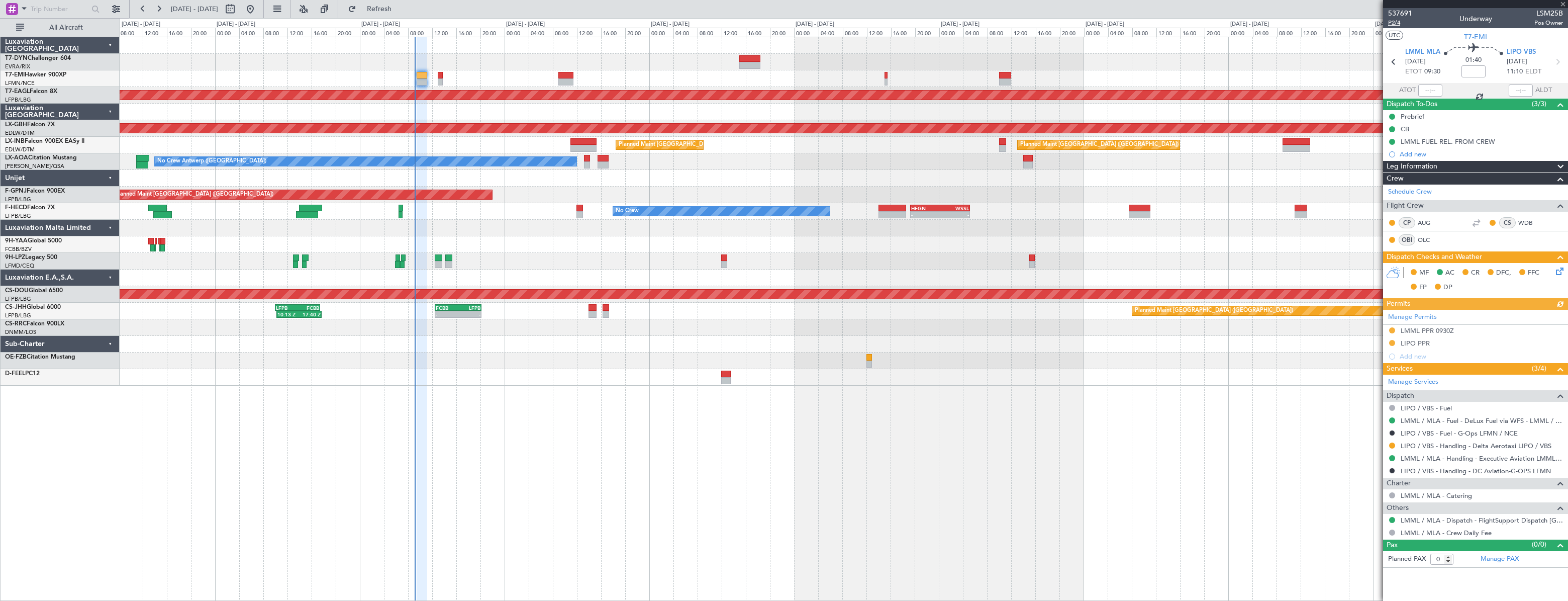
click at [1399, 23] on span "P2/4" at bounding box center [1400, 22] width 24 height 8
click at [1392, 19] on span "P2/4" at bounding box center [1400, 22] width 24 height 8
click at [396, 11] on span "Refresh" at bounding box center [380, 9] width 42 height 7
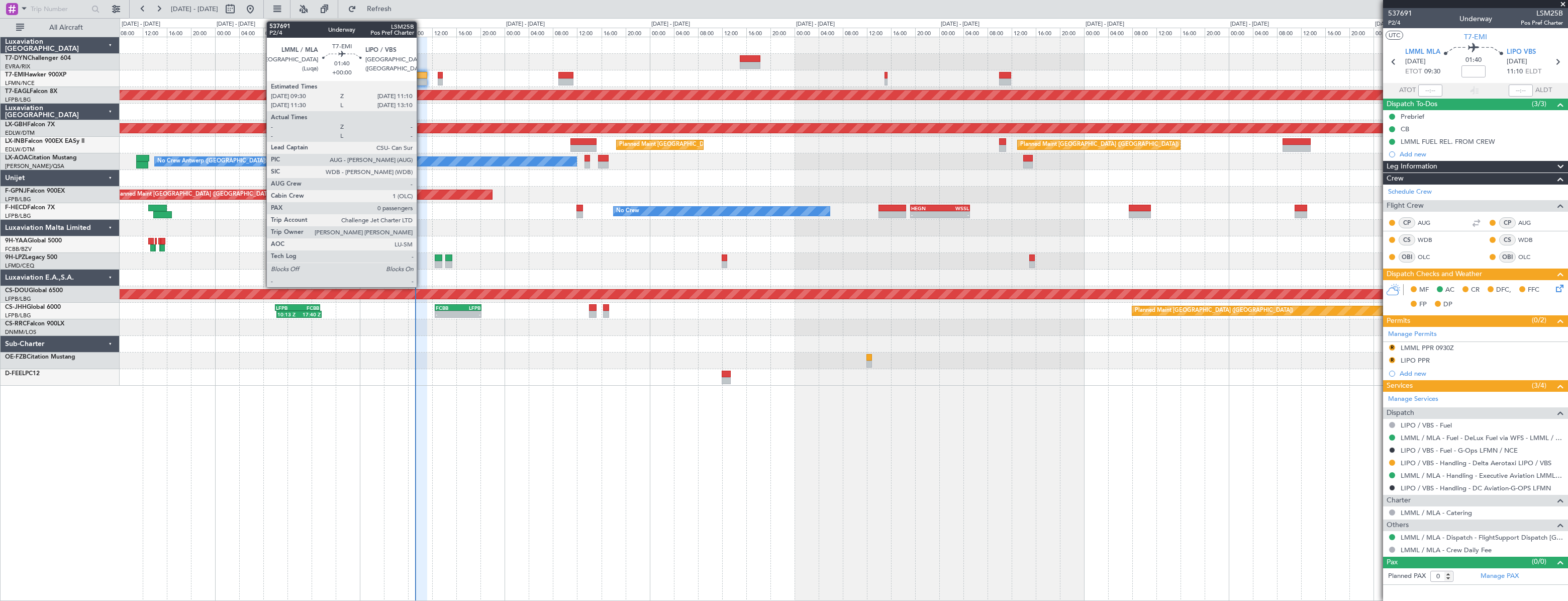
click at [421, 74] on div at bounding box center [422, 75] width 11 height 7
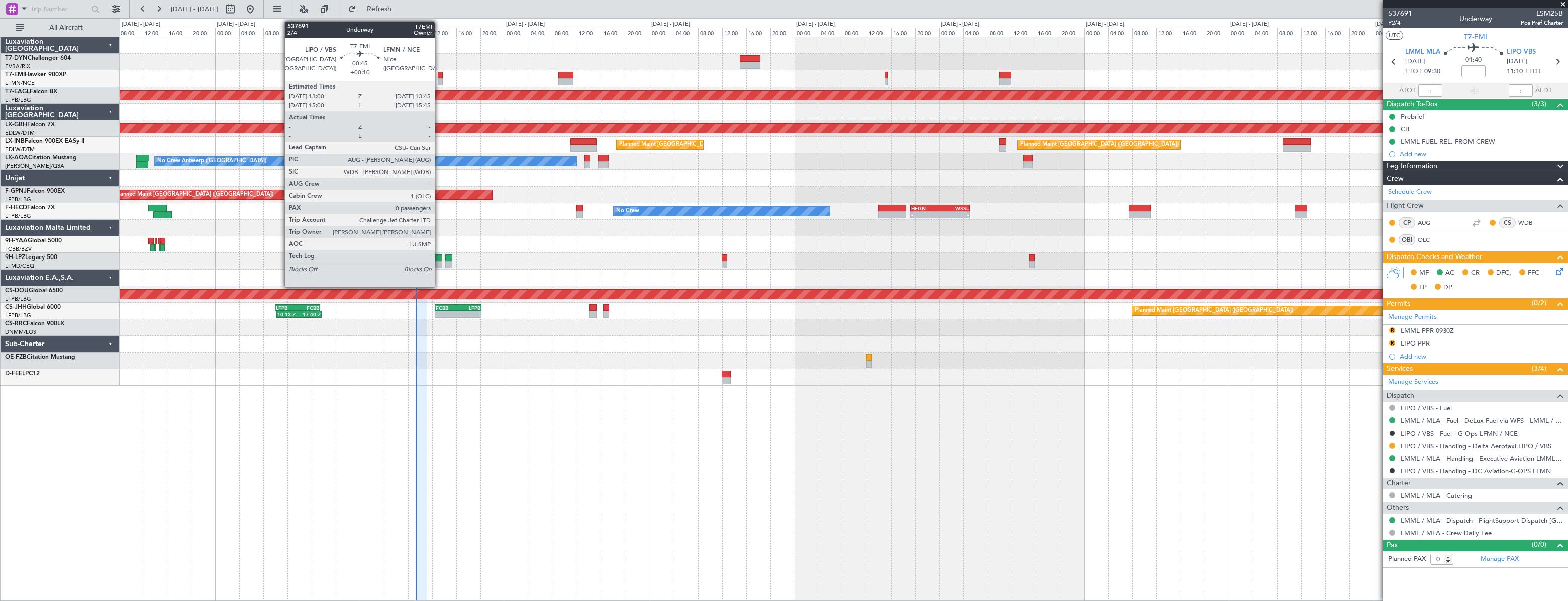
click at [439, 73] on div at bounding box center [439, 75] width 5 height 7
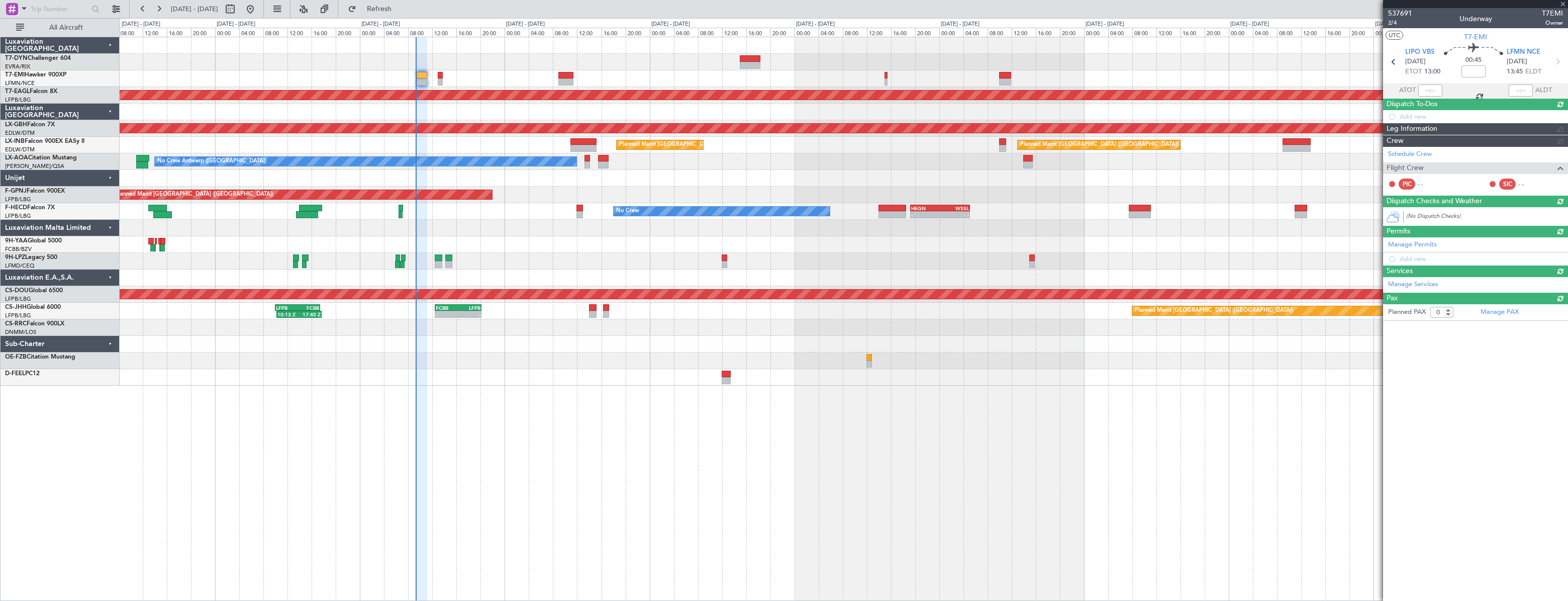
type input "+00:10"
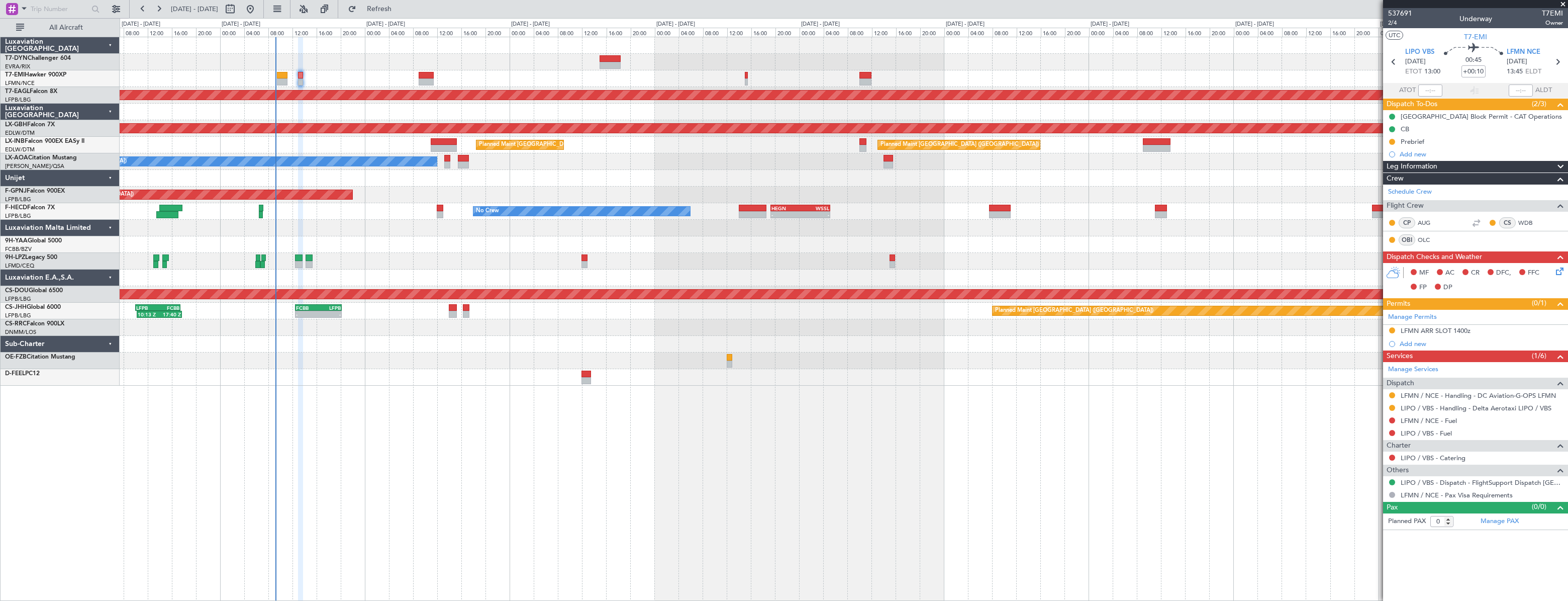
click at [358, 236] on div "Planned Maint Dubai (Al Maktoum Intl) Planned Maint Nurnberg Planned Maint Lond…" at bounding box center [843, 212] width 1448 height 349
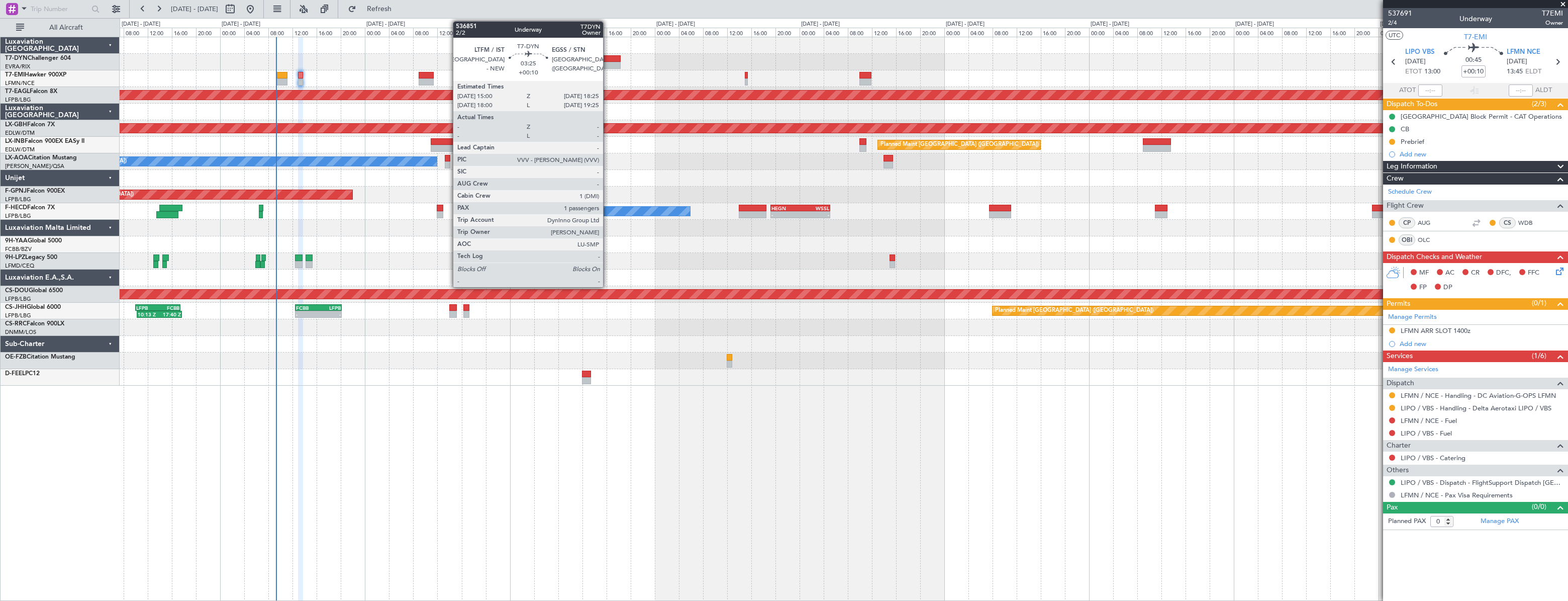
click at [608, 56] on div at bounding box center [610, 59] width 21 height 7
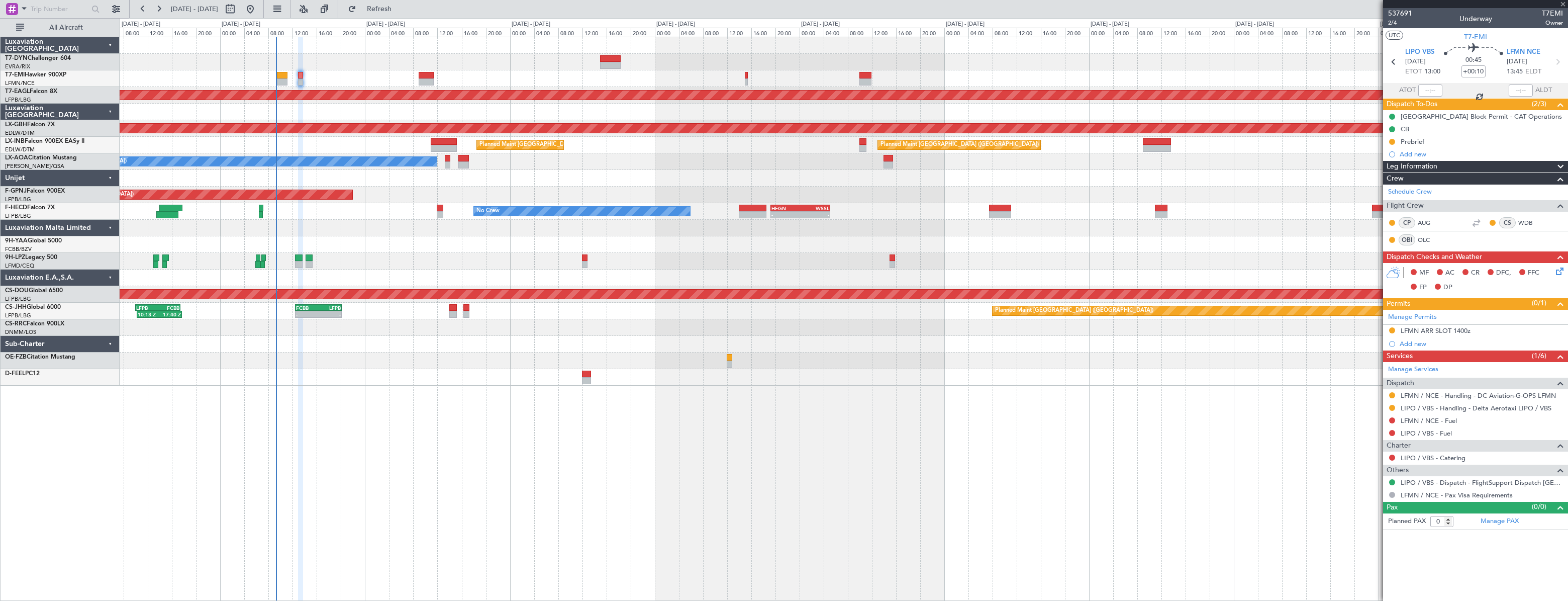
type input "1"
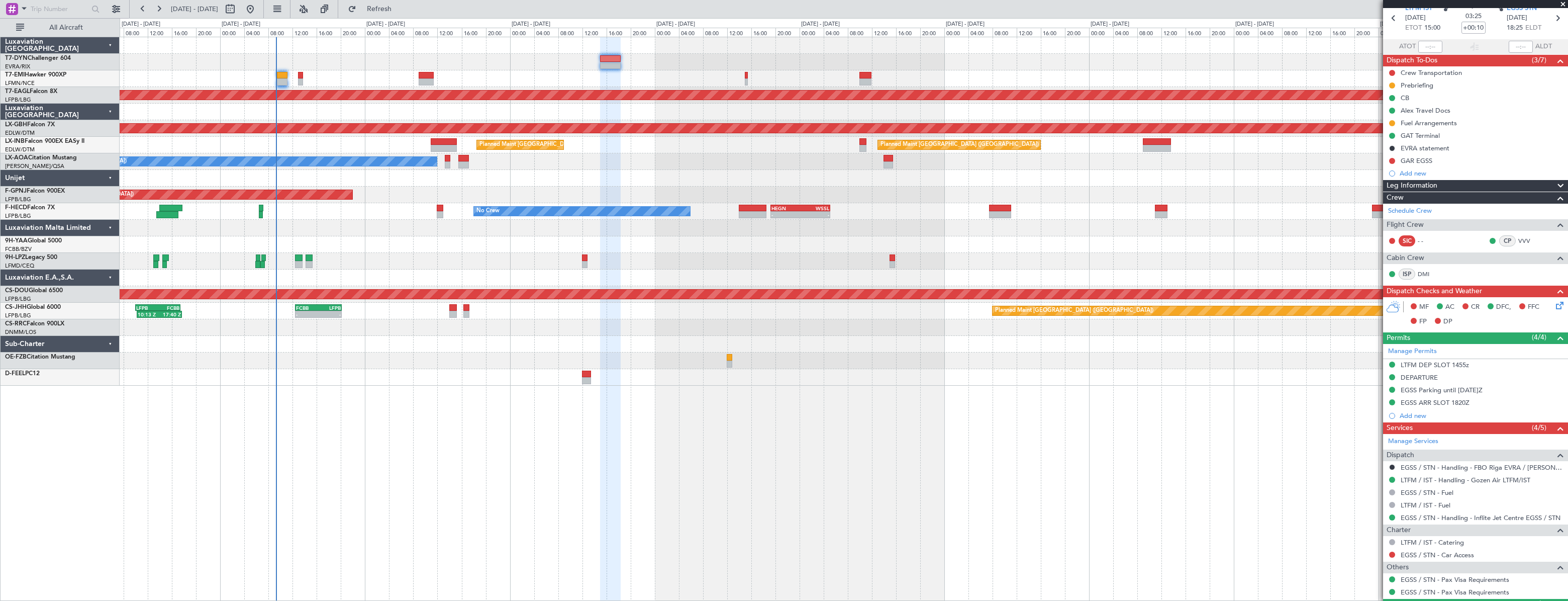
scroll to position [91, 0]
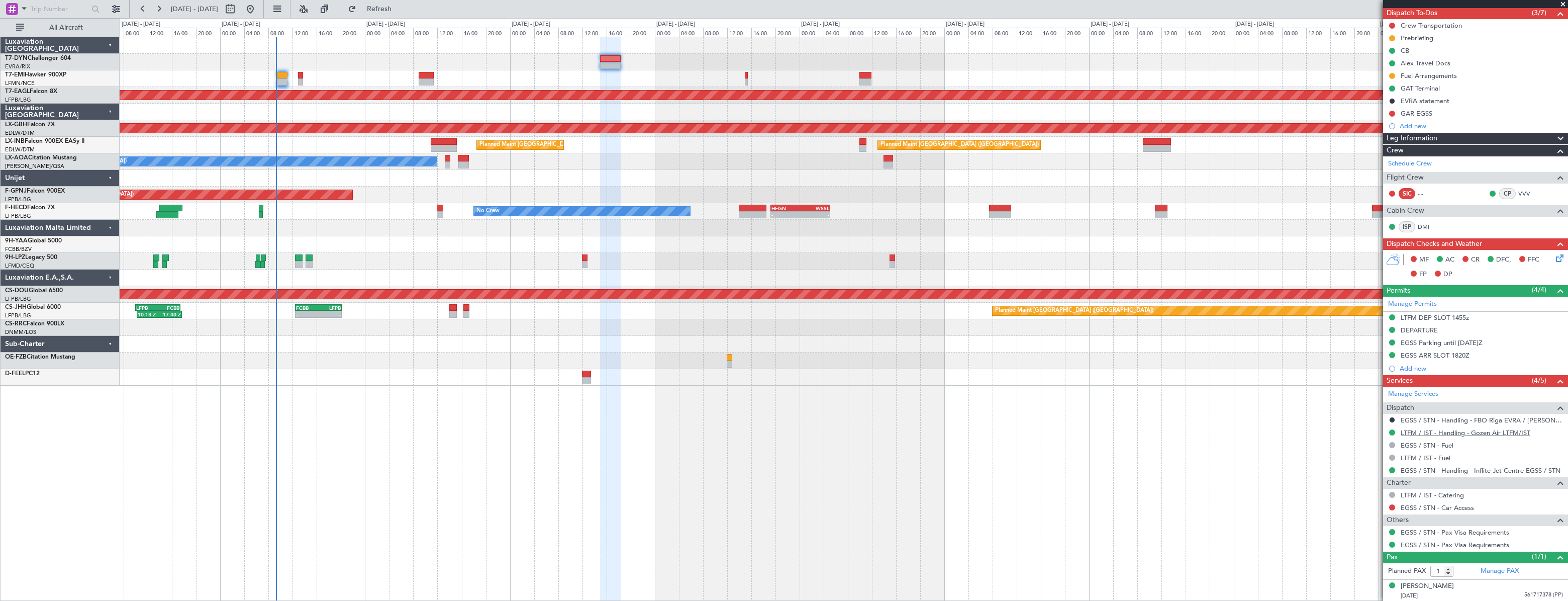
click at [1418, 430] on link "LTFM / IST - Handling - Gozen Air LTFM/IST" at bounding box center [1465, 432] width 129 height 8
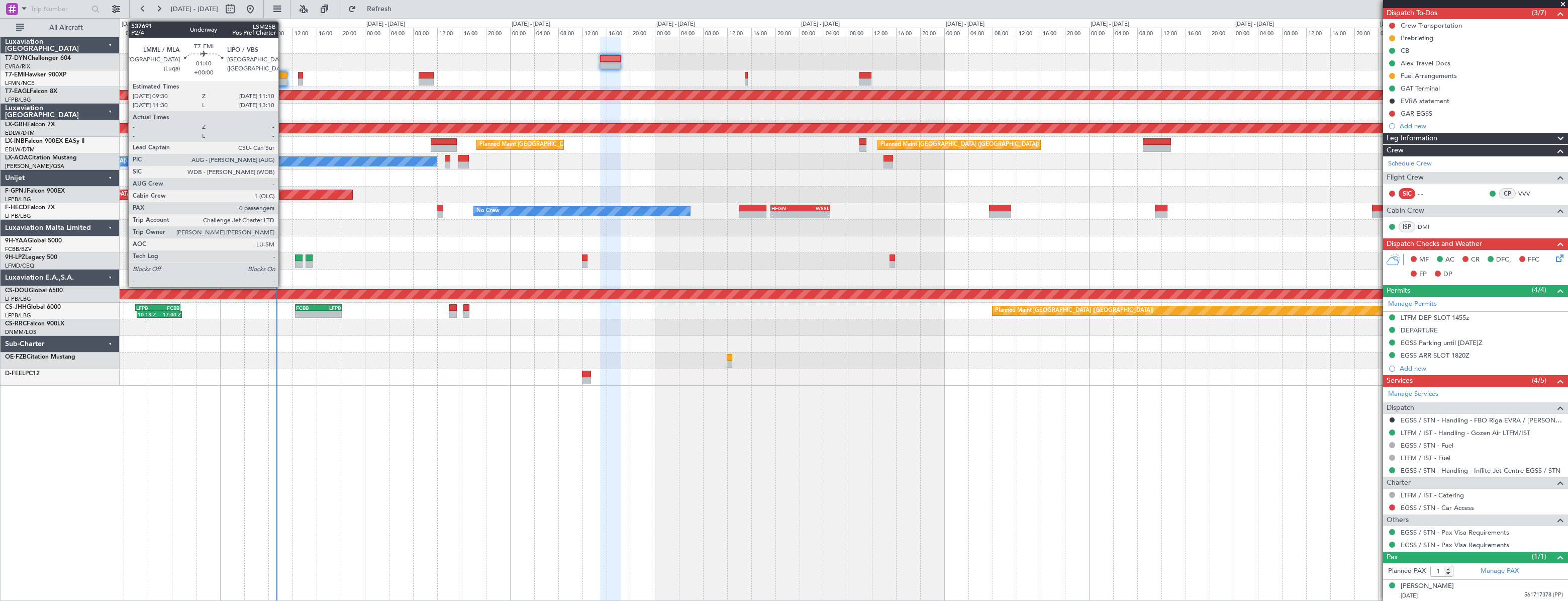
click at [283, 73] on div at bounding box center [282, 75] width 11 height 7
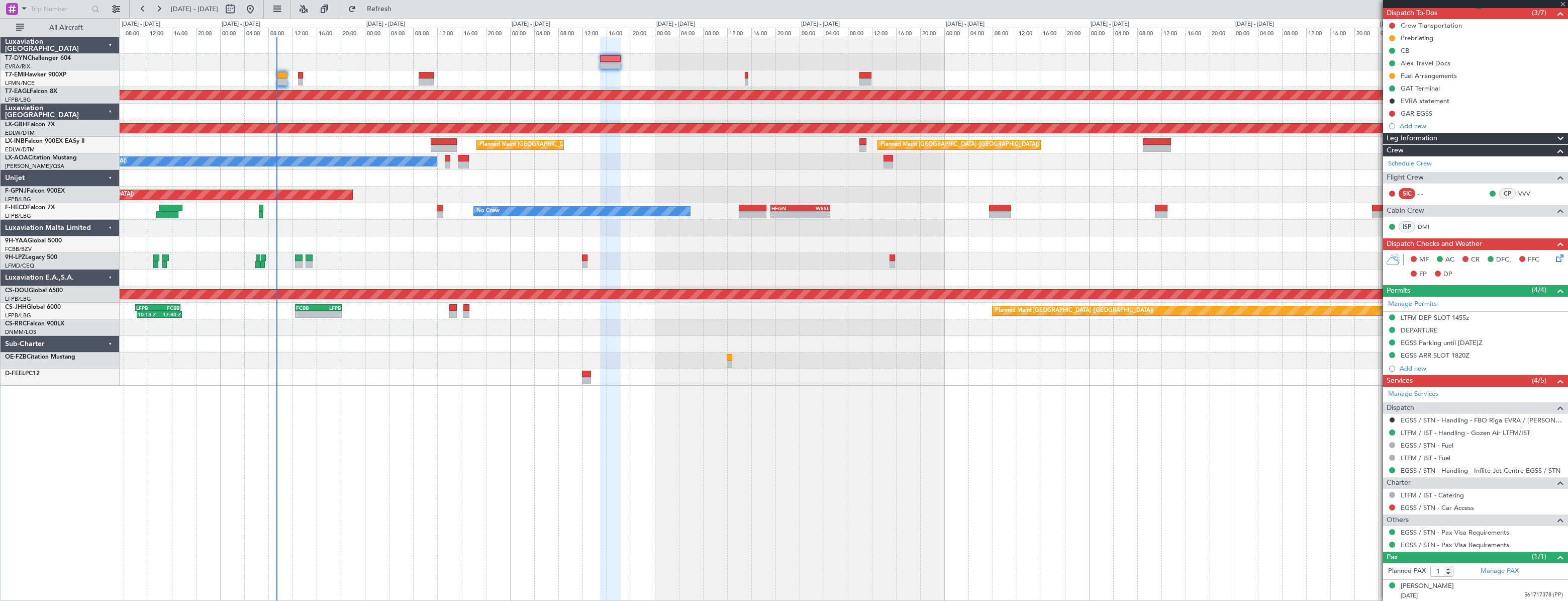
type input "0"
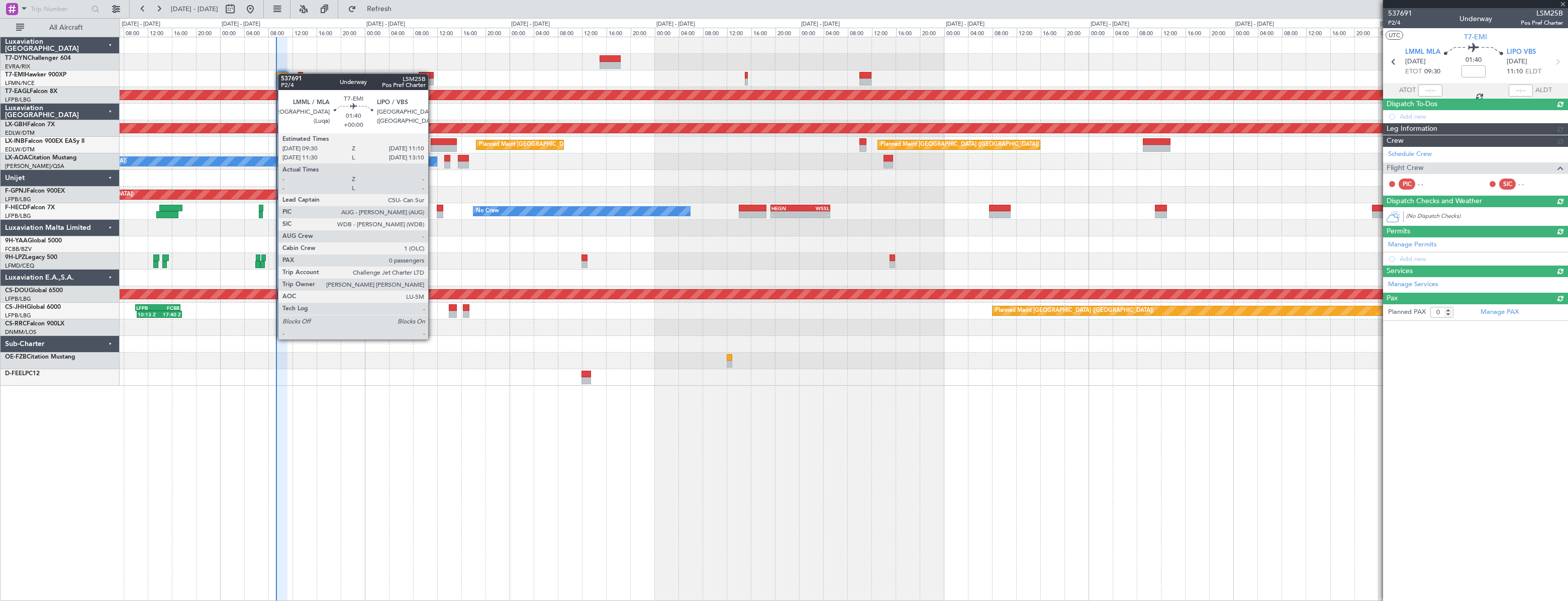
scroll to position [0, 0]
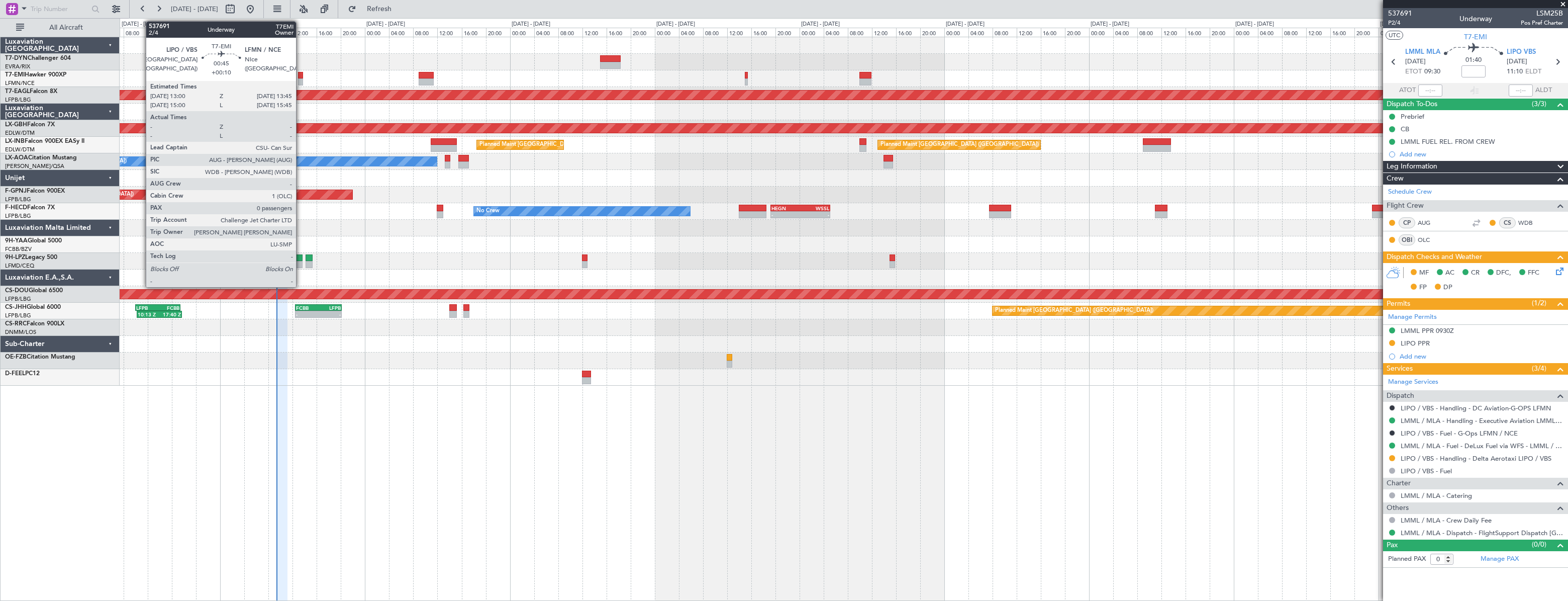
click at [301, 75] on div at bounding box center [300, 75] width 5 height 7
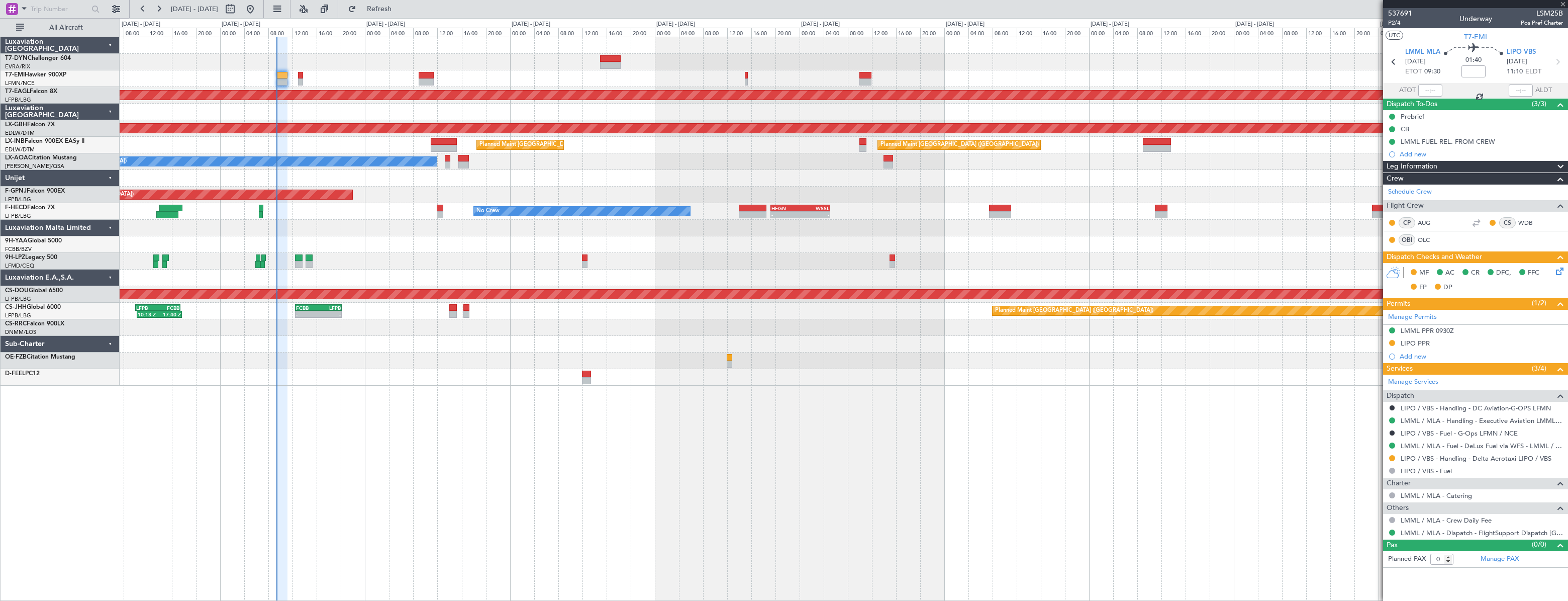
type input "+00:10"
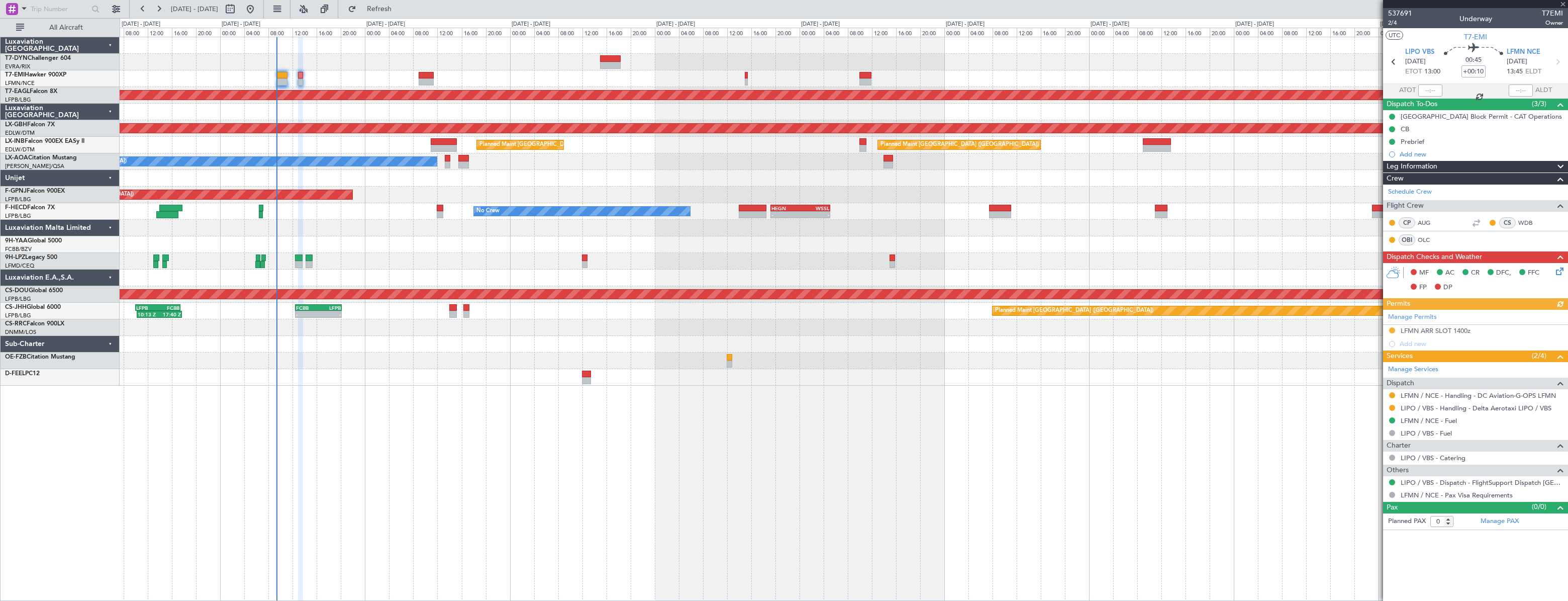
click at [296, 59] on div at bounding box center [843, 62] width 1448 height 17
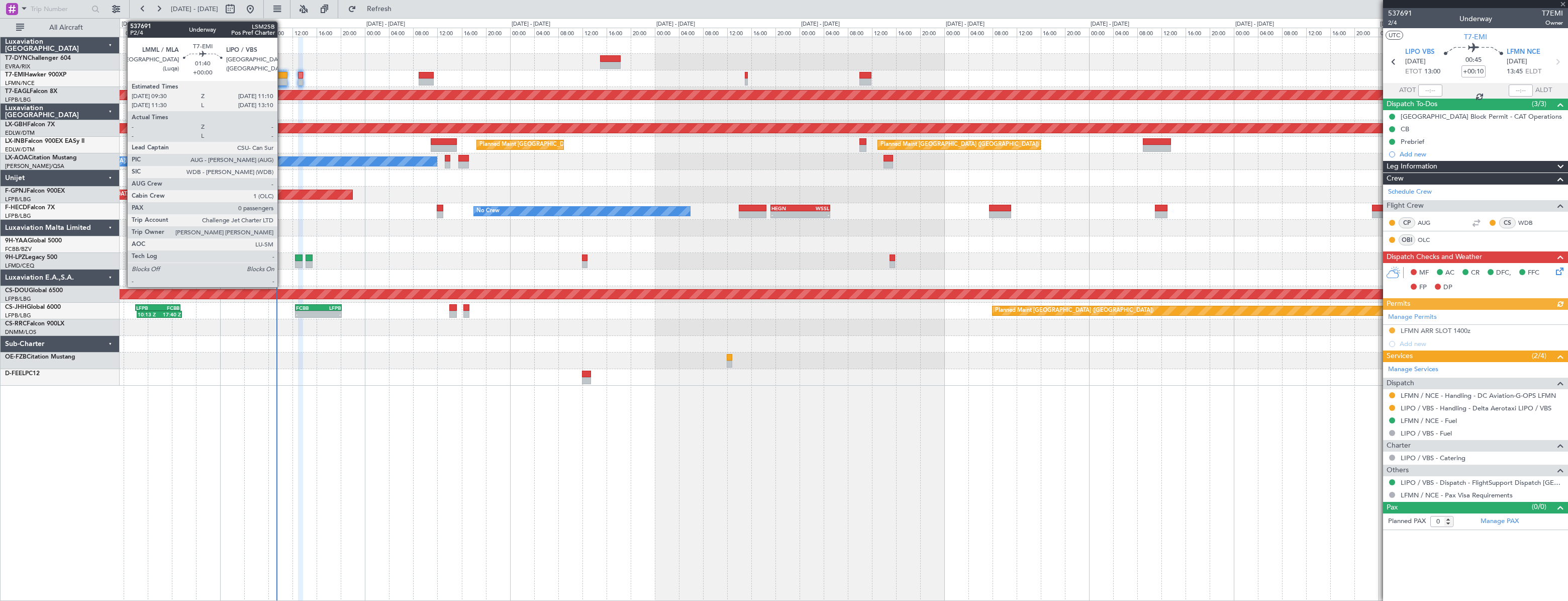
click at [282, 77] on div at bounding box center [282, 75] width 11 height 7
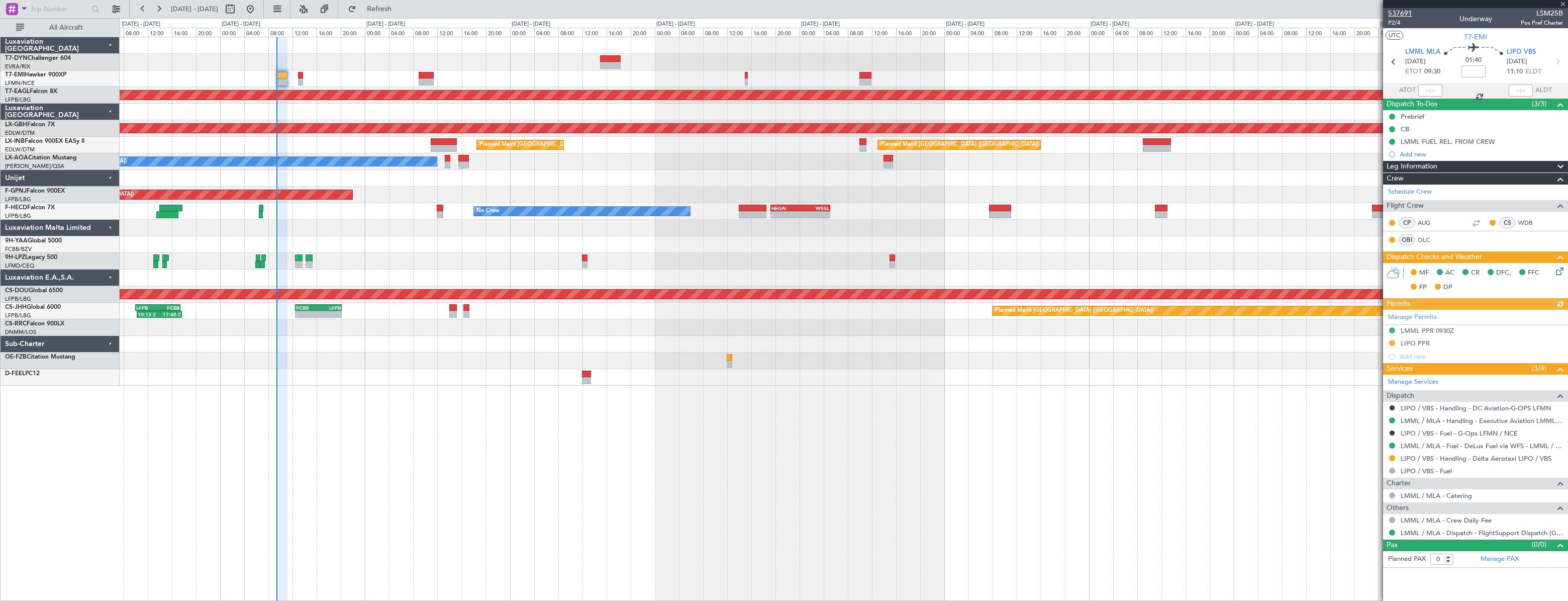
click at [1397, 14] on span "537691" at bounding box center [1400, 14] width 24 height 11
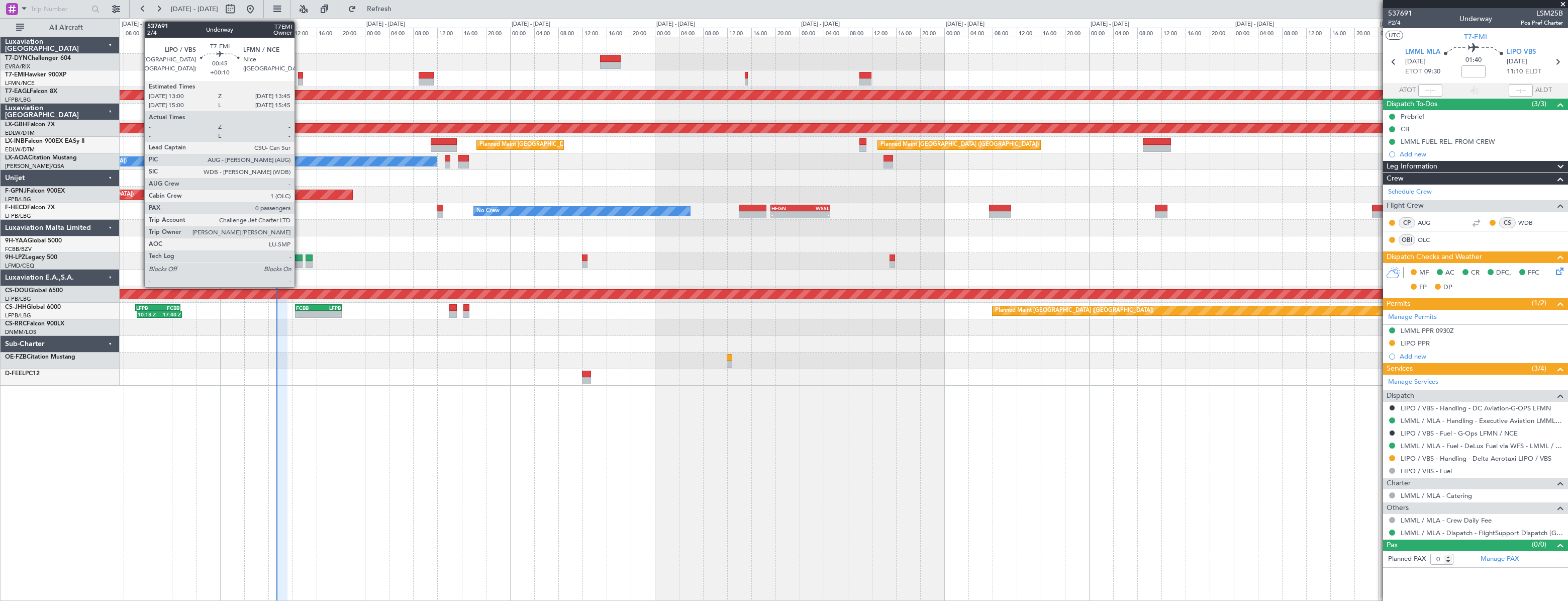
click at [299, 77] on div at bounding box center [300, 75] width 5 height 7
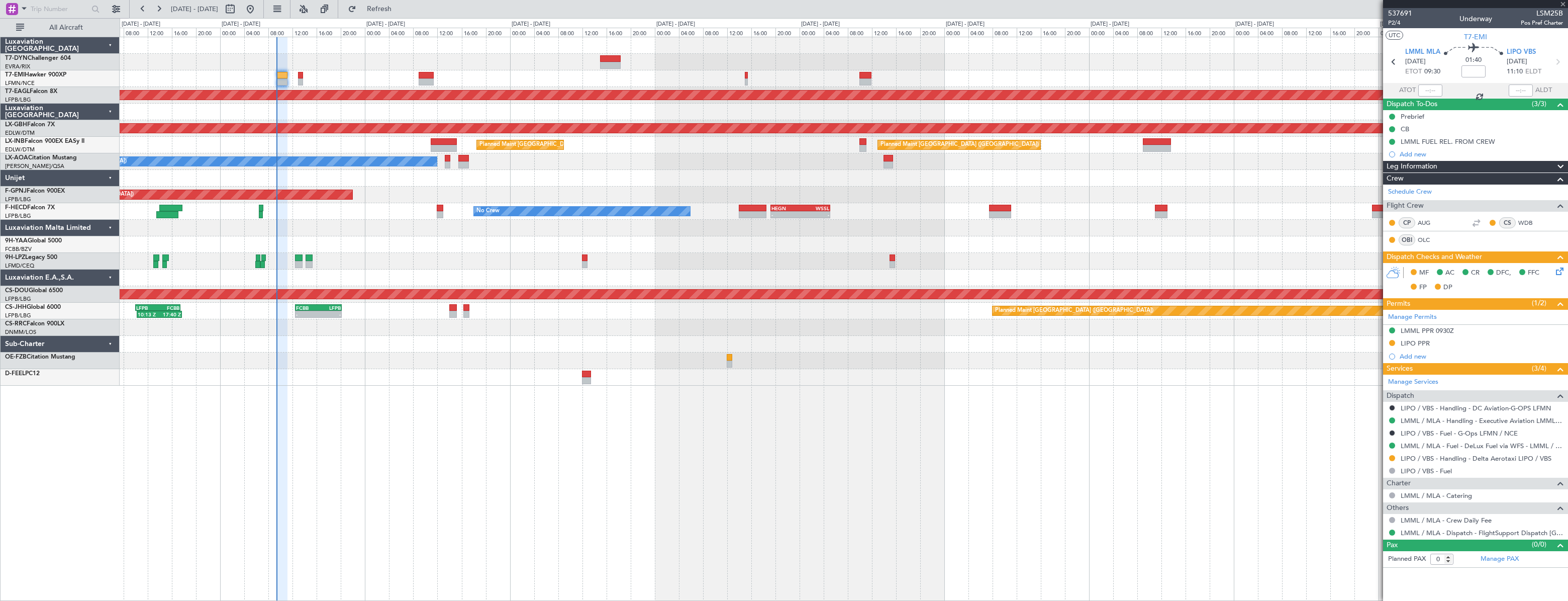
type input "+00:10"
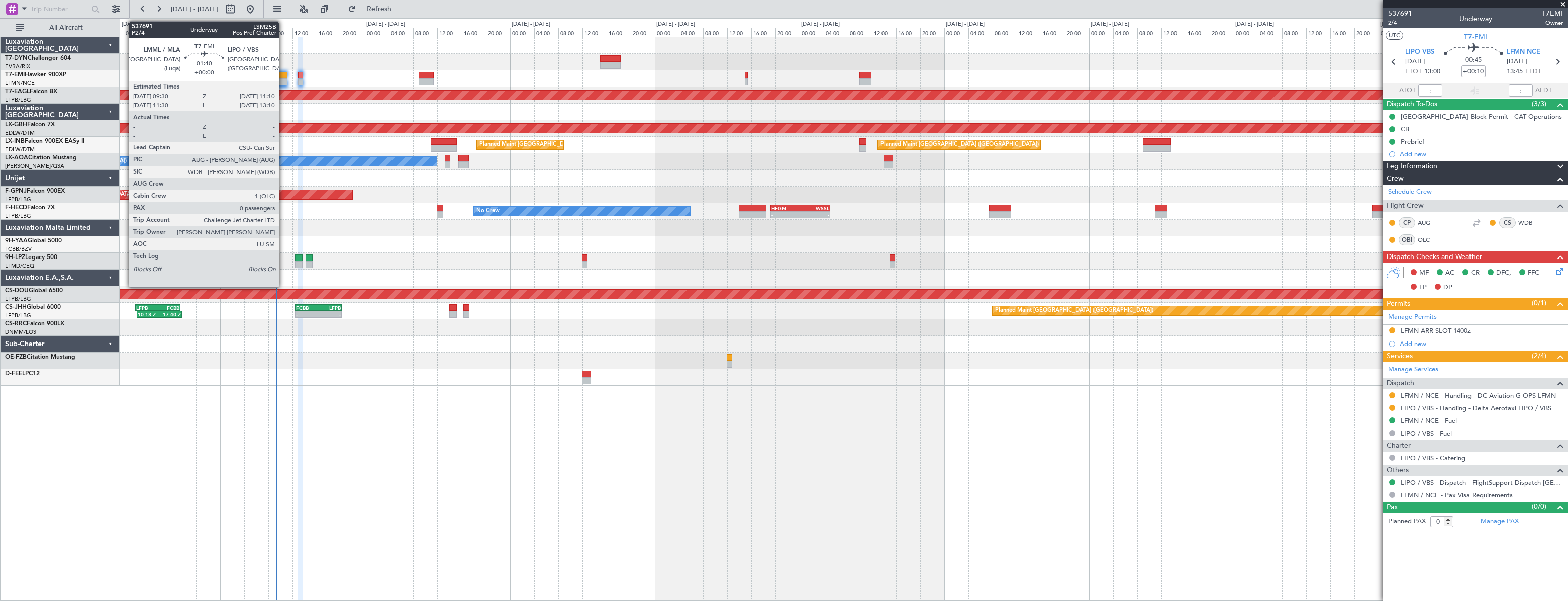
click at [283, 76] on div at bounding box center [282, 75] width 11 height 7
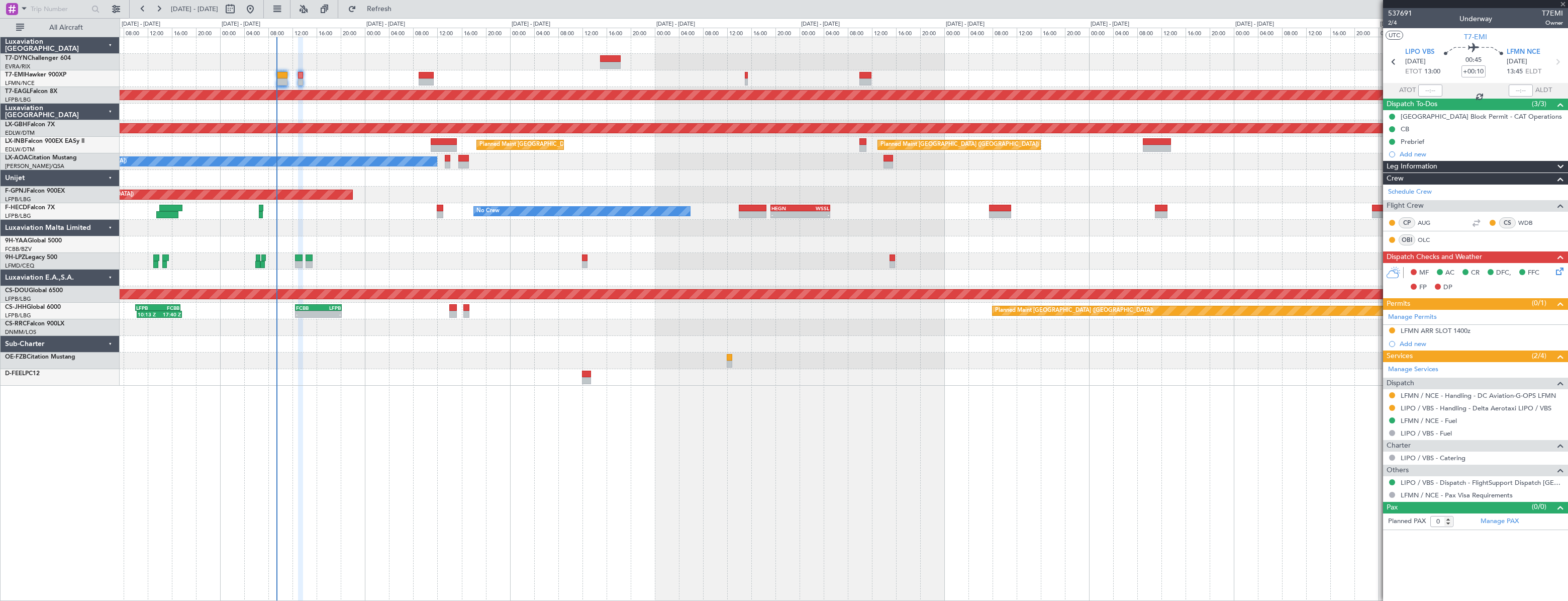
click at [282, 73] on div at bounding box center [282, 75] width 11 height 7
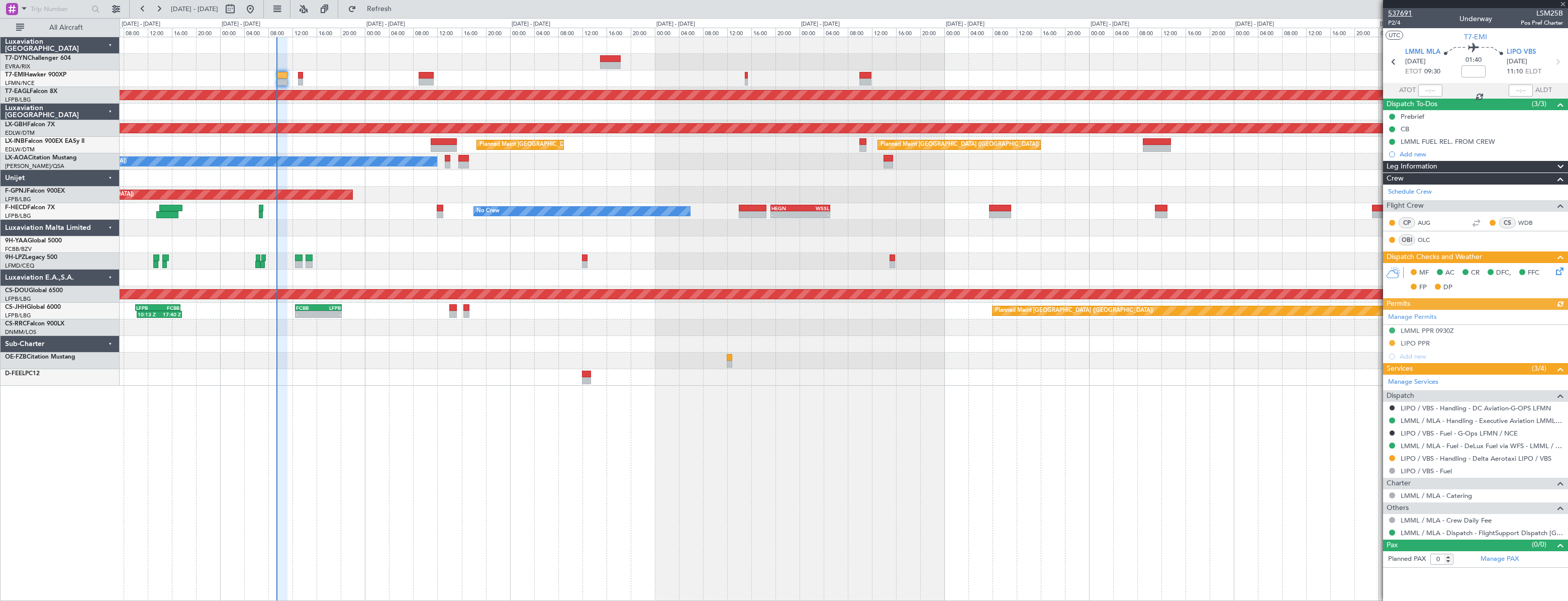
click at [1395, 14] on span "537691" at bounding box center [1400, 14] width 24 height 11
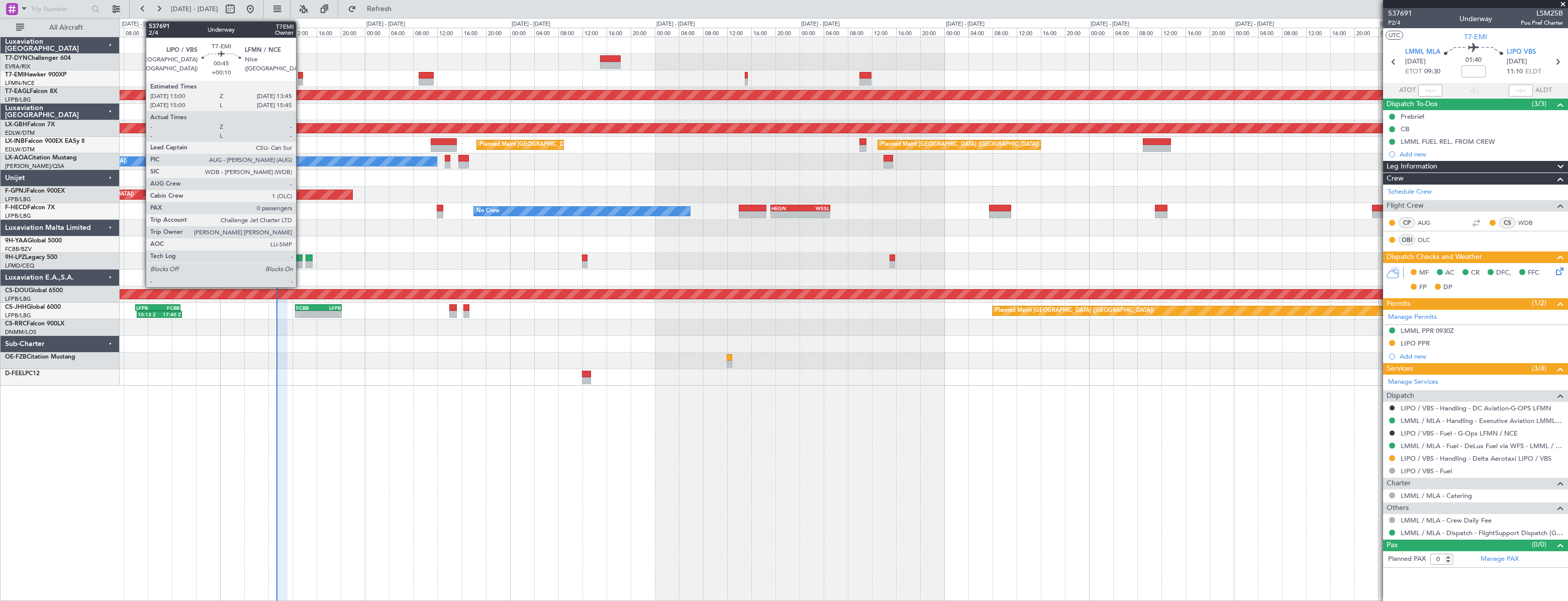
click at [301, 75] on div at bounding box center [300, 75] width 5 height 7
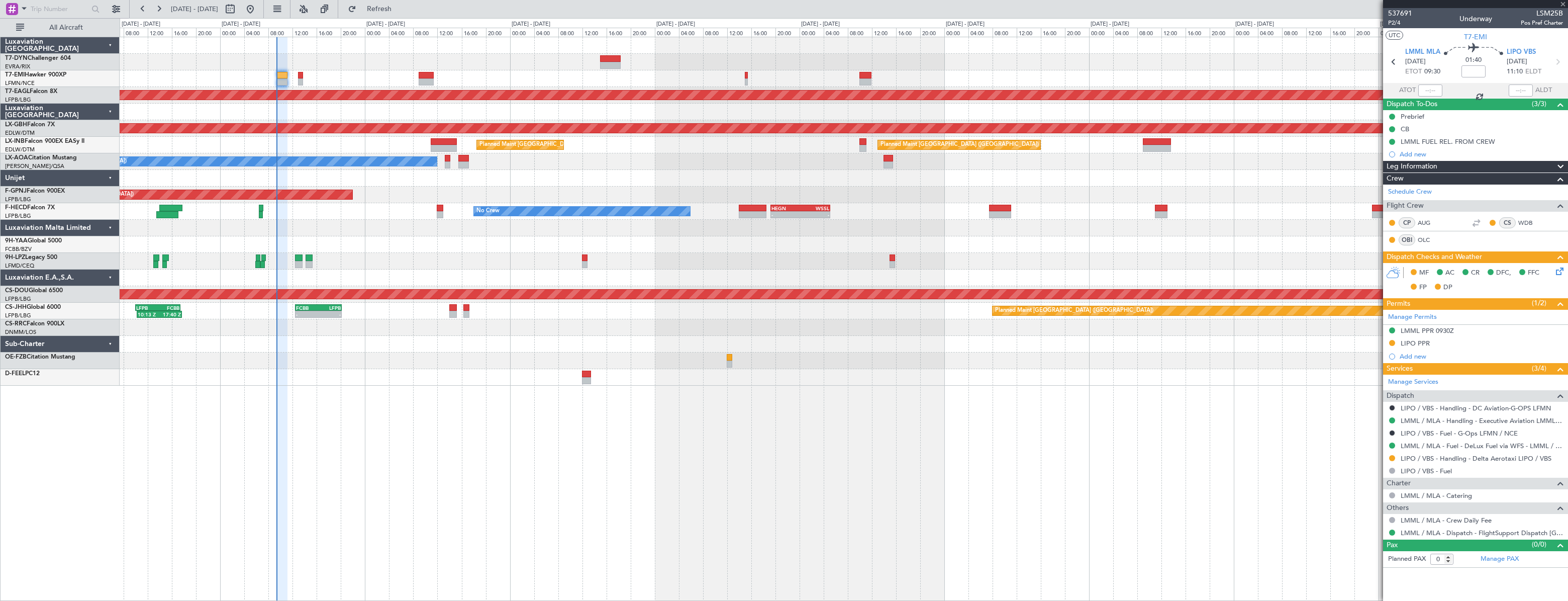
type input "+00:10"
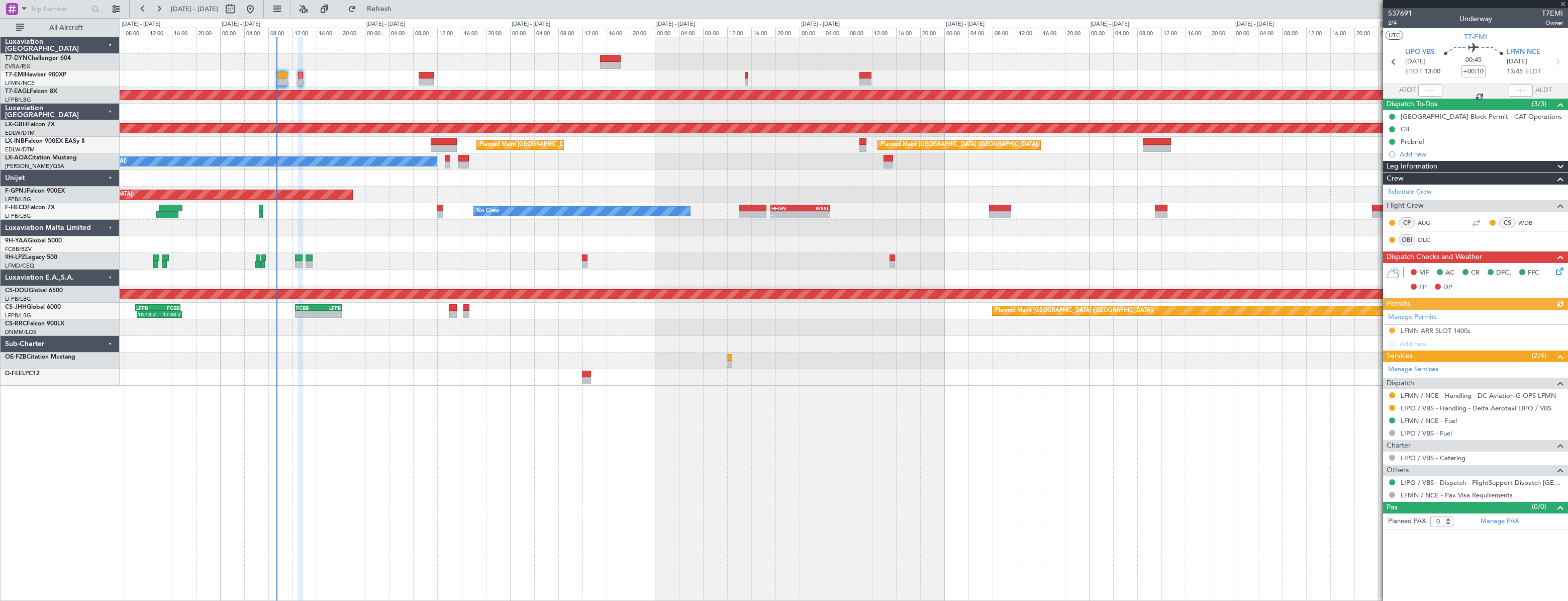
click at [1393, 7] on div at bounding box center [1475, 4] width 185 height 8
click at [1395, 14] on span "537691" at bounding box center [1400, 14] width 24 height 11
click at [1395, 25] on span "2/4" at bounding box center [1400, 22] width 24 height 8
click at [1418, 409] on link "LIPO / VBS - Handling - Delta Aerotaxi LIPO / VBS" at bounding box center [1476, 407] width 150 height 8
click at [1427, 410] on link "LIPO / VBS - Handling - Delta Aerotaxi LIPO / VBS" at bounding box center [1476, 407] width 150 height 8
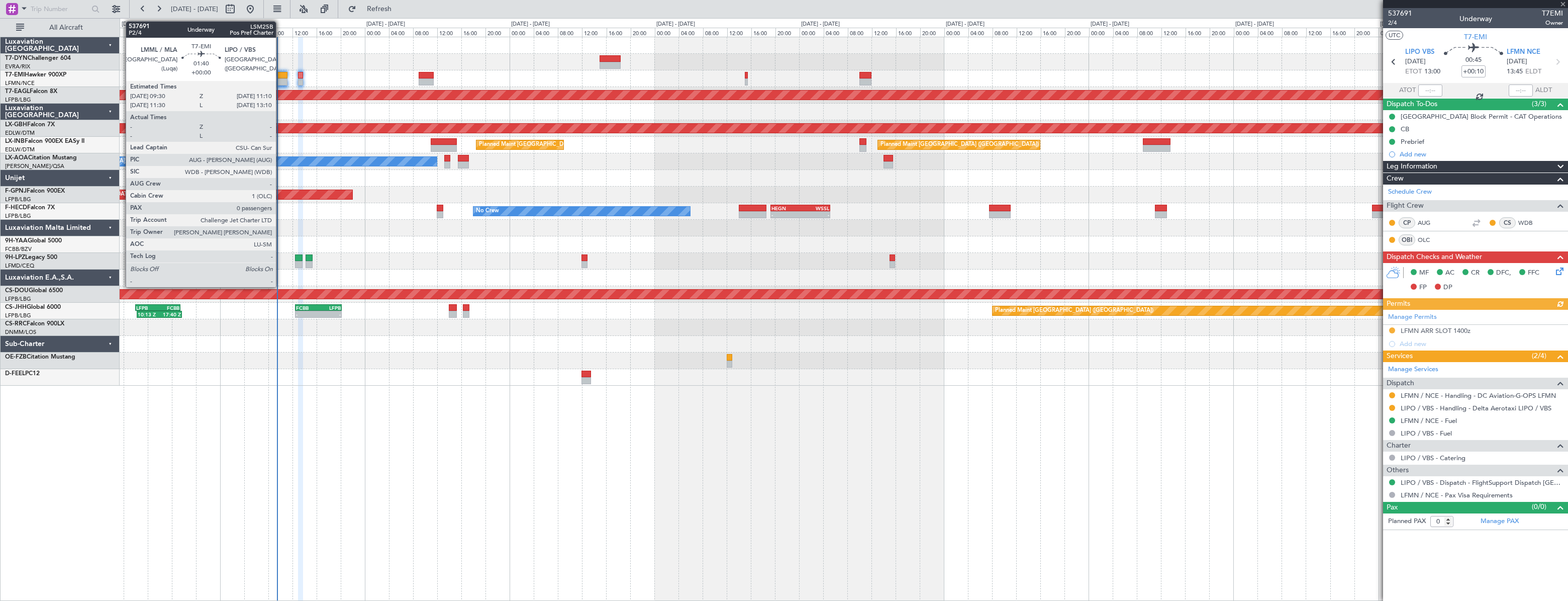
click at [281, 74] on div at bounding box center [282, 75] width 11 height 7
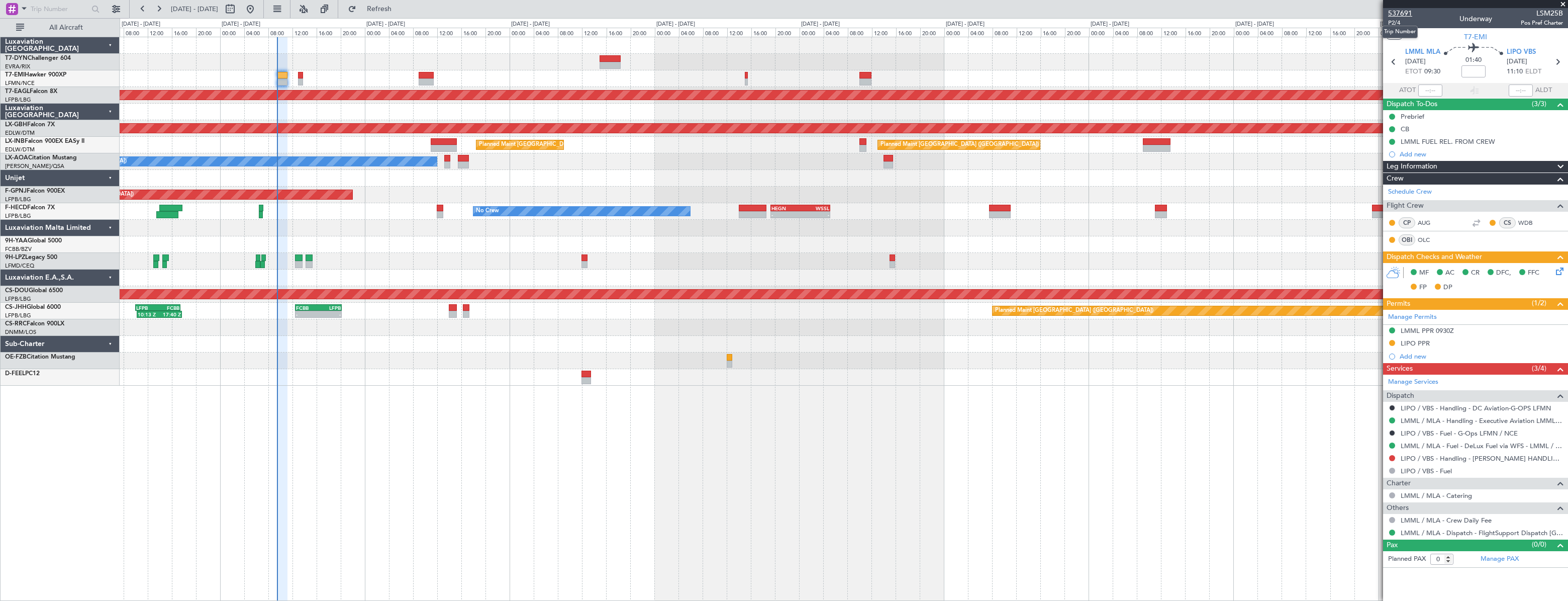
click at [1400, 10] on span "537691" at bounding box center [1400, 14] width 24 height 11
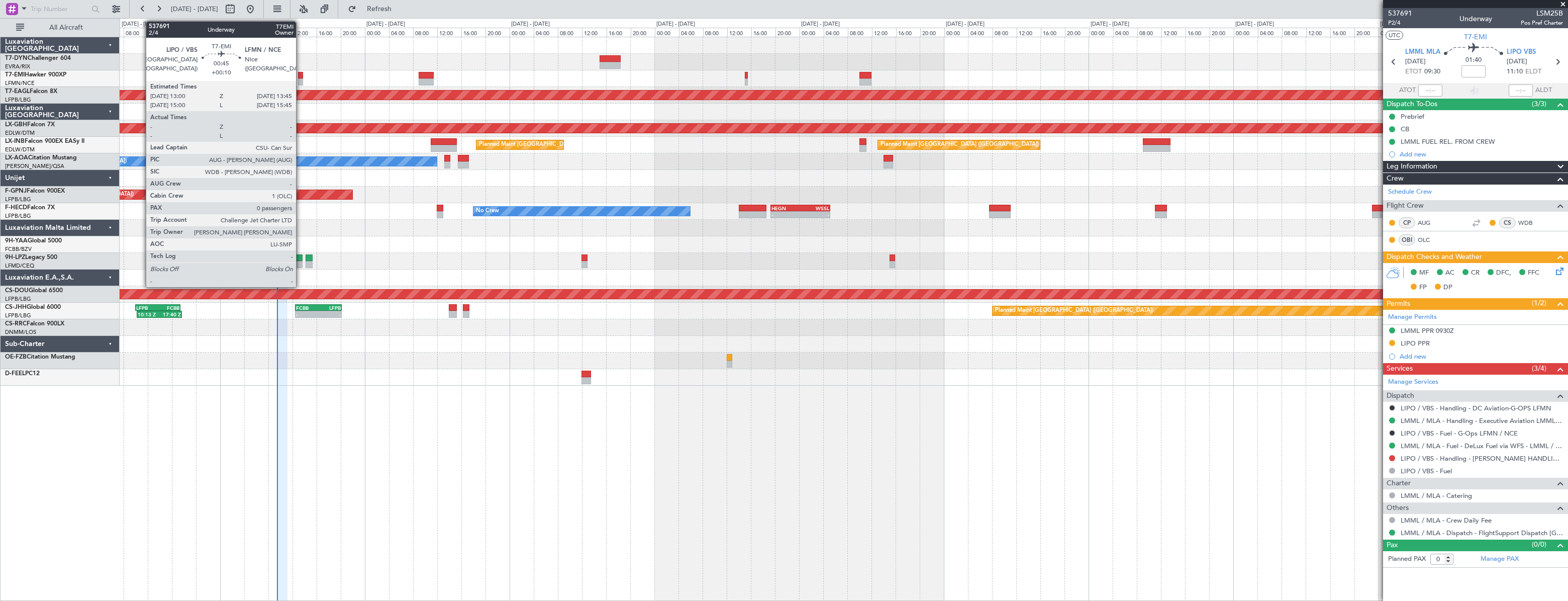
click at [301, 76] on div at bounding box center [300, 75] width 5 height 7
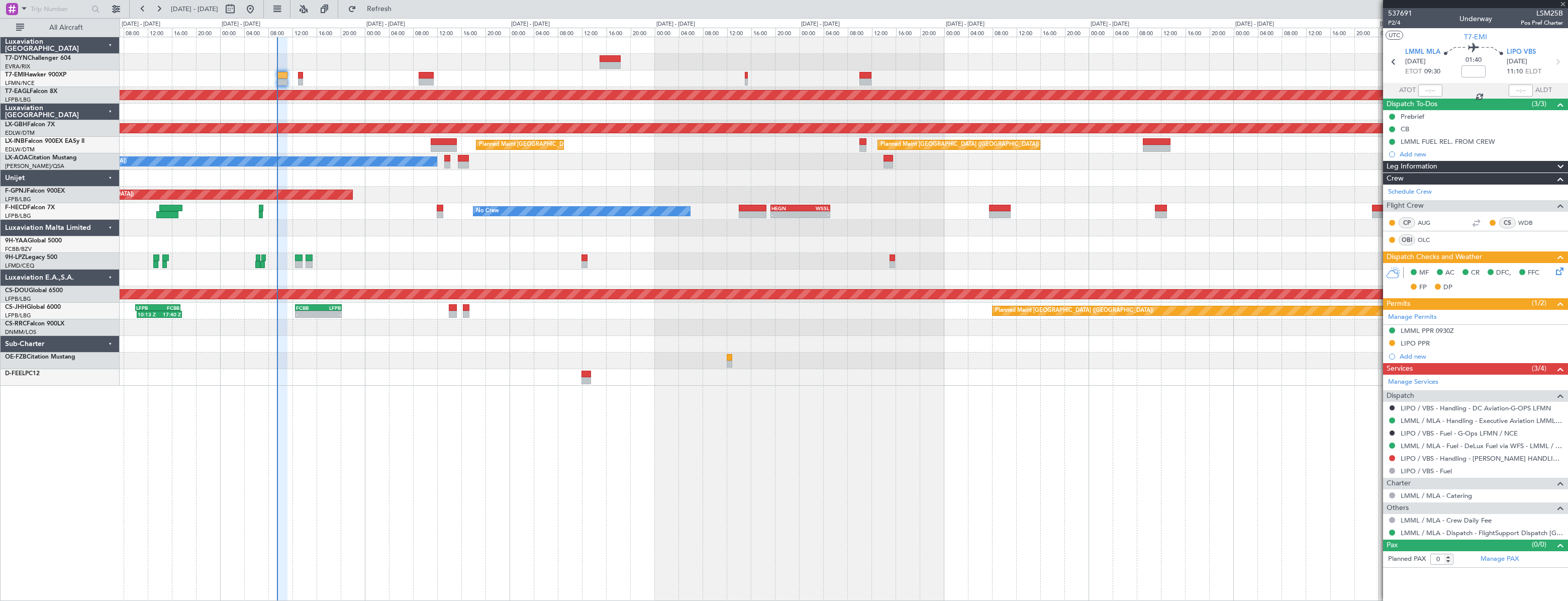
type input "+00:10"
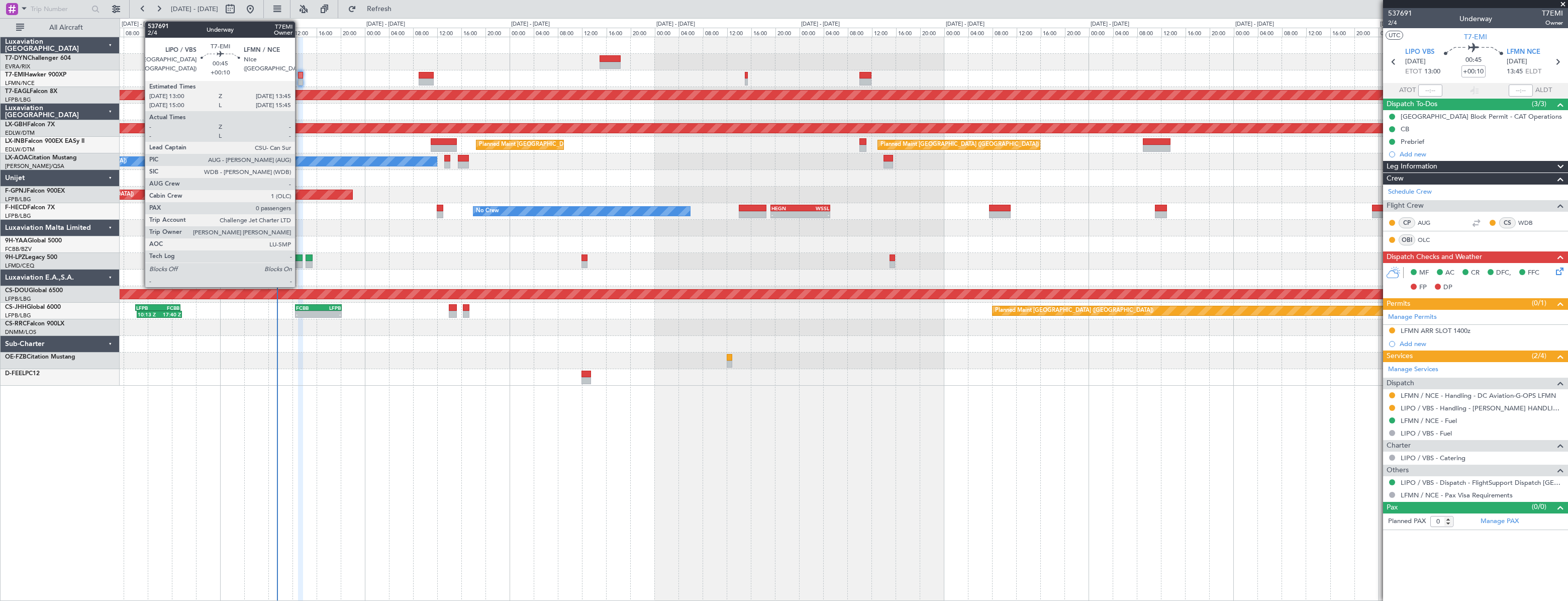
click at [300, 73] on div at bounding box center [300, 75] width 5 height 7
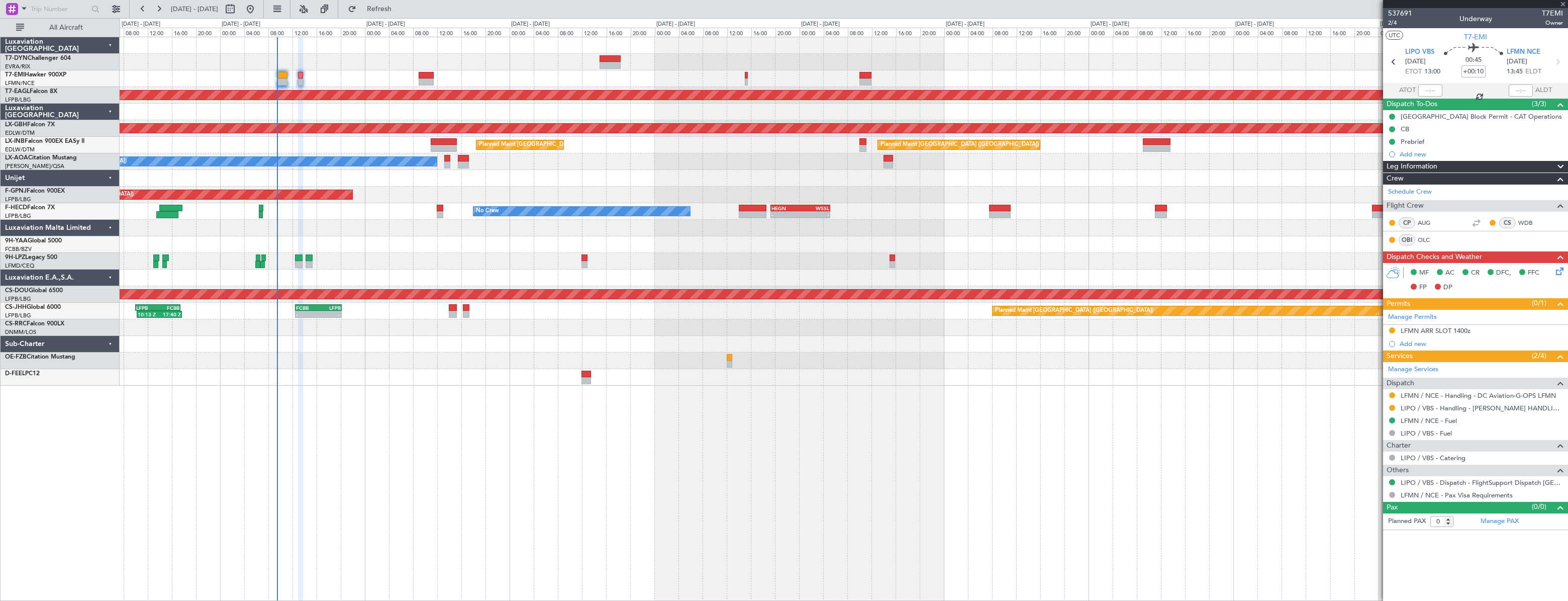
click at [300, 73] on div at bounding box center [300, 75] width 5 height 7
click at [1395, 22] on span "2/4" at bounding box center [1400, 22] width 24 height 8
click at [1407, 10] on span "537691" at bounding box center [1400, 14] width 24 height 11
click at [1401, 13] on span "537691" at bounding box center [1400, 14] width 24 height 11
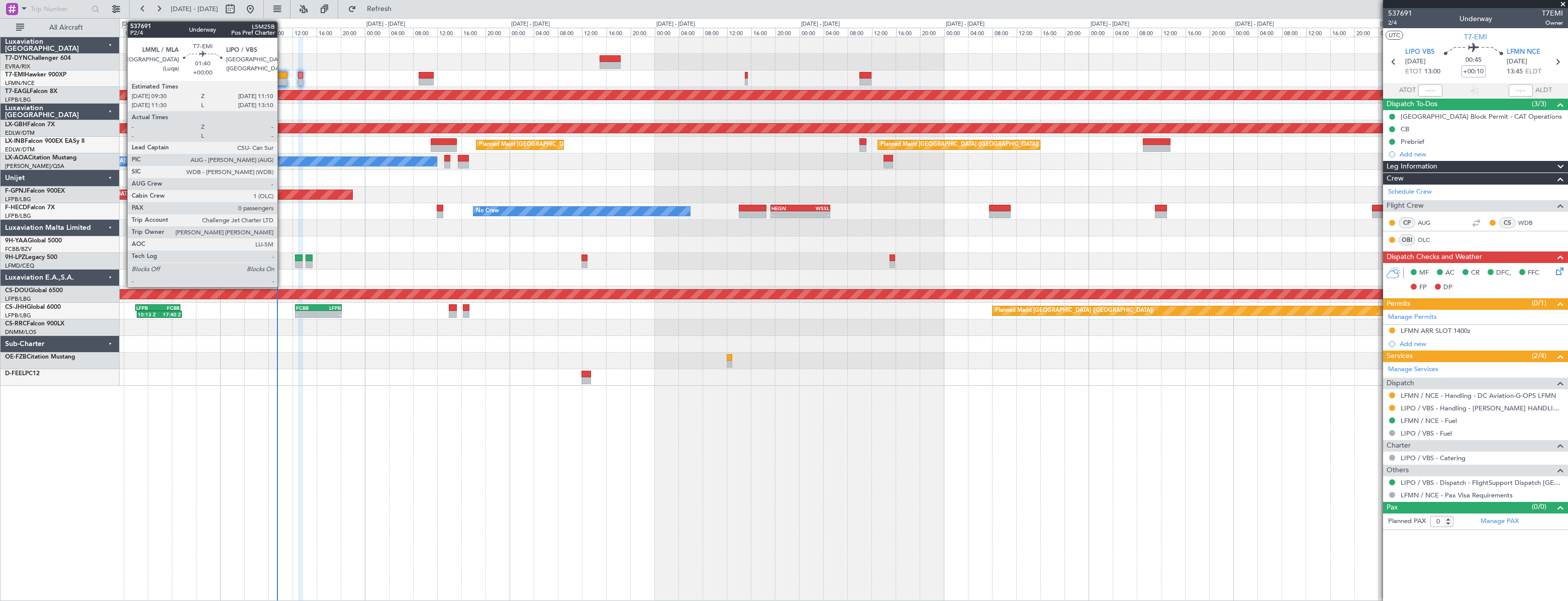
click at [282, 76] on div at bounding box center [282, 75] width 11 height 7
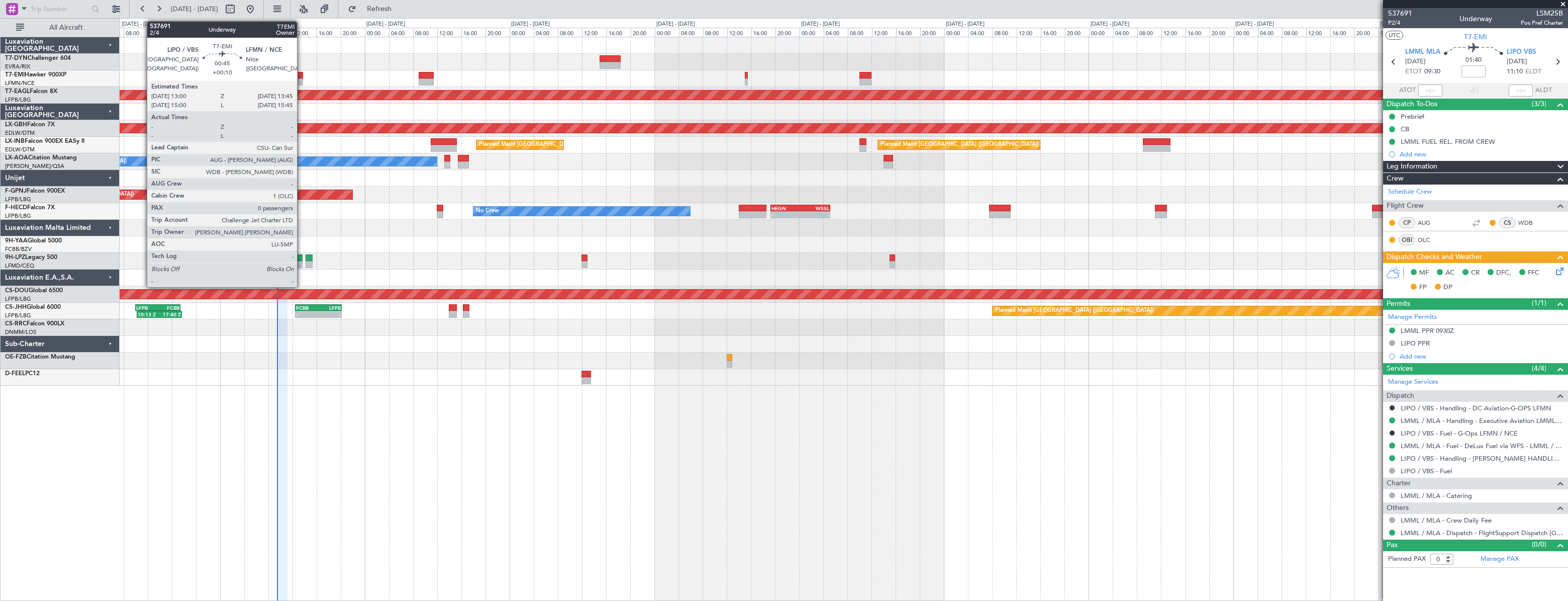
click at [302, 77] on div at bounding box center [300, 75] width 5 height 7
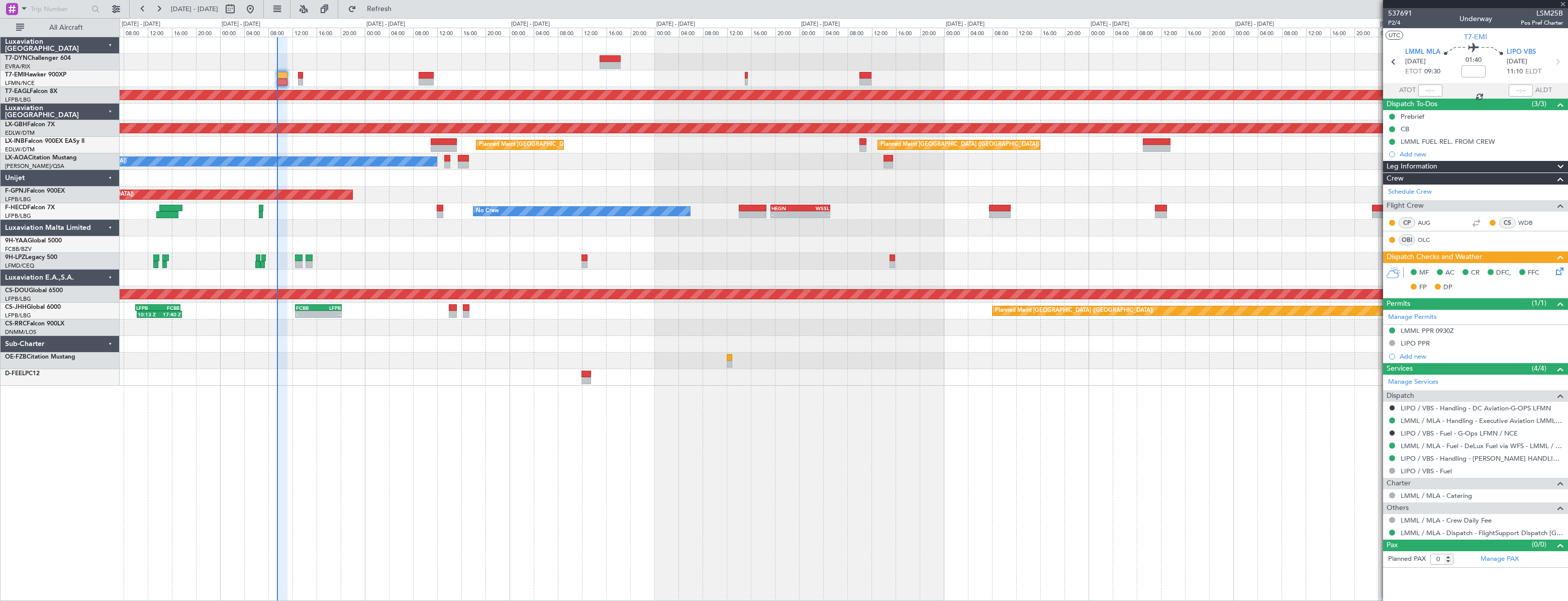
type input "+00:10"
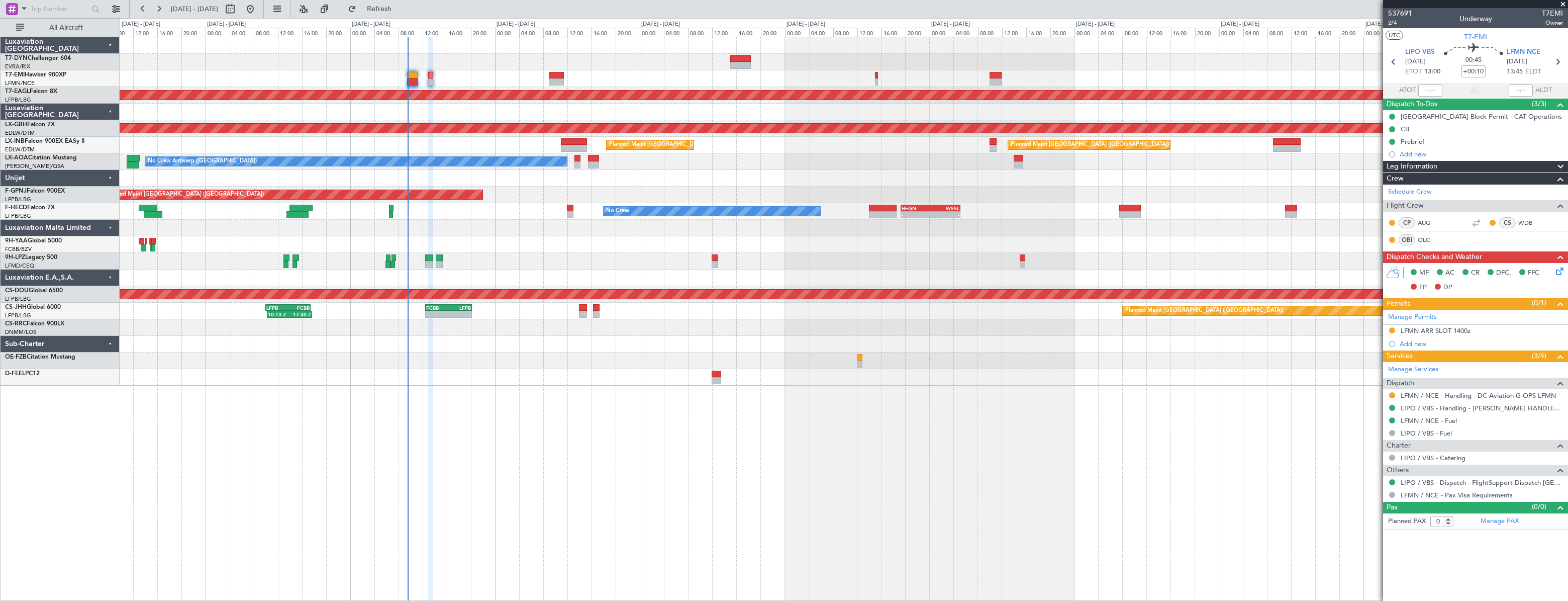
click at [448, 75] on div at bounding box center [843, 79] width 1448 height 17
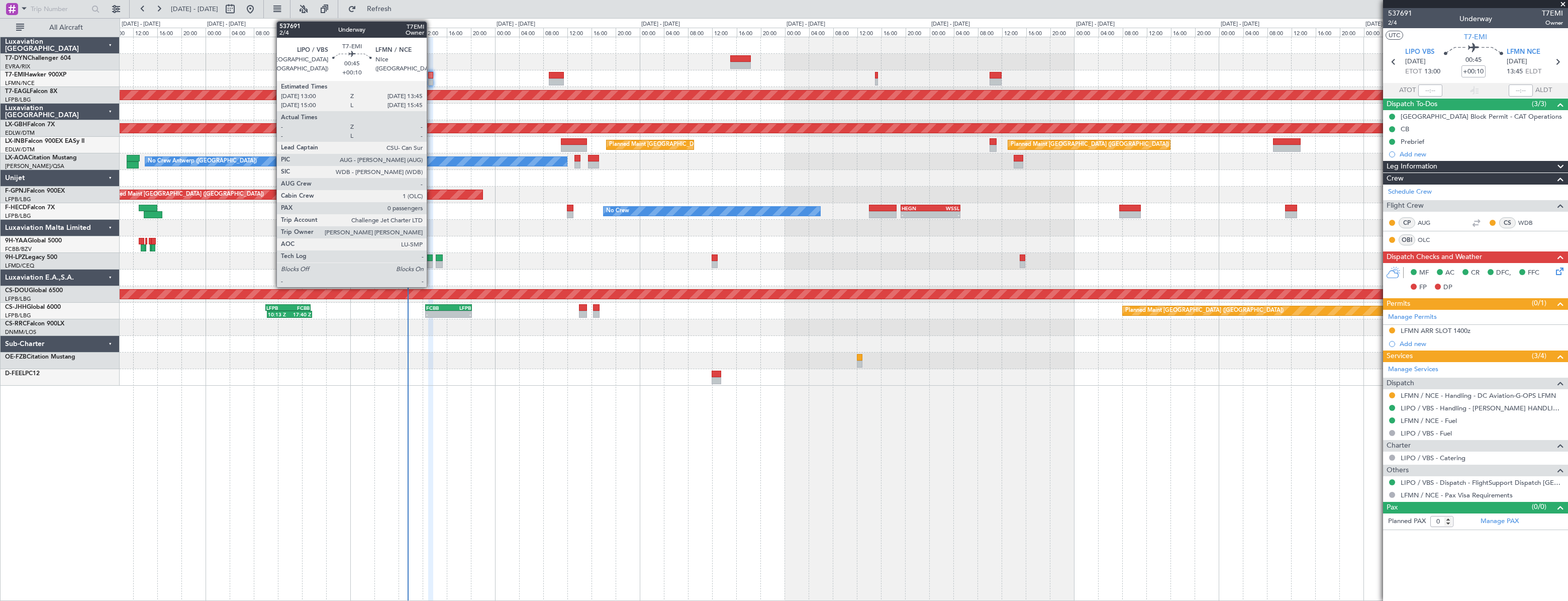
click at [431, 74] on div at bounding box center [430, 75] width 5 height 7
click at [431, 78] on div at bounding box center [430, 75] width 5 height 7
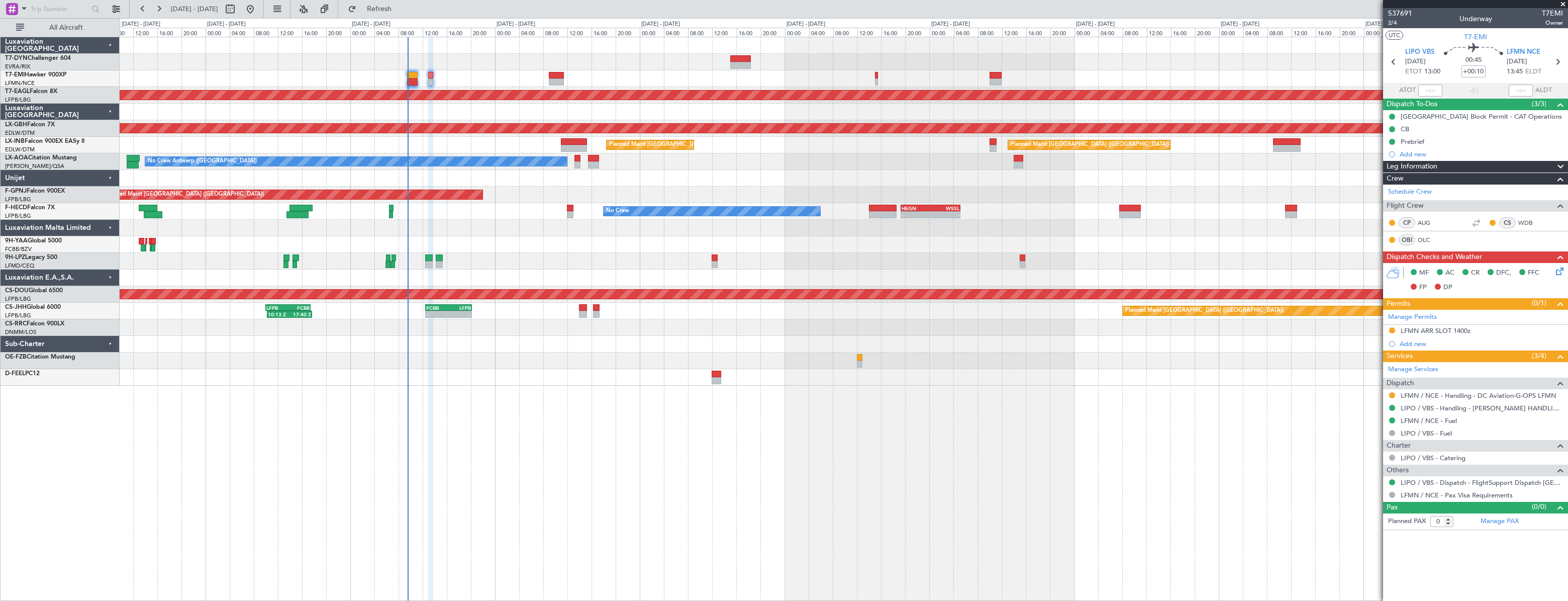
click at [440, 75] on div at bounding box center [843, 79] width 1448 height 17
click at [427, 73] on div at bounding box center [843, 79] width 1448 height 17
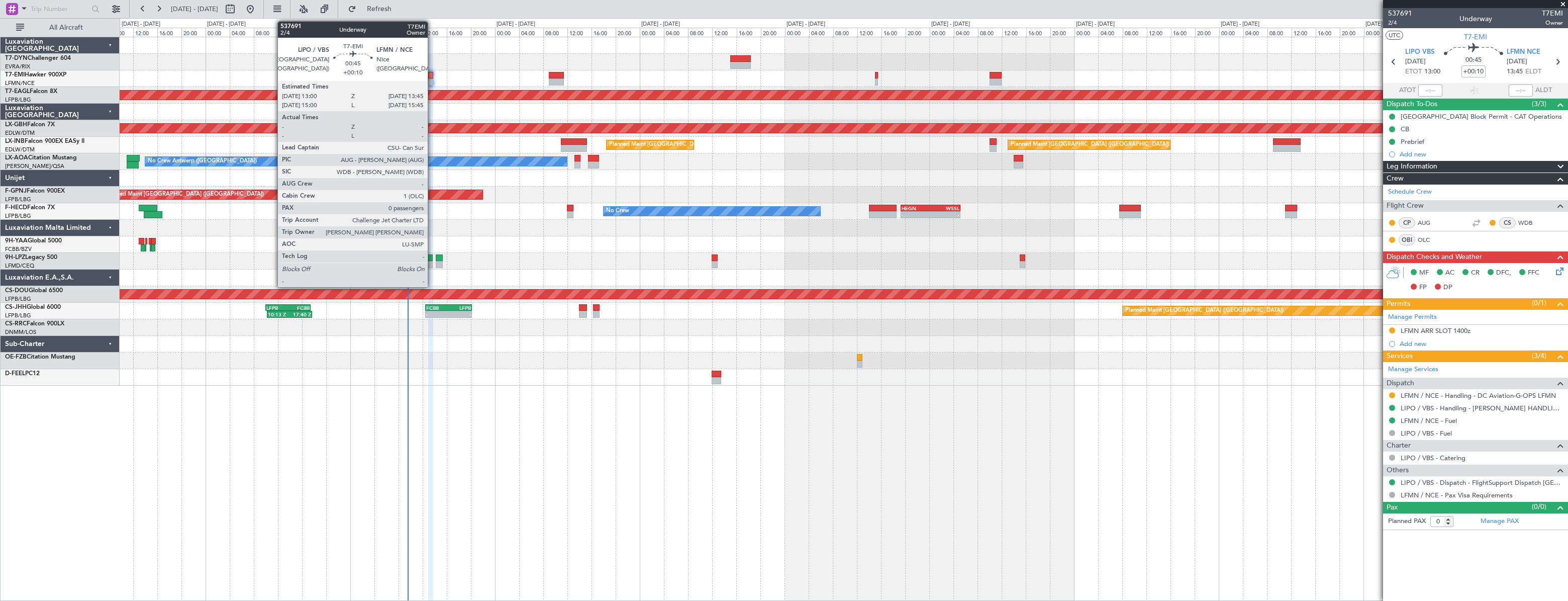
click at [432, 76] on div at bounding box center [430, 75] width 5 height 7
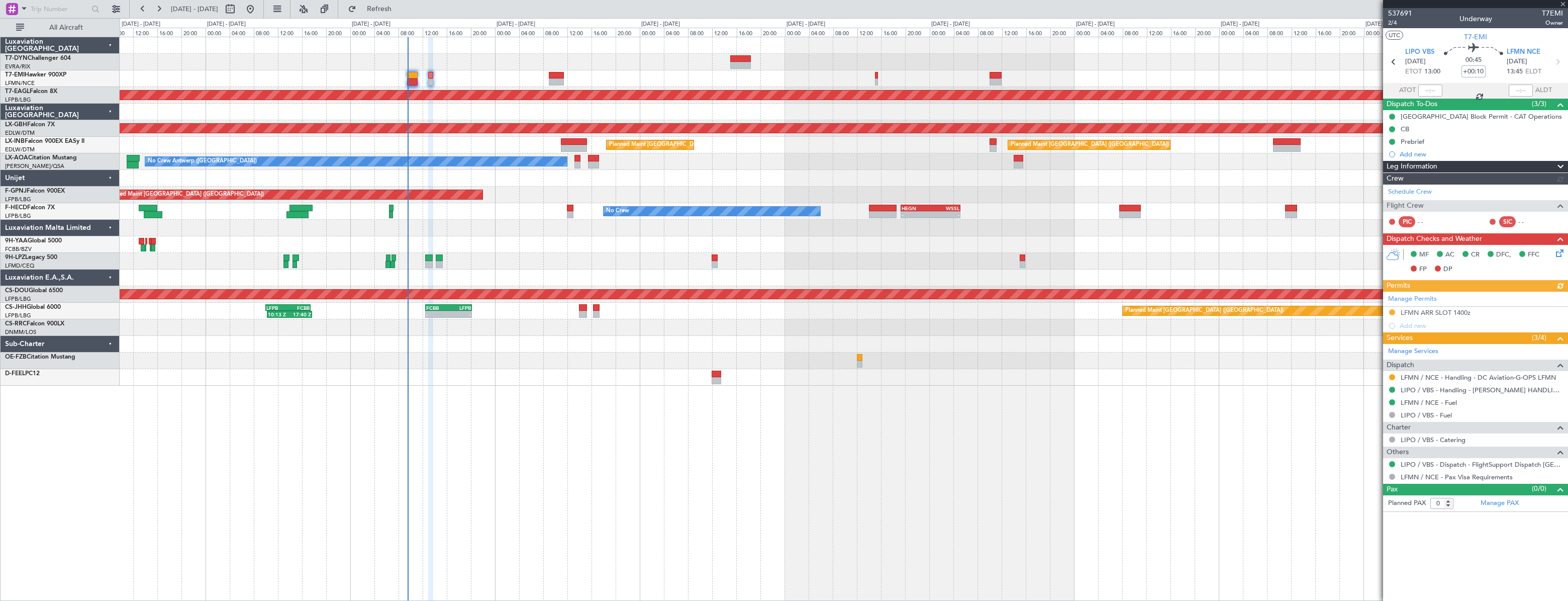
click at [1392, 28] on mat-tooltip-component "Leg Number" at bounding box center [1400, 40] width 50 height 27
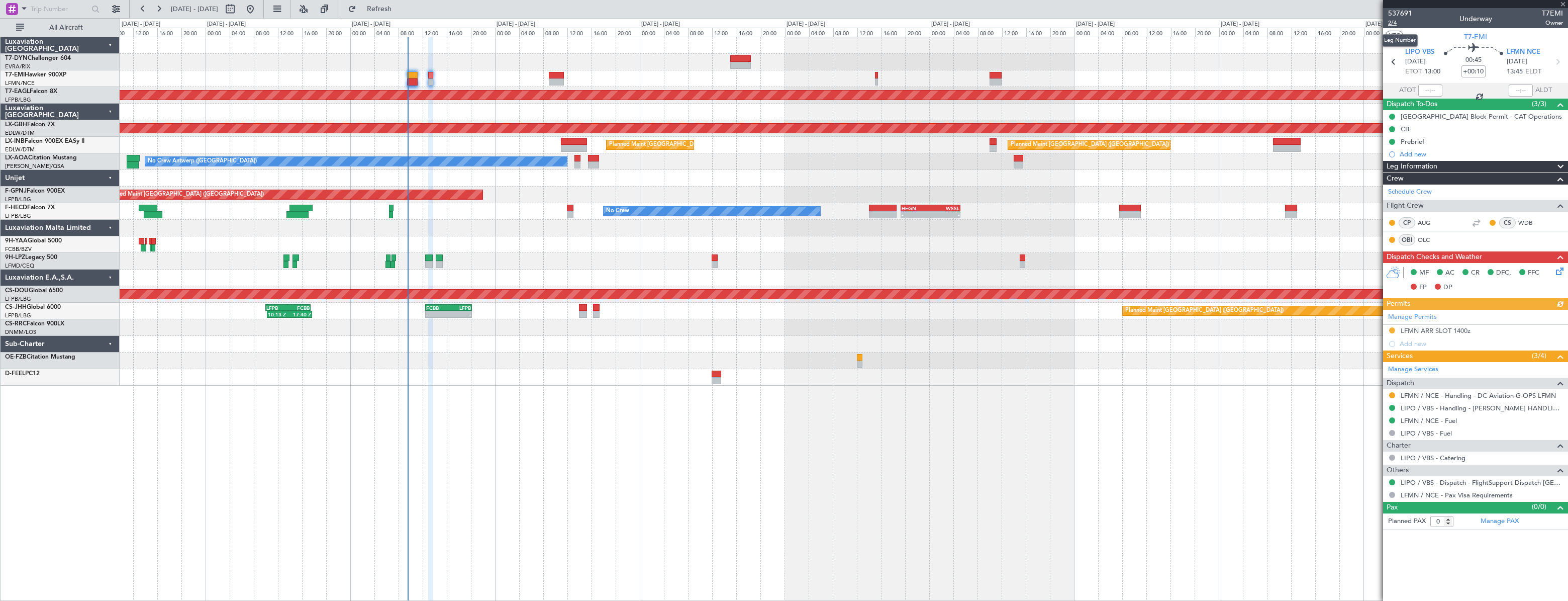
click at [1393, 22] on span "2/4" at bounding box center [1400, 22] width 24 height 8
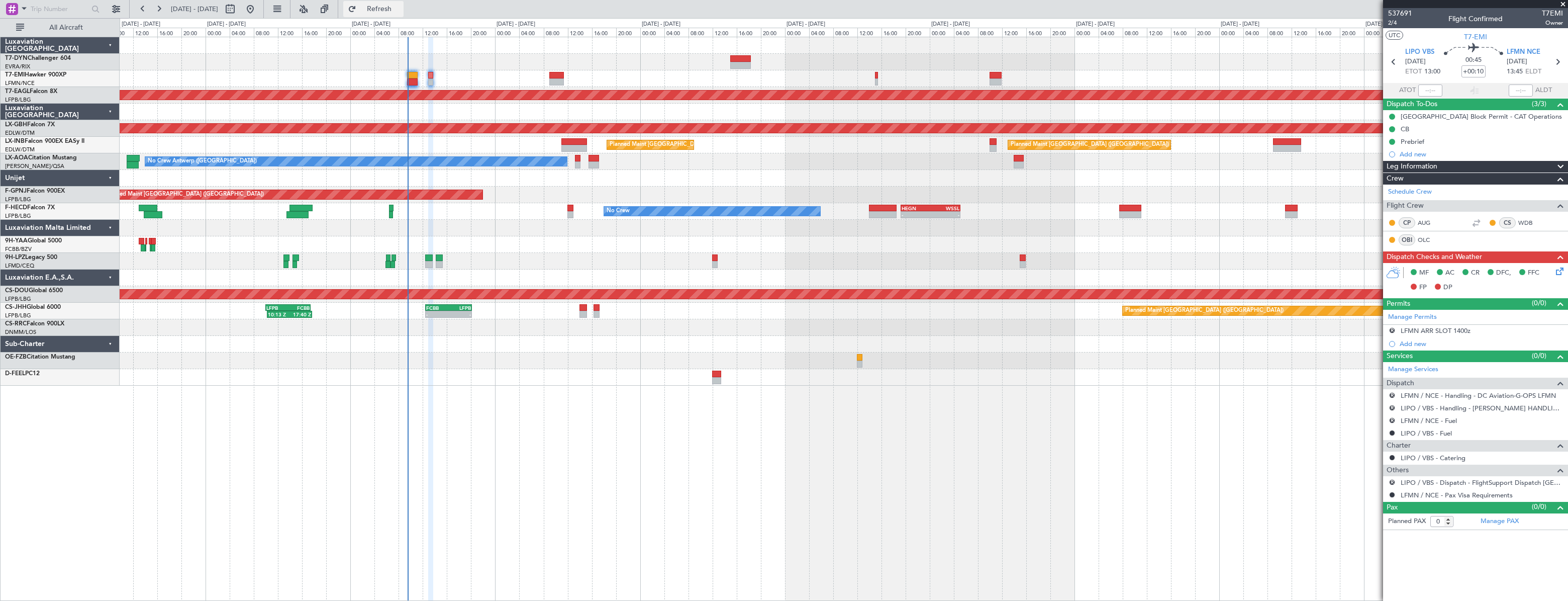
click at [401, 8] on span "Refresh" at bounding box center [380, 9] width 42 height 7
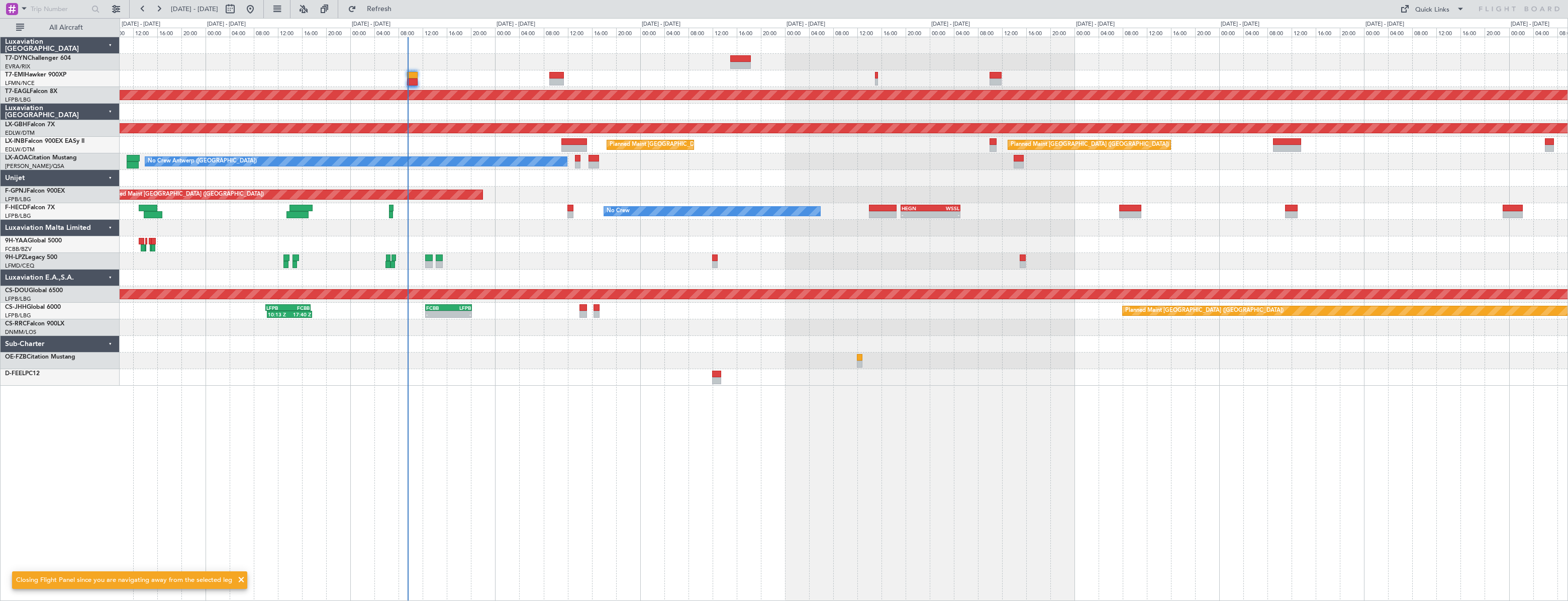
click at [429, 75] on div at bounding box center [843, 79] width 1448 height 17
click at [1424, 10] on div "Quick Links" at bounding box center [1432, 9] width 34 height 10
click at [1419, 33] on button "Trip Builder" at bounding box center [1433, 33] width 75 height 24
click at [401, 10] on span "Refresh" at bounding box center [380, 9] width 42 height 7
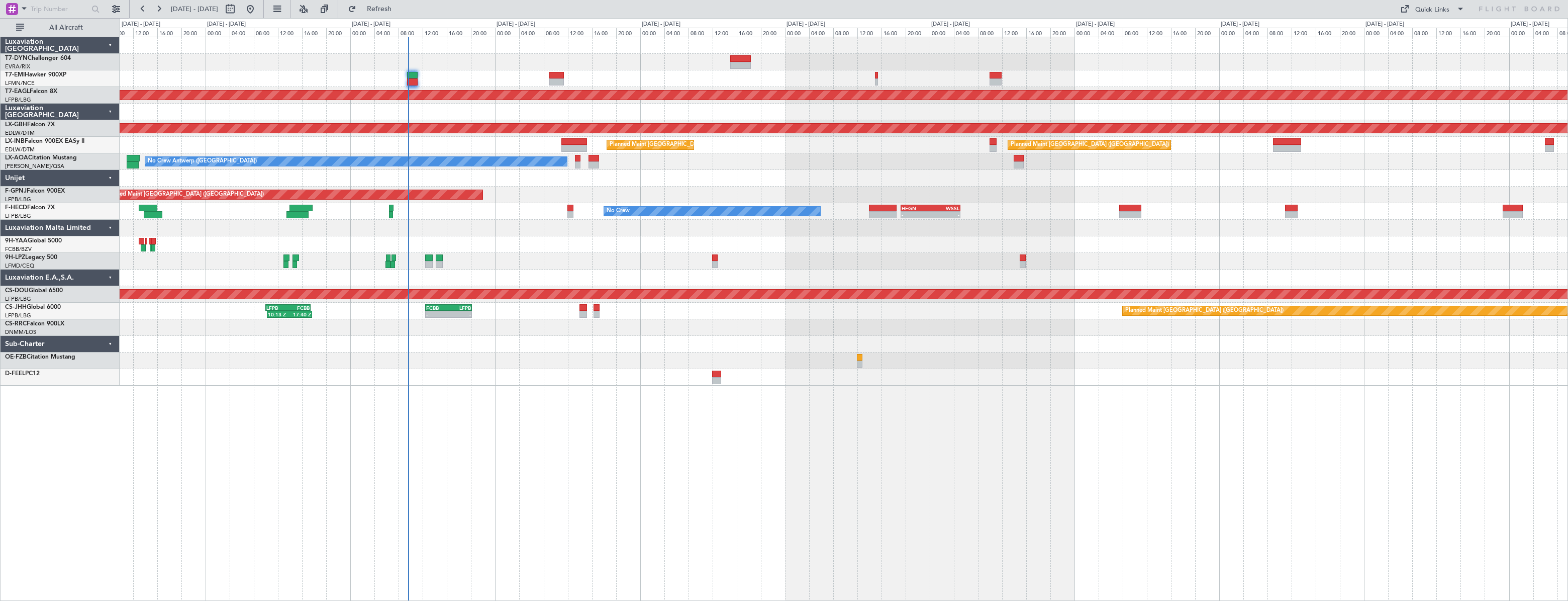
drag, startPoint x: 413, startPoint y: 10, endPoint x: 451, endPoint y: 2, distance: 38.8
click at [451, 2] on div "29 Sep 2025 - 09 Oct 2025 Refresh Quick Links All Aircraft" at bounding box center [784, 9] width 1568 height 18
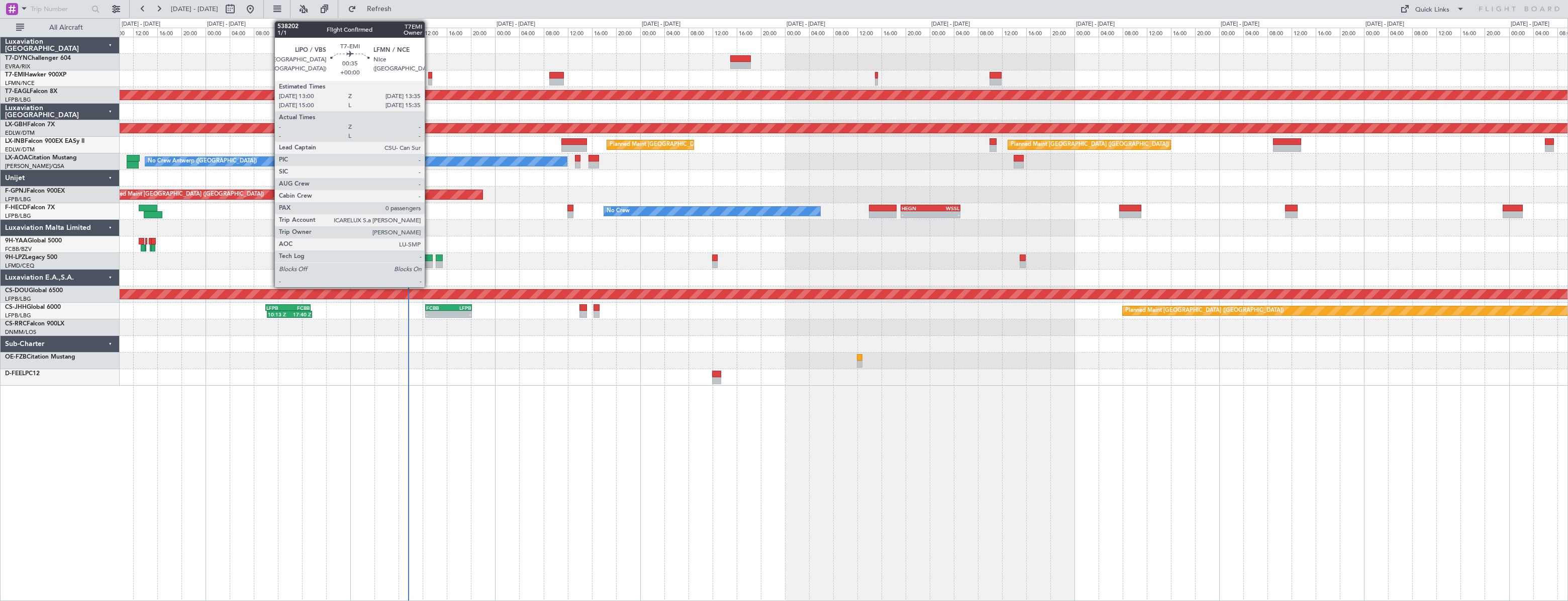
click at [429, 76] on div at bounding box center [430, 75] width 4 height 7
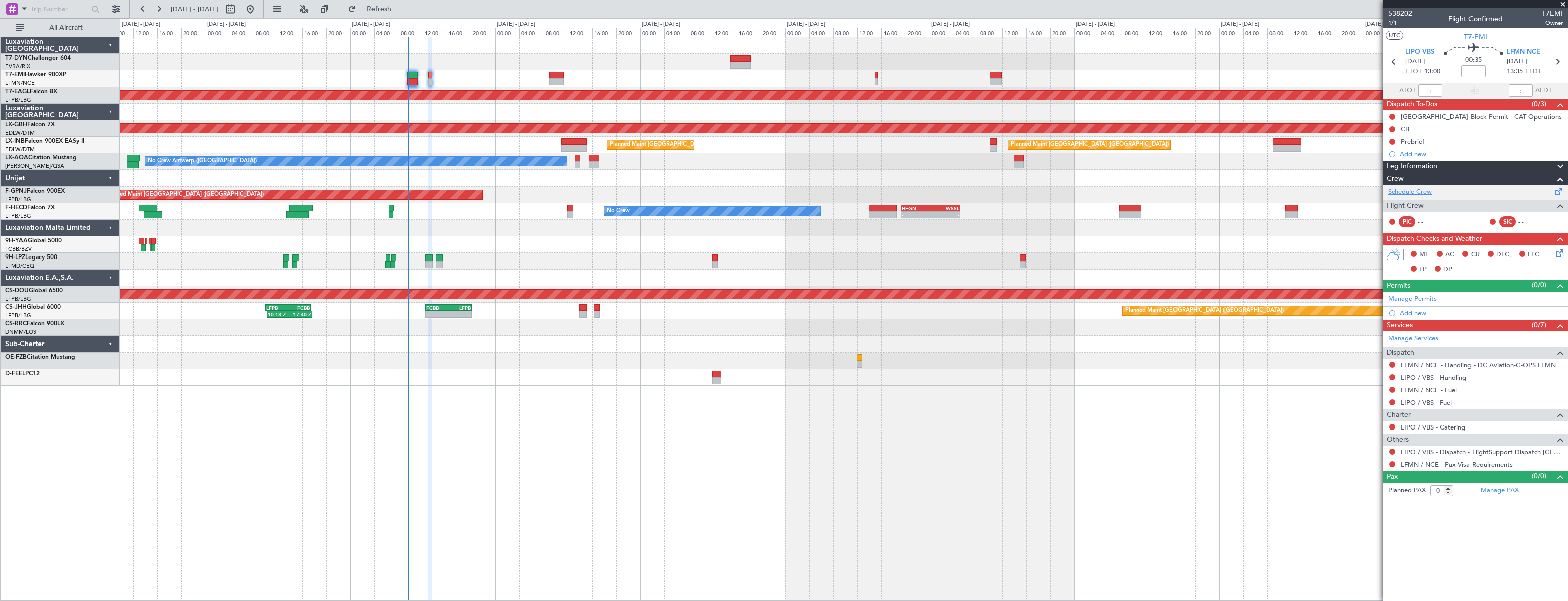
click at [1407, 193] on link "Schedule Crew" at bounding box center [1410, 192] width 44 height 10
click at [1419, 373] on link "LIPO / VBS - Handling" at bounding box center [1434, 377] width 66 height 8
click at [387, 8] on button "Refresh" at bounding box center [373, 9] width 61 height 17
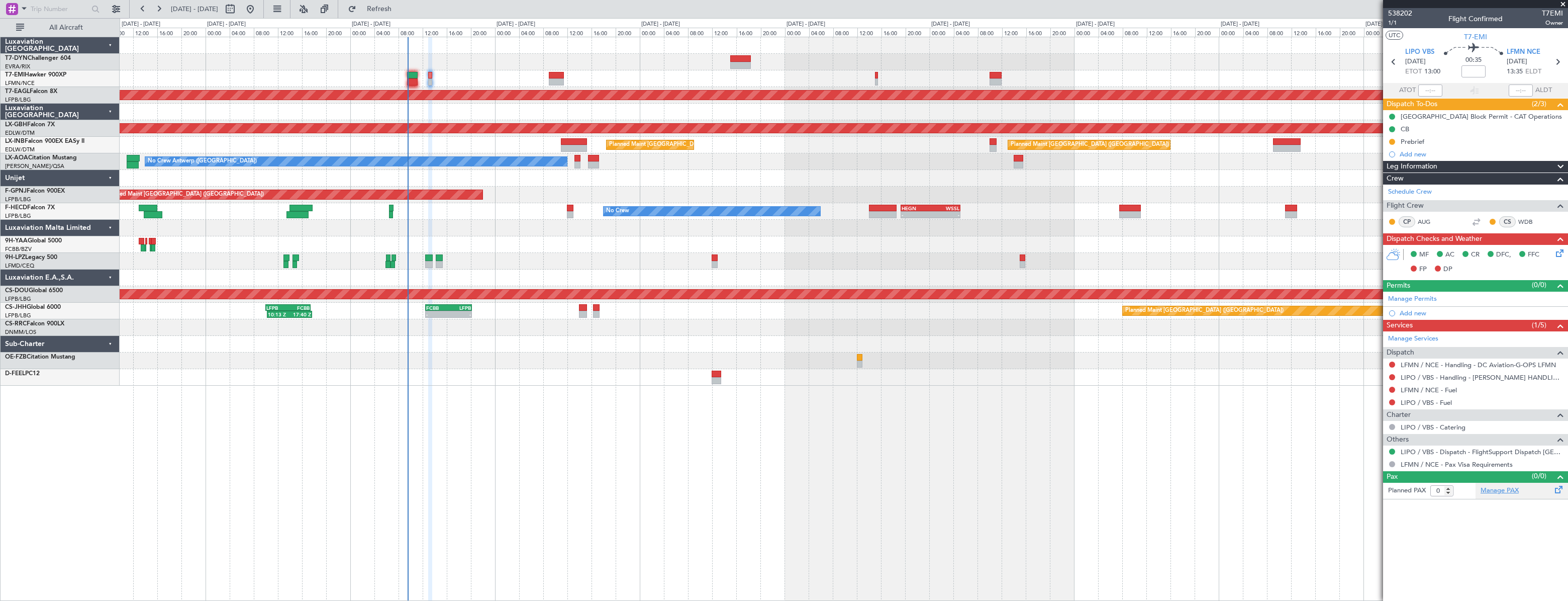
click at [1497, 485] on link "Manage PAX" at bounding box center [1500, 490] width 39 height 10
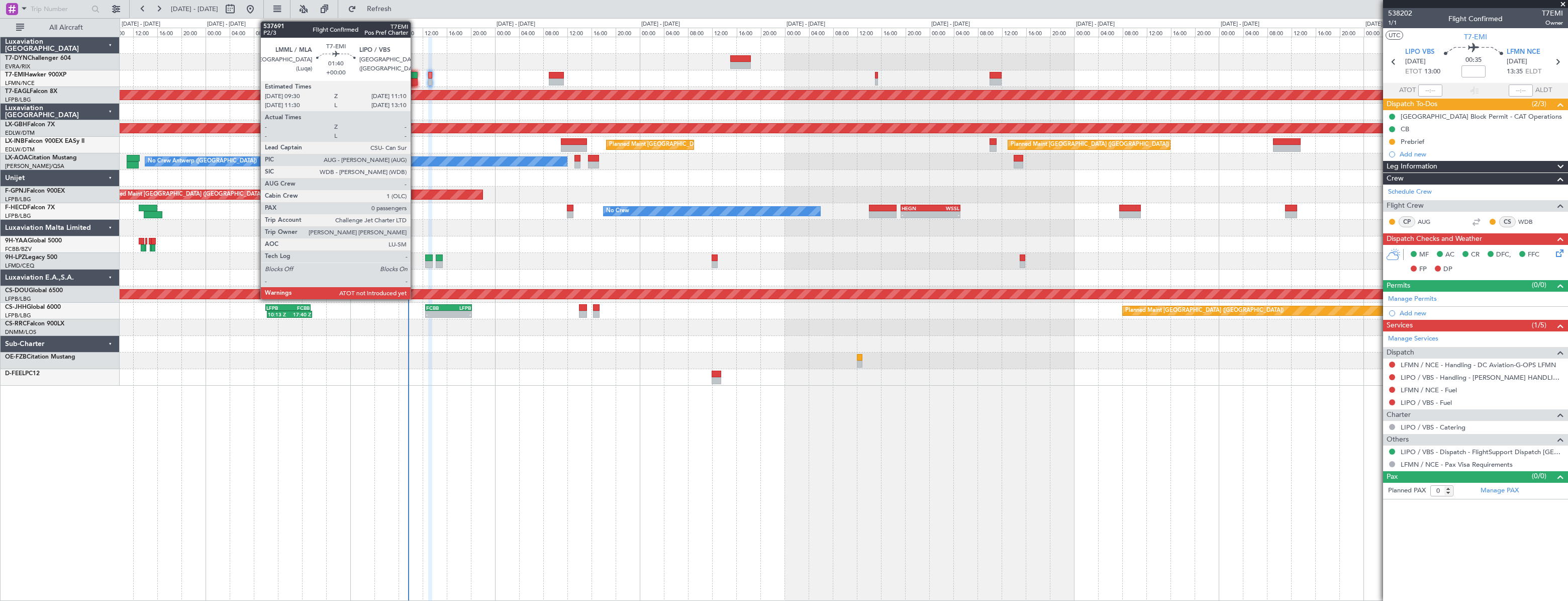
click at [415, 75] on div at bounding box center [413, 75] width 11 height 7
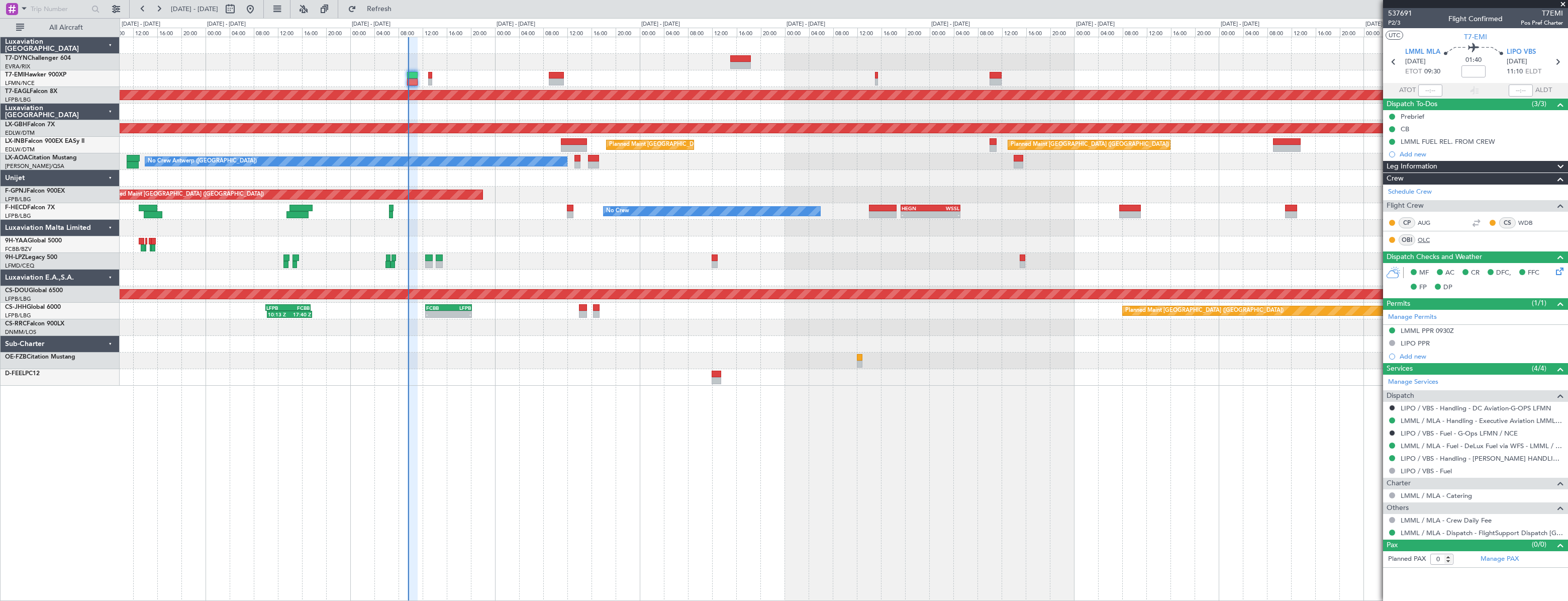
click at [1431, 239] on link "OLC" at bounding box center [1429, 240] width 23 height 9
click at [1506, 560] on link "Manage PAX" at bounding box center [1500, 559] width 39 height 10
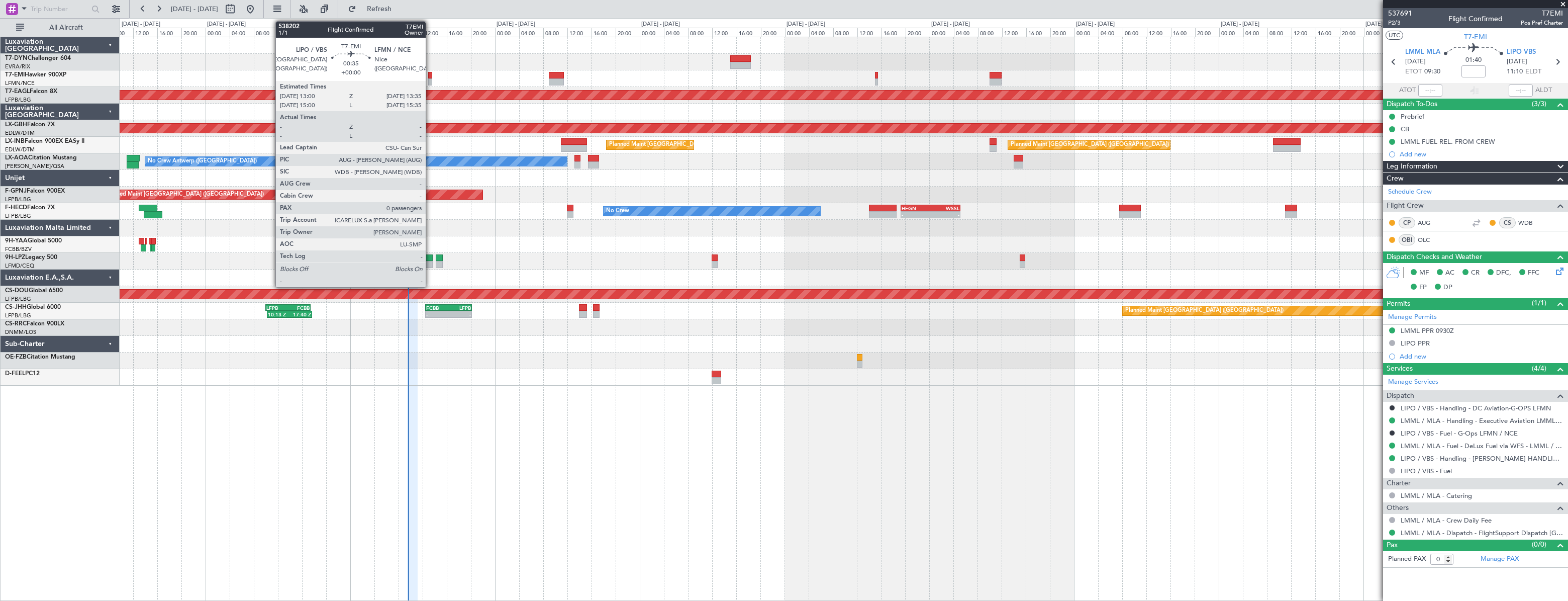
click at [430, 76] on div at bounding box center [430, 75] width 4 height 7
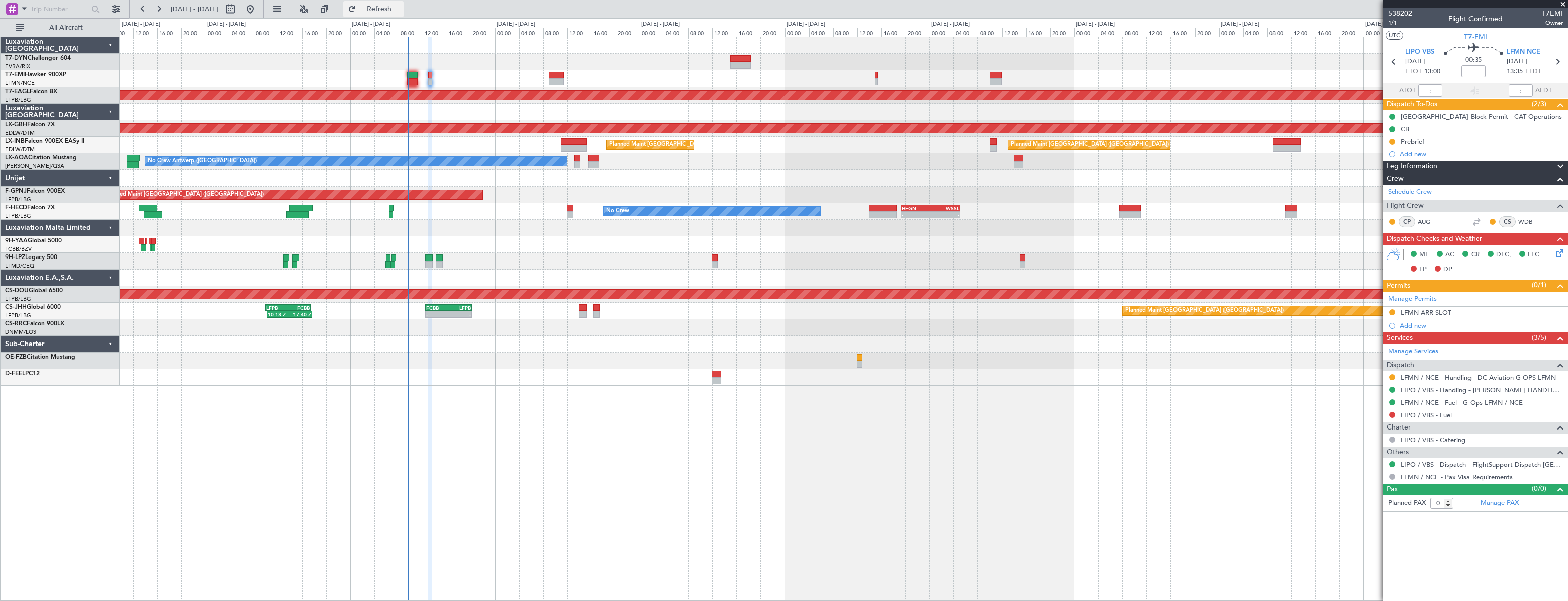
click at [403, 3] on button "Refresh" at bounding box center [373, 9] width 61 height 17
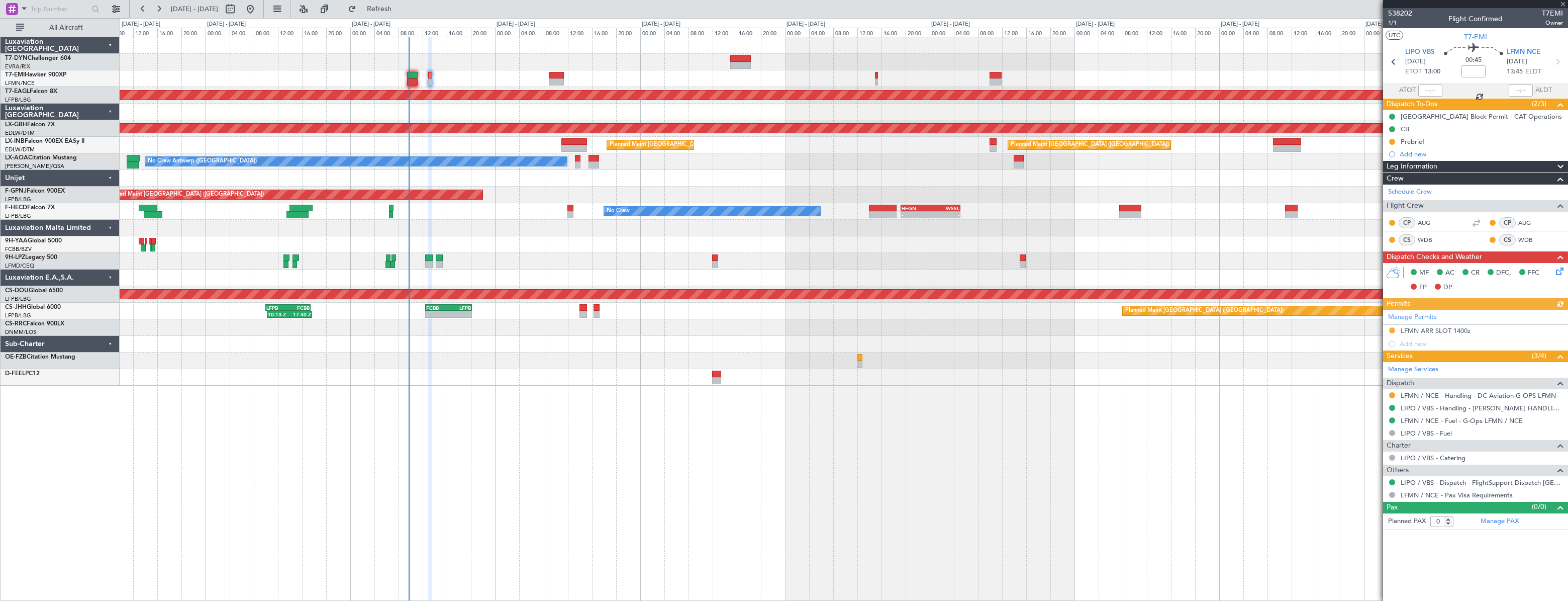
type input "+00:10"
click at [1408, 190] on link "Schedule Crew" at bounding box center [1410, 192] width 44 height 10
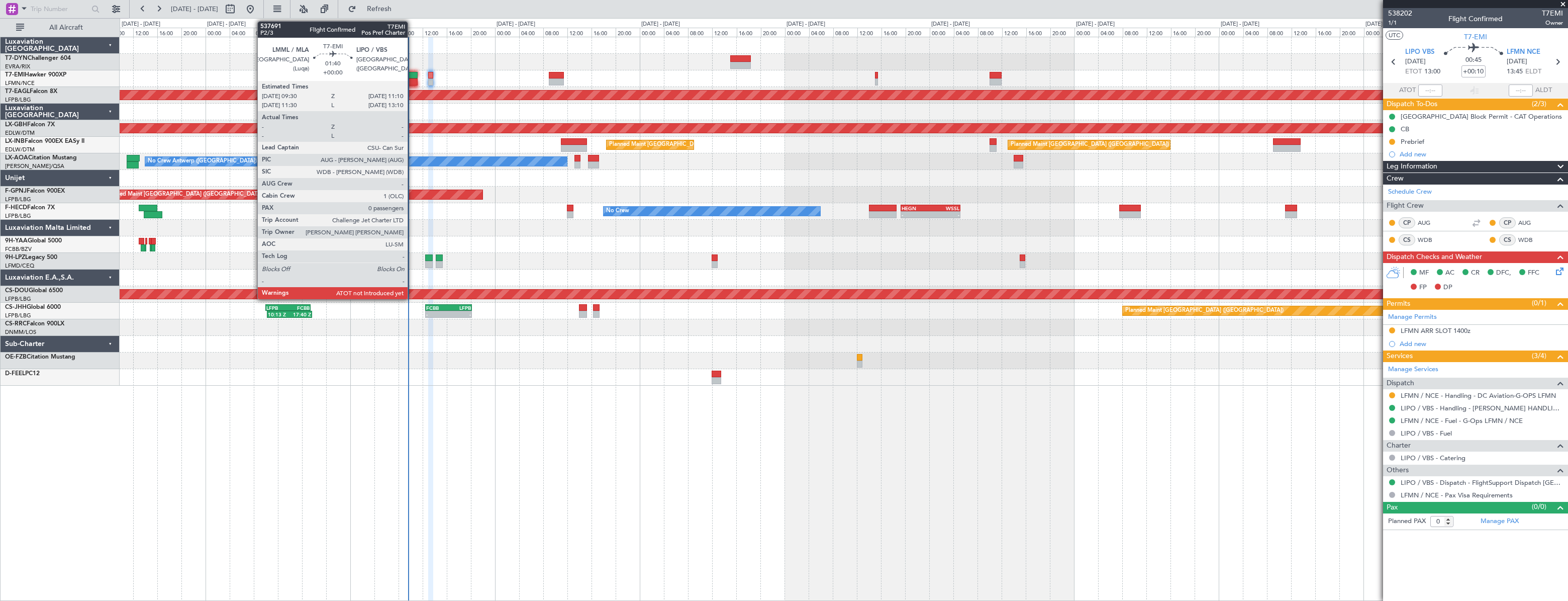
click at [412, 77] on div at bounding box center [413, 75] width 11 height 7
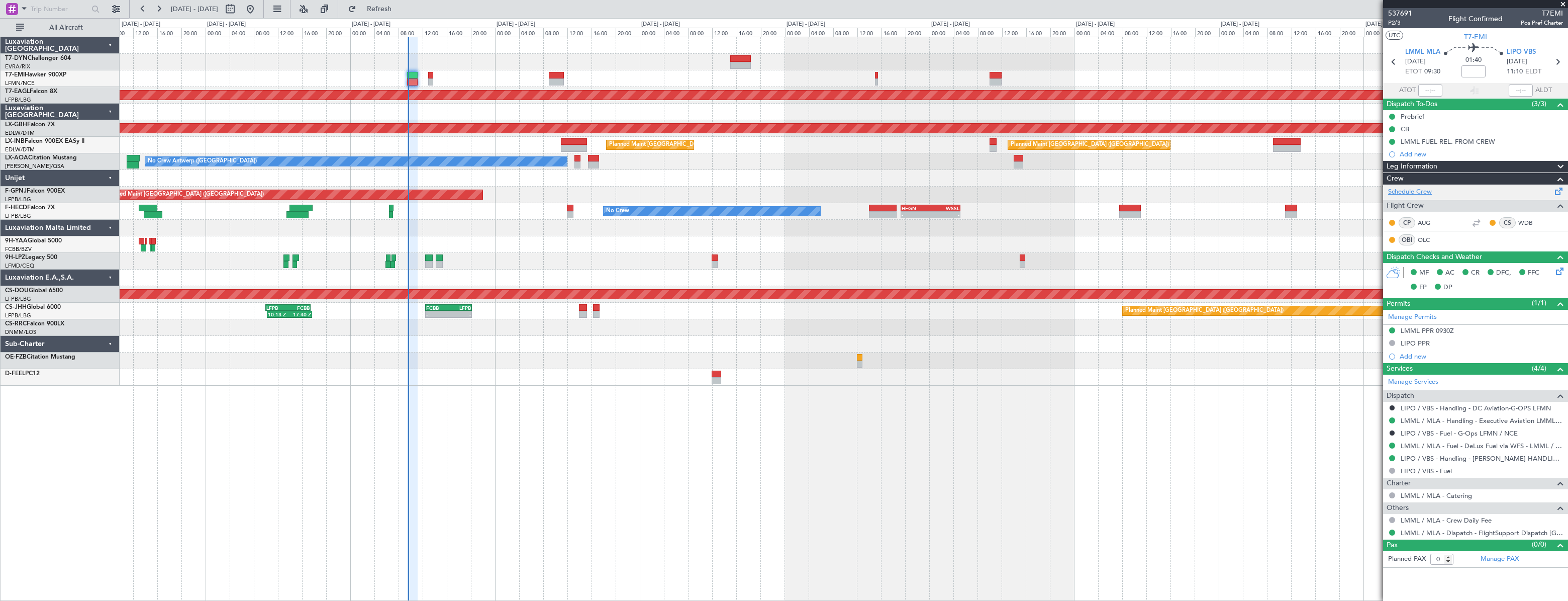
click at [1413, 187] on link "Schedule Crew" at bounding box center [1410, 192] width 44 height 10
click at [1412, 196] on div "Schedule Crew" at bounding box center [1475, 192] width 185 height 15
click at [398, 13] on button "Refresh" at bounding box center [373, 9] width 61 height 17
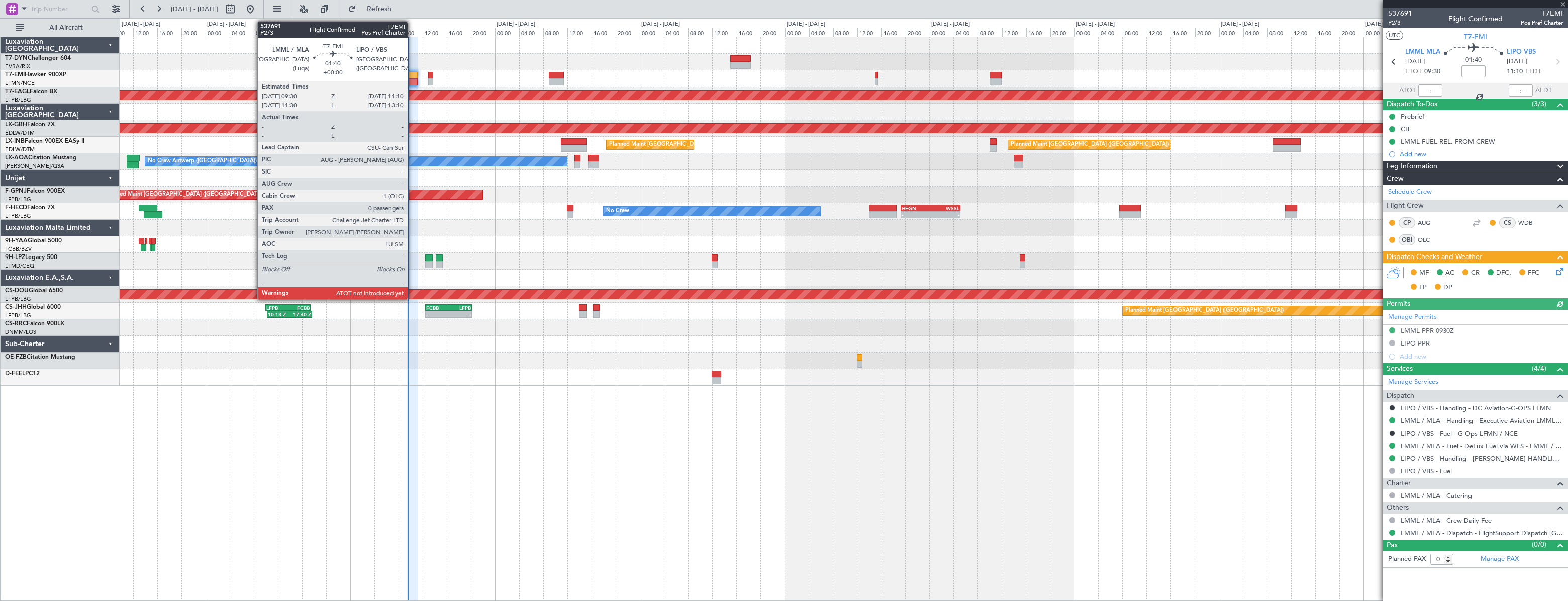
click at [412, 75] on div at bounding box center [413, 75] width 11 height 7
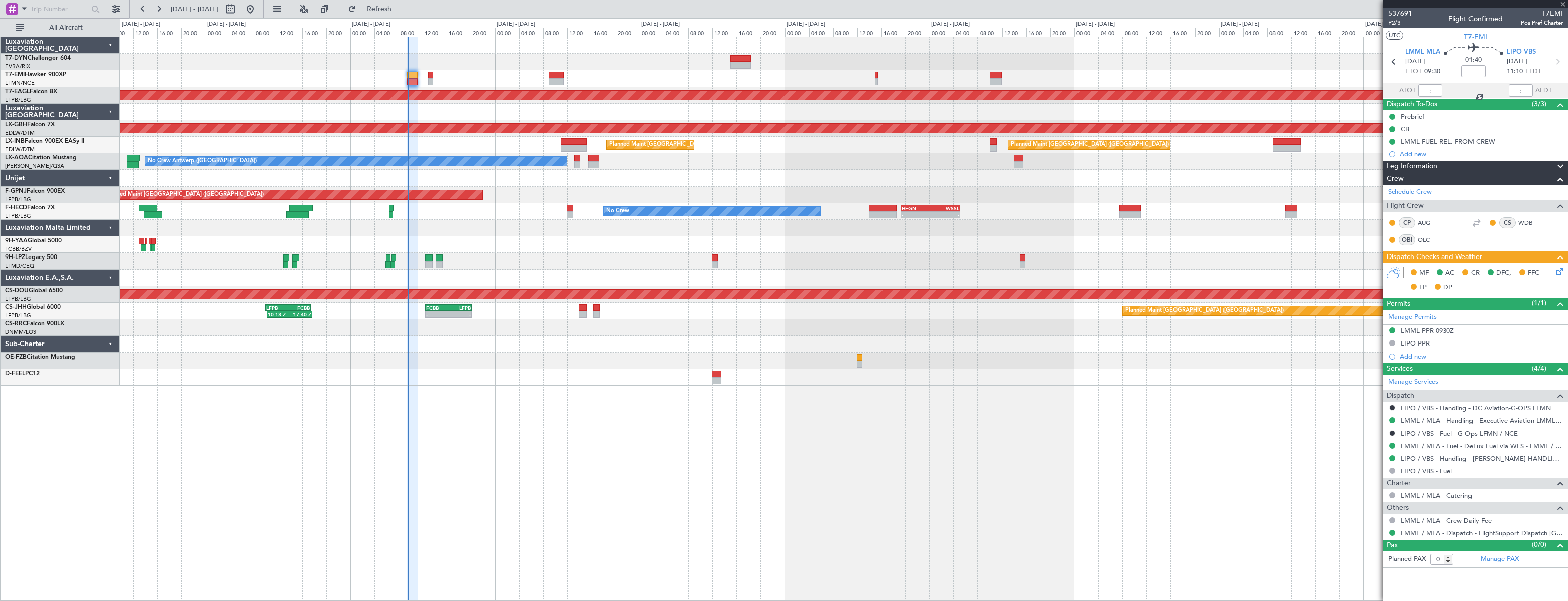
click at [411, 72] on div at bounding box center [413, 75] width 11 height 7
click at [410, 72] on div at bounding box center [413, 75] width 11 height 7
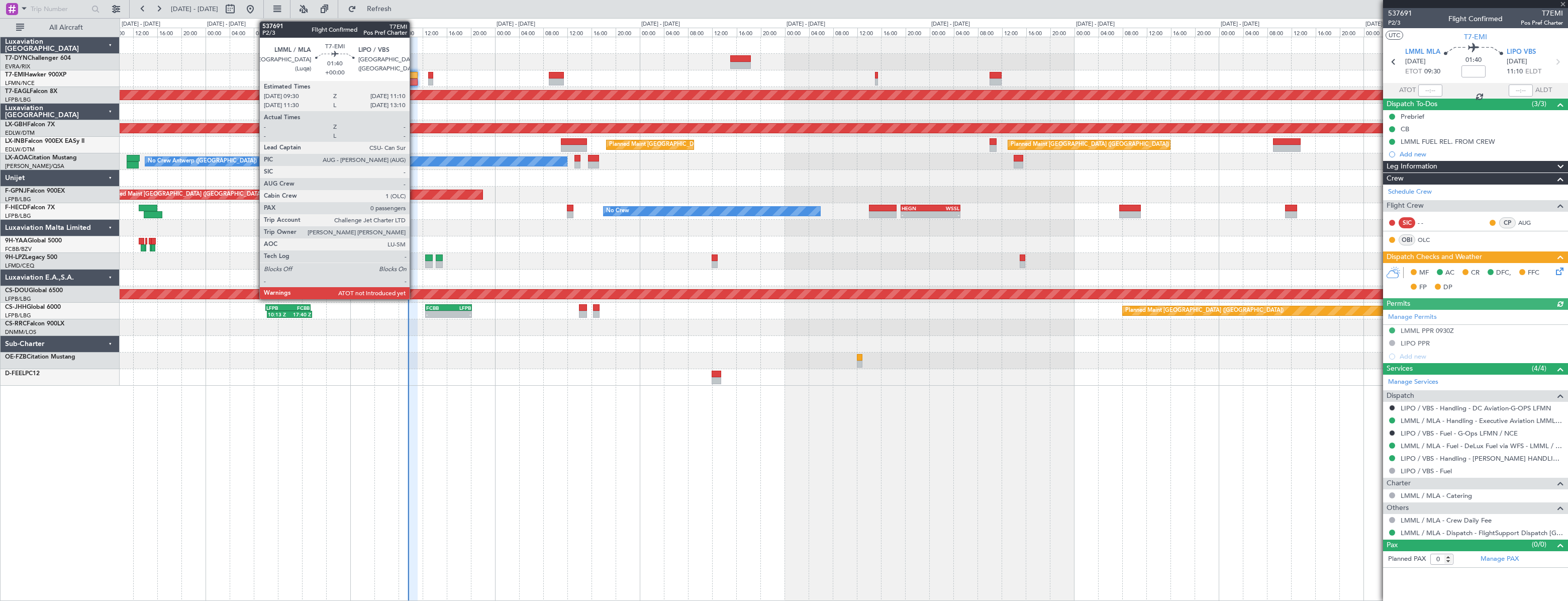
click at [414, 74] on div at bounding box center [413, 75] width 11 height 7
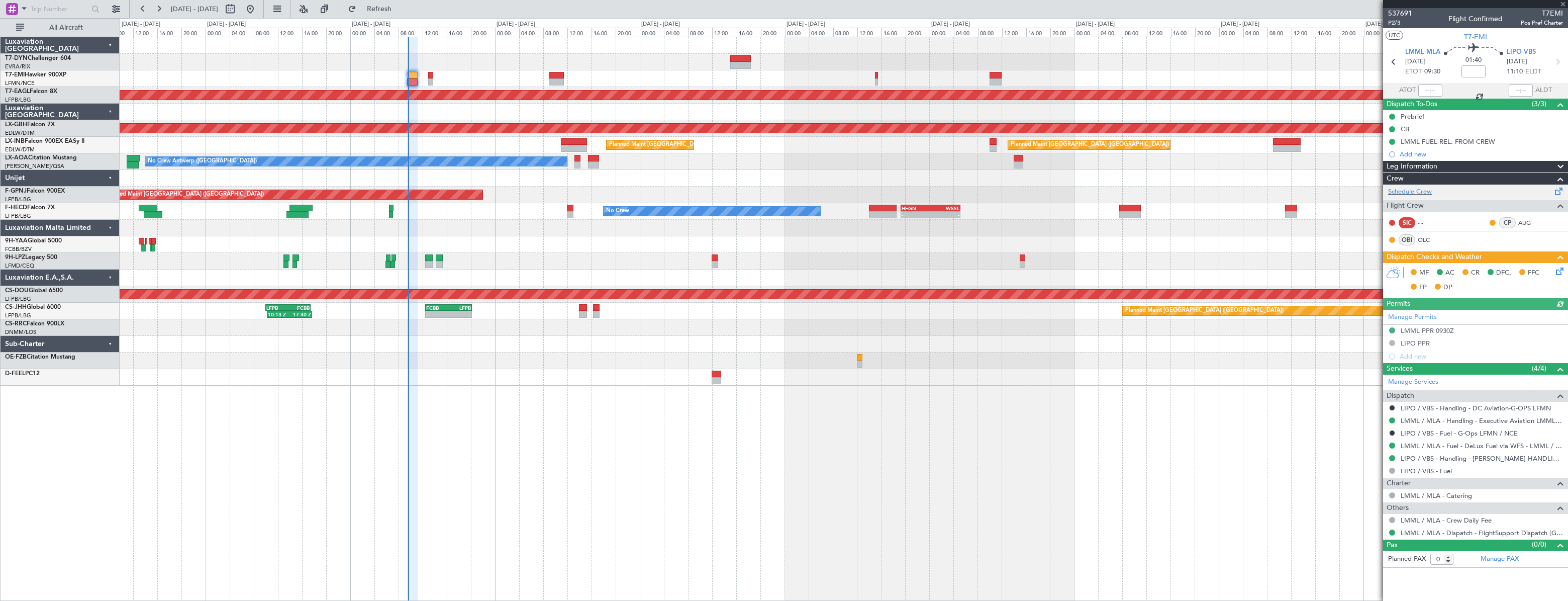
click at [1438, 194] on div "Schedule Crew" at bounding box center [1475, 192] width 185 height 15
click at [1520, 559] on div "Manage PAX" at bounding box center [1521, 560] width 93 height 17
click at [401, 7] on span "Refresh" at bounding box center [380, 9] width 42 height 7
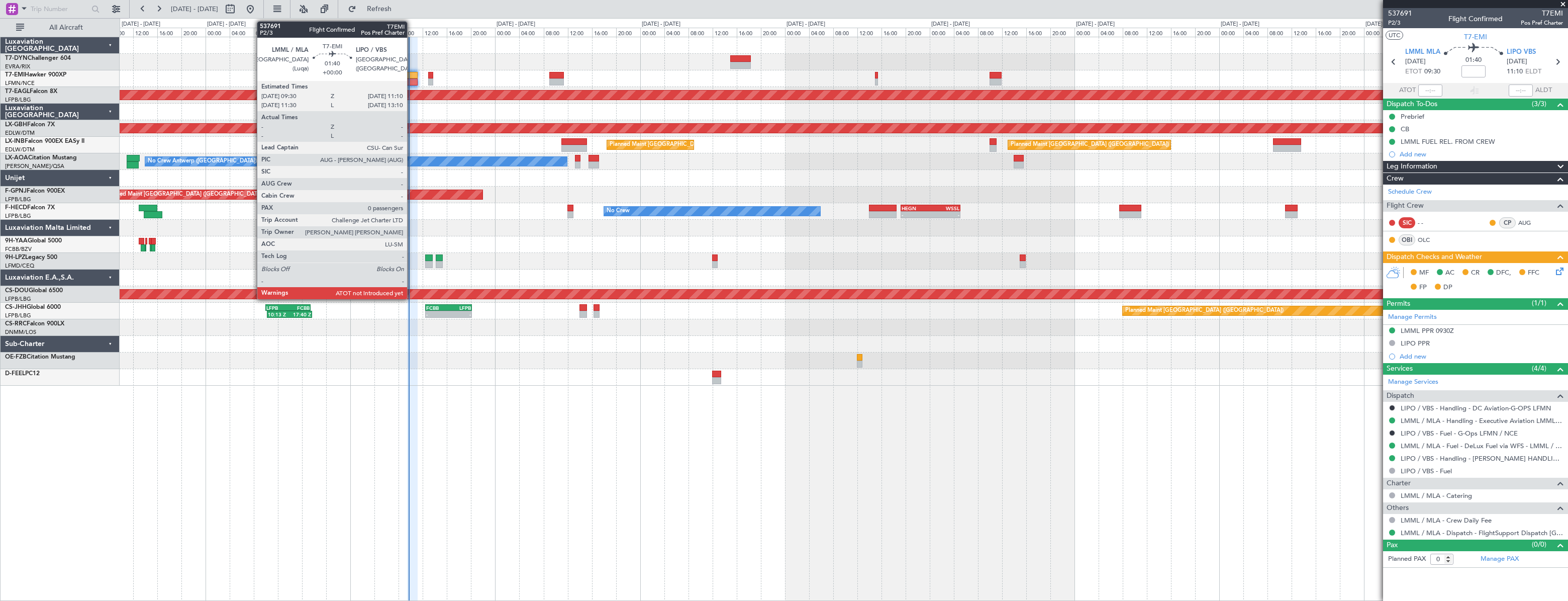
click at [412, 75] on div at bounding box center [413, 75] width 11 height 7
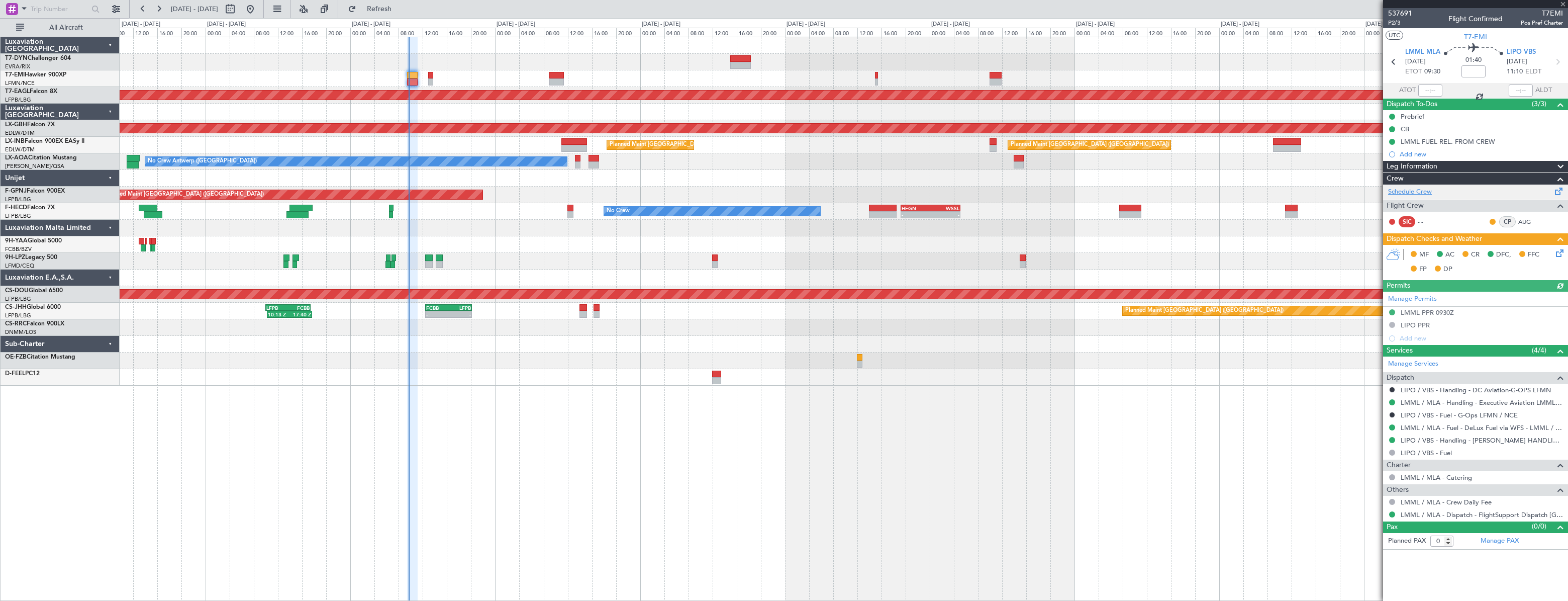
click at [1426, 190] on link "Schedule Crew" at bounding box center [1410, 192] width 44 height 10
click at [403, 15] on button "Refresh" at bounding box center [373, 9] width 61 height 17
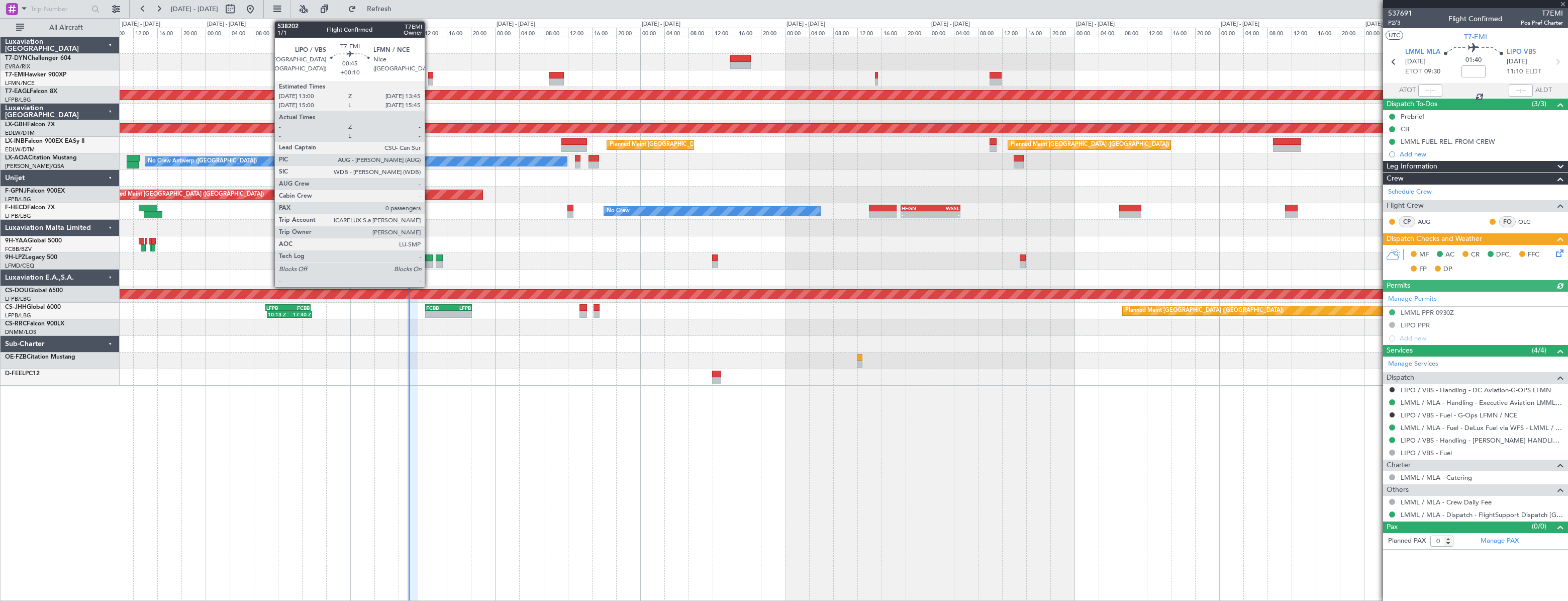
click at [429, 74] on div at bounding box center [430, 75] width 5 height 7
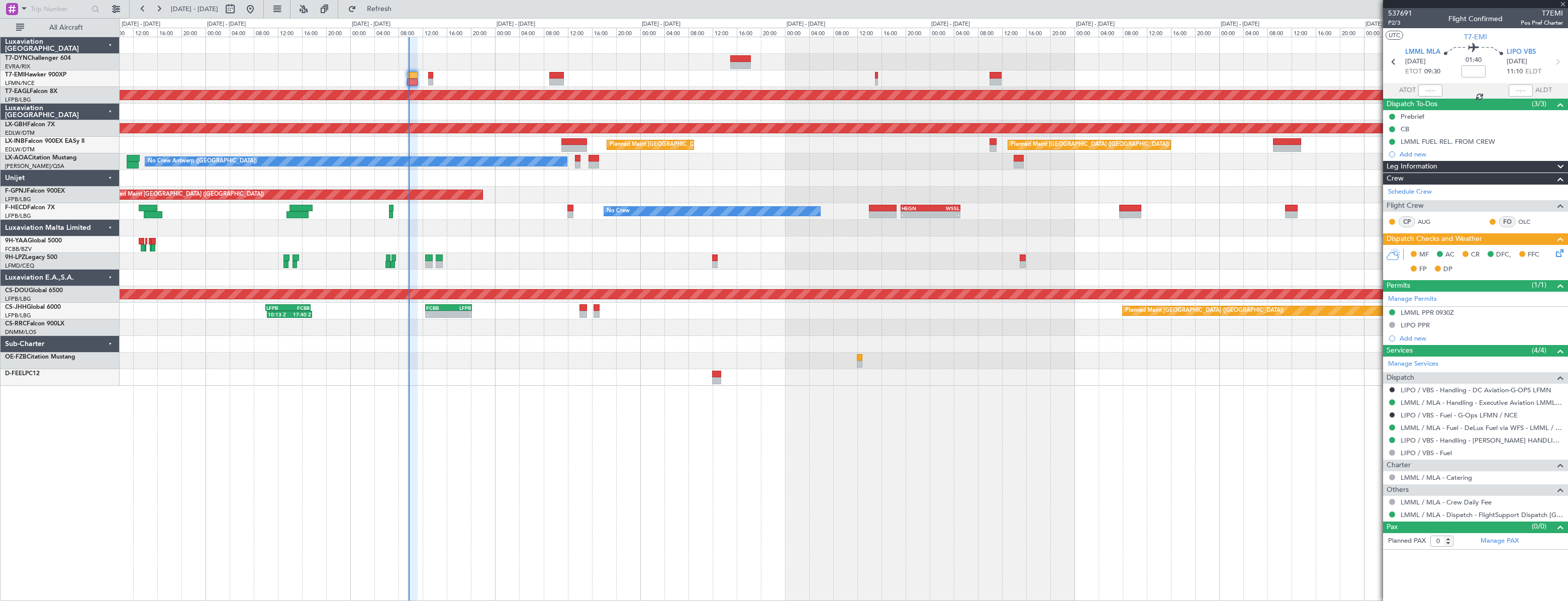
type input "+00:10"
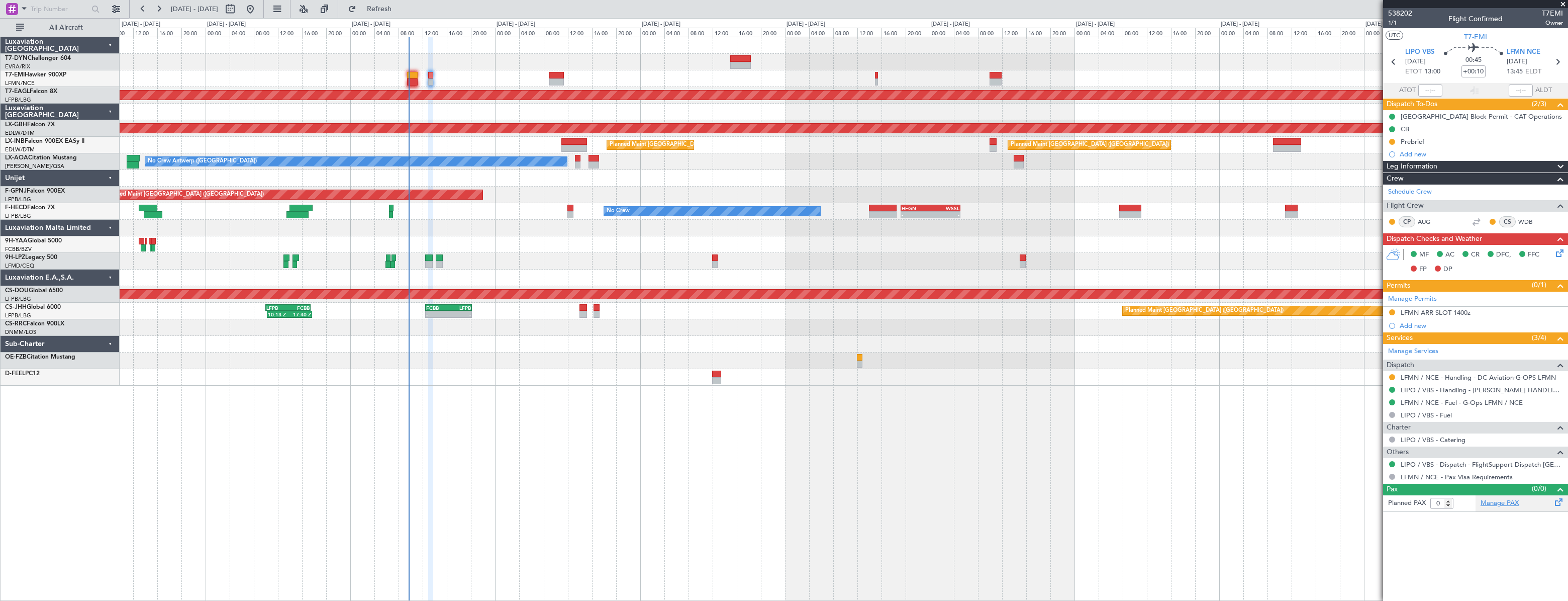
click at [1507, 505] on link "Manage PAX" at bounding box center [1500, 503] width 39 height 10
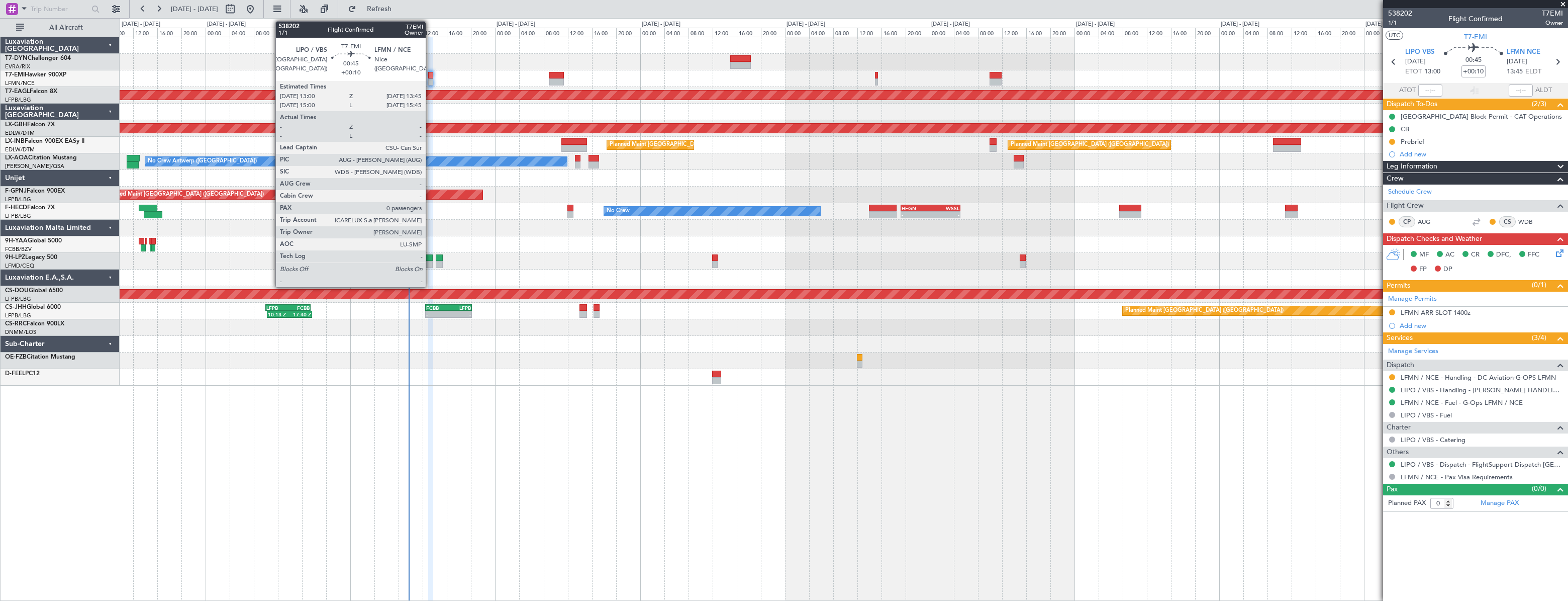
click at [430, 76] on div at bounding box center [430, 75] width 5 height 7
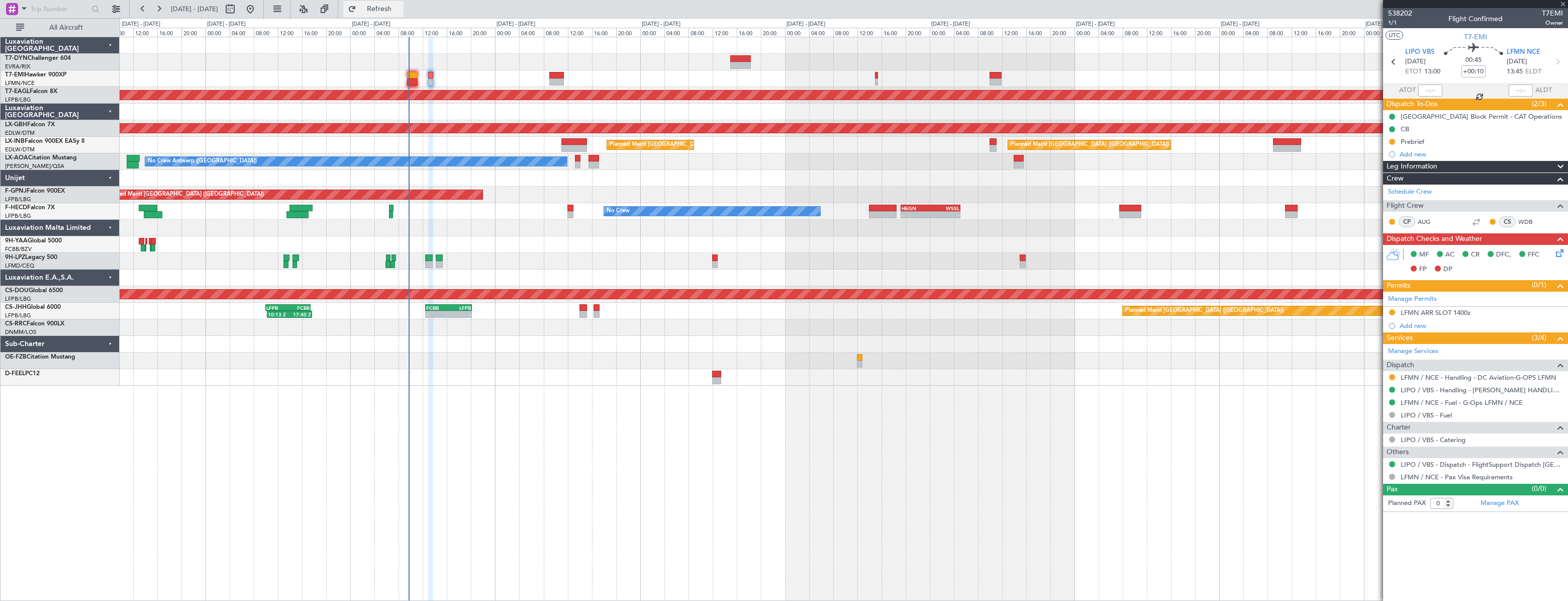
click at [392, 1] on button "Refresh" at bounding box center [373, 9] width 61 height 17
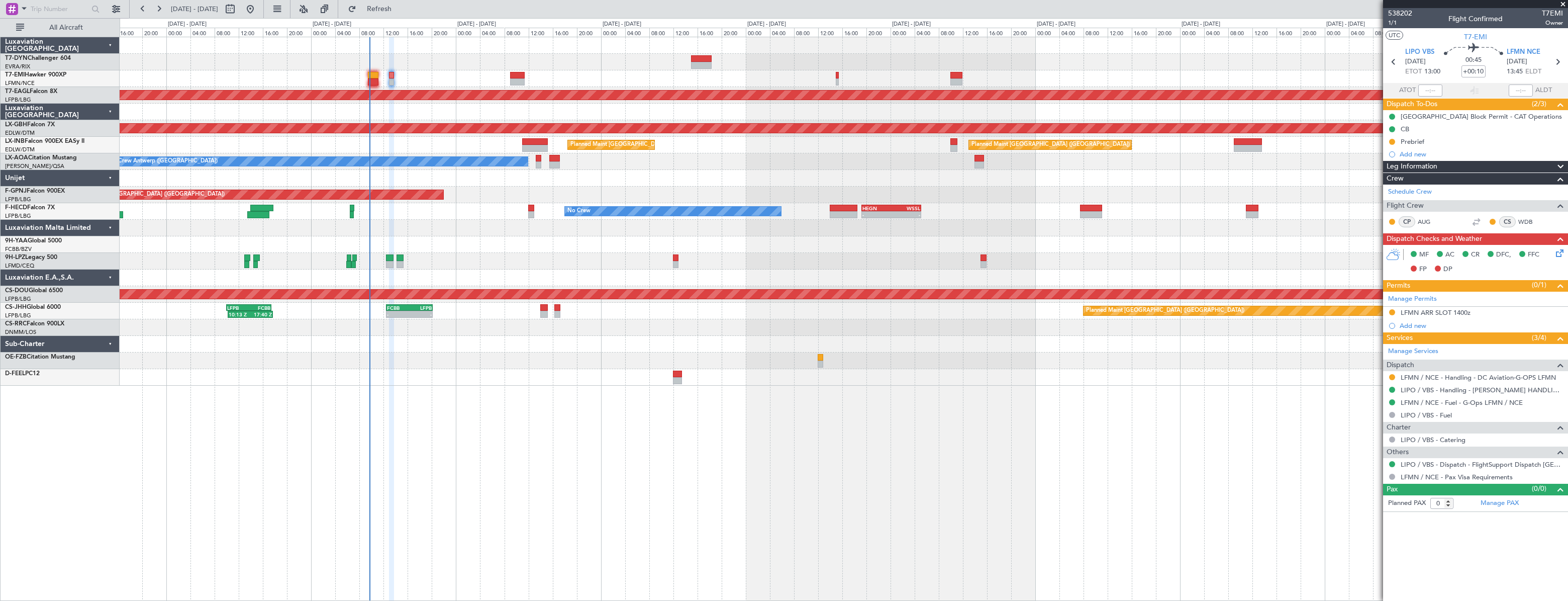
click at [430, 74] on div at bounding box center [843, 79] width 1448 height 17
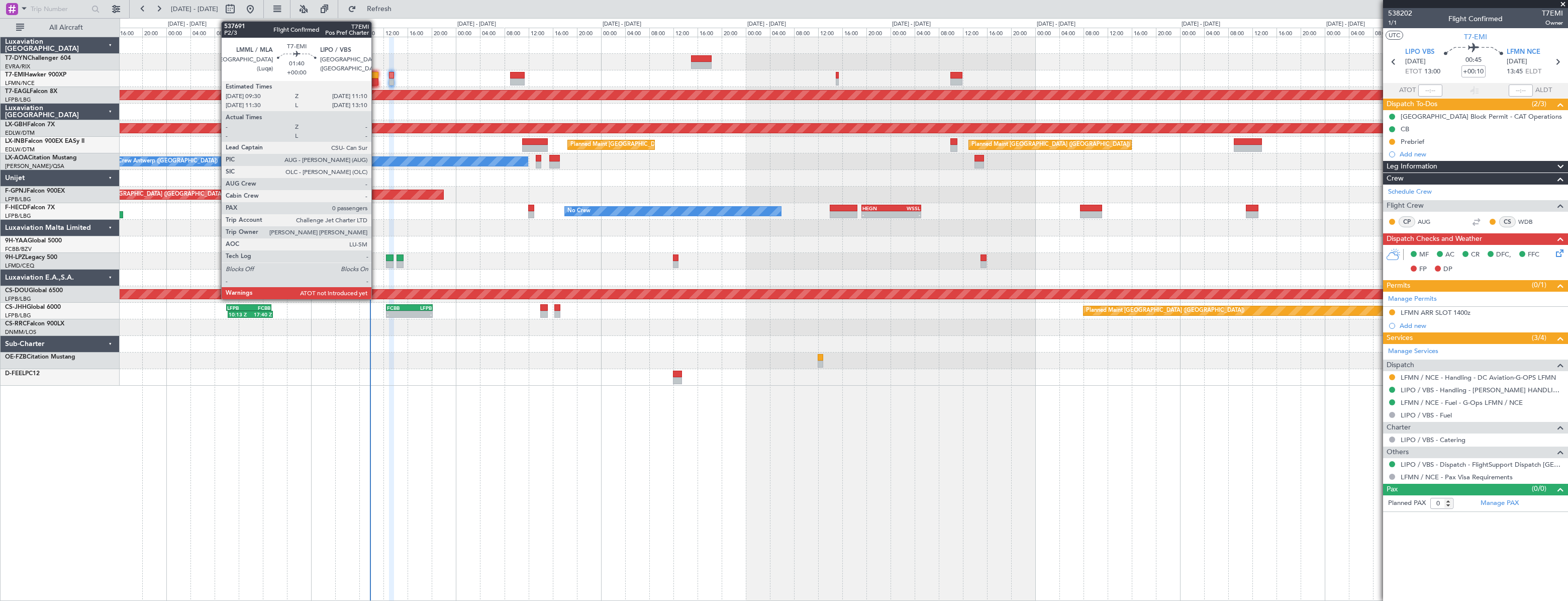
click at [374, 72] on div at bounding box center [373, 75] width 11 height 7
click at [373, 79] on div at bounding box center [373, 83] width 11 height 7
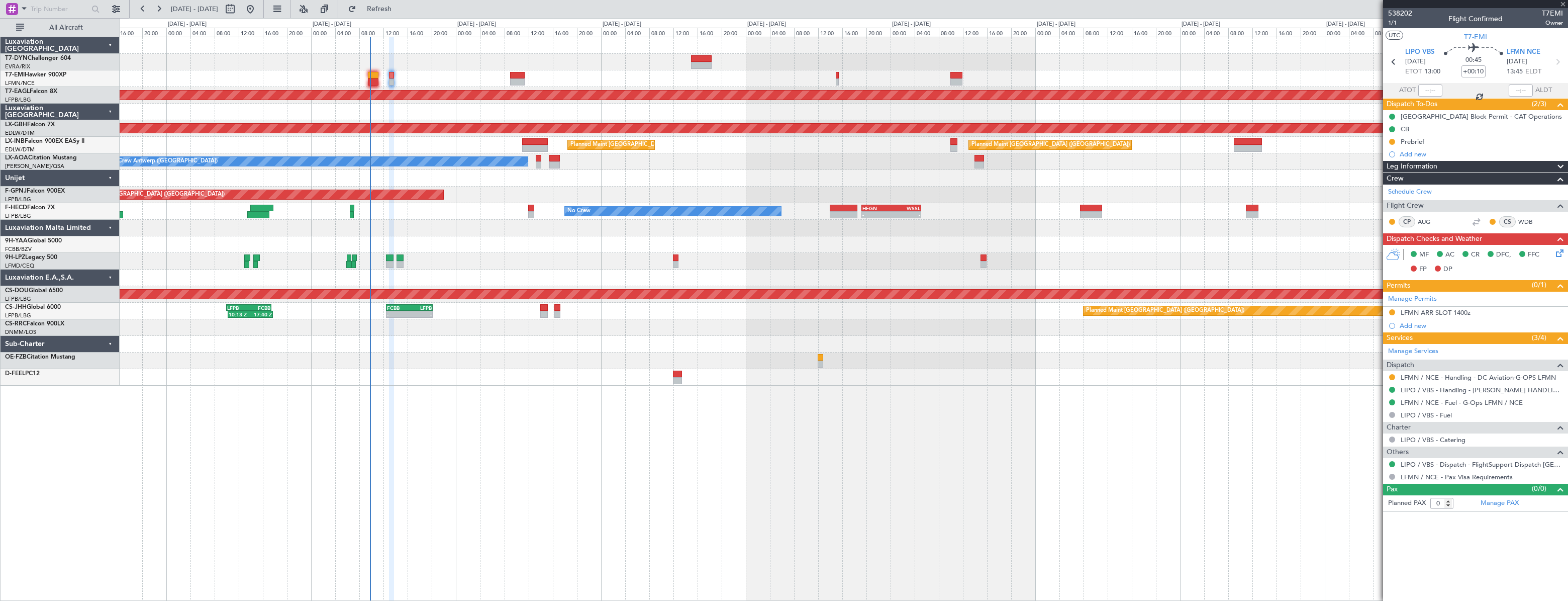
click at [373, 79] on div at bounding box center [373, 83] width 11 height 7
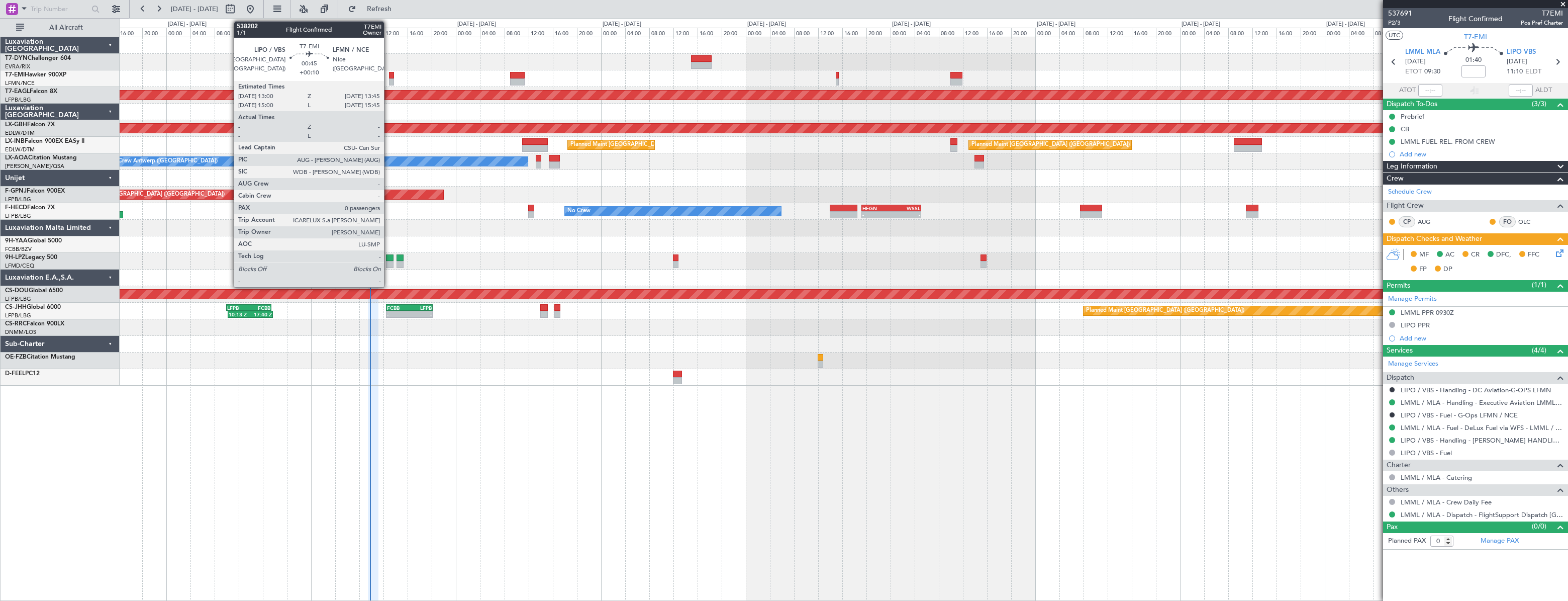
click at [389, 77] on div at bounding box center [391, 75] width 5 height 7
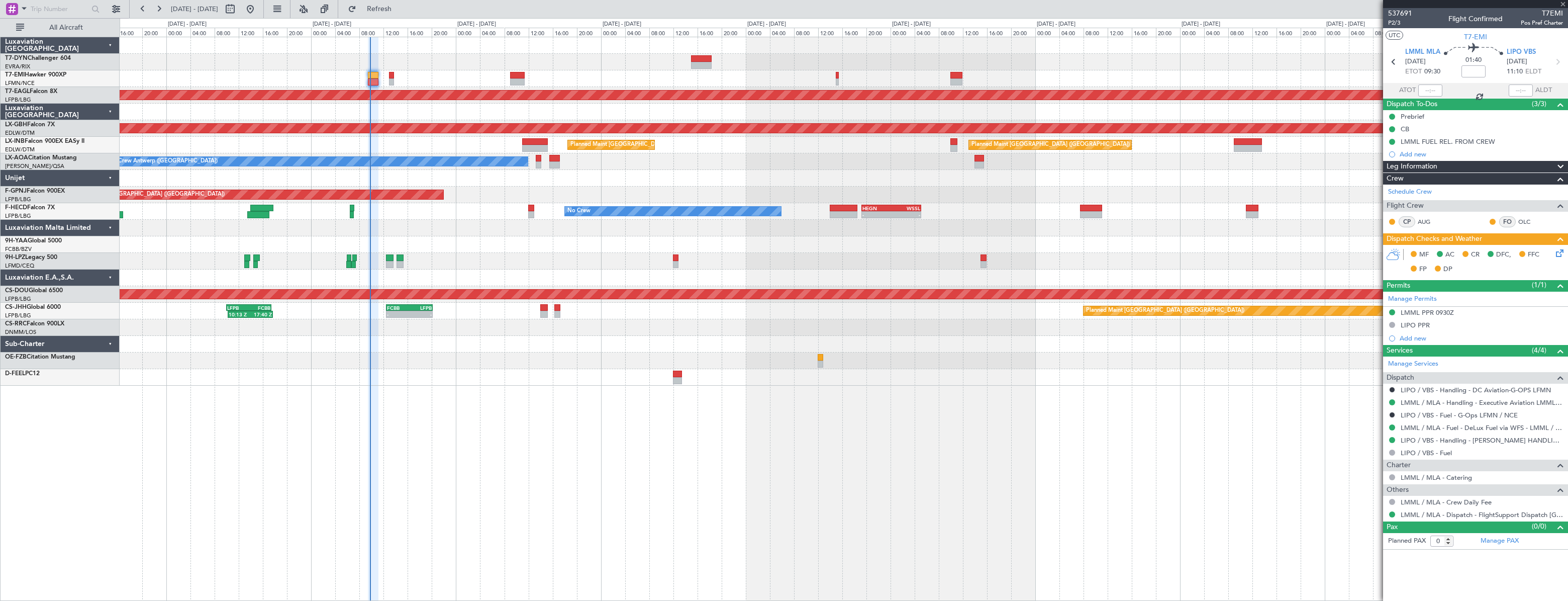
type input "+00:10"
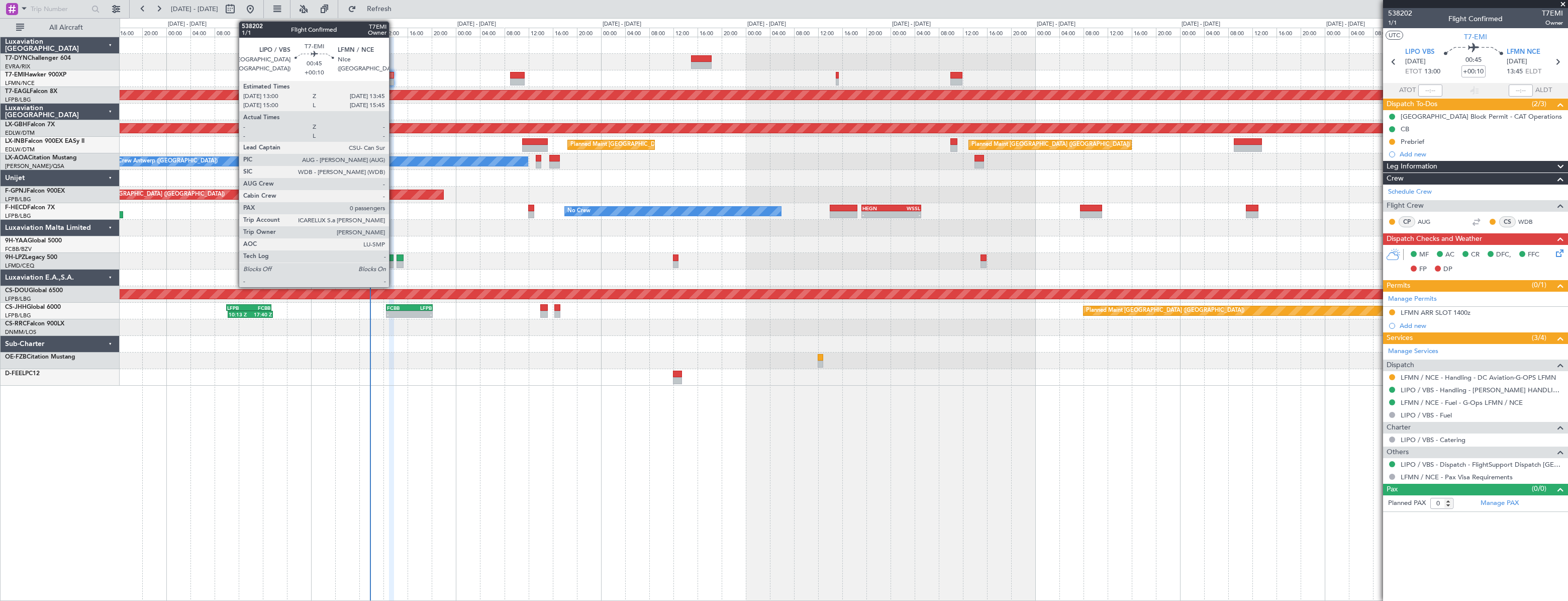
click at [393, 72] on div at bounding box center [391, 75] width 5 height 7
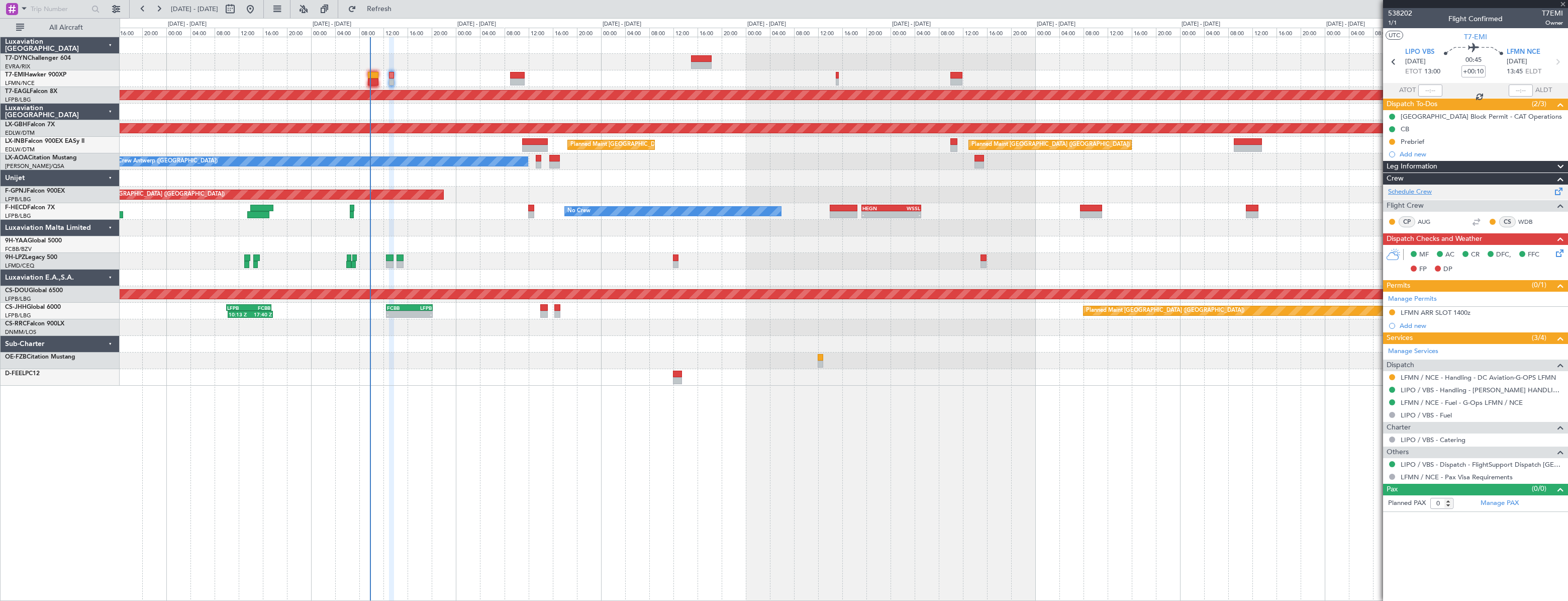
click at [1425, 193] on link "Schedule Crew" at bounding box center [1410, 192] width 44 height 10
click at [401, 6] on span "Refresh" at bounding box center [380, 9] width 42 height 7
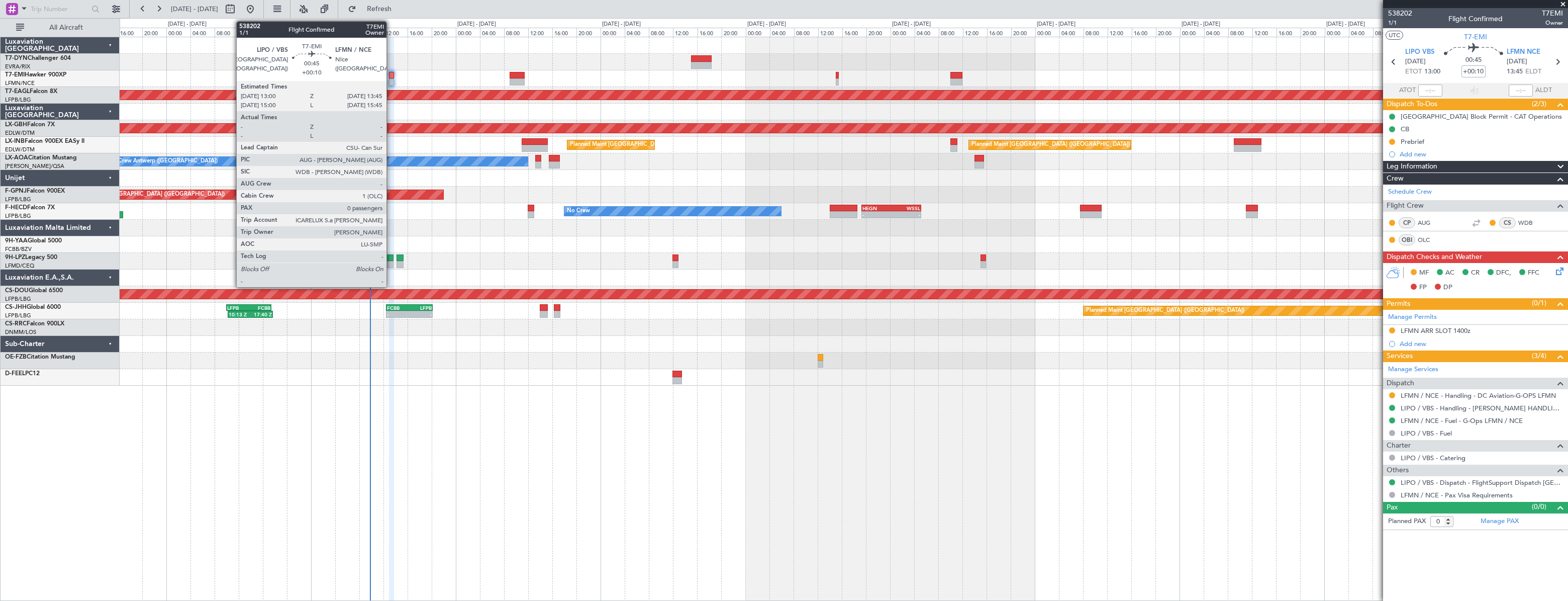
click at [391, 75] on div at bounding box center [391, 75] width 5 height 7
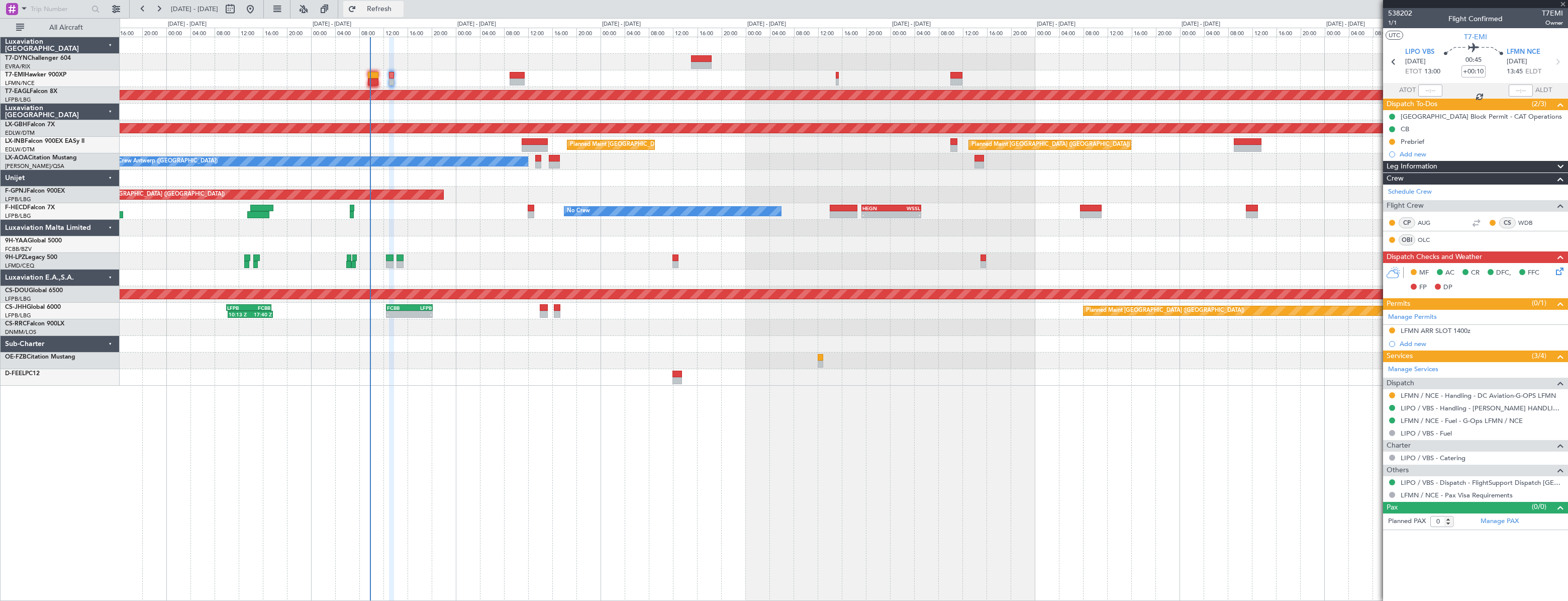
click at [397, 13] on button "Refresh" at bounding box center [373, 9] width 61 height 17
click at [392, 8] on span "Refresh" at bounding box center [380, 9] width 42 height 7
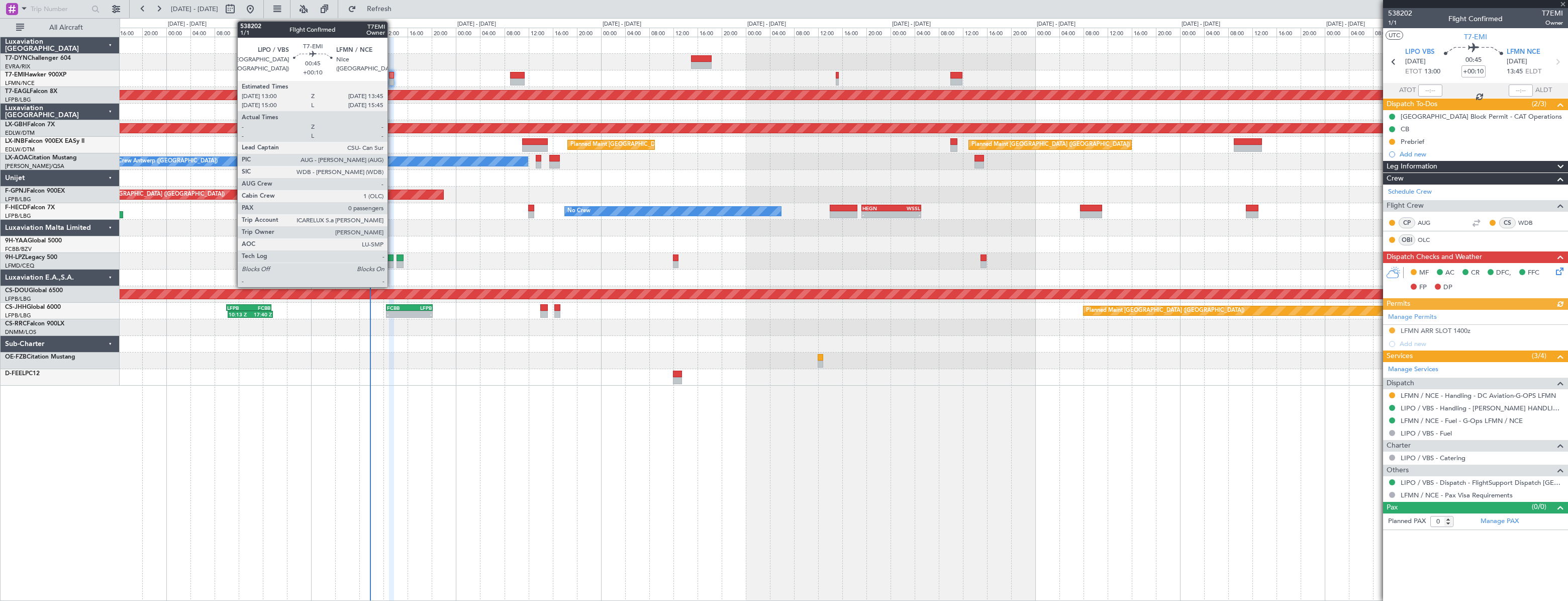
click at [392, 77] on div at bounding box center [391, 75] width 5 height 7
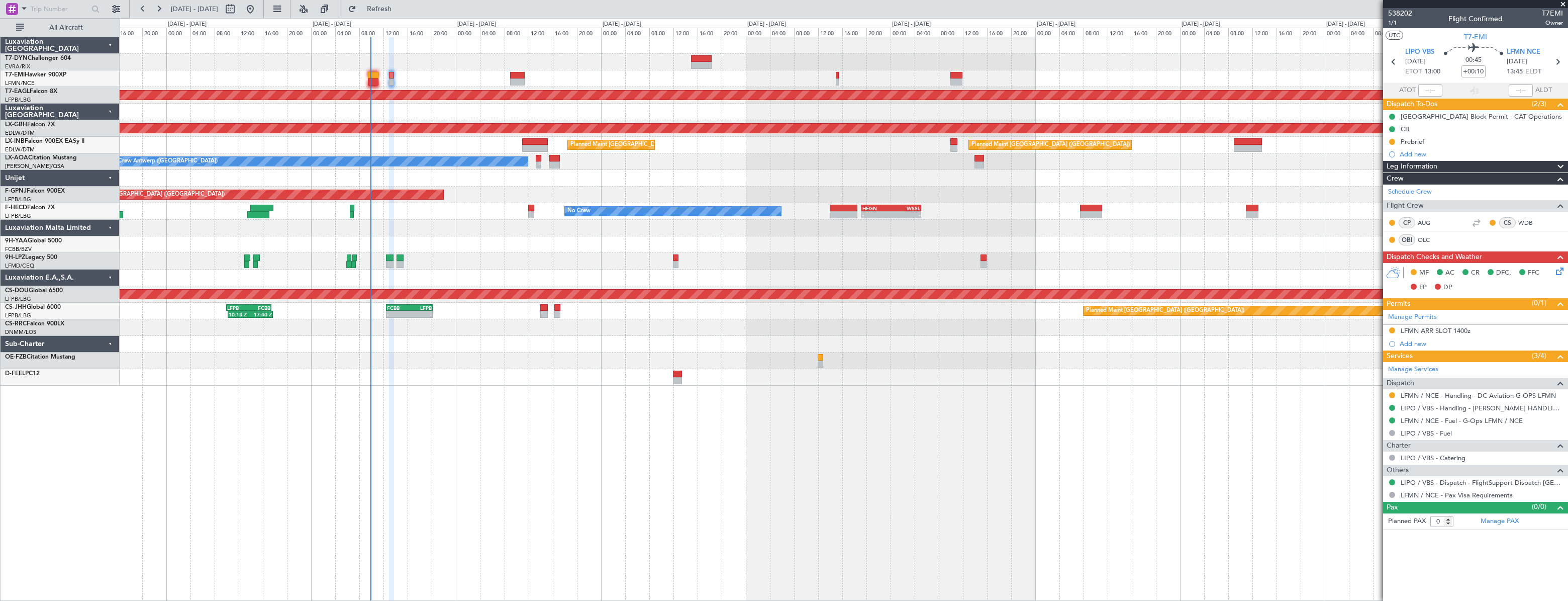
click at [1417, 7] on div at bounding box center [1475, 4] width 185 height 8
click at [1402, 12] on span "538202" at bounding box center [1400, 14] width 24 height 11
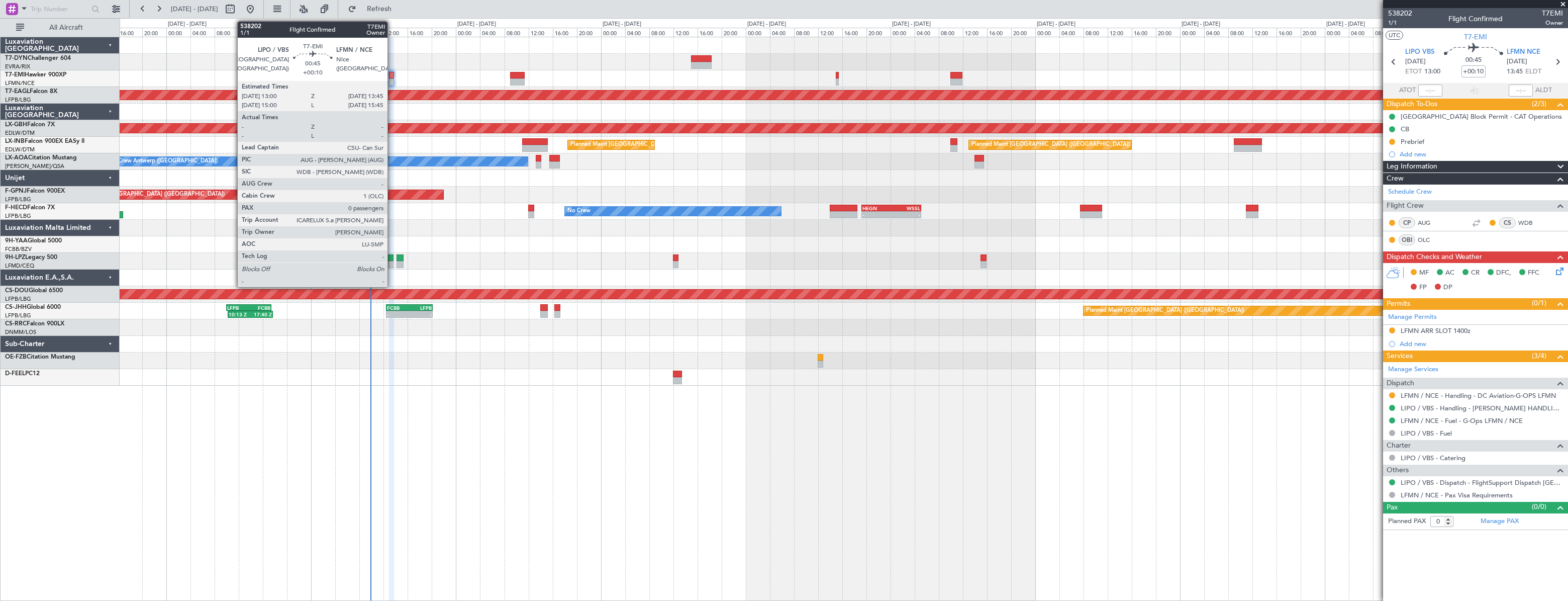
click at [392, 72] on div at bounding box center [391, 75] width 5 height 7
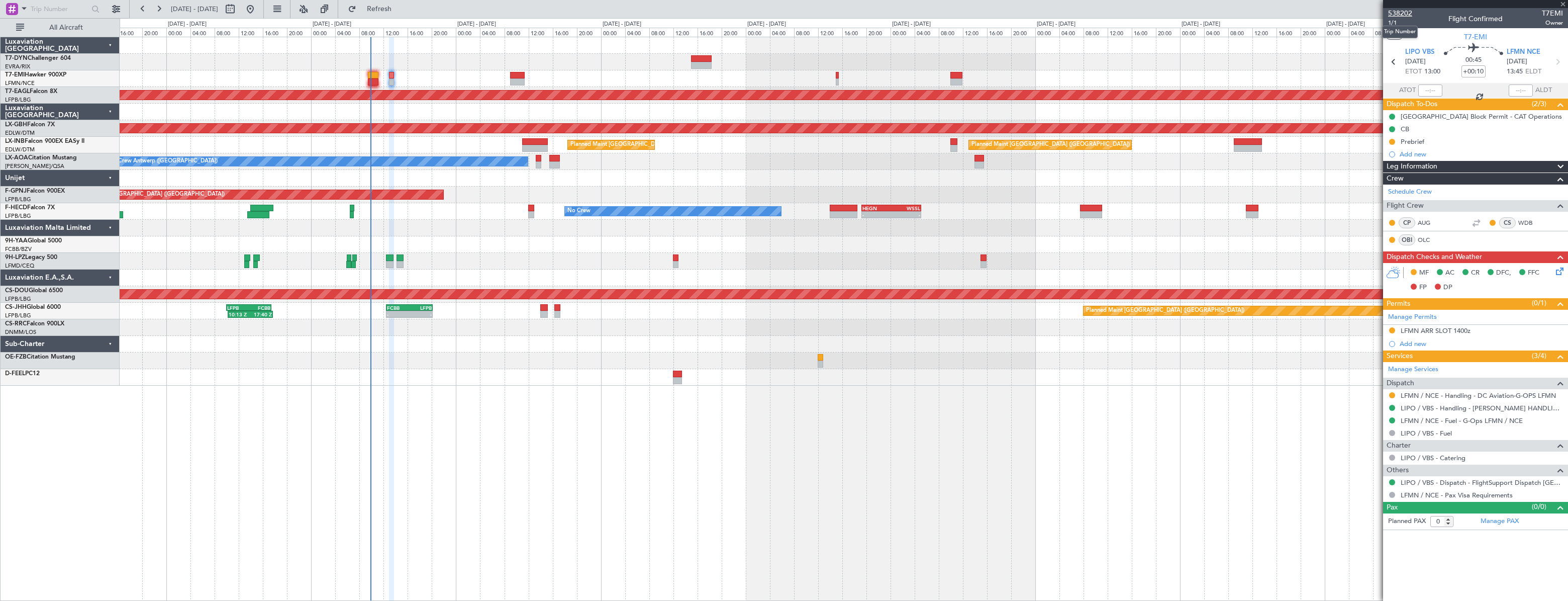
click at [1403, 12] on span "538202" at bounding box center [1400, 14] width 24 height 11
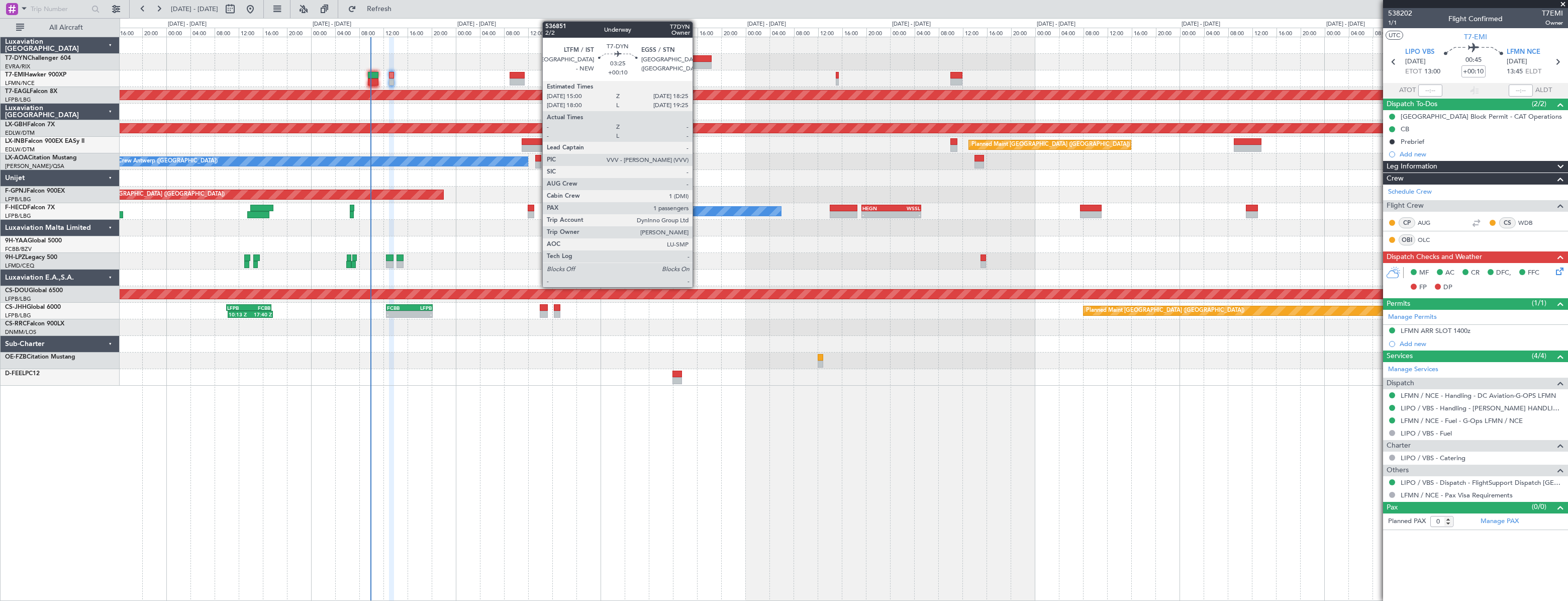
click at [697, 61] on div at bounding box center [701, 65] width 21 height 7
type input "1"
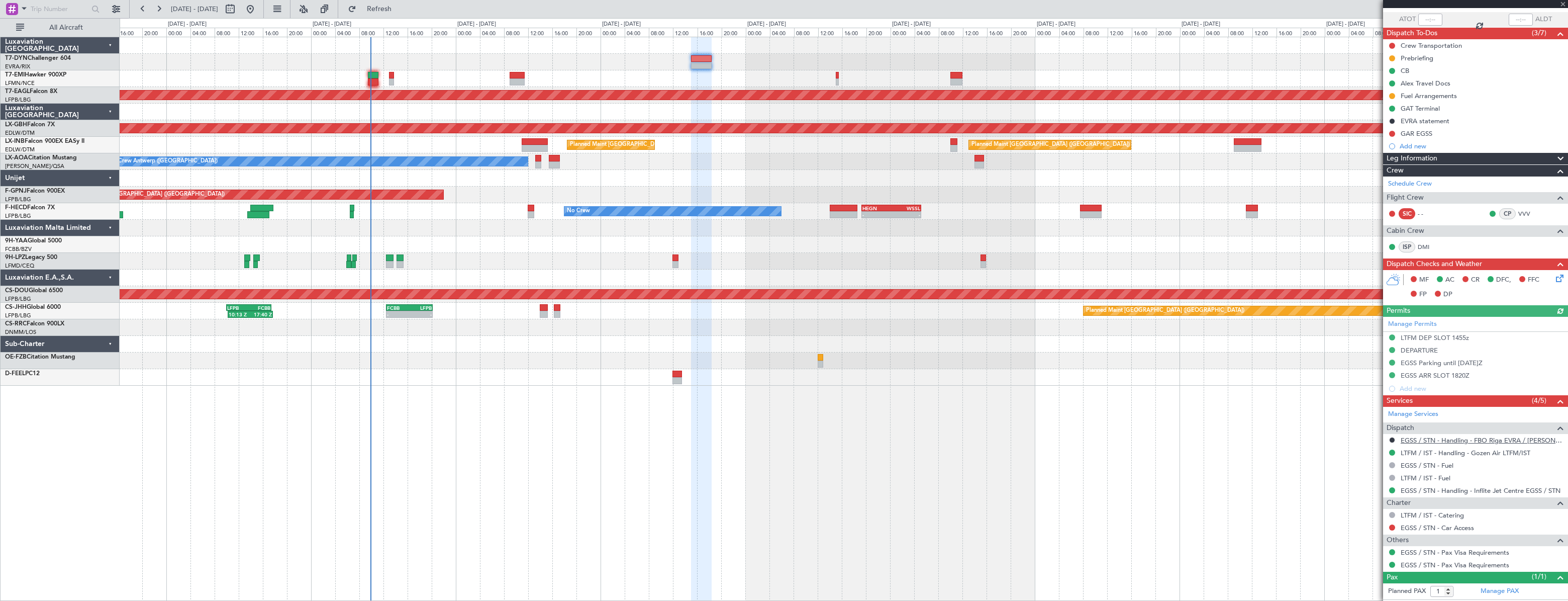
scroll to position [91, 0]
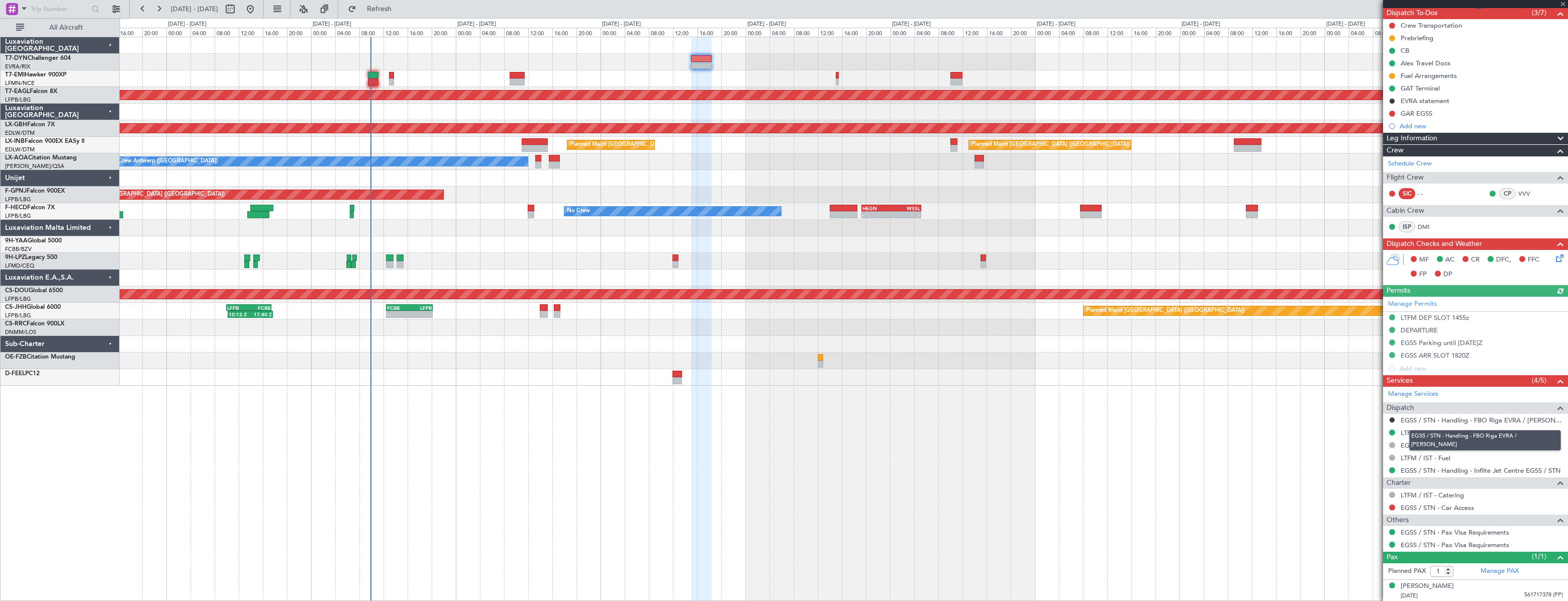
click at [1448, 430] on div "EGSS / STN - Handling - FBO Riga EVRA / [PERSON_NAME]" at bounding box center [1485, 440] width 152 height 20
click at [1423, 428] on link "LTFM / IST - Handling - Gozen Air LTFM/IST" at bounding box center [1465, 432] width 129 height 8
click at [1392, 73] on button at bounding box center [1392, 75] width 6 height 6
click at [1391, 120] on span "Completed" at bounding box center [1397, 119] width 33 height 10
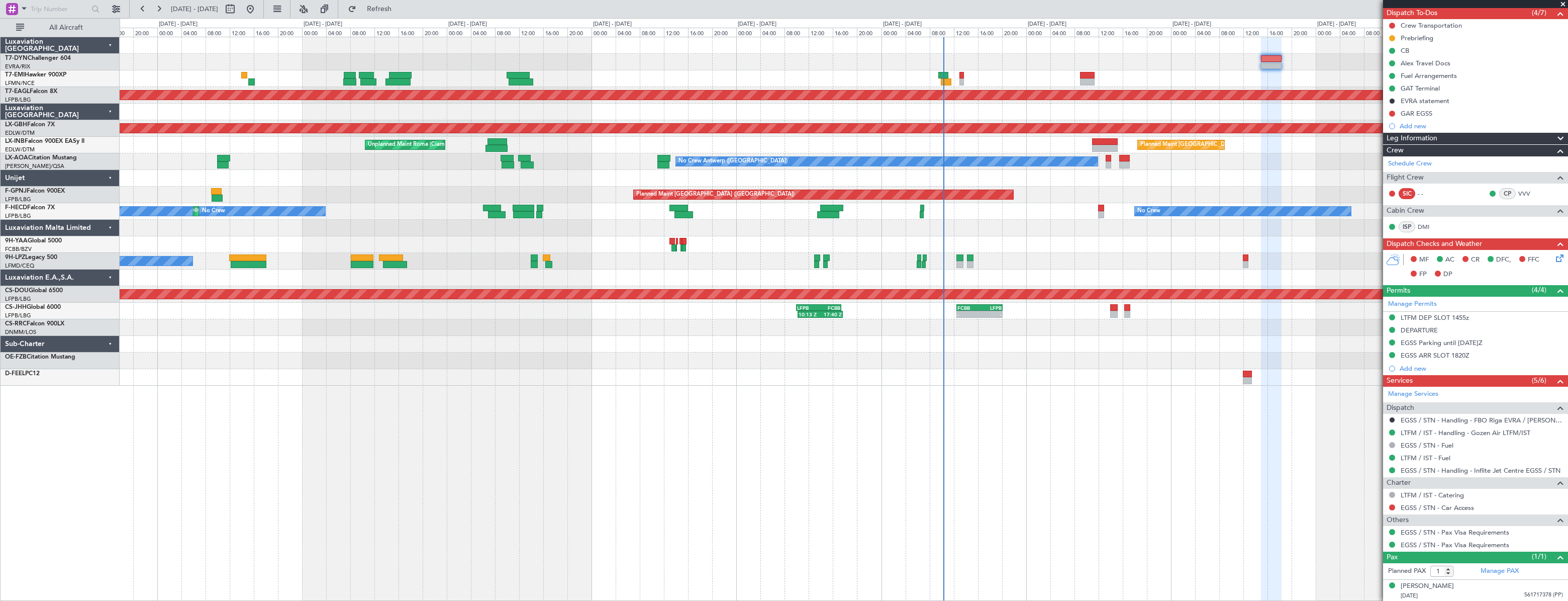
click at [1084, 40] on div "Planned Maint Dubai (Al Maktoum Intl) Planned Maint Nurnberg Planned Maint Lond…" at bounding box center [843, 212] width 1448 height 349
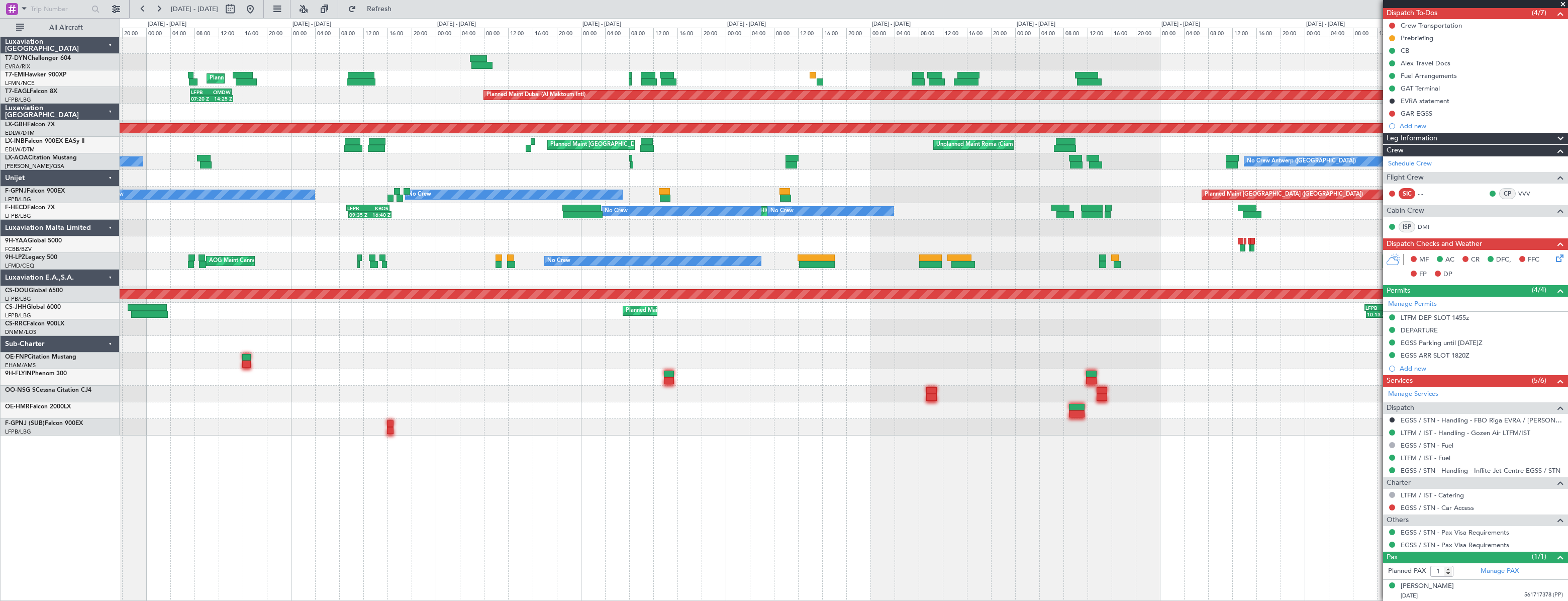
click at [794, 85] on div "Planned Maint [GEOGRAPHIC_DATA]" at bounding box center [843, 79] width 1448 height 17
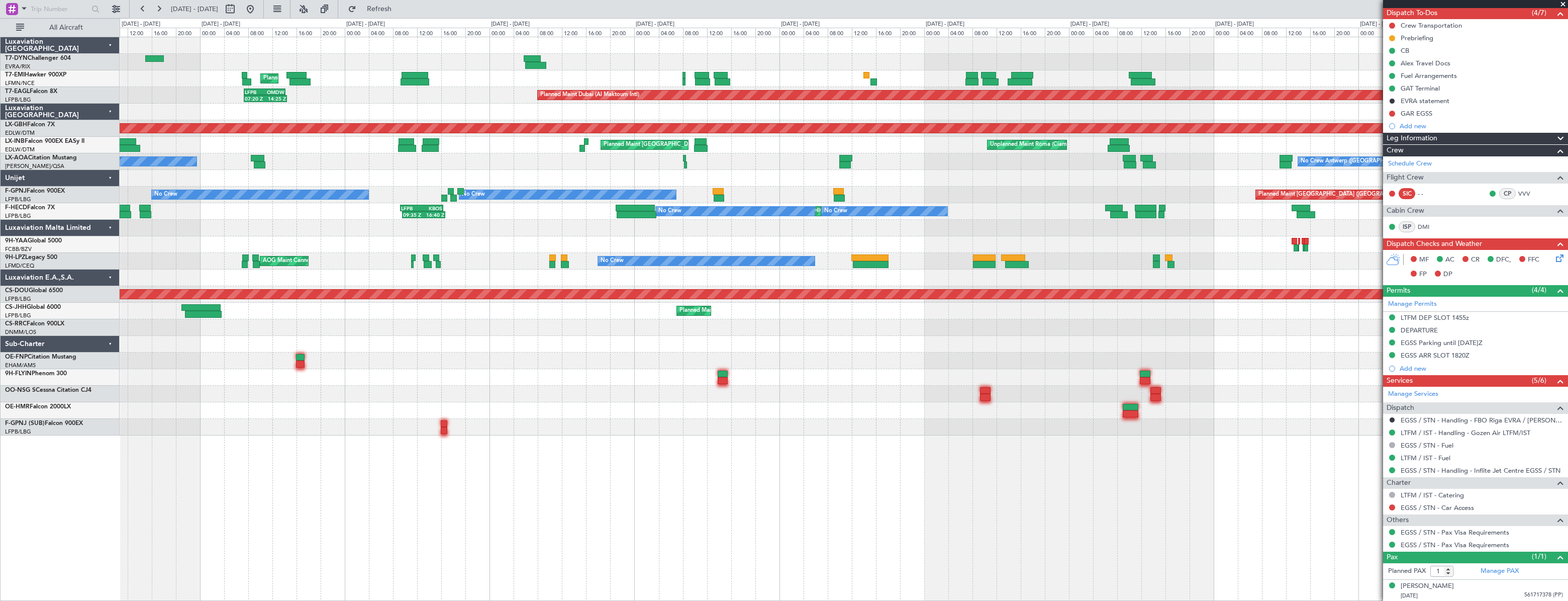
click at [482, 71] on div "Planned Maint [GEOGRAPHIC_DATA]" at bounding box center [843, 79] width 1448 height 17
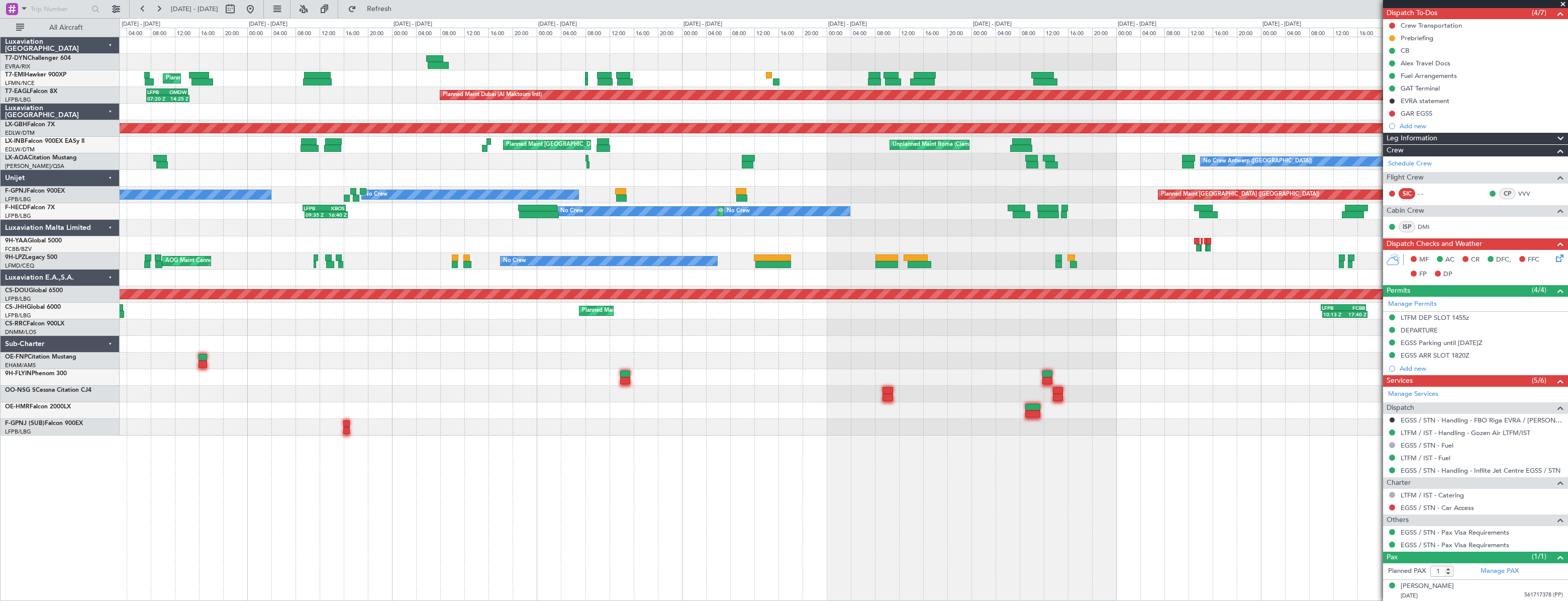
click at [676, 67] on div "Planned Maint Zurich Planned Maint Dubai (Al Maktoum Intl) LFPB 07:20 Z OMDW 14…" at bounding box center [843, 237] width 1448 height 398
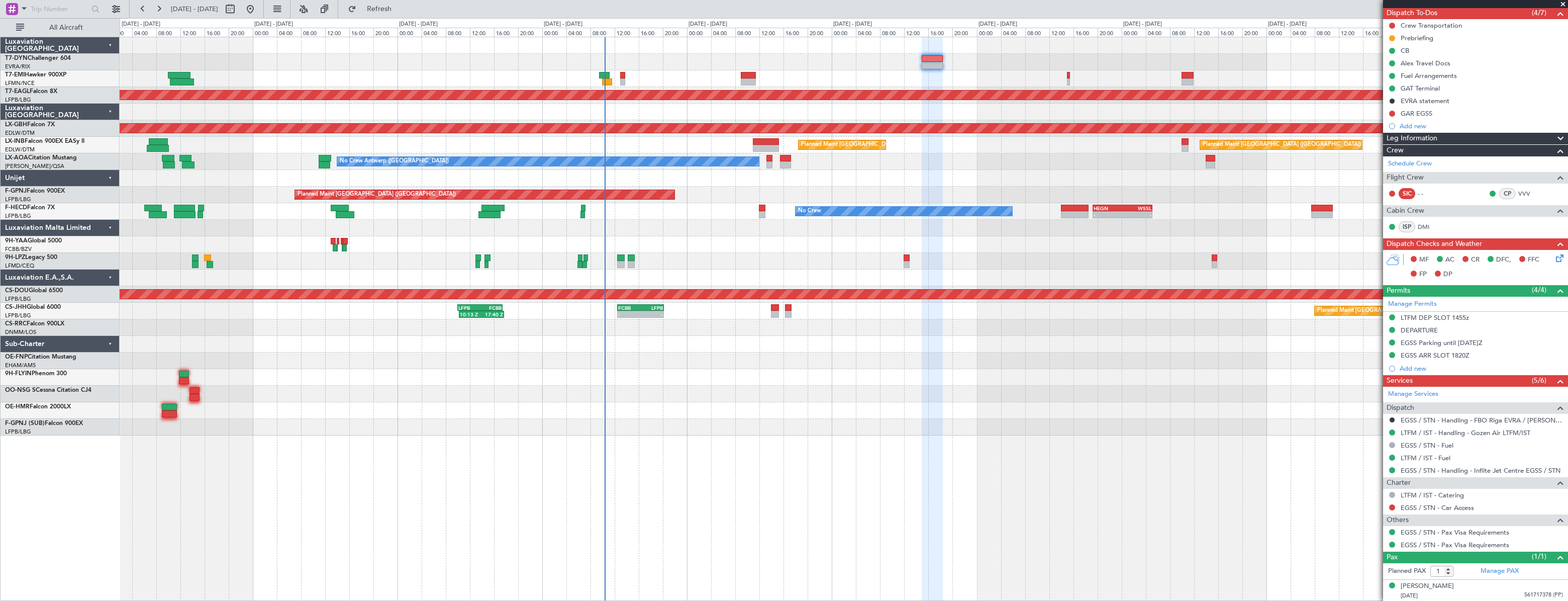
click at [356, 139] on div "Planned Maint Dubai (Al Maktoum Intl) Planned Maint Nurnberg Planned Maint Zuri…" at bounding box center [843, 237] width 1448 height 398
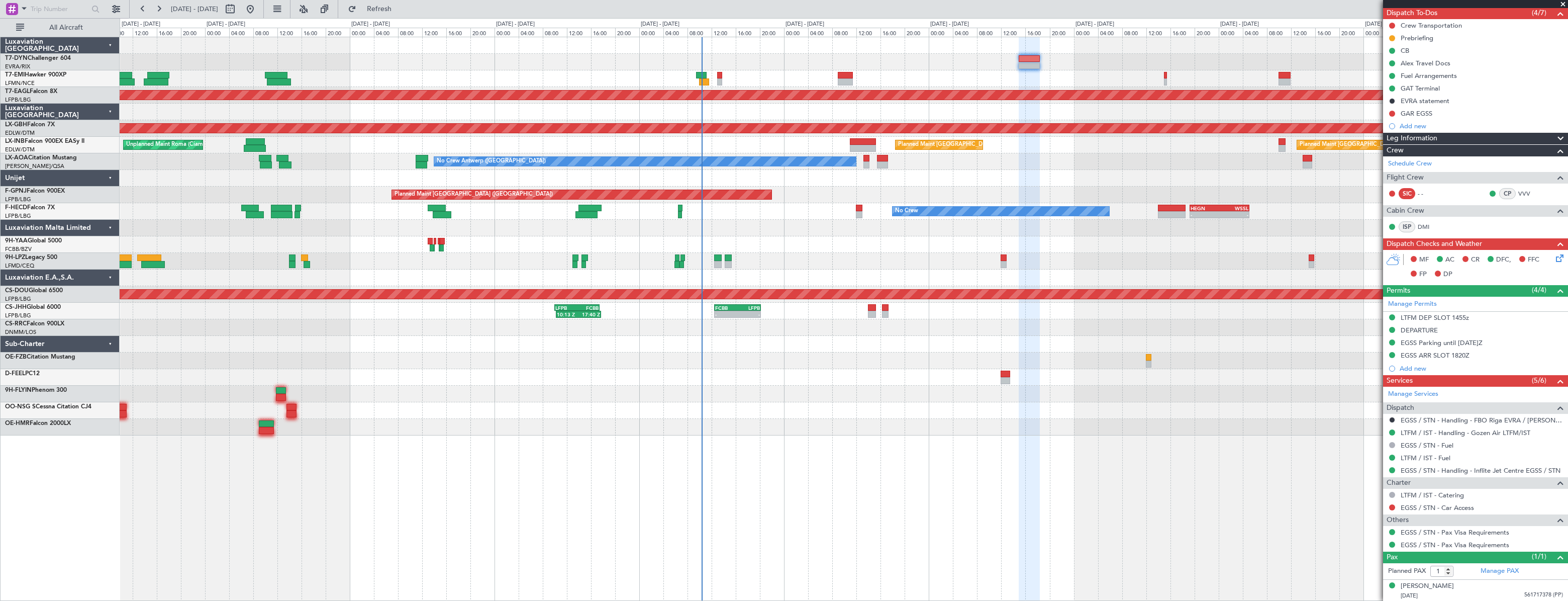
click at [612, 81] on div at bounding box center [843, 79] width 1448 height 17
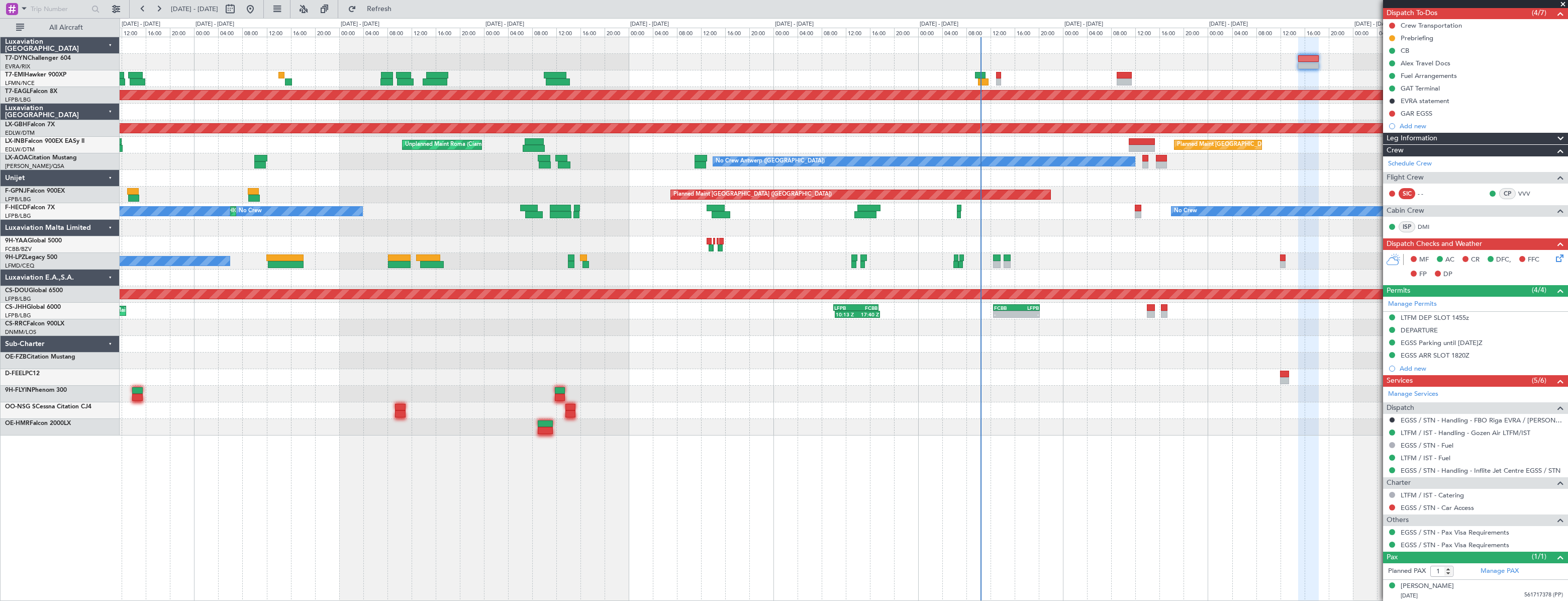
click at [624, 65] on div "Planned Maint Dubai (Al Maktoum Intl) Planned Maint Nurnberg Planned Maint Zuri…" at bounding box center [843, 237] width 1448 height 398
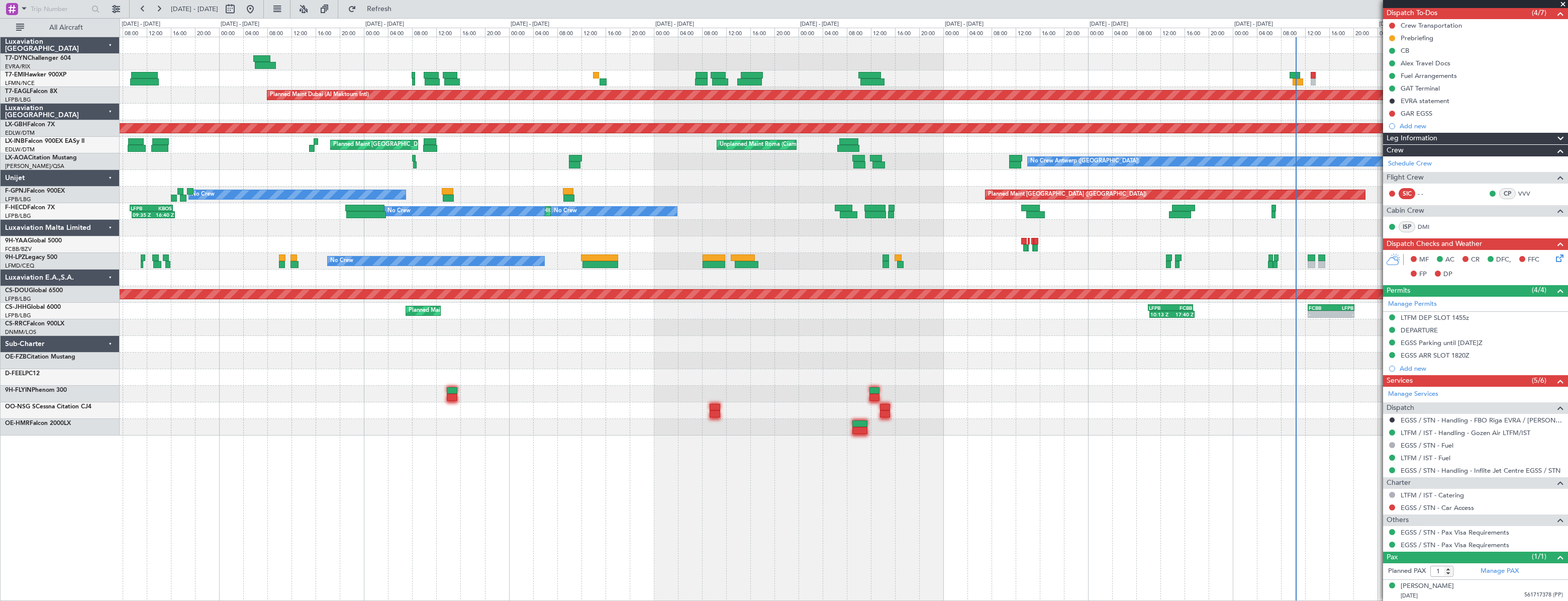
click at [819, 62] on div at bounding box center [843, 62] width 1448 height 17
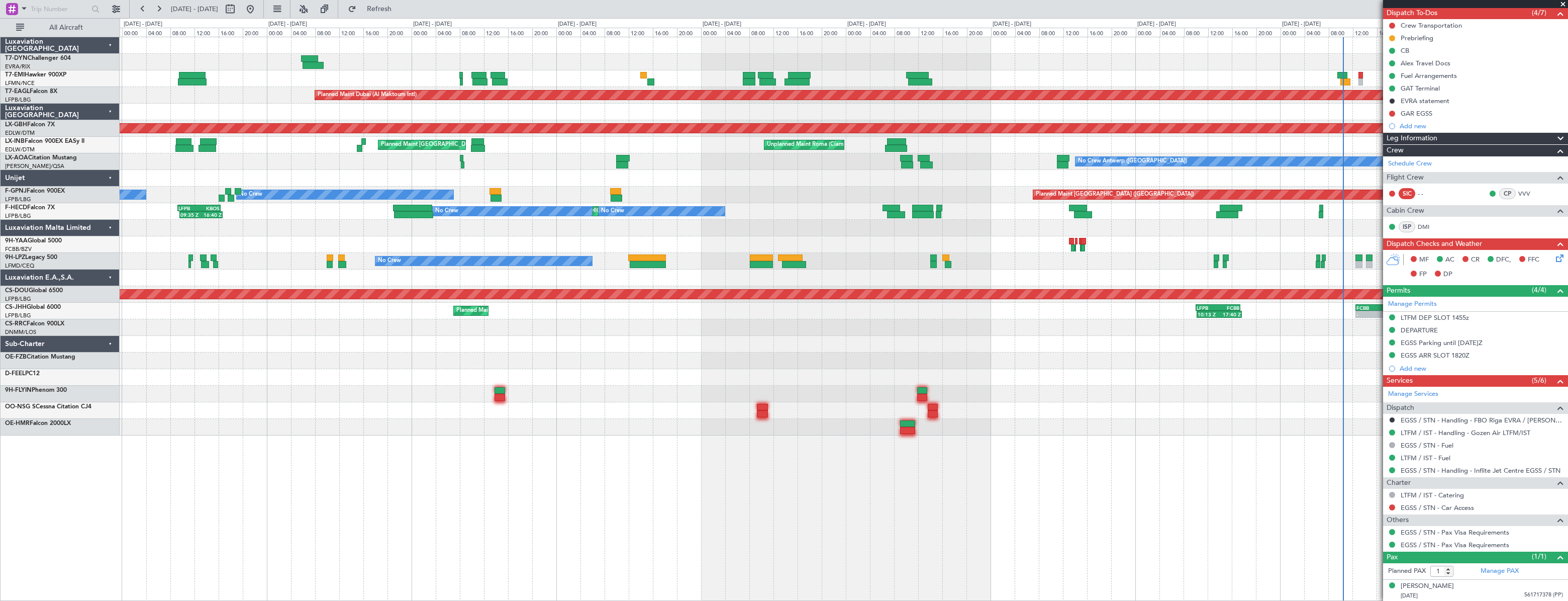
click at [620, 71] on div "Planned Maint [GEOGRAPHIC_DATA]" at bounding box center [843, 79] width 1448 height 17
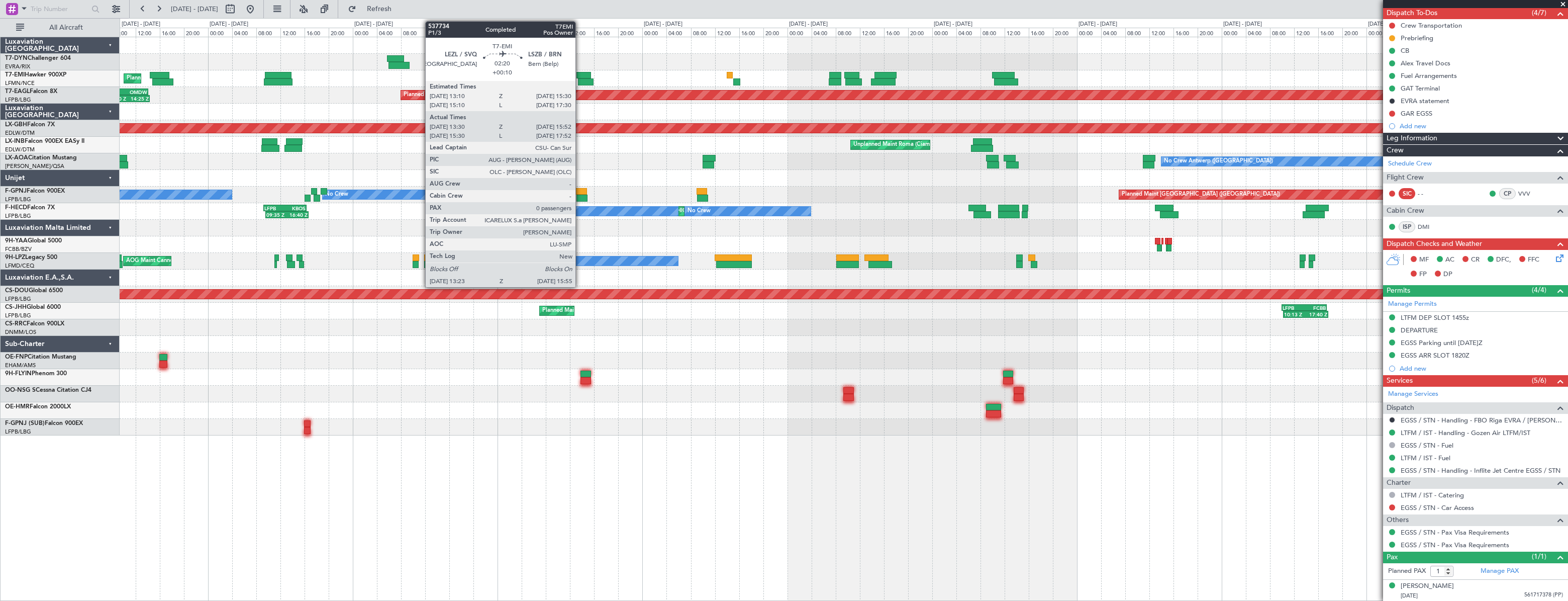
click at [580, 76] on div at bounding box center [584, 75] width 15 height 7
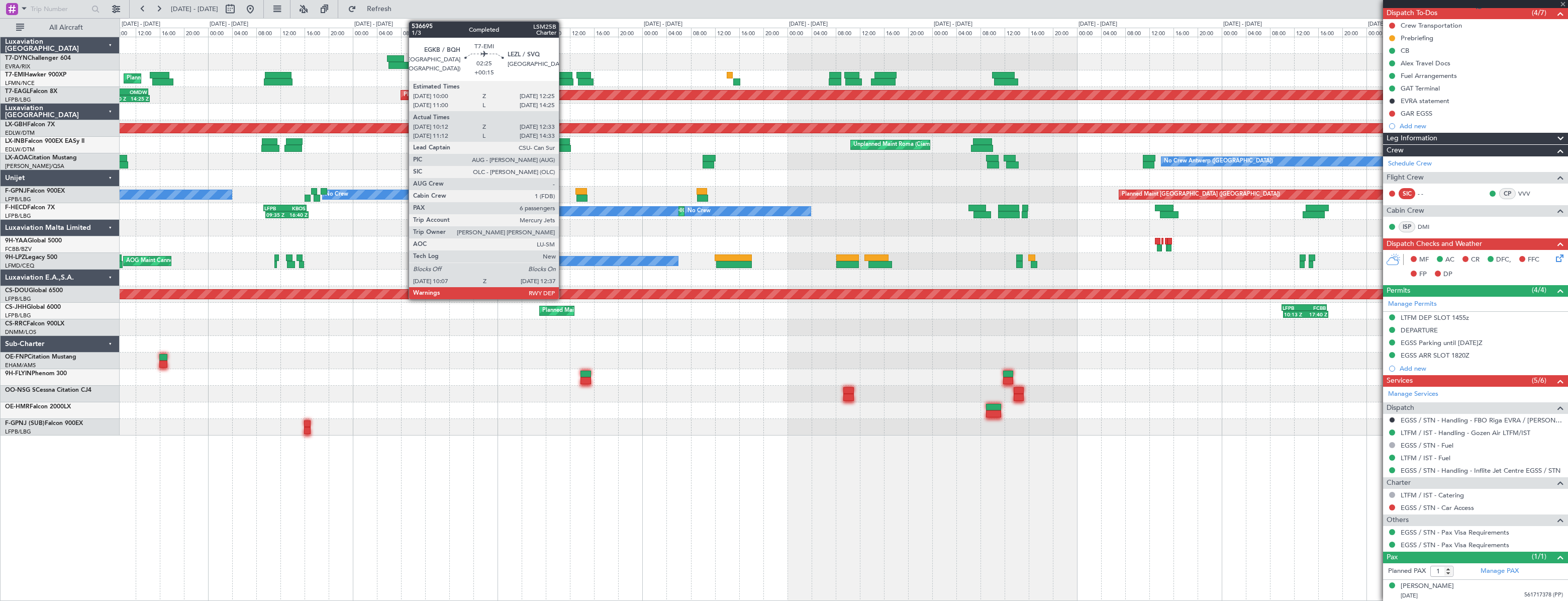
type input "13:30"
type input "15:52"
type input "0"
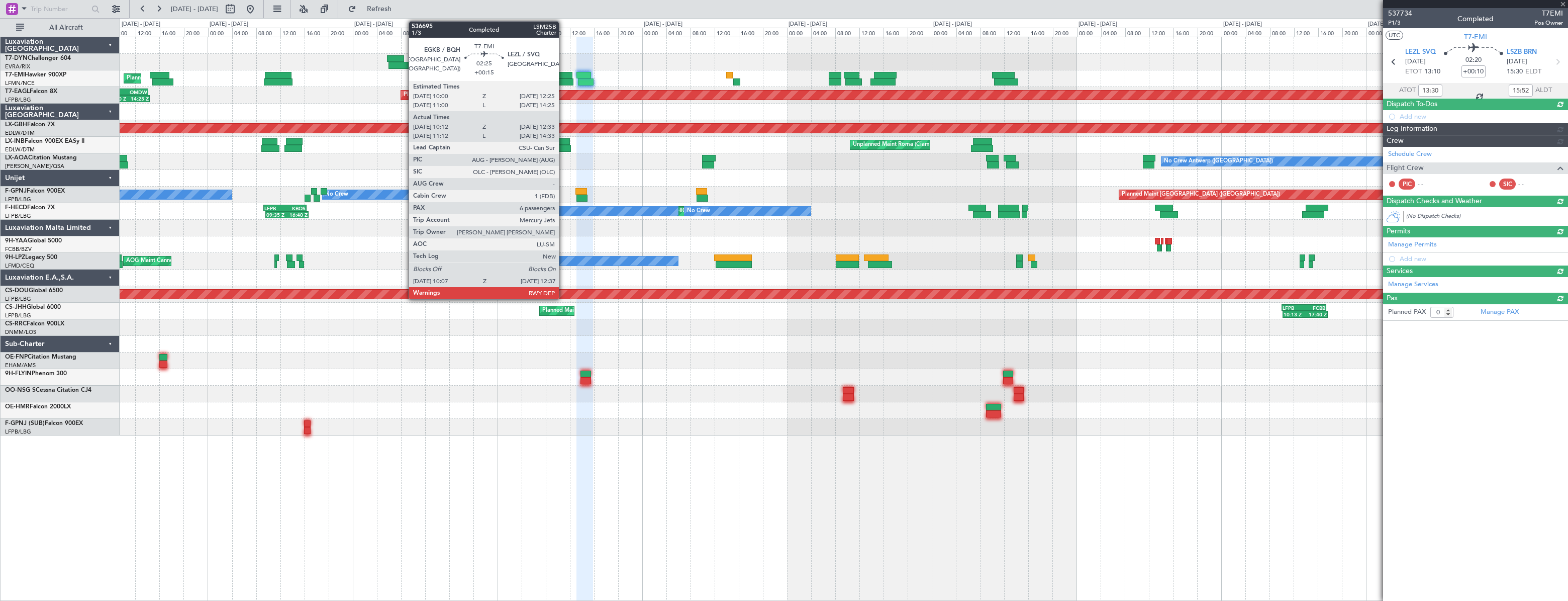
scroll to position [0, 0]
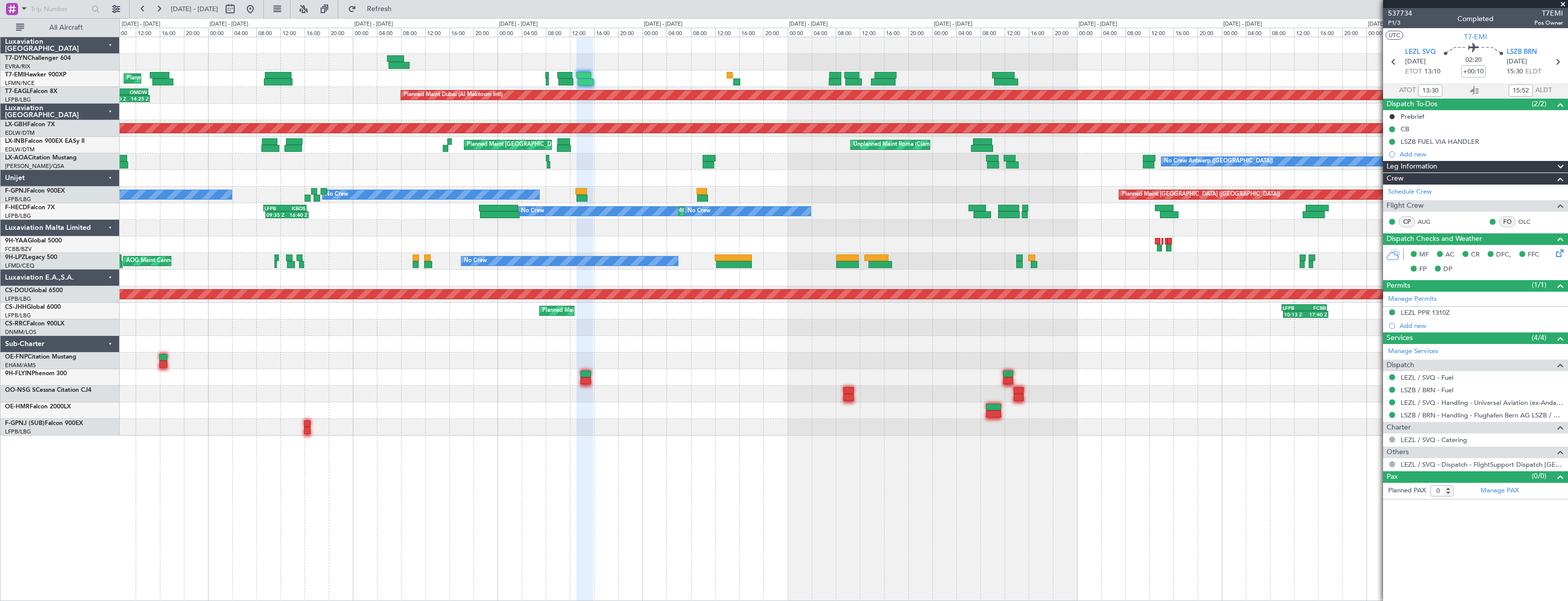
click at [995, 71] on div "Planned Maint [GEOGRAPHIC_DATA]" at bounding box center [843, 79] width 1448 height 17
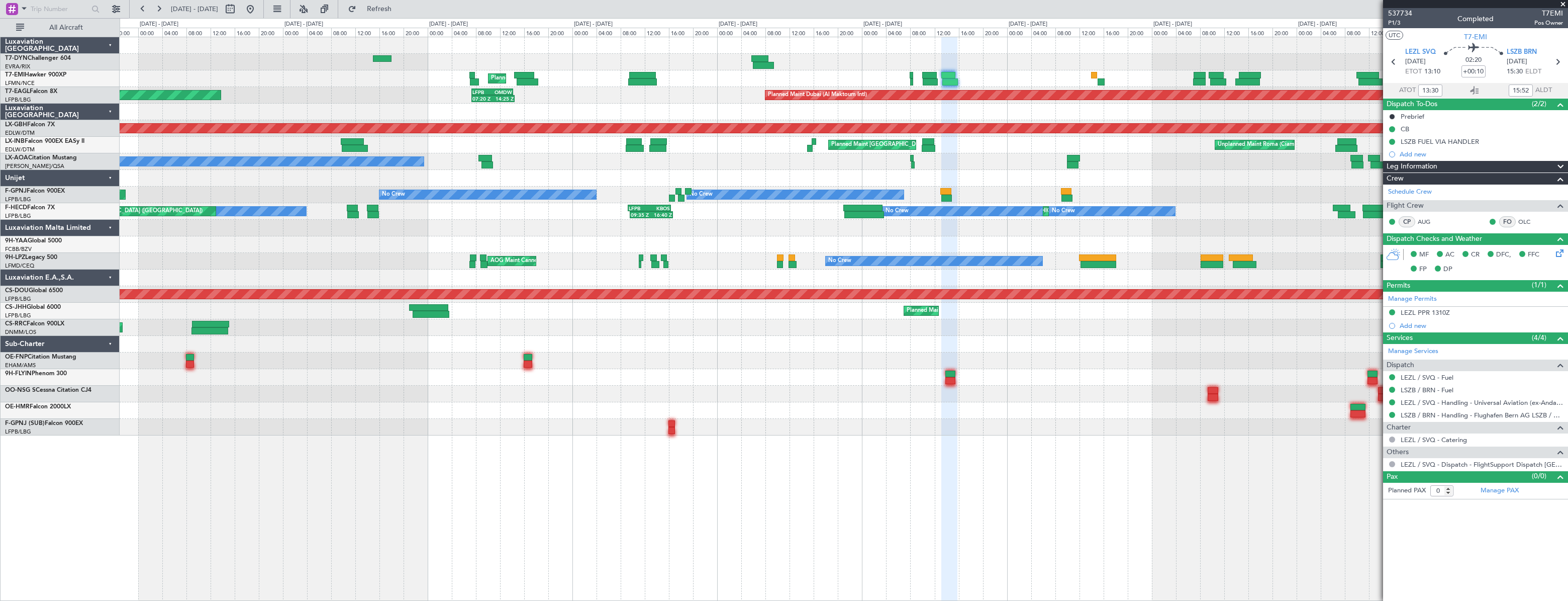
click at [1038, 56] on div "Planned Maint Zurich Planned Maint Dubai (Al Maktoum Intl) 07:20 Z 14:25 Z LFPB…" at bounding box center [843, 237] width 1448 height 398
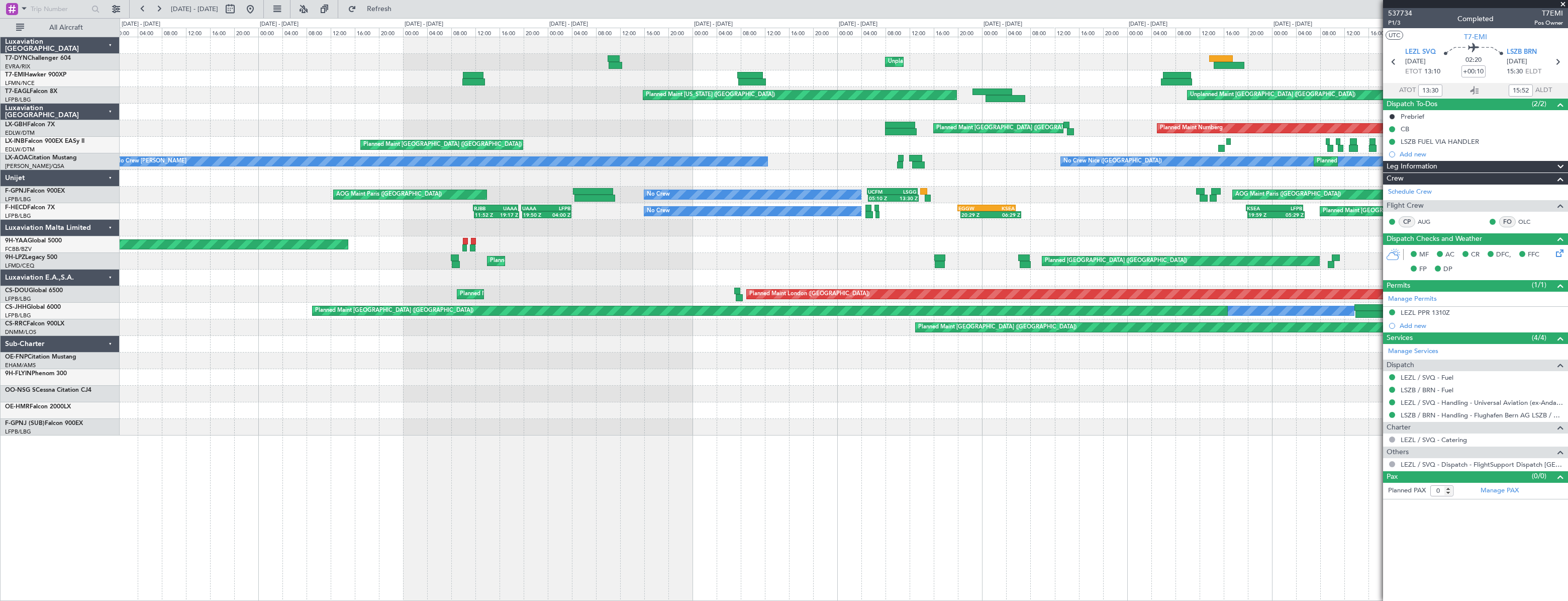
click at [1145, 69] on div "Unplanned Maint Riga (Riga Intl) Planned Maint Zurich Unplanned Maint Paris (Le…" at bounding box center [843, 237] width 1448 height 398
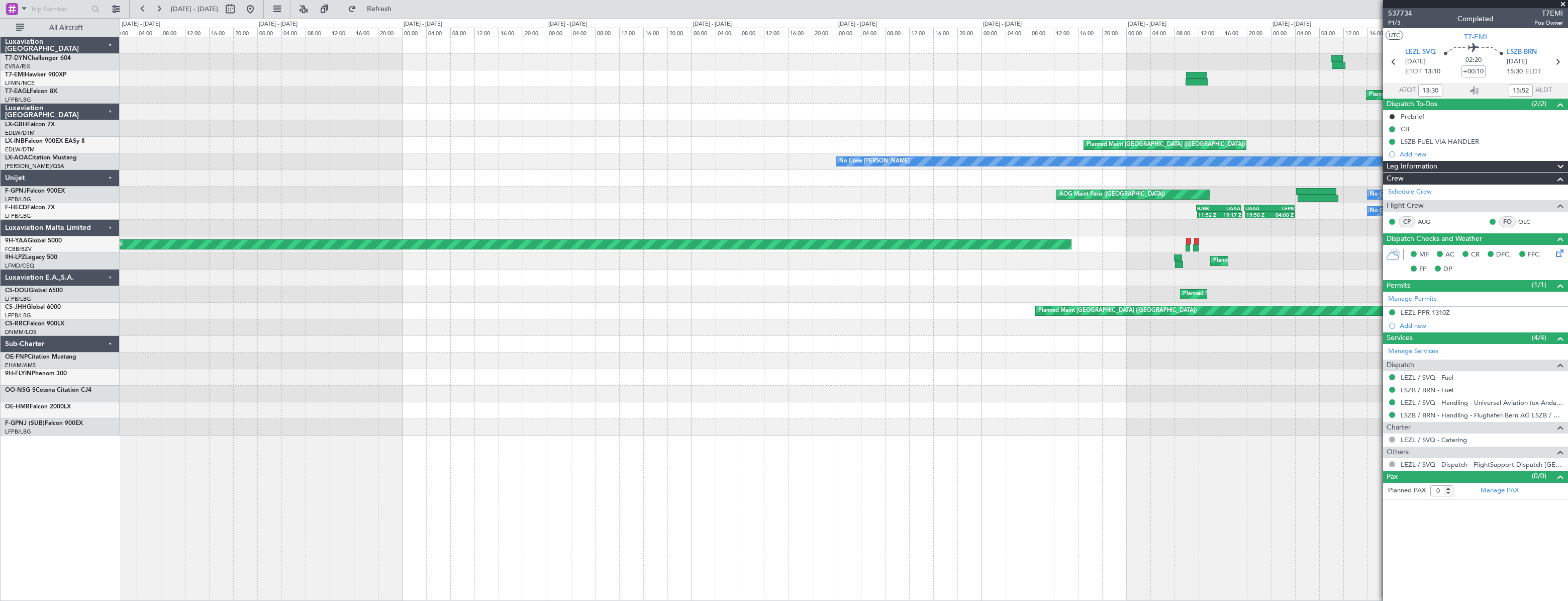
click at [1146, 50] on div "Unplanned Maint Riga (Riga Intl) Planned Maint New York (Teterboro) Unplanned M…" at bounding box center [843, 237] width 1448 height 398
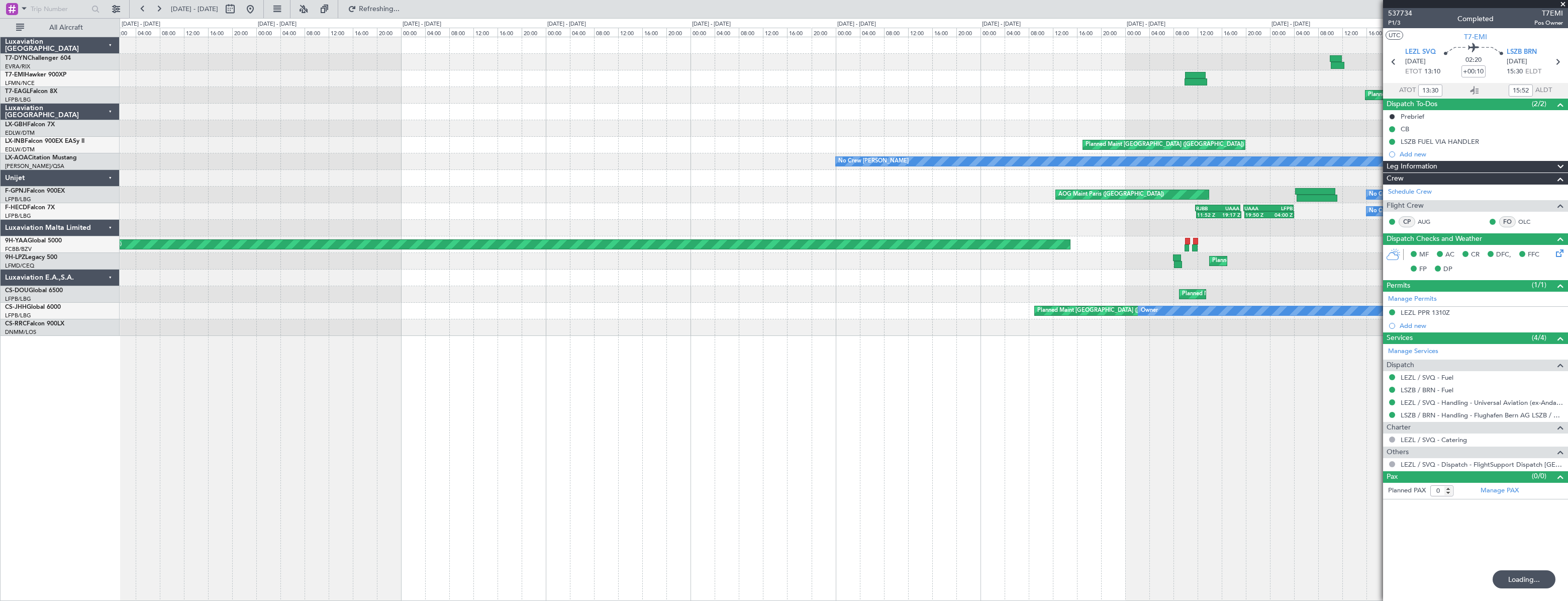
click at [521, 86] on div at bounding box center [843, 79] width 1448 height 17
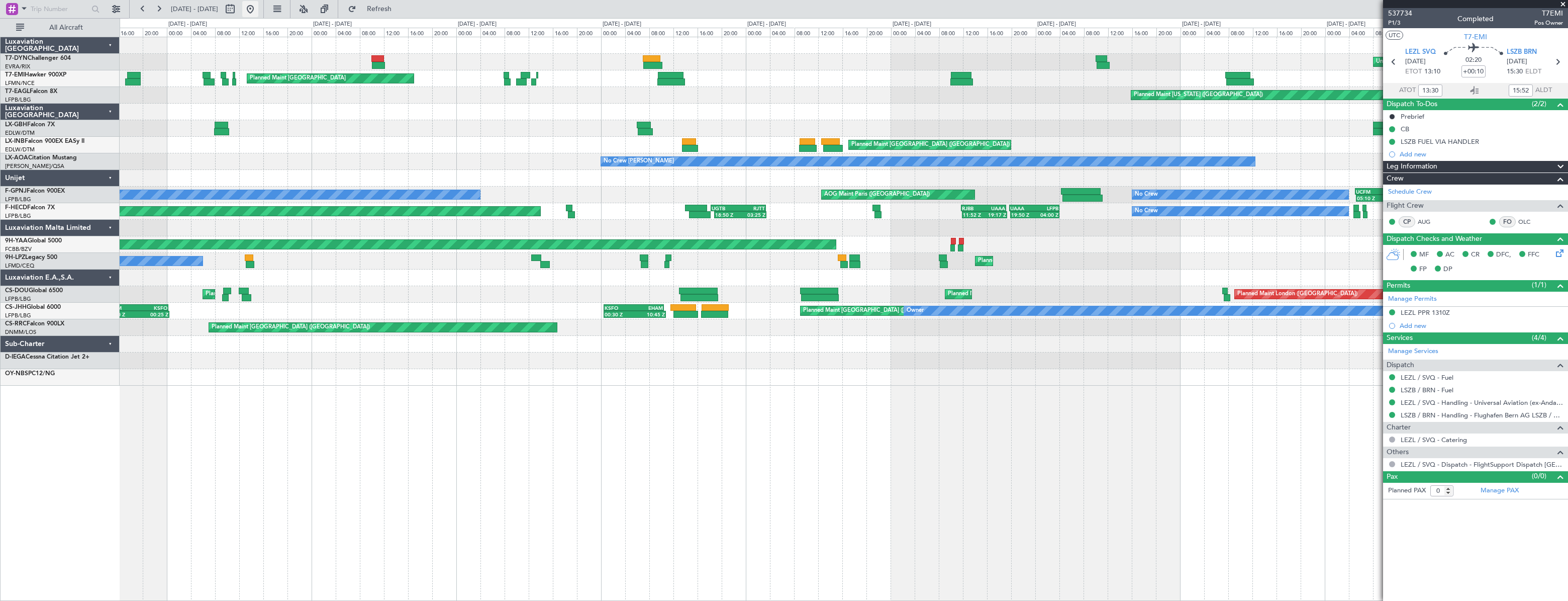
click at [259, 12] on button at bounding box center [250, 9] width 17 height 17
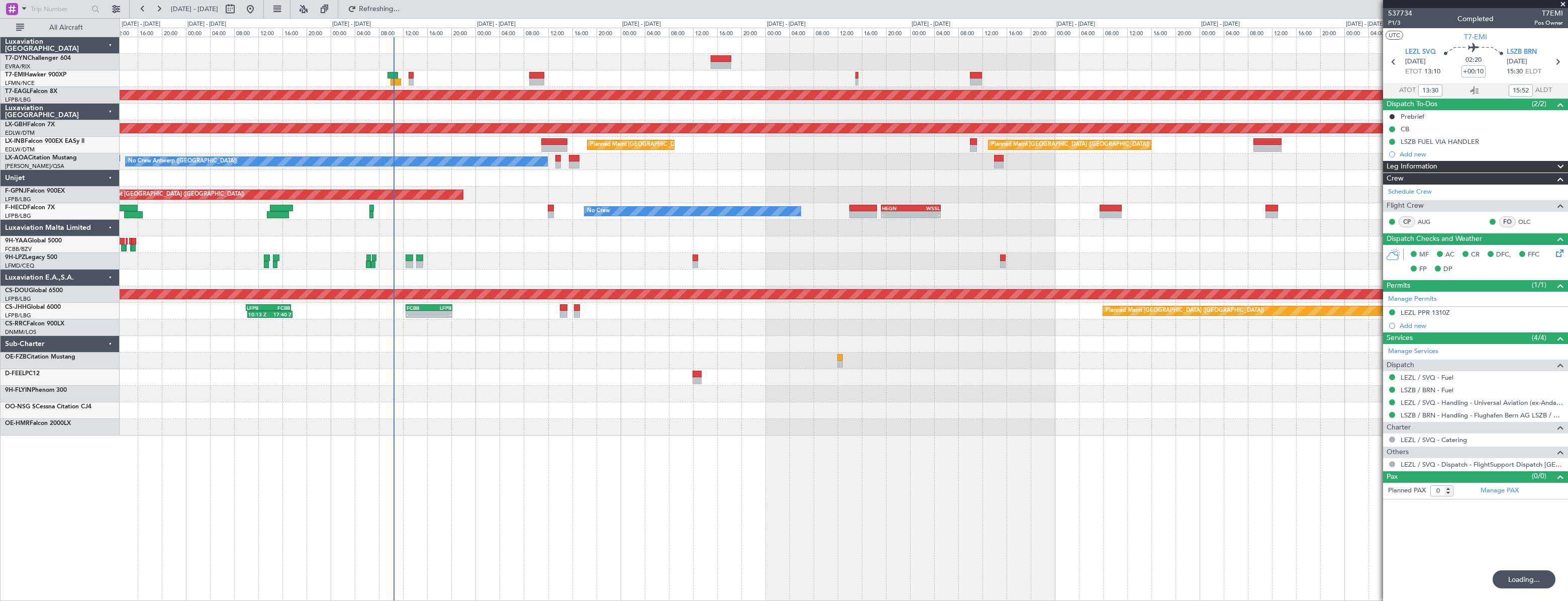
click at [555, 116] on div at bounding box center [843, 112] width 1448 height 17
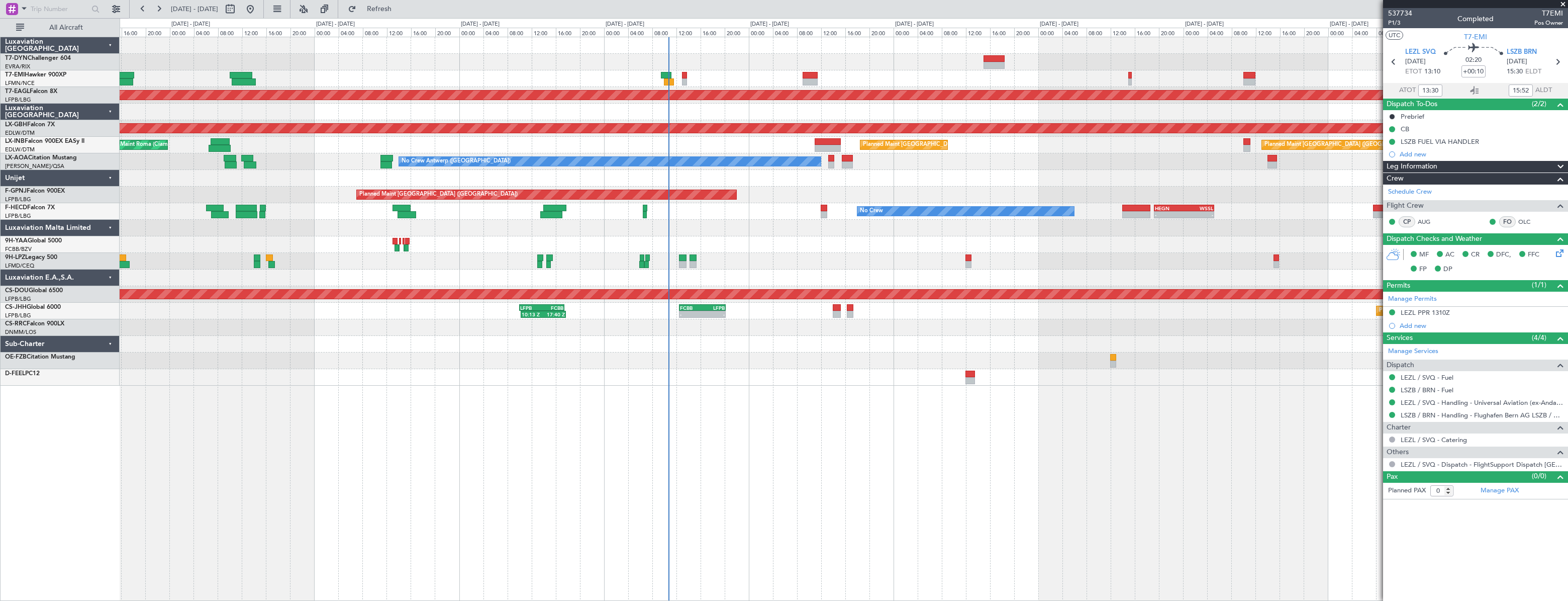
click at [698, 362] on div "Planned Maint Dubai (Al Maktoum Intl) Planned Maint Nurnberg Planned Maint Lond…" at bounding box center [843, 212] width 1448 height 349
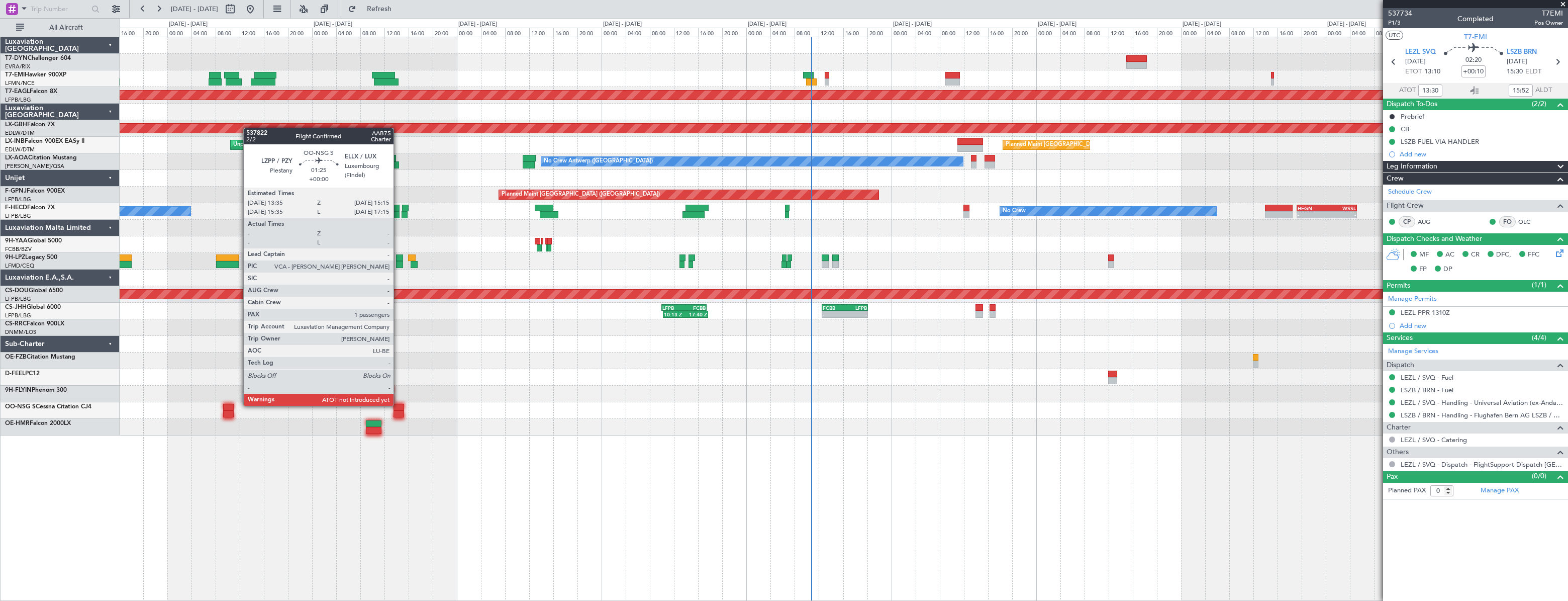
click at [398, 405] on div at bounding box center [399, 407] width 11 height 7
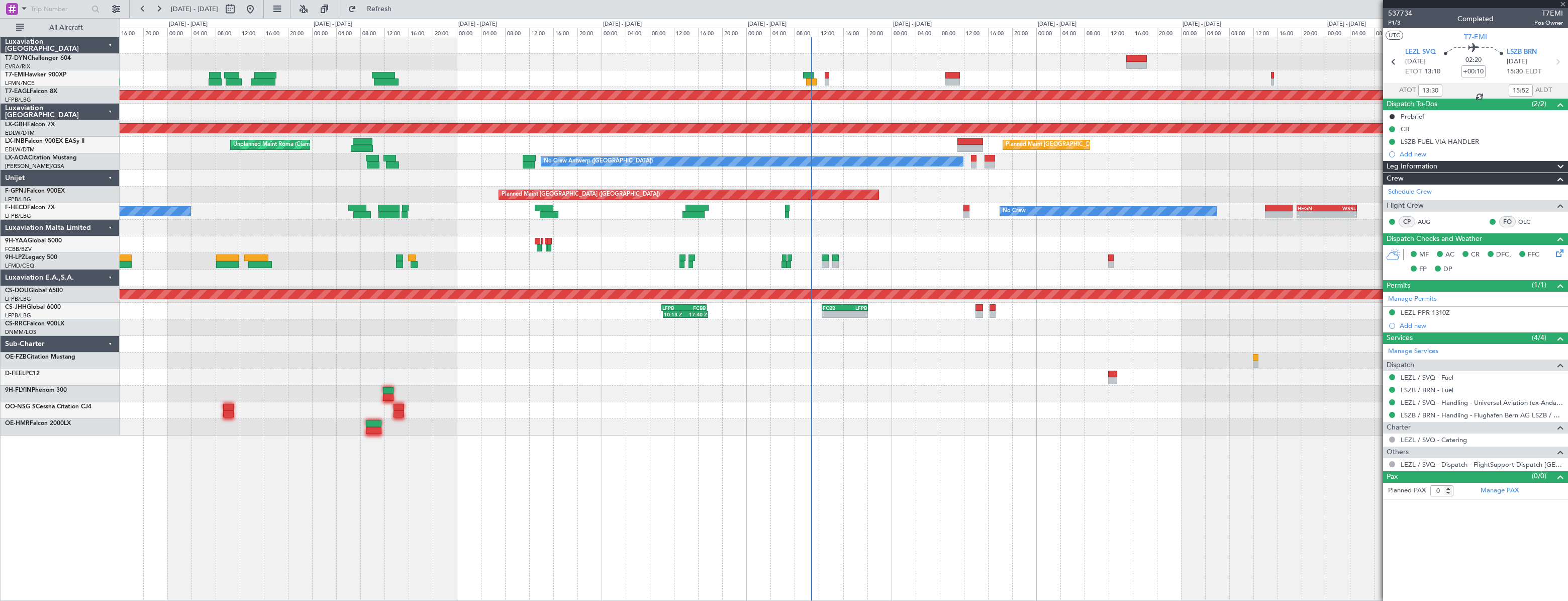
type input "1"
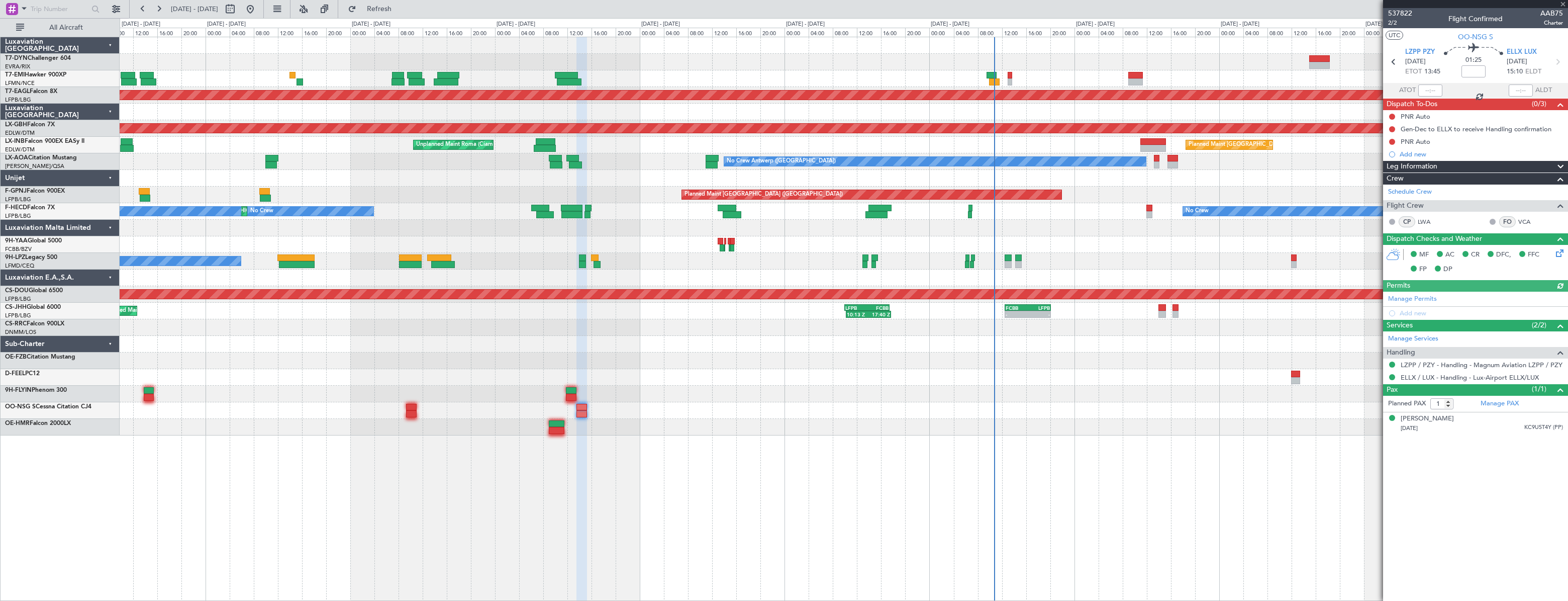
click at [654, 393] on div at bounding box center [843, 394] width 1448 height 17
click at [429, 317] on div "Planned Maint Dubai (Al Maktoum Intl) Planned Maint Nurnberg Planned Maint Zuri…" at bounding box center [843, 237] width 1448 height 398
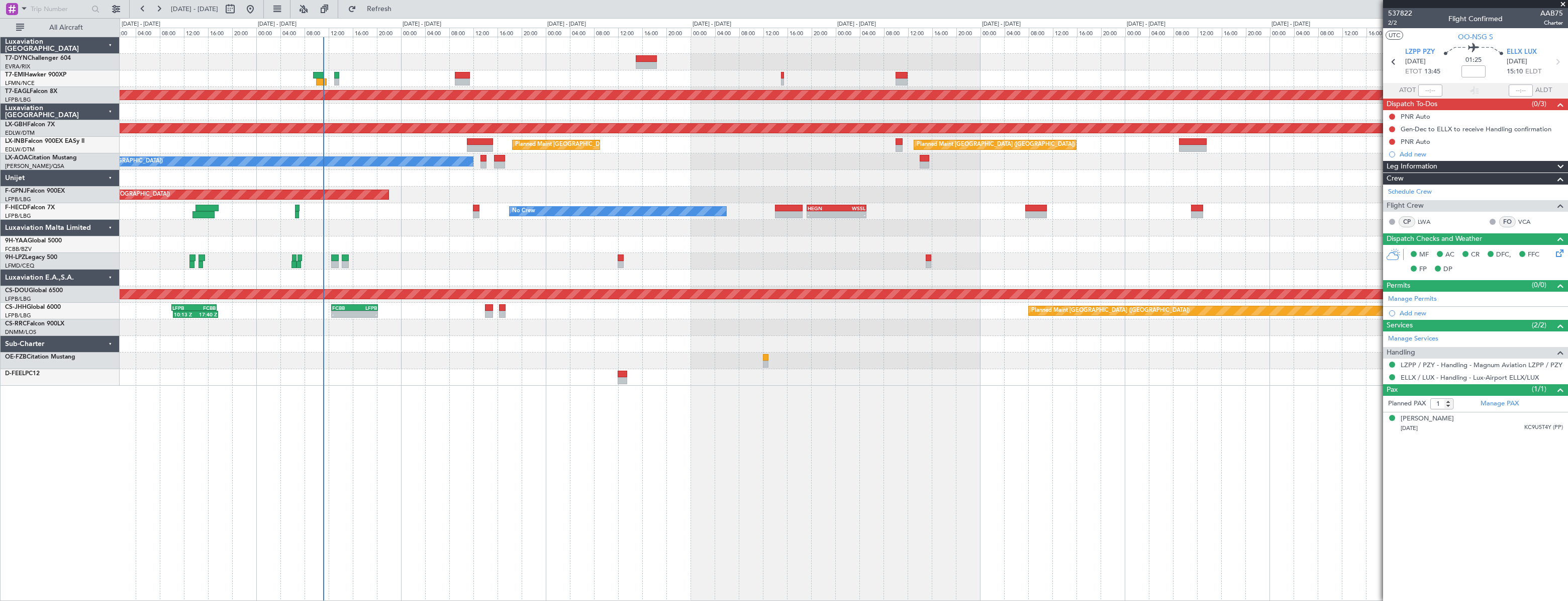
click at [513, 330] on div at bounding box center [843, 328] width 1448 height 17
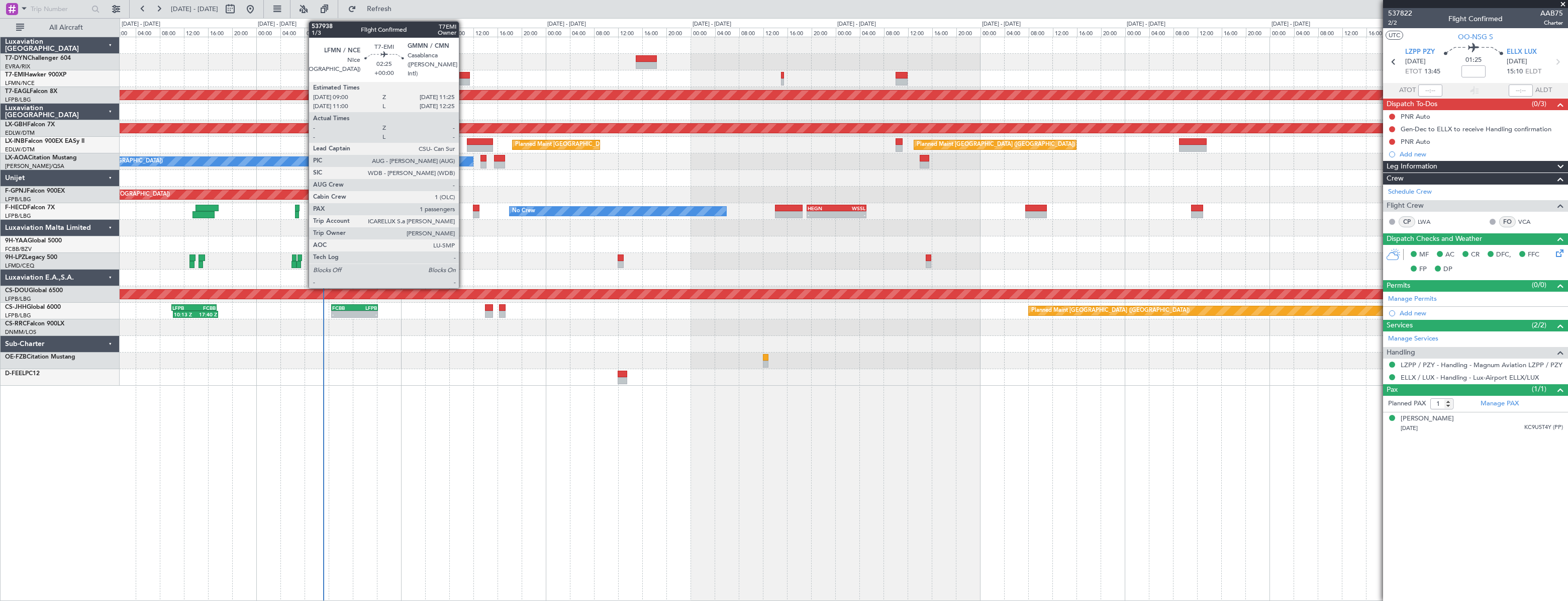
click at [463, 75] on div at bounding box center [462, 75] width 15 height 7
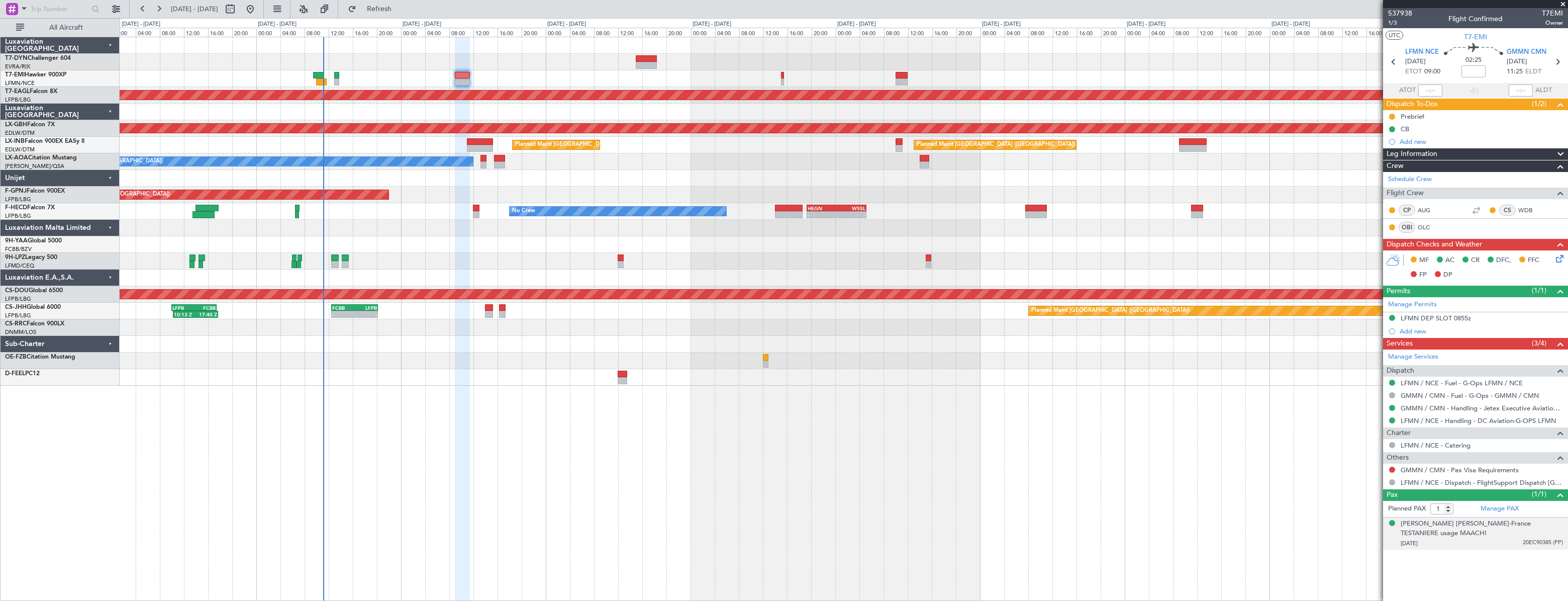
click at [1448, 539] on div "07/07/1962 20EC90385 (PP)" at bounding box center [1482, 543] width 162 height 10
click at [1388, 471] on nimbus-traffic-light at bounding box center [1392, 470] width 8 height 8
click at [1389, 470] on button at bounding box center [1392, 470] width 6 height 6
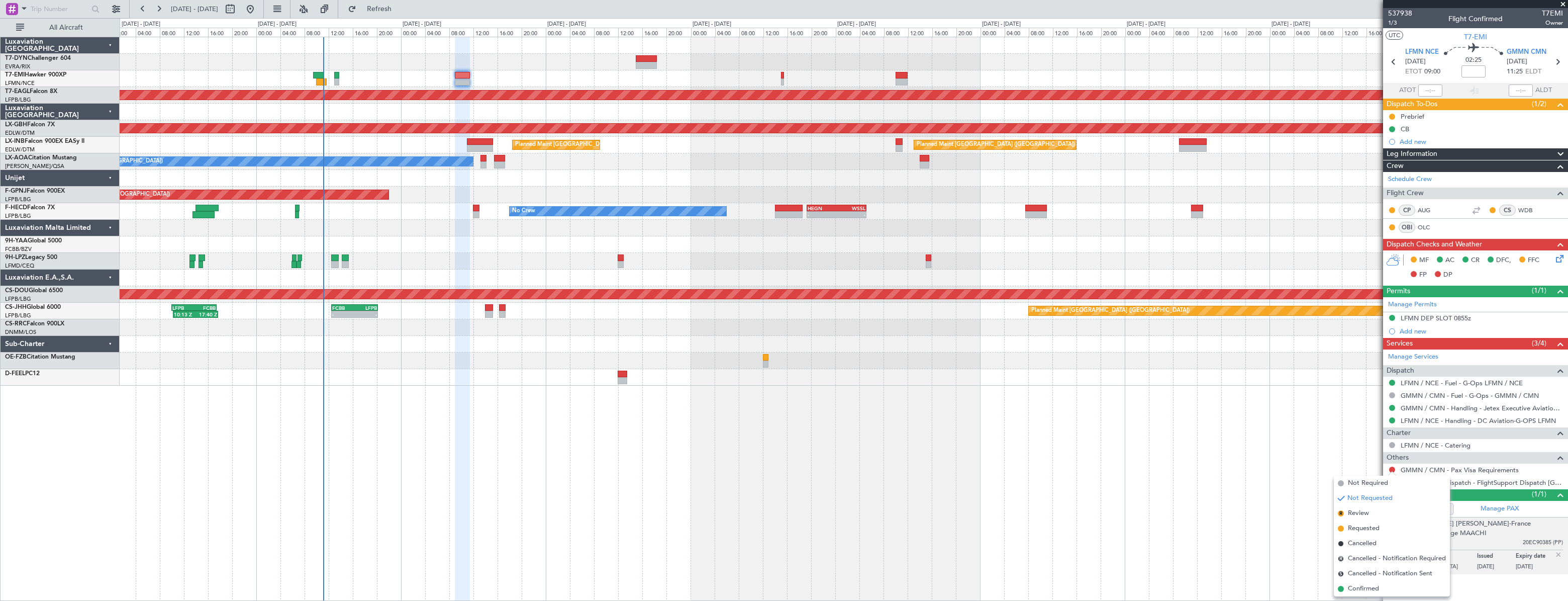
drag, startPoint x: 1385, startPoint y: 484, endPoint x: 1372, endPoint y: 484, distance: 13.0
click at [1383, 484] on div "Not Requested" at bounding box center [1392, 485] width 43 height 13
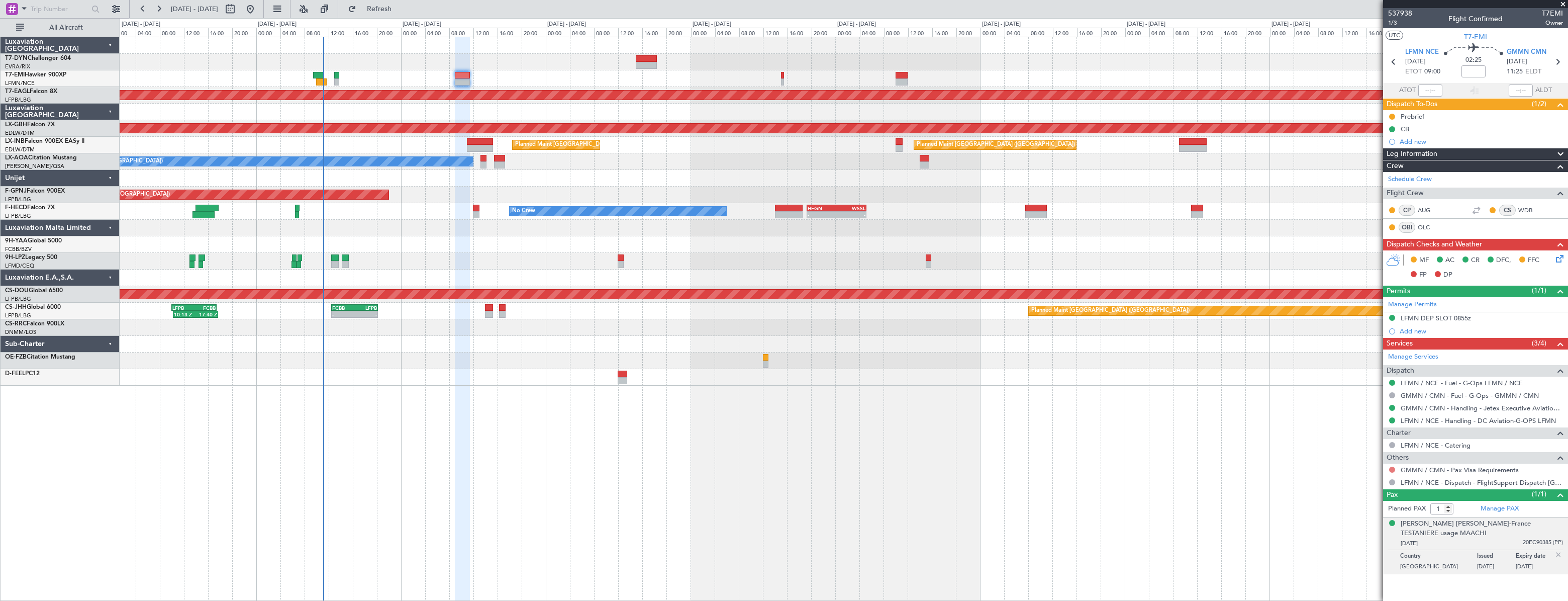
click at [1391, 469] on button at bounding box center [1392, 470] width 6 height 6
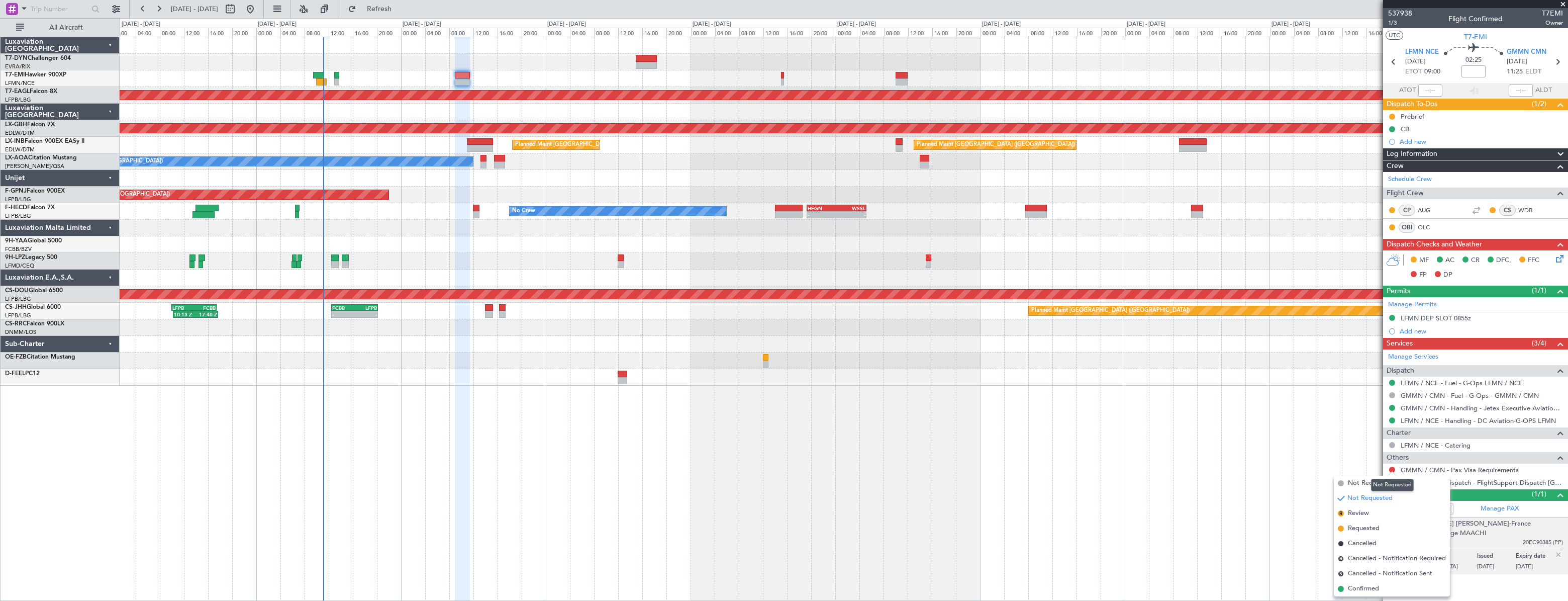
click at [1371, 478] on mat-tooltip-component "Not Requested" at bounding box center [1393, 484] width 57 height 27
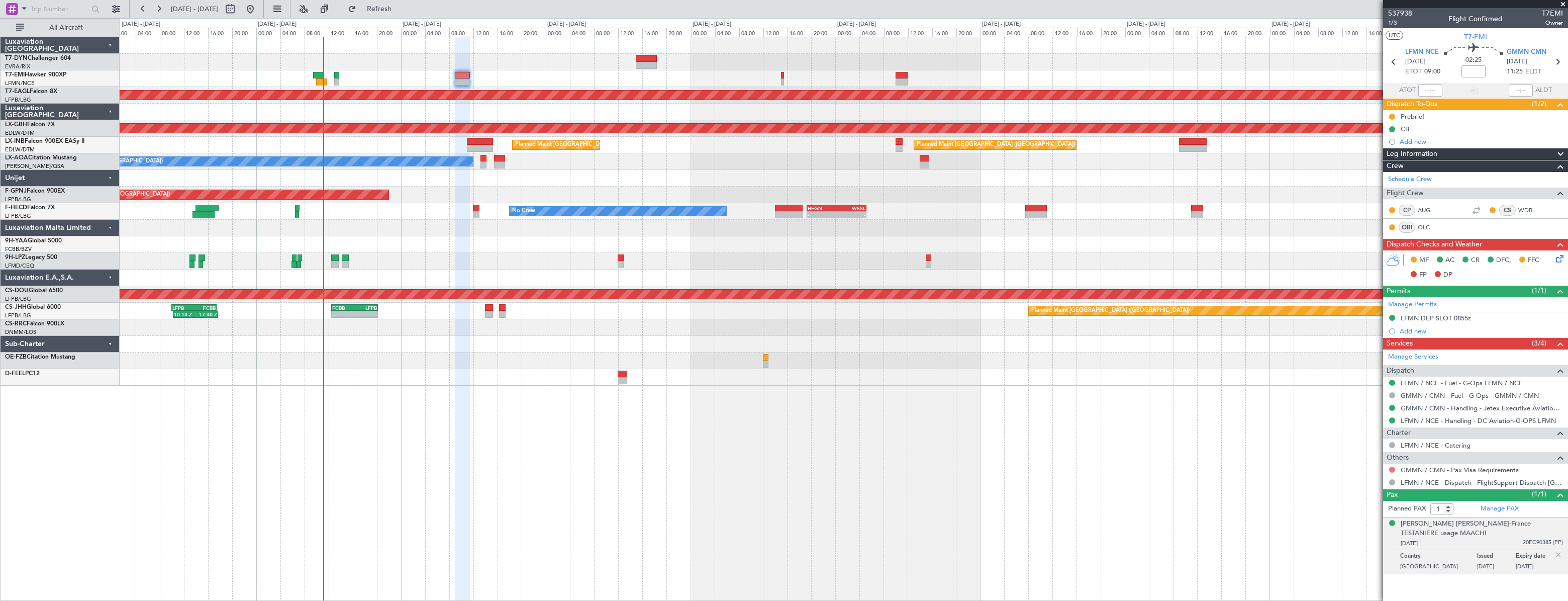
click at [1390, 467] on button at bounding box center [1392, 470] width 6 height 6
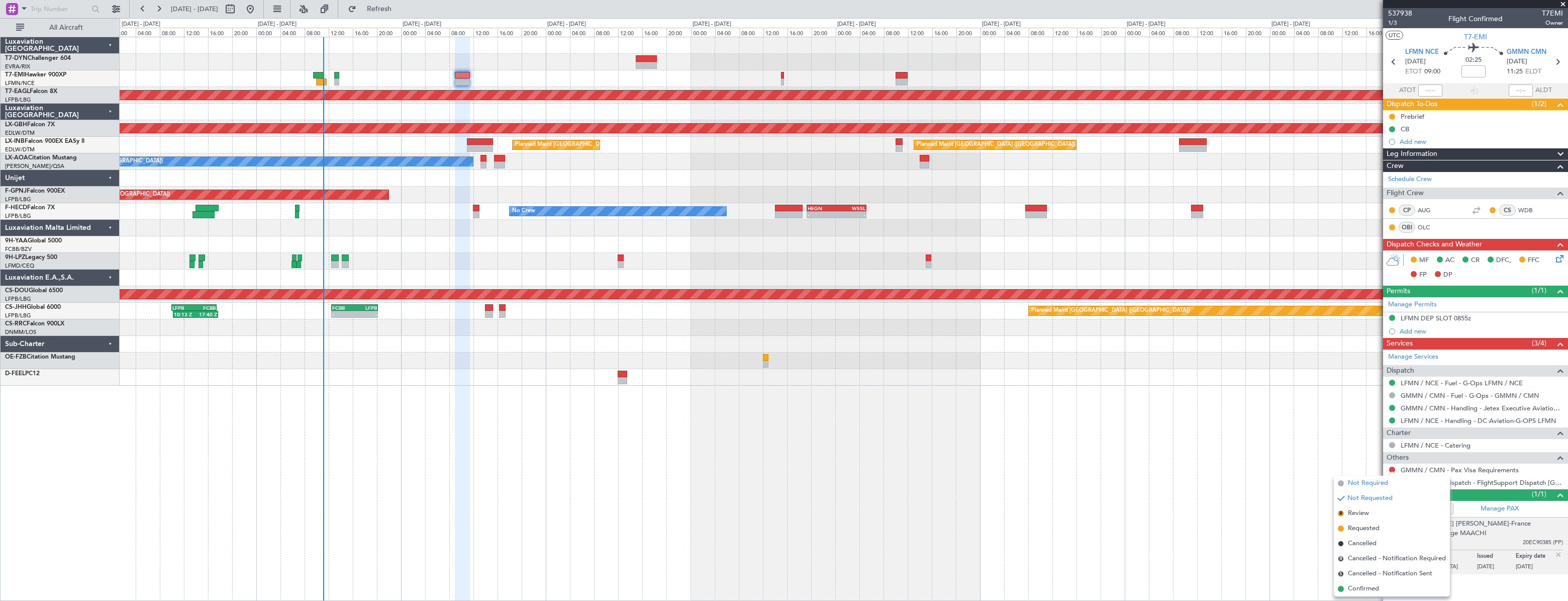
click at [1352, 484] on span "Not Required" at bounding box center [1368, 483] width 40 height 10
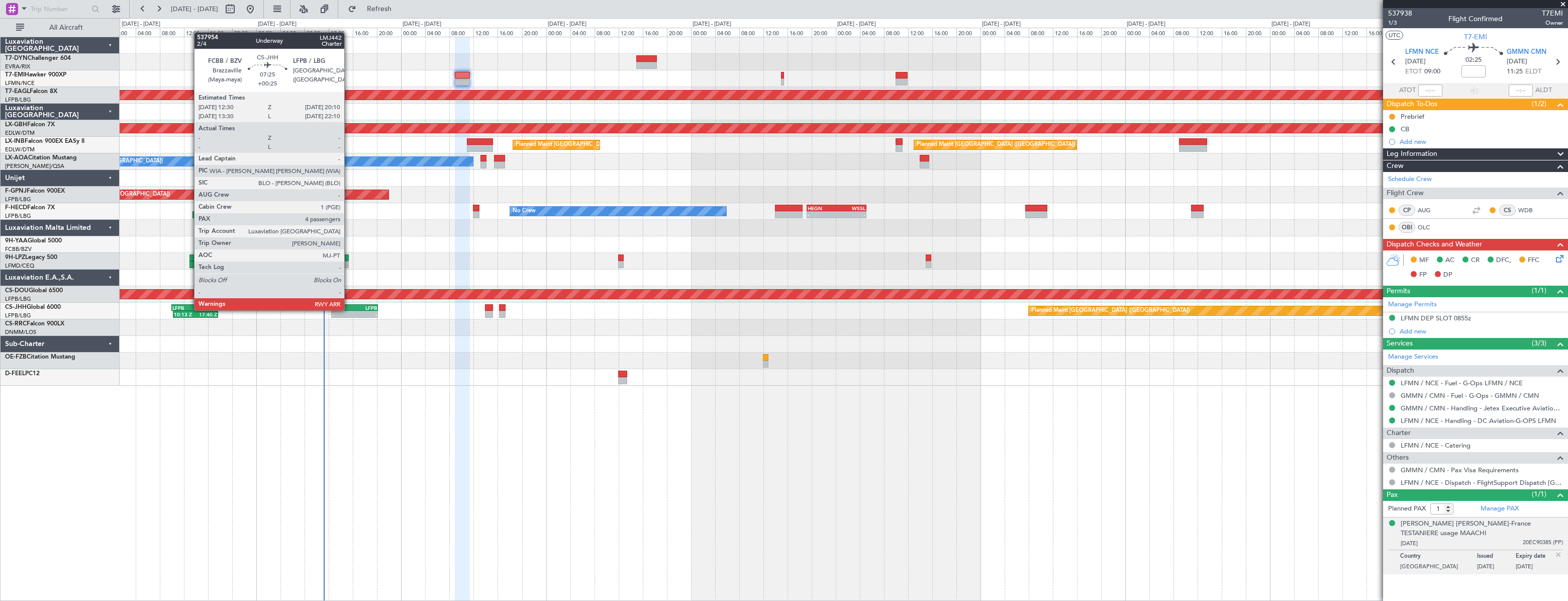
click at [348, 309] on div "FCBB" at bounding box center [343, 307] width 22 height 6
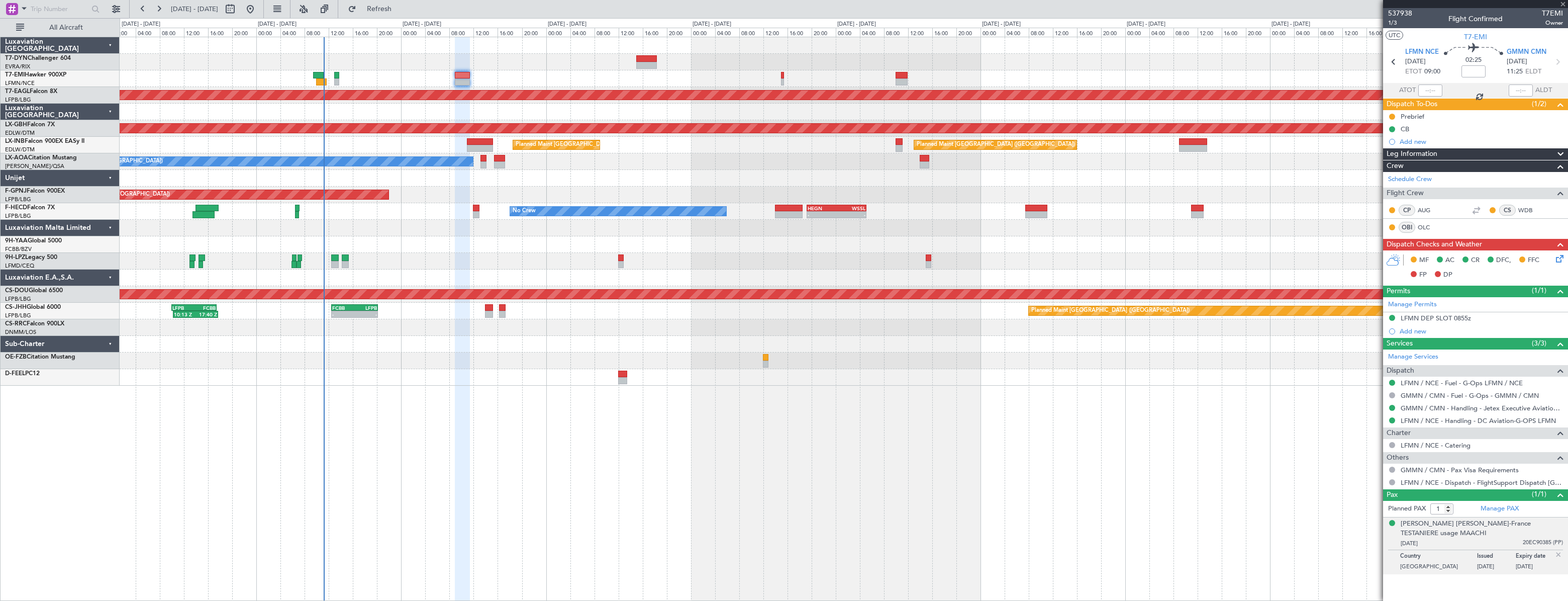
type input "+00:25"
type input "4"
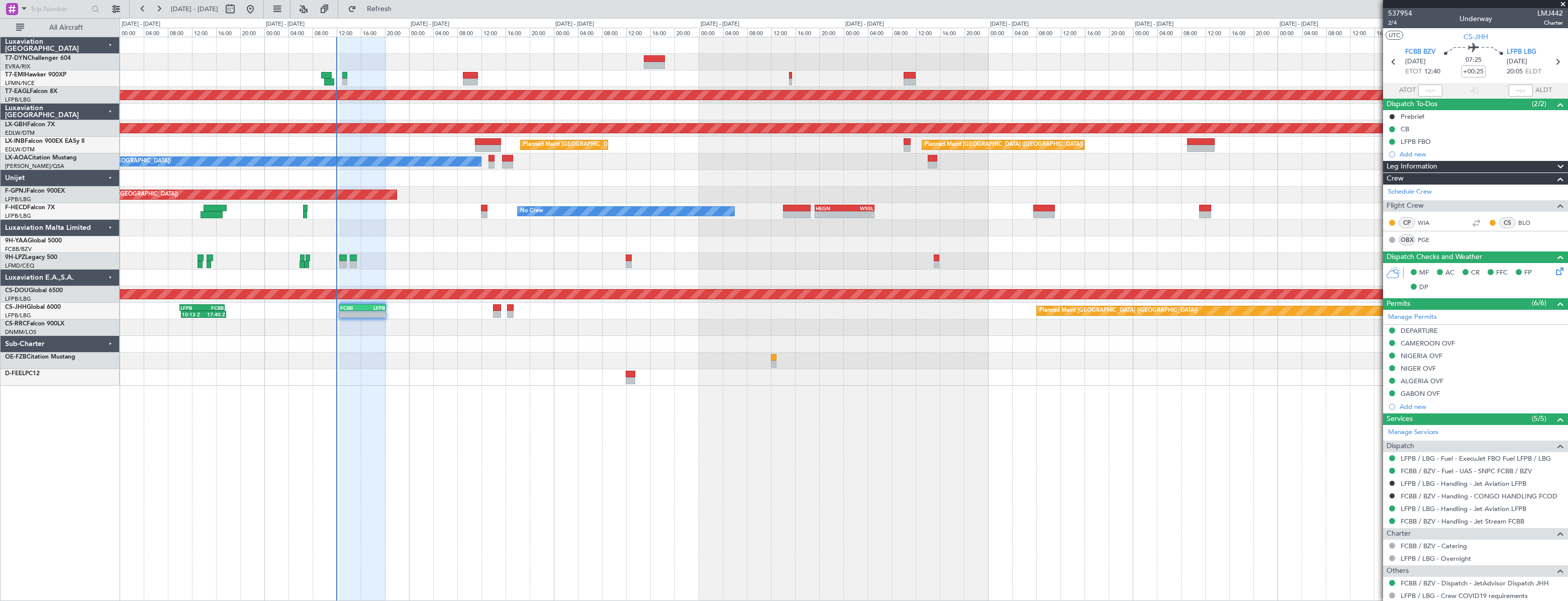
click at [536, 243] on div at bounding box center [843, 245] width 1448 height 17
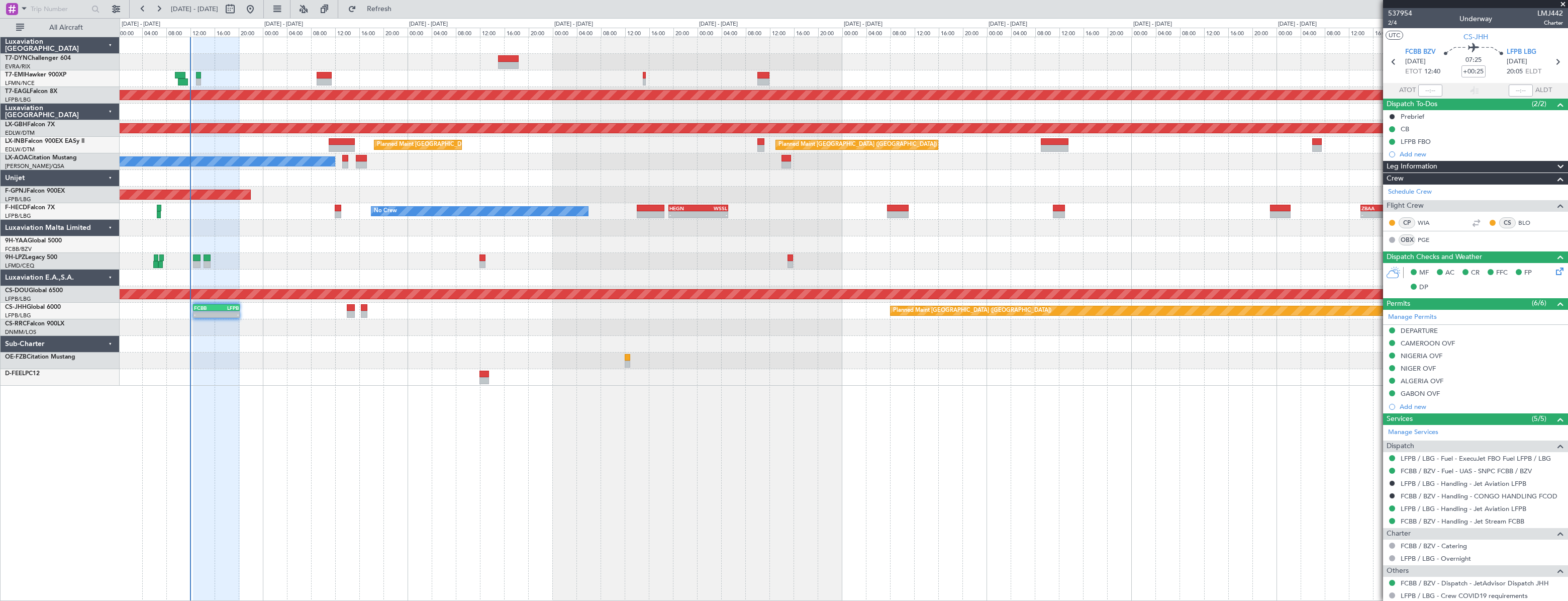
click at [545, 246] on div at bounding box center [843, 245] width 1448 height 17
click at [547, 248] on div at bounding box center [843, 245] width 1448 height 17
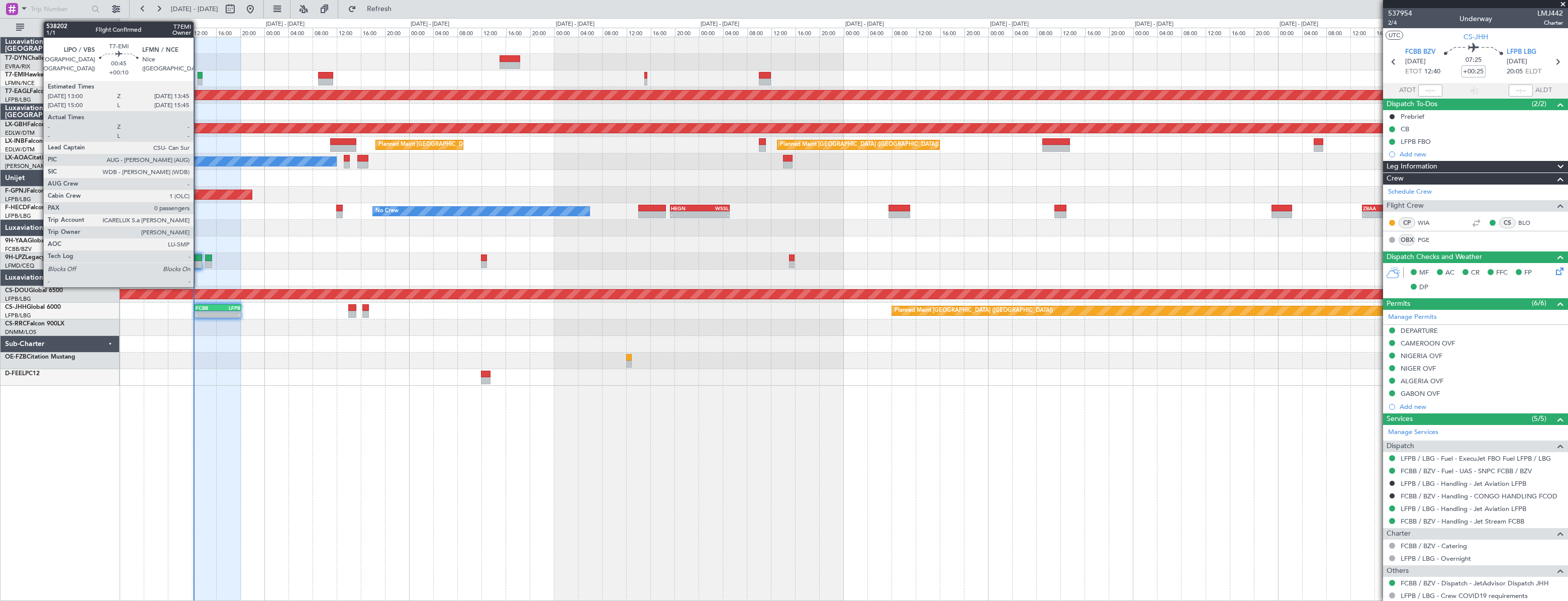
click at [198, 75] on div at bounding box center [199, 75] width 5 height 7
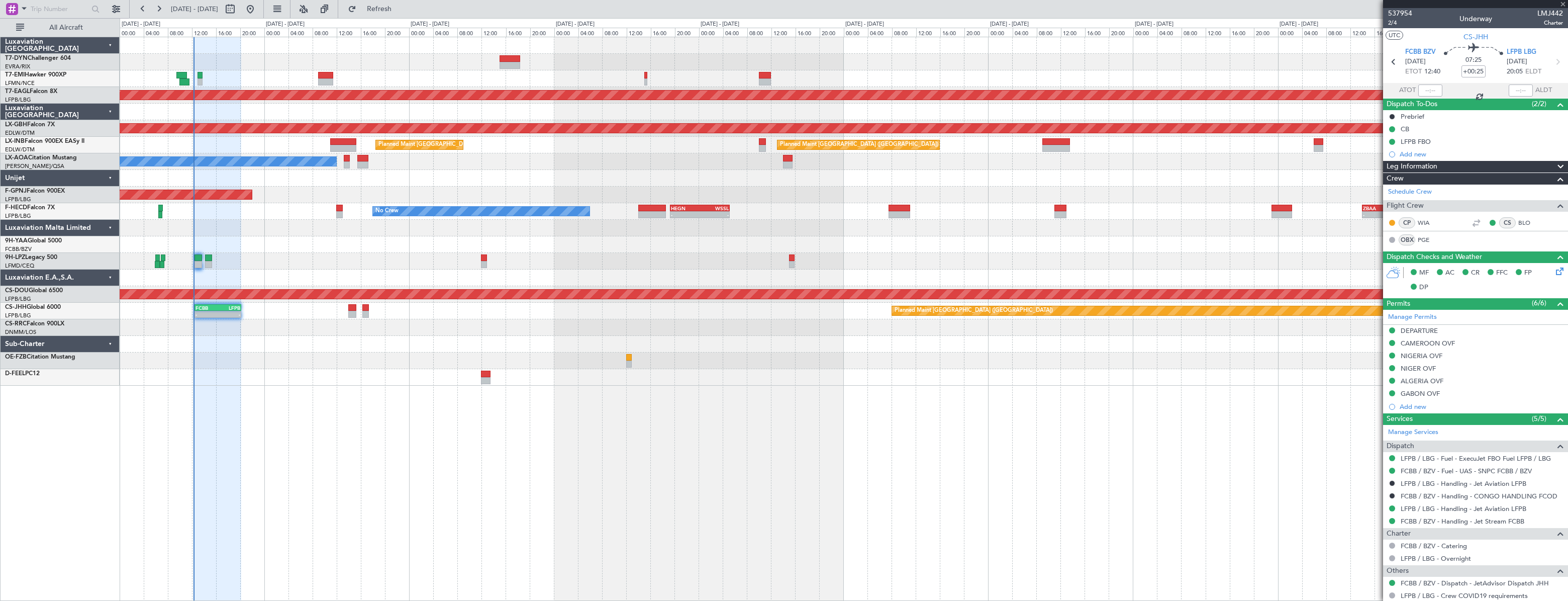
type input "+00:10"
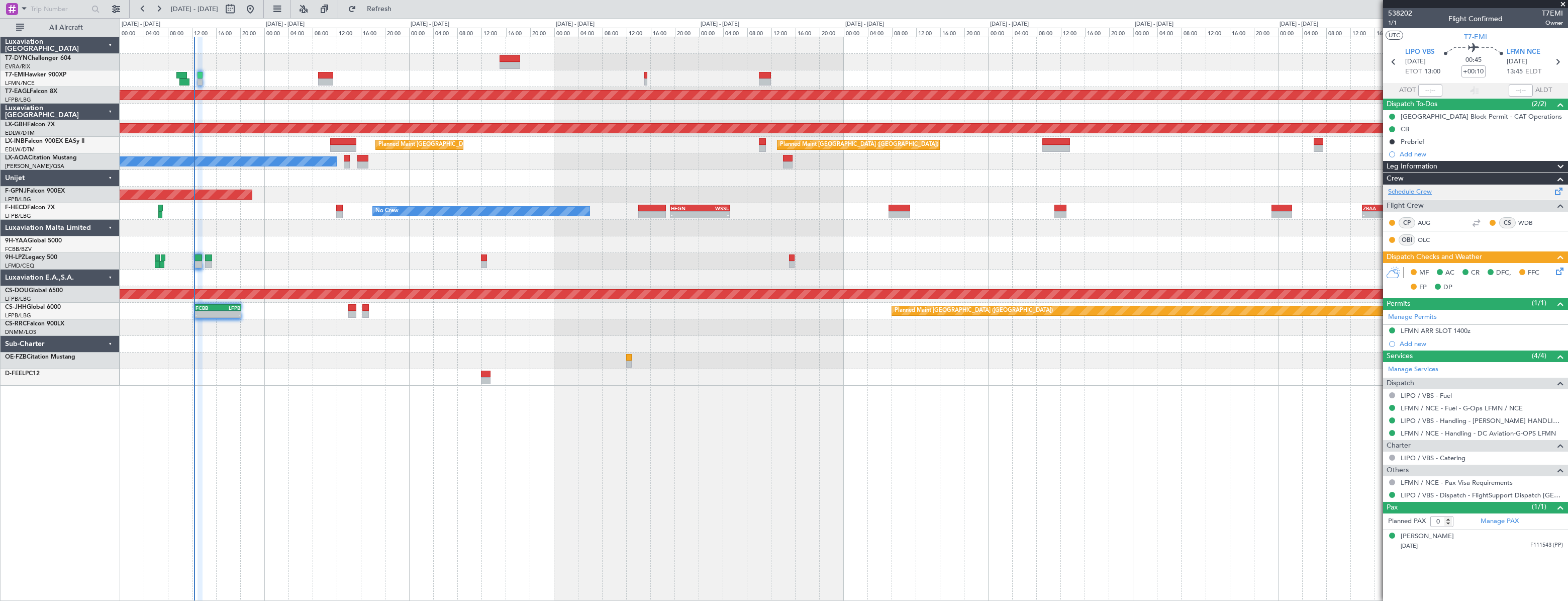
click at [1412, 193] on link "Schedule Crew" at bounding box center [1410, 192] width 44 height 10
click at [401, 8] on span "Refresh" at bounding box center [380, 9] width 42 height 7
type input "1"
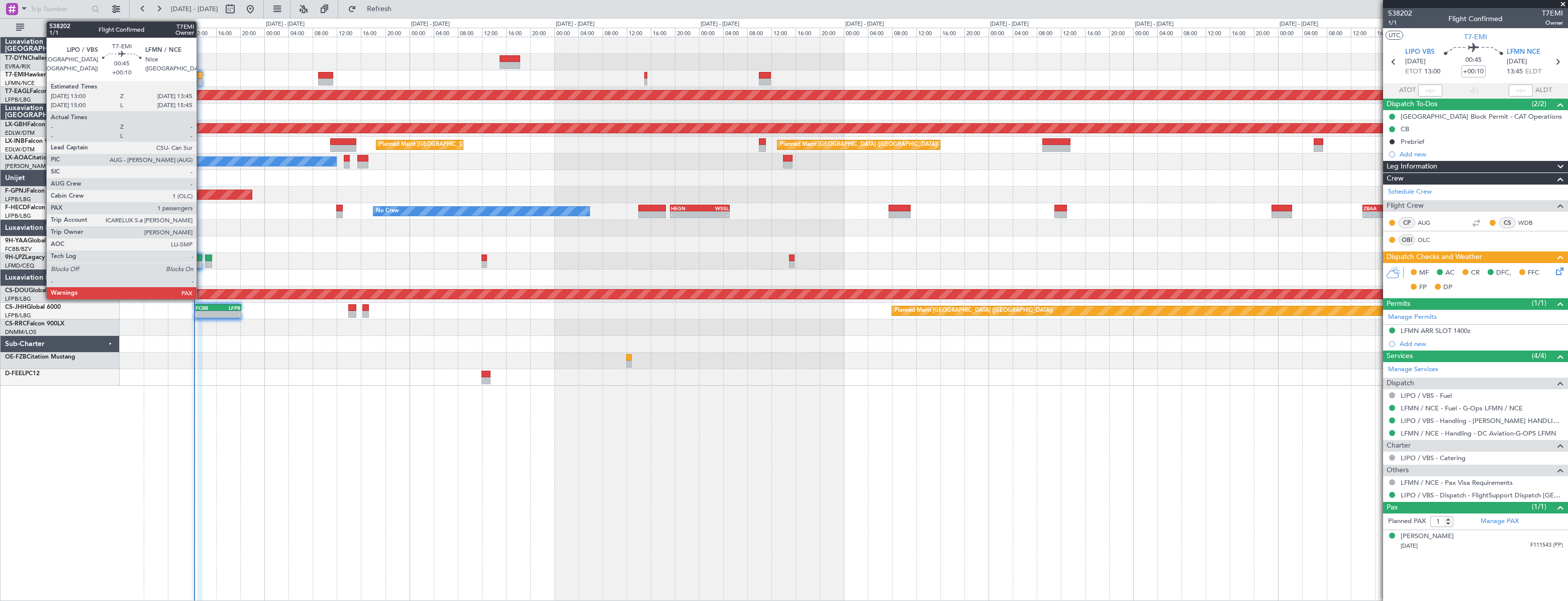
click at [201, 74] on div at bounding box center [199, 75] width 5 height 7
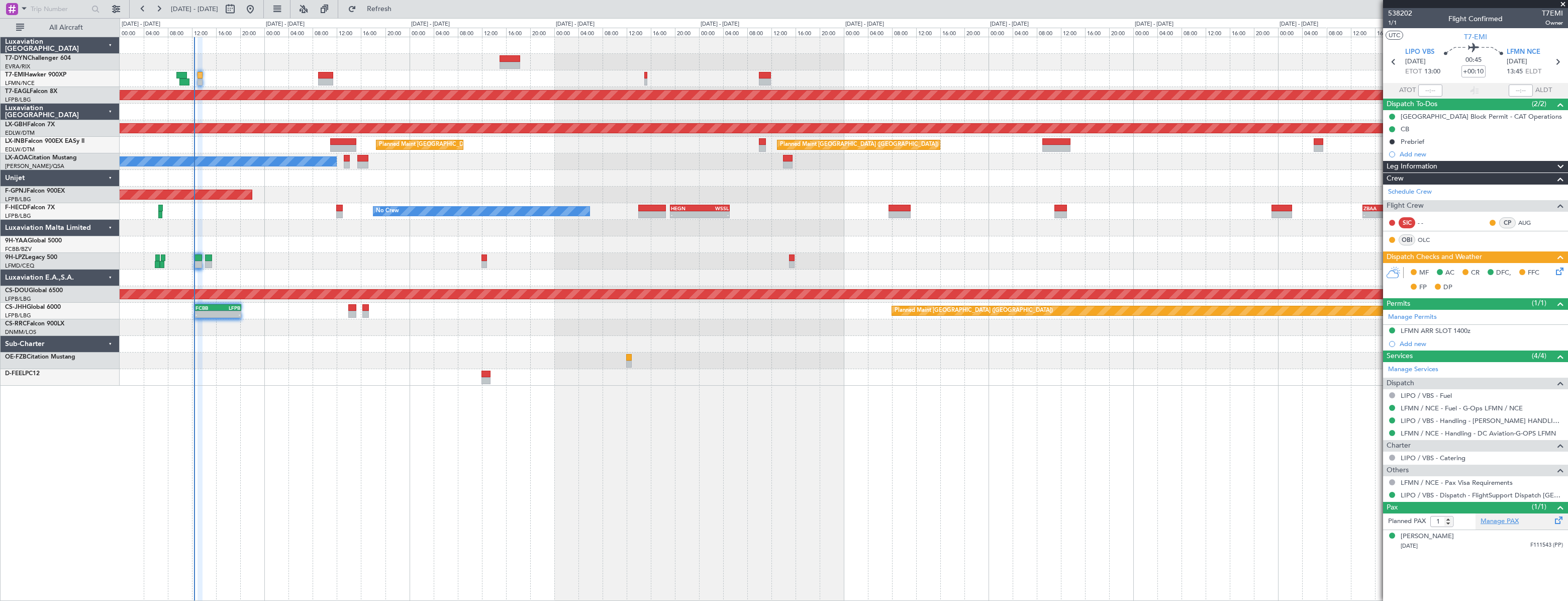
click at [1507, 517] on link "Manage PAX" at bounding box center [1500, 521] width 39 height 10
click at [399, 15] on button "Refresh" at bounding box center [373, 9] width 61 height 17
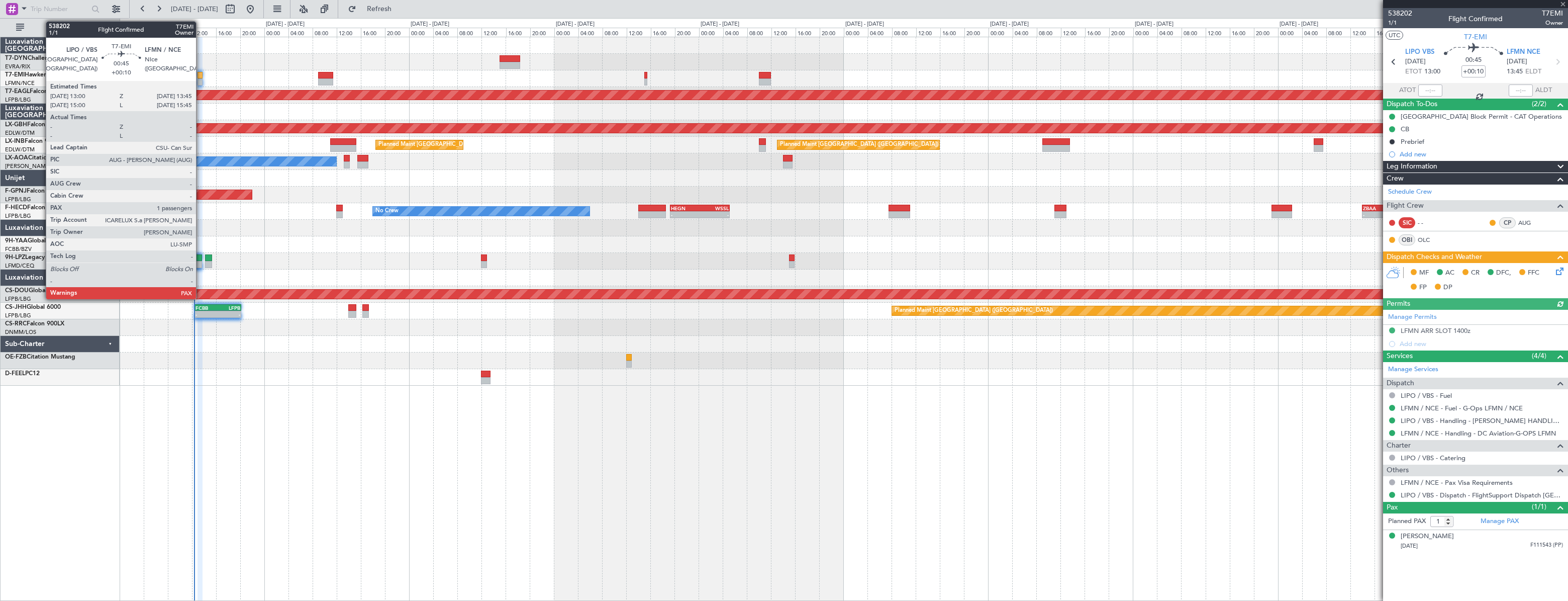
click at [201, 77] on div at bounding box center [199, 75] width 5 height 7
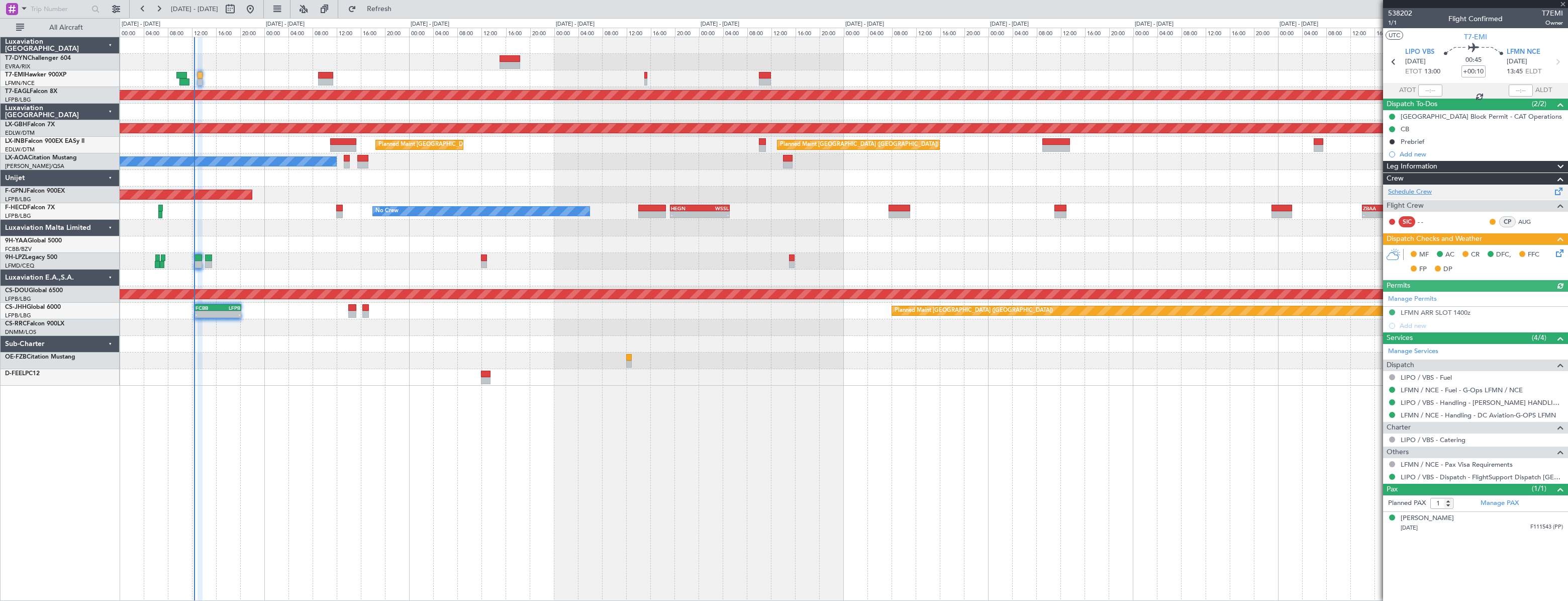
click at [1414, 191] on link "Schedule Crew" at bounding box center [1410, 192] width 44 height 10
click at [392, 9] on span "Refresh" at bounding box center [380, 9] width 42 height 7
click at [1513, 527] on div "[DATE] F111543 (PP)" at bounding box center [1482, 528] width 162 height 10
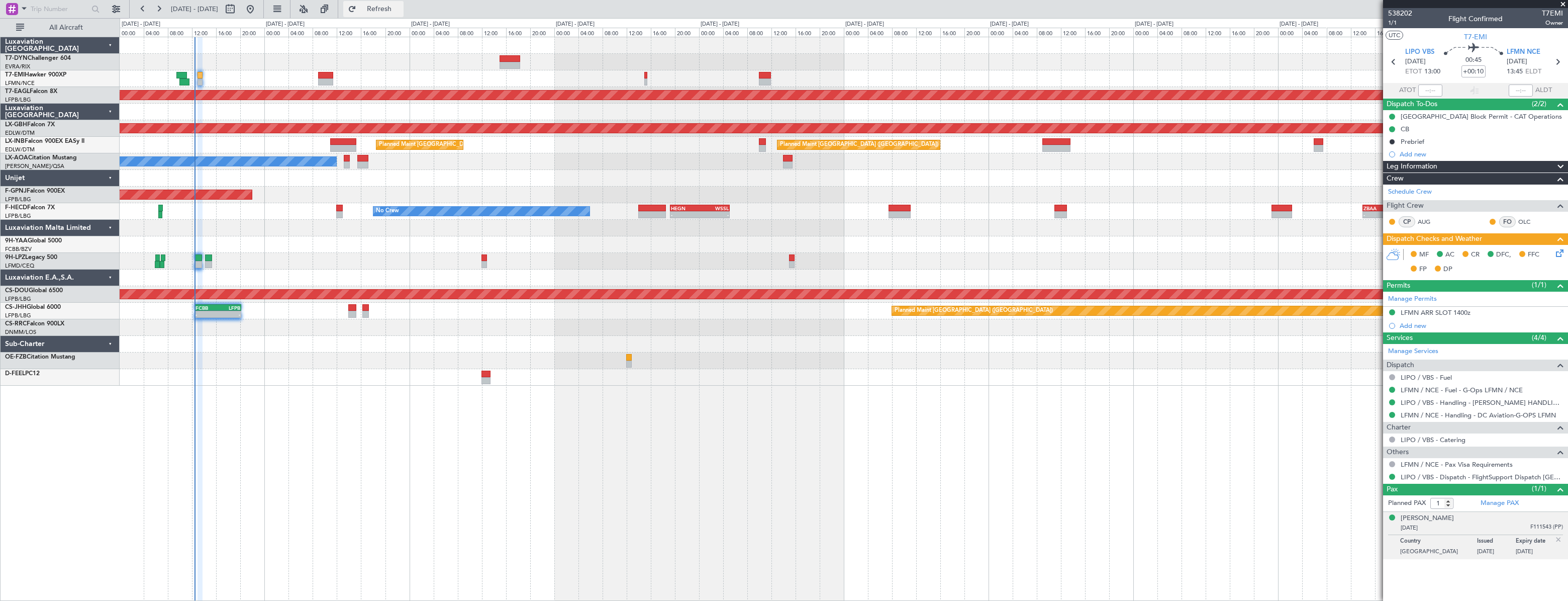
click at [401, 9] on span "Refresh" at bounding box center [380, 9] width 42 height 7
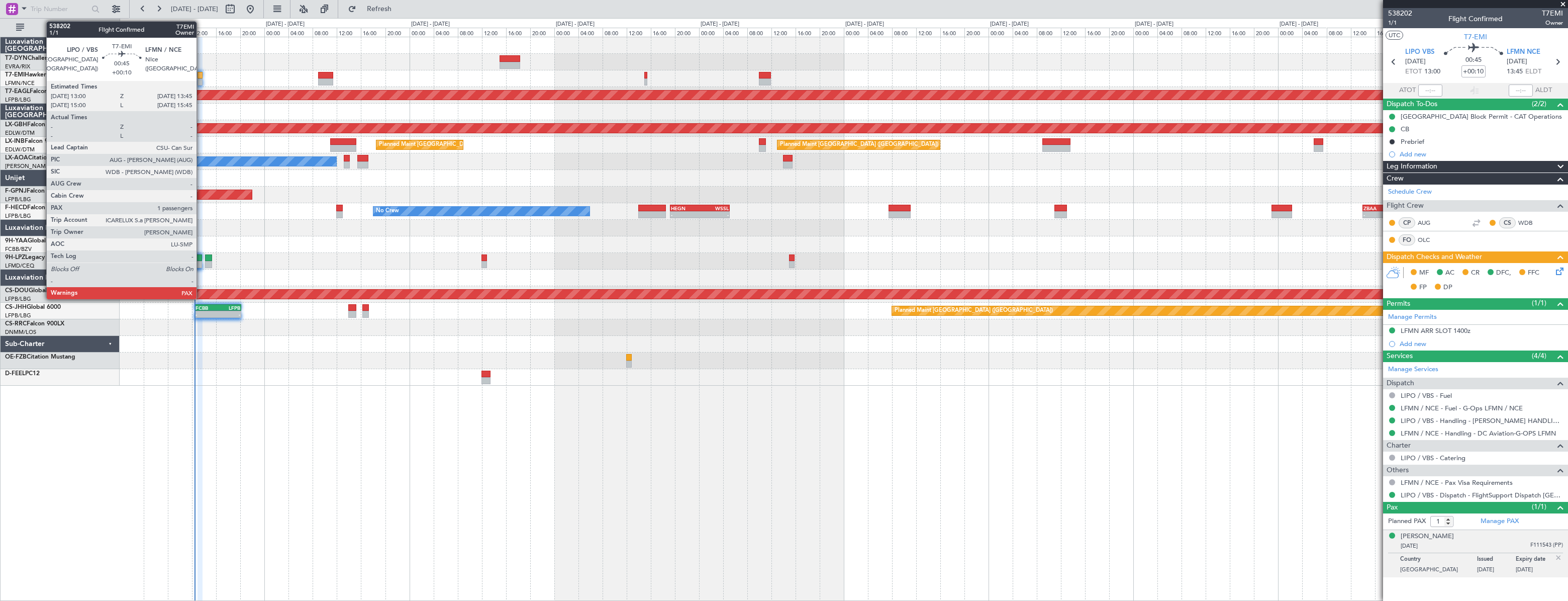
click at [201, 74] on div at bounding box center [199, 75] width 5 height 7
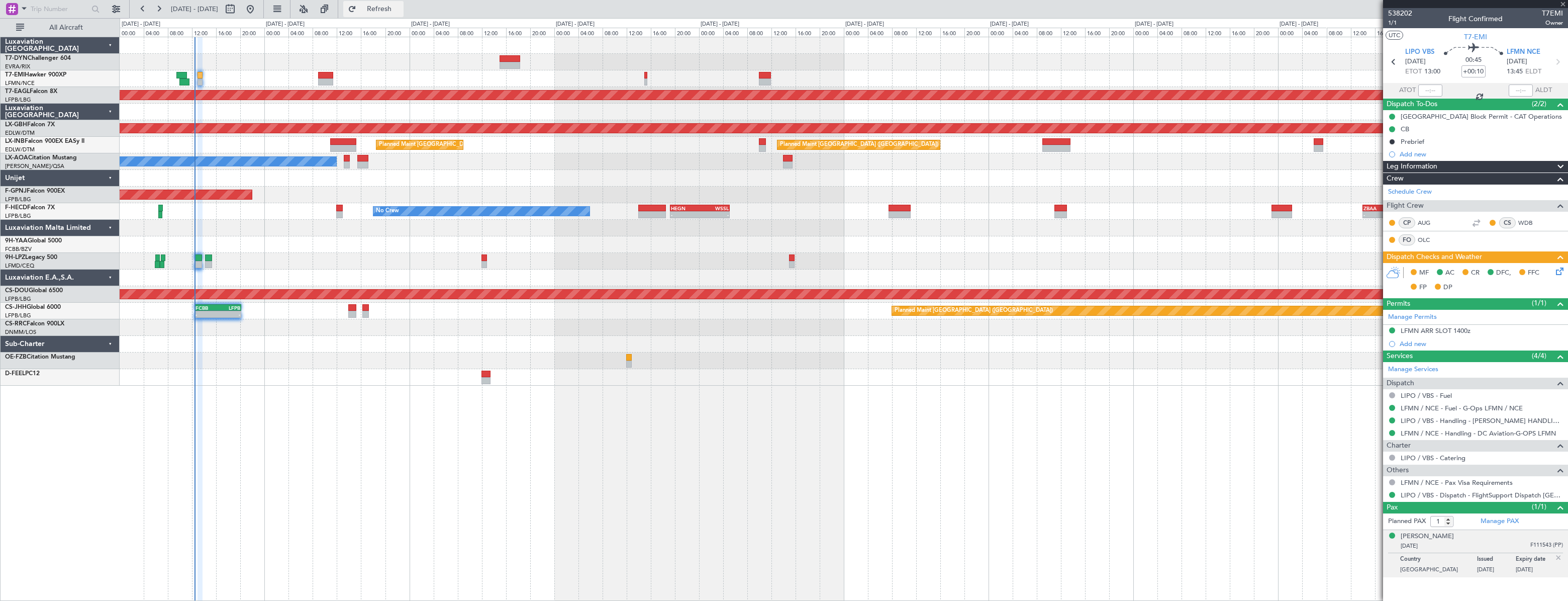
click at [403, 15] on button "Refresh" at bounding box center [373, 9] width 61 height 17
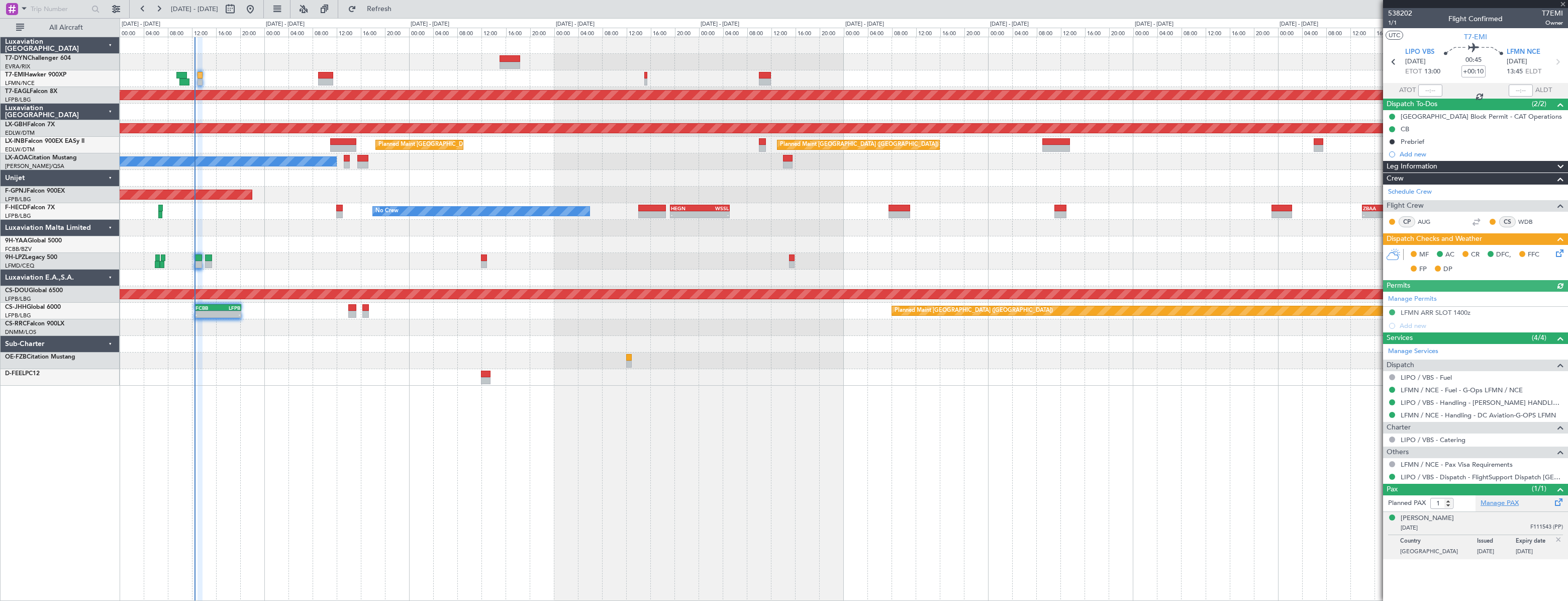
click at [1489, 501] on link "Manage PAX" at bounding box center [1500, 503] width 39 height 10
click at [403, 14] on button "Refresh" at bounding box center [373, 9] width 61 height 17
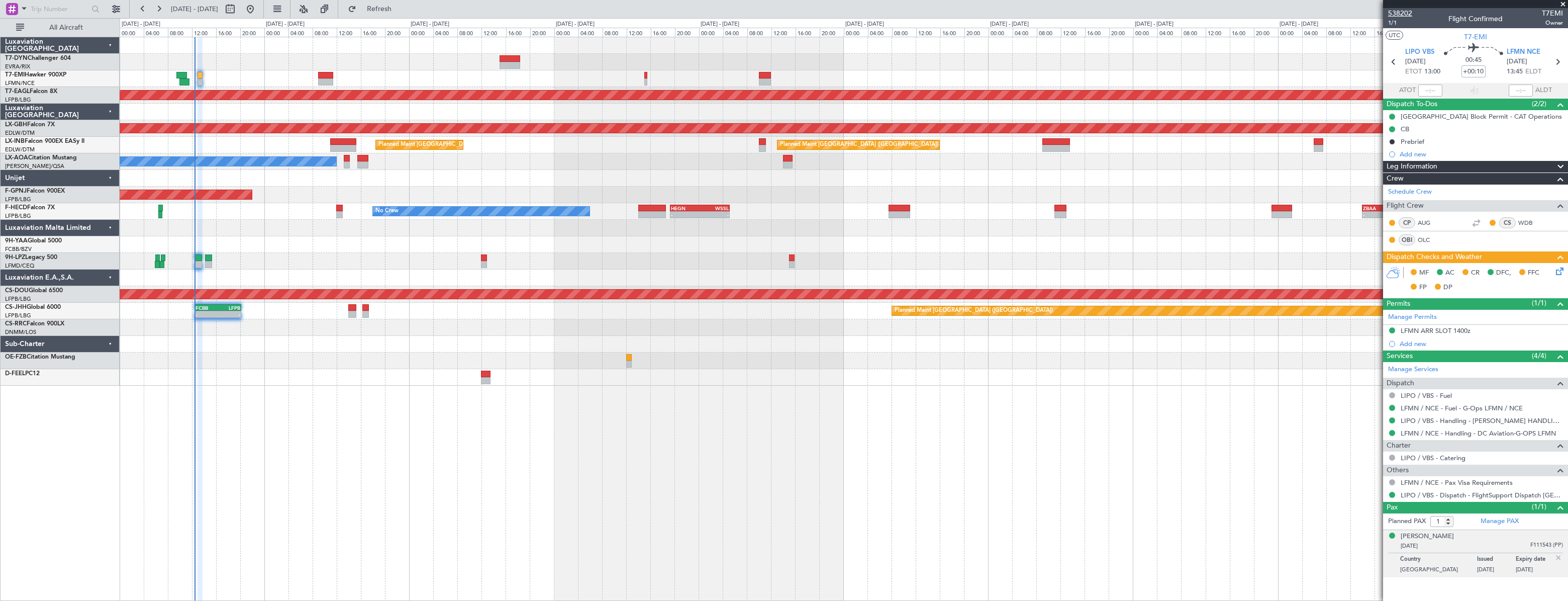
click at [1403, 15] on span "538202" at bounding box center [1400, 14] width 24 height 11
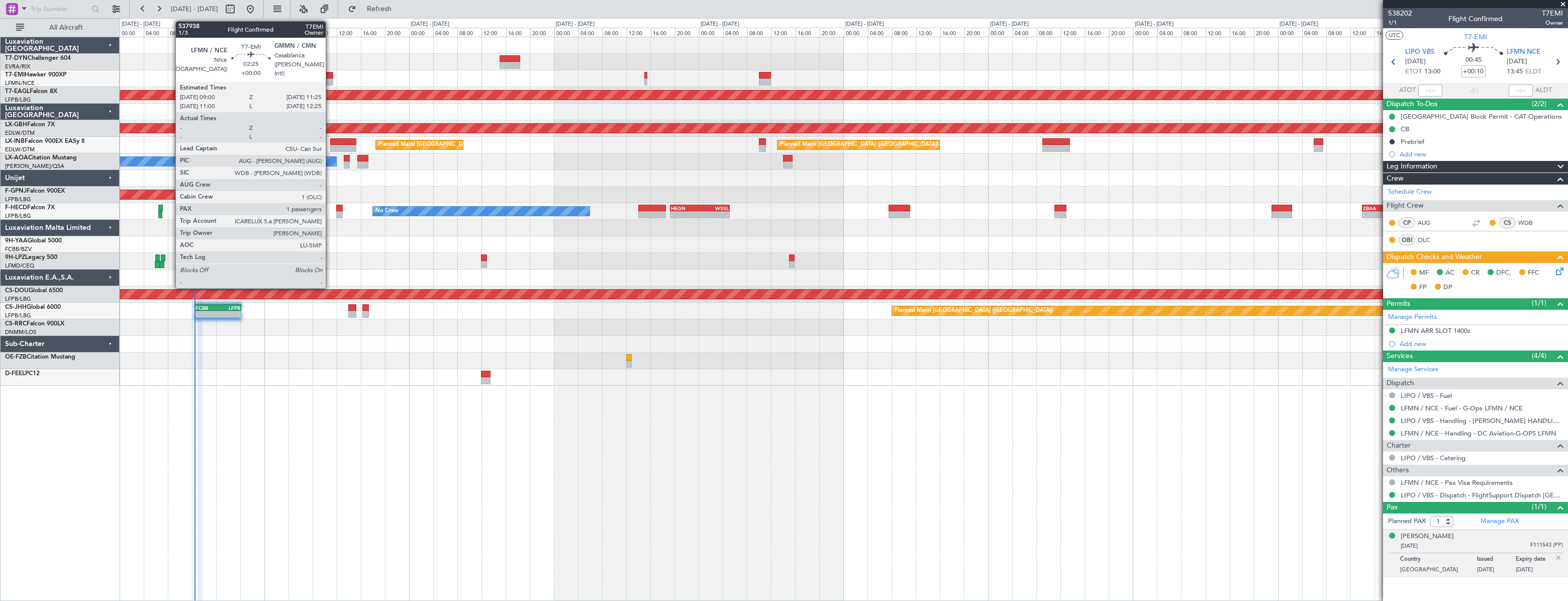
click at [330, 74] on div at bounding box center [326, 75] width 15 height 7
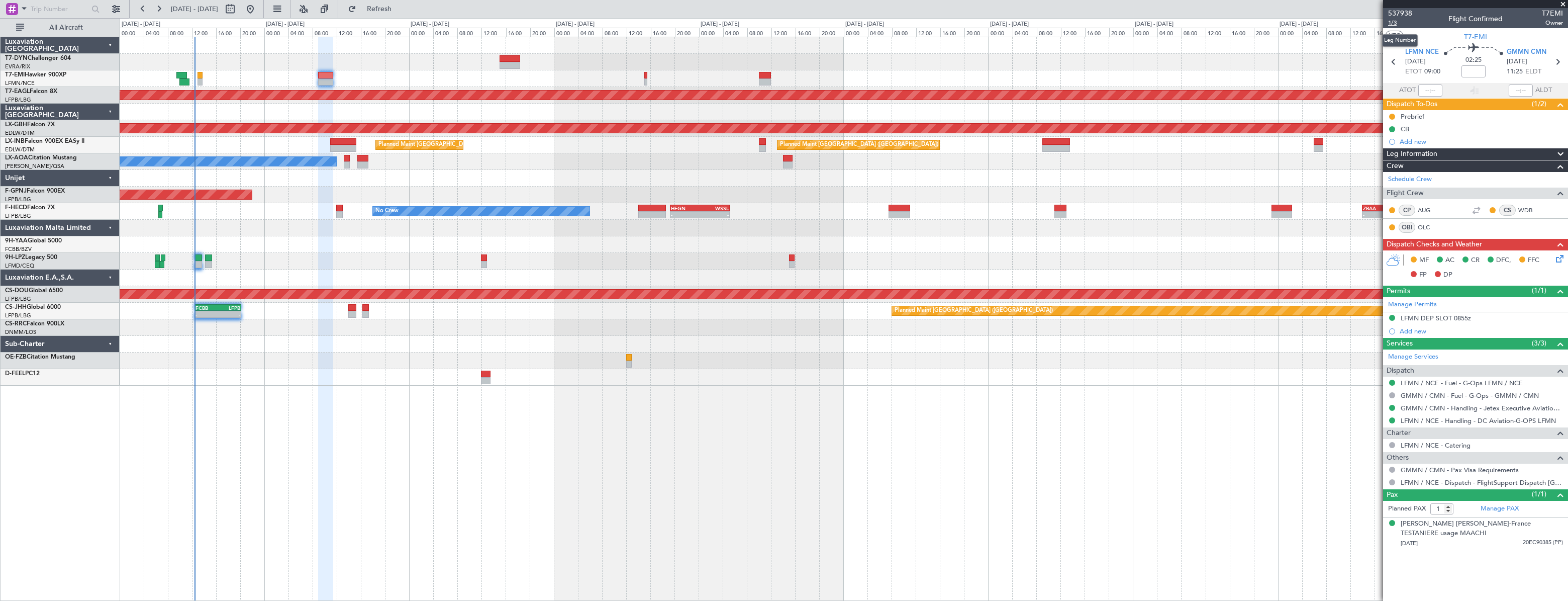
click at [1392, 24] on span "1/3" at bounding box center [1400, 22] width 24 height 8
click at [470, 76] on div "No Crew" at bounding box center [843, 79] width 1448 height 17
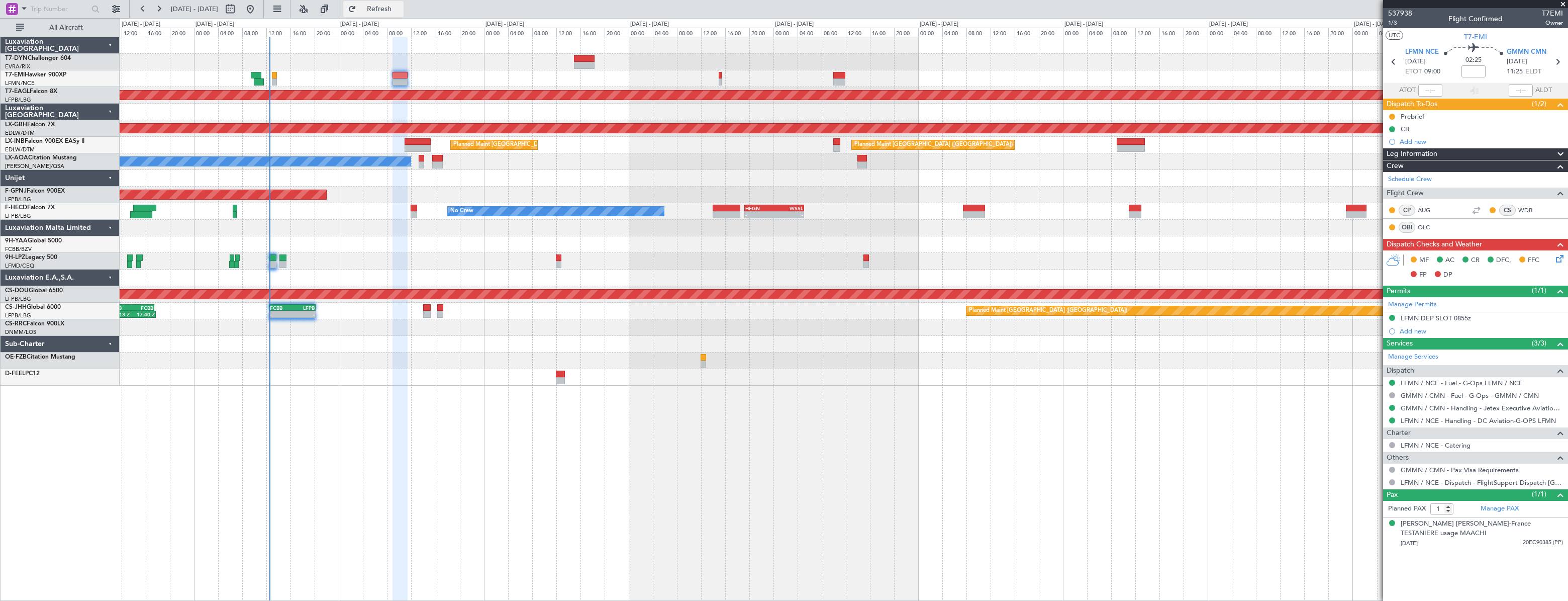
click at [401, 11] on span "Refresh" at bounding box center [380, 9] width 42 height 7
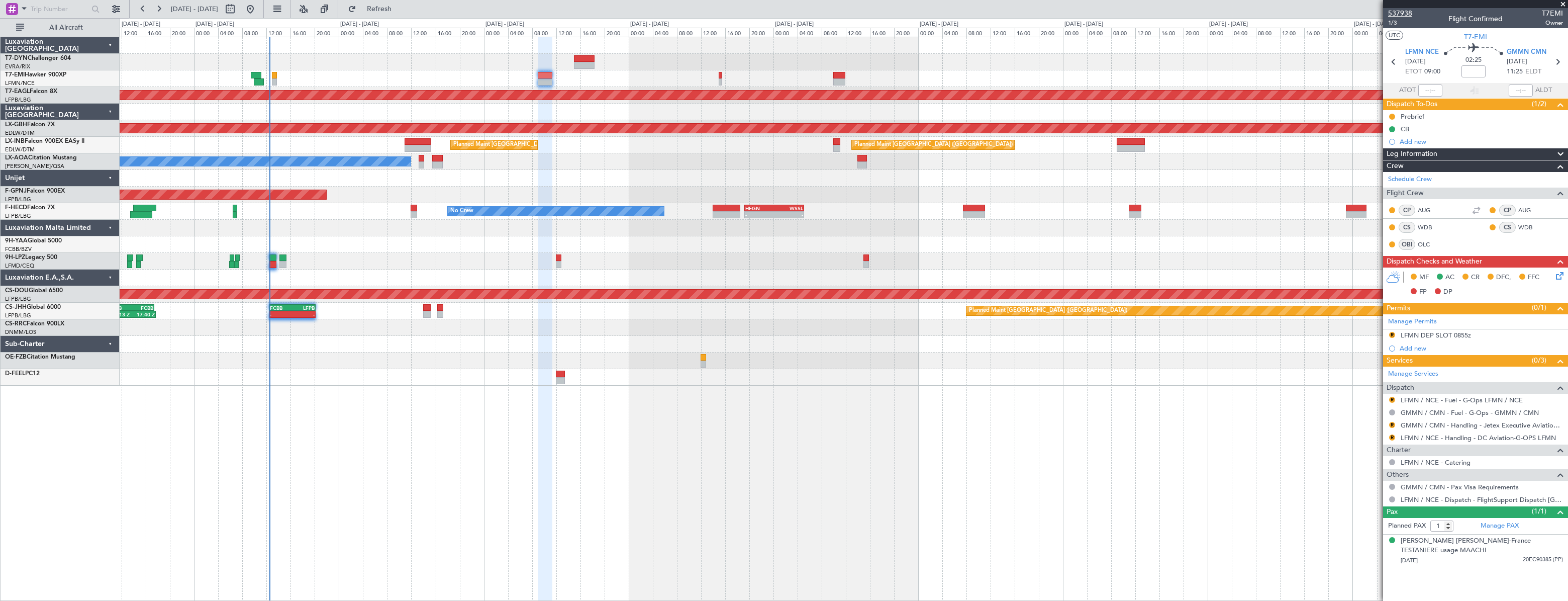
click at [1390, 15] on span "537938" at bounding box center [1400, 14] width 24 height 11
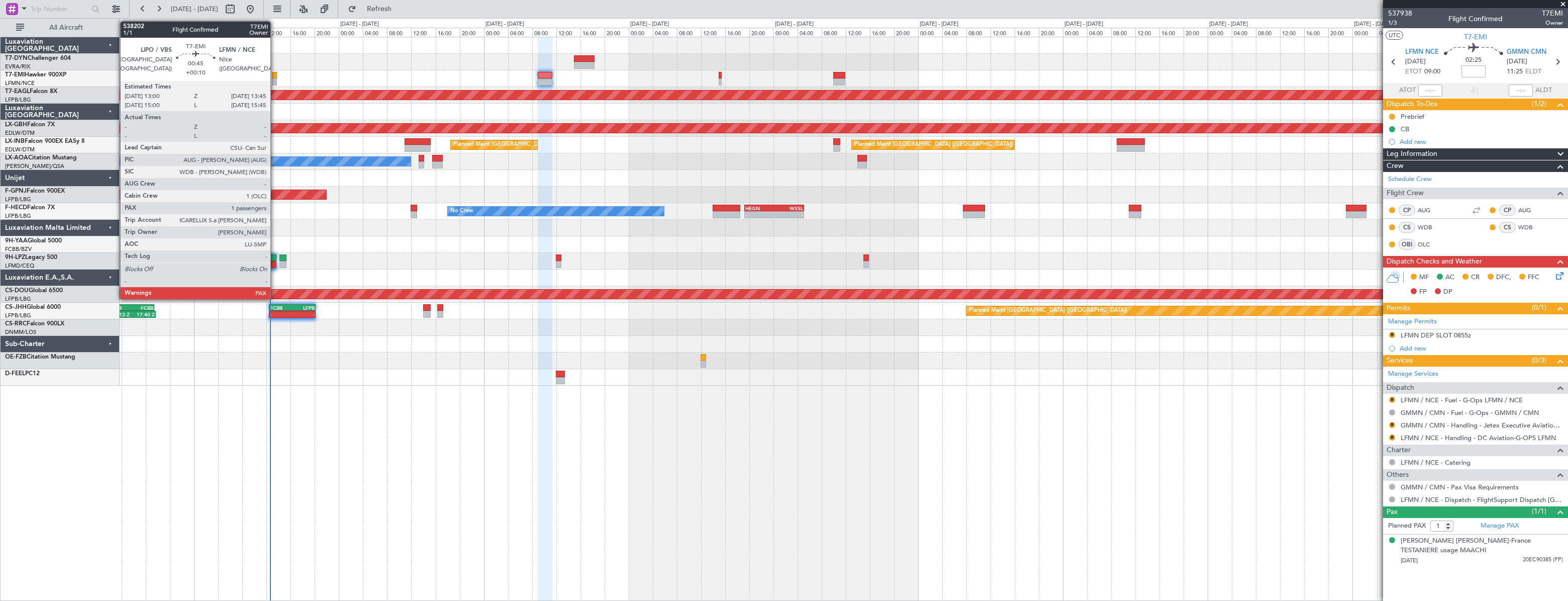
click at [275, 75] on div at bounding box center [274, 75] width 5 height 7
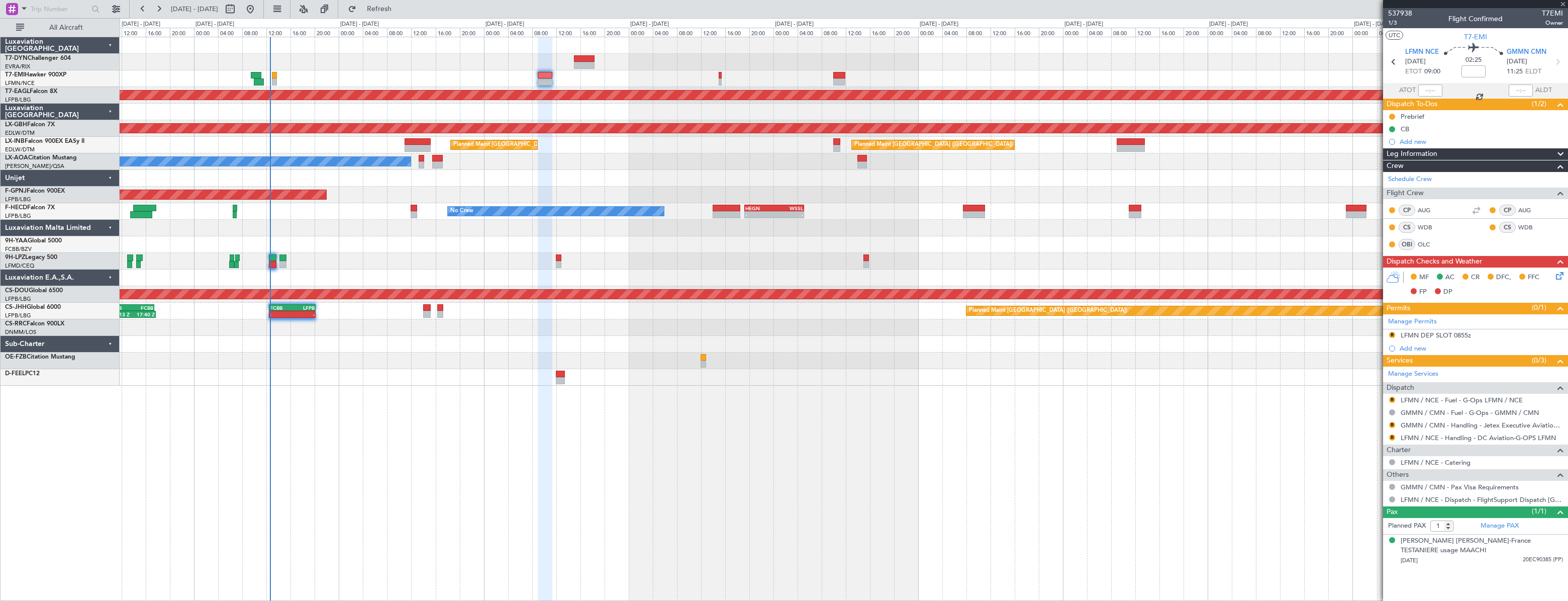
type input "+00:10"
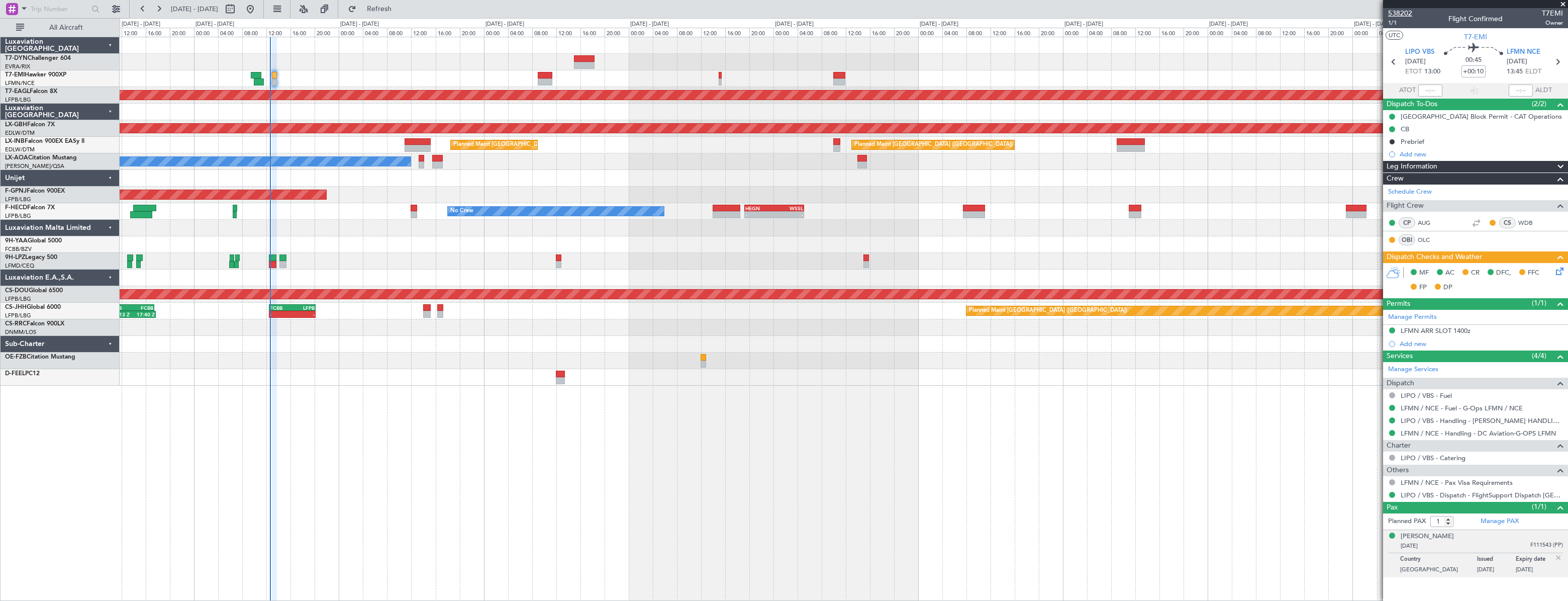
click at [1391, 16] on span "538202" at bounding box center [1400, 14] width 24 height 11
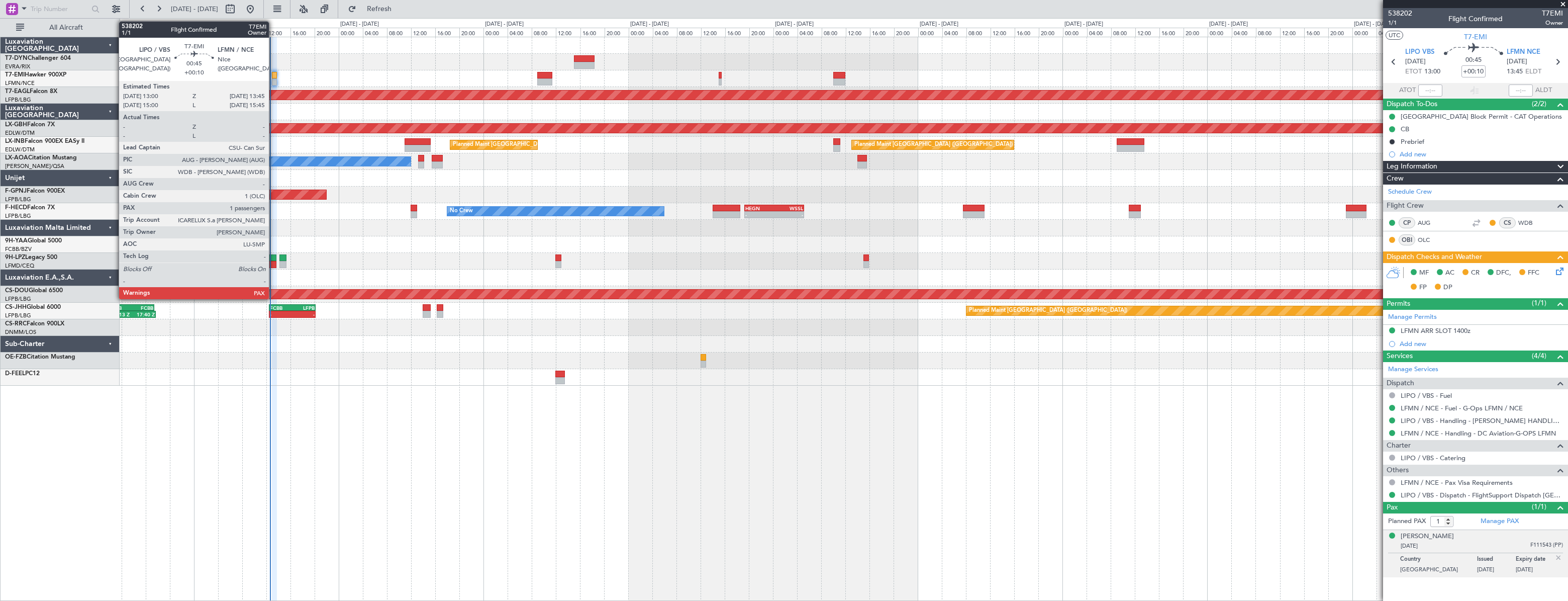
click at [276, 67] on div at bounding box center [843, 62] width 1448 height 17
click at [274, 73] on div at bounding box center [274, 75] width 5 height 7
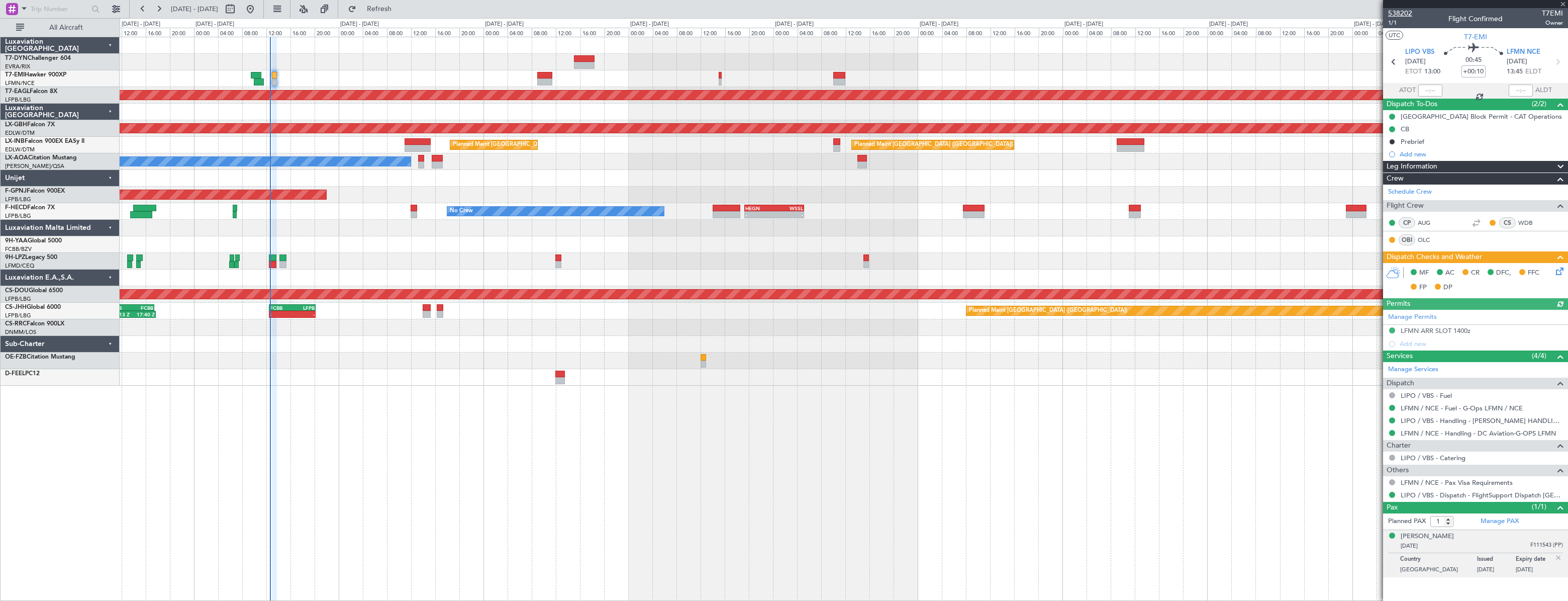
drag, startPoint x: 274, startPoint y: 73, endPoint x: 1408, endPoint y: 13, distance: 1135.6
click at [1408, 13] on span "538202" at bounding box center [1400, 14] width 24 height 11
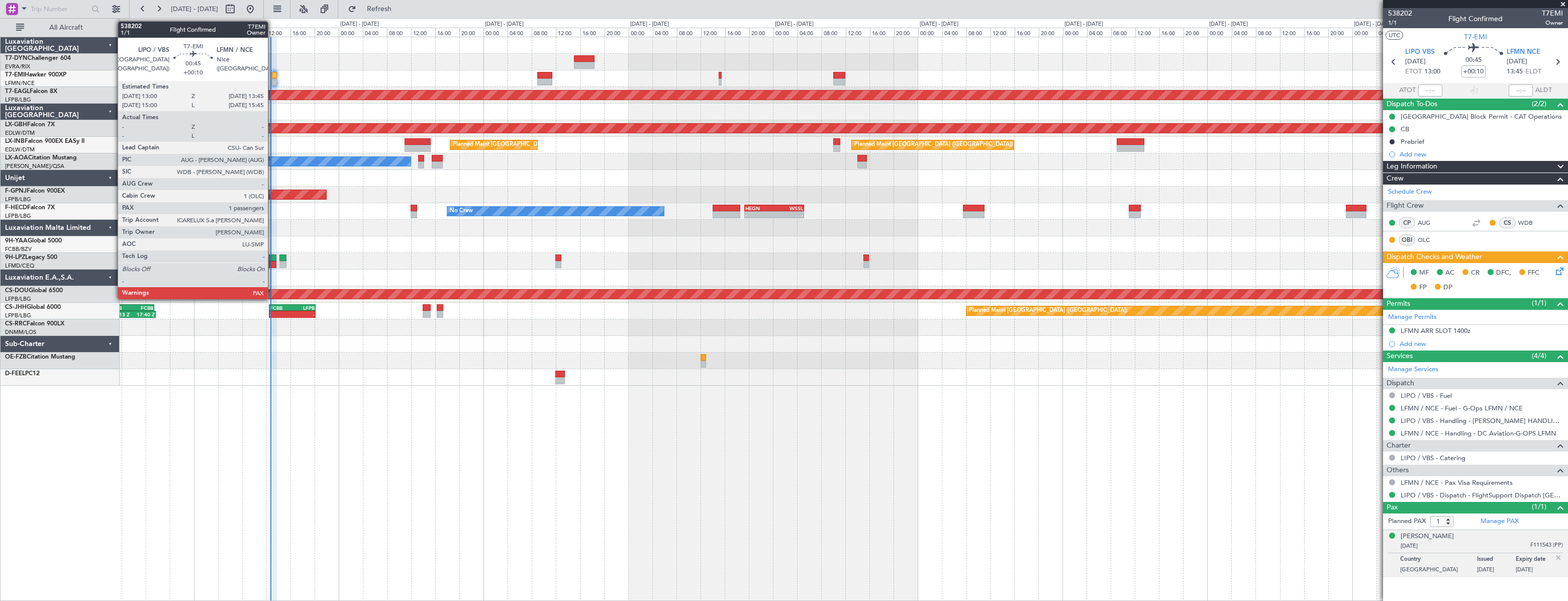
click at [272, 74] on div at bounding box center [274, 75] width 5 height 7
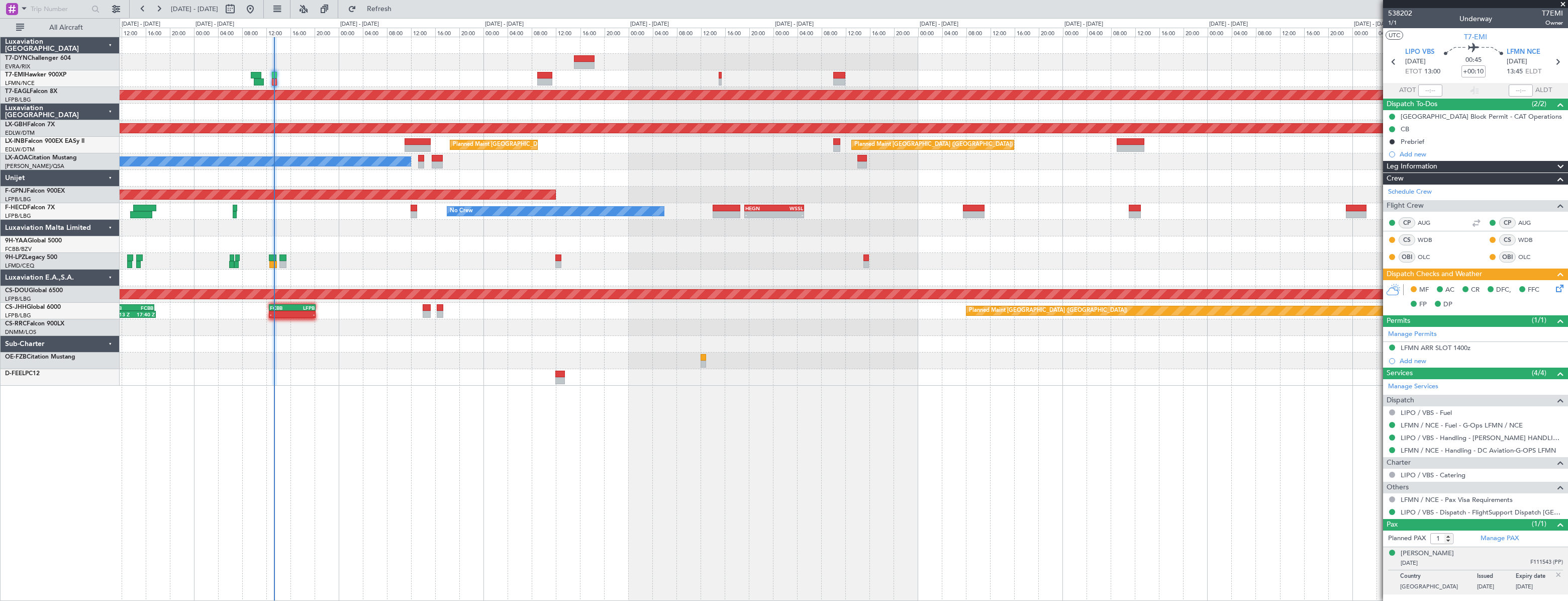
type input "12:54"
